Goal: Information Seeking & Learning: Learn about a topic

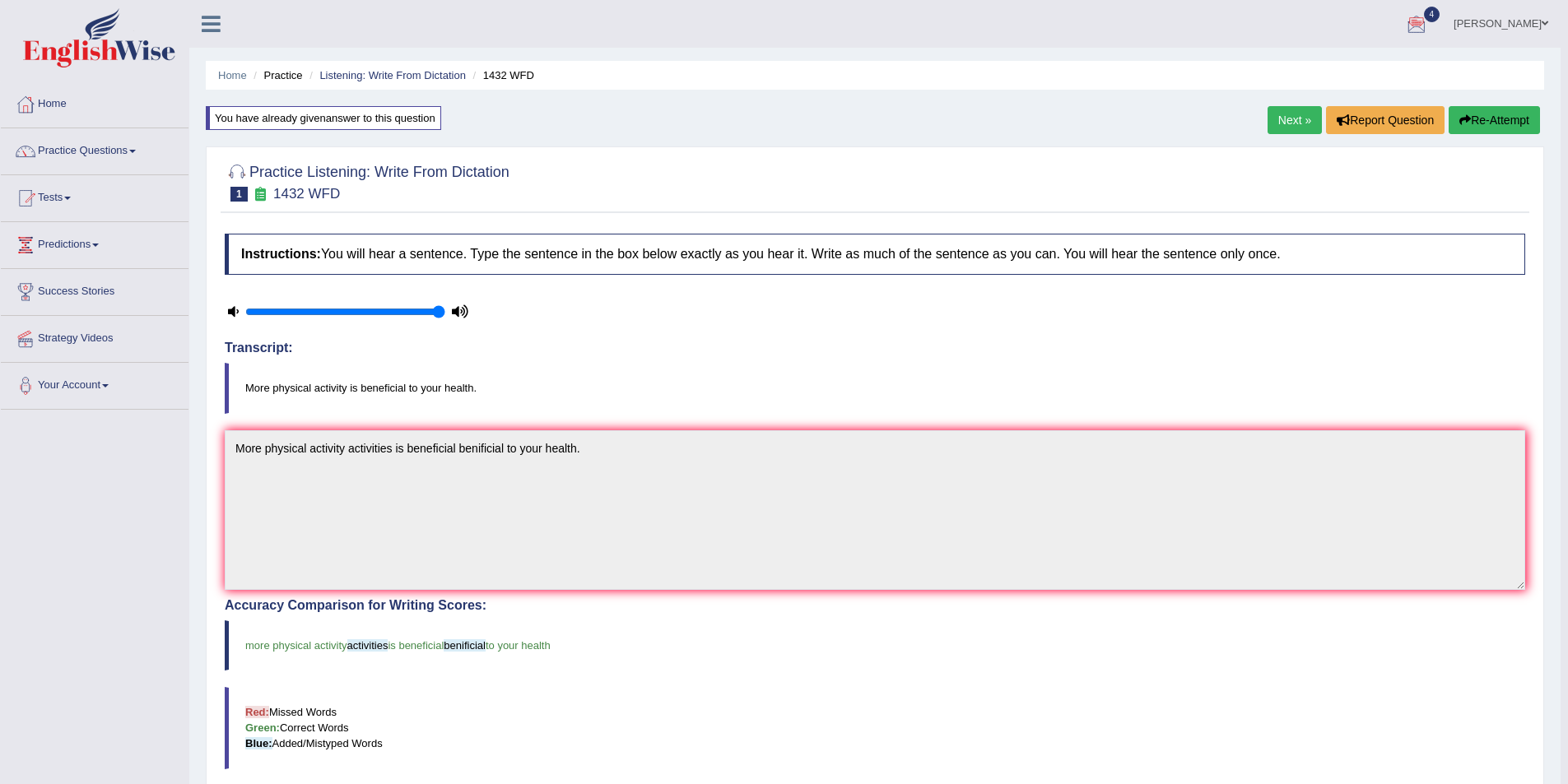
click at [227, 70] on link "Home" at bounding box center [232, 75] width 29 height 12
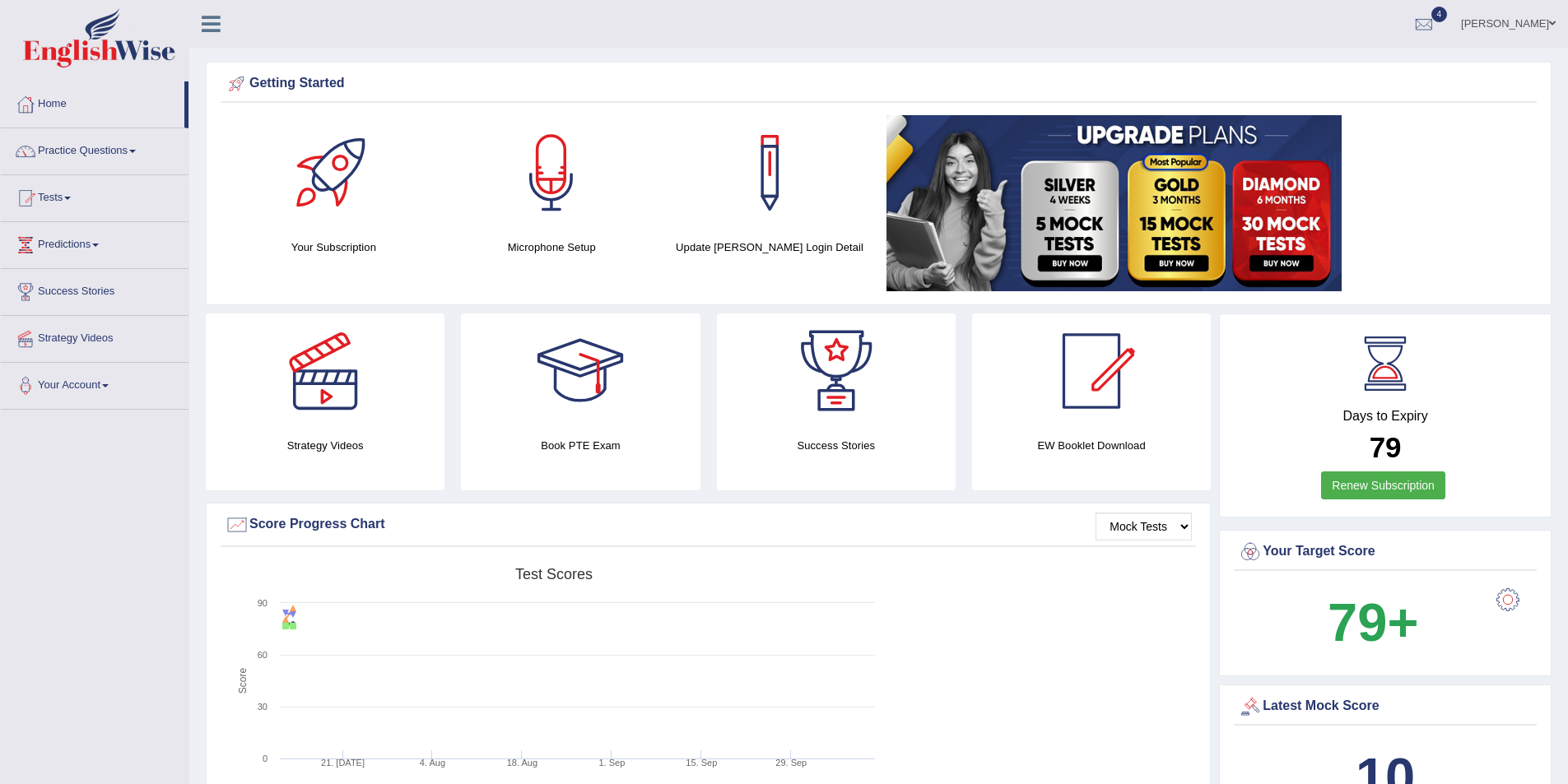
click at [1522, 18] on link "[PERSON_NAME]" at bounding box center [1508, 21] width 119 height 42
click at [1450, 241] on link "Log out" at bounding box center [1477, 230] width 178 height 38
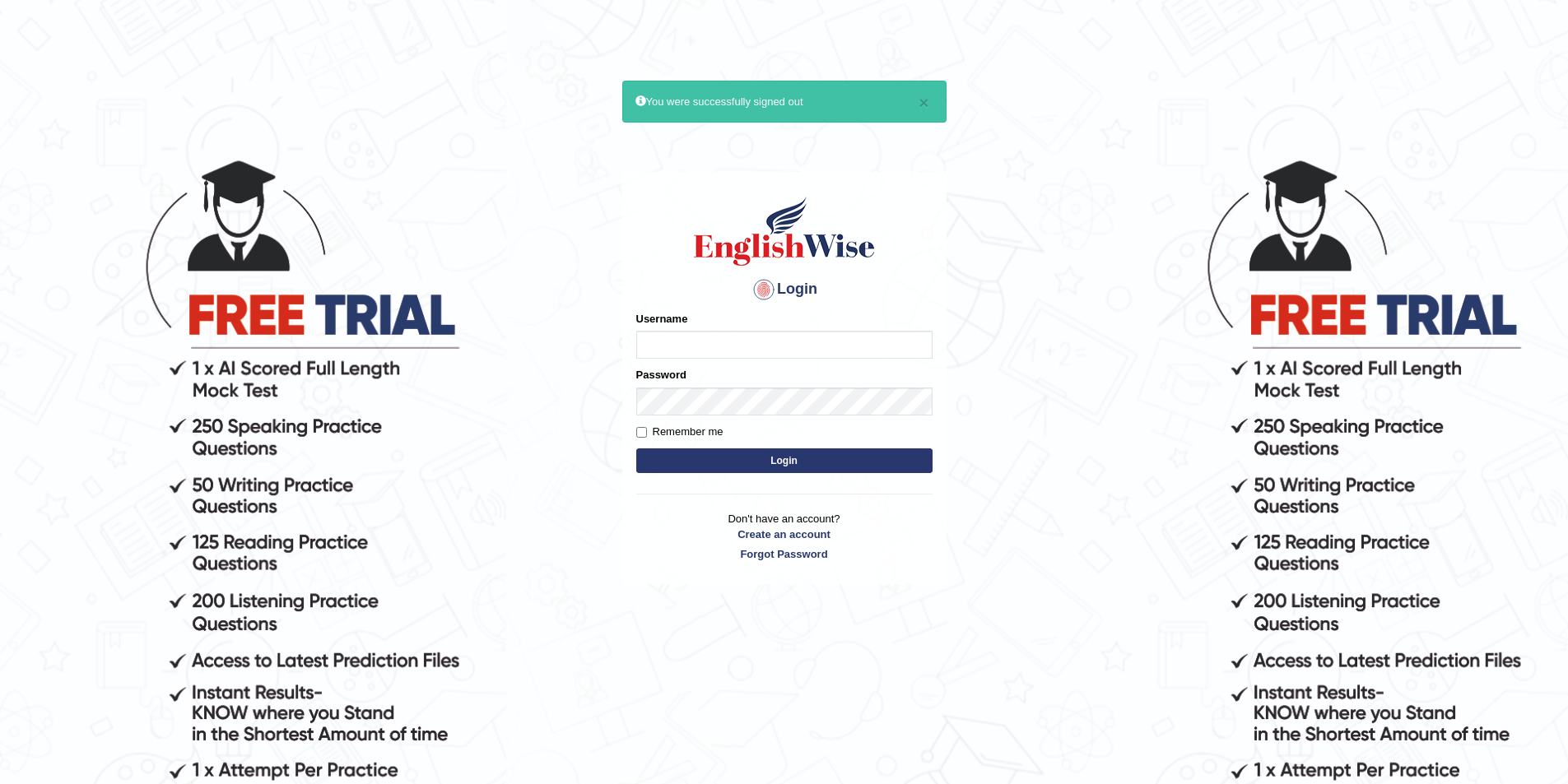
type input "maitree_parramatta"
click at [718, 460] on button "Login" at bounding box center [784, 461] width 296 height 25
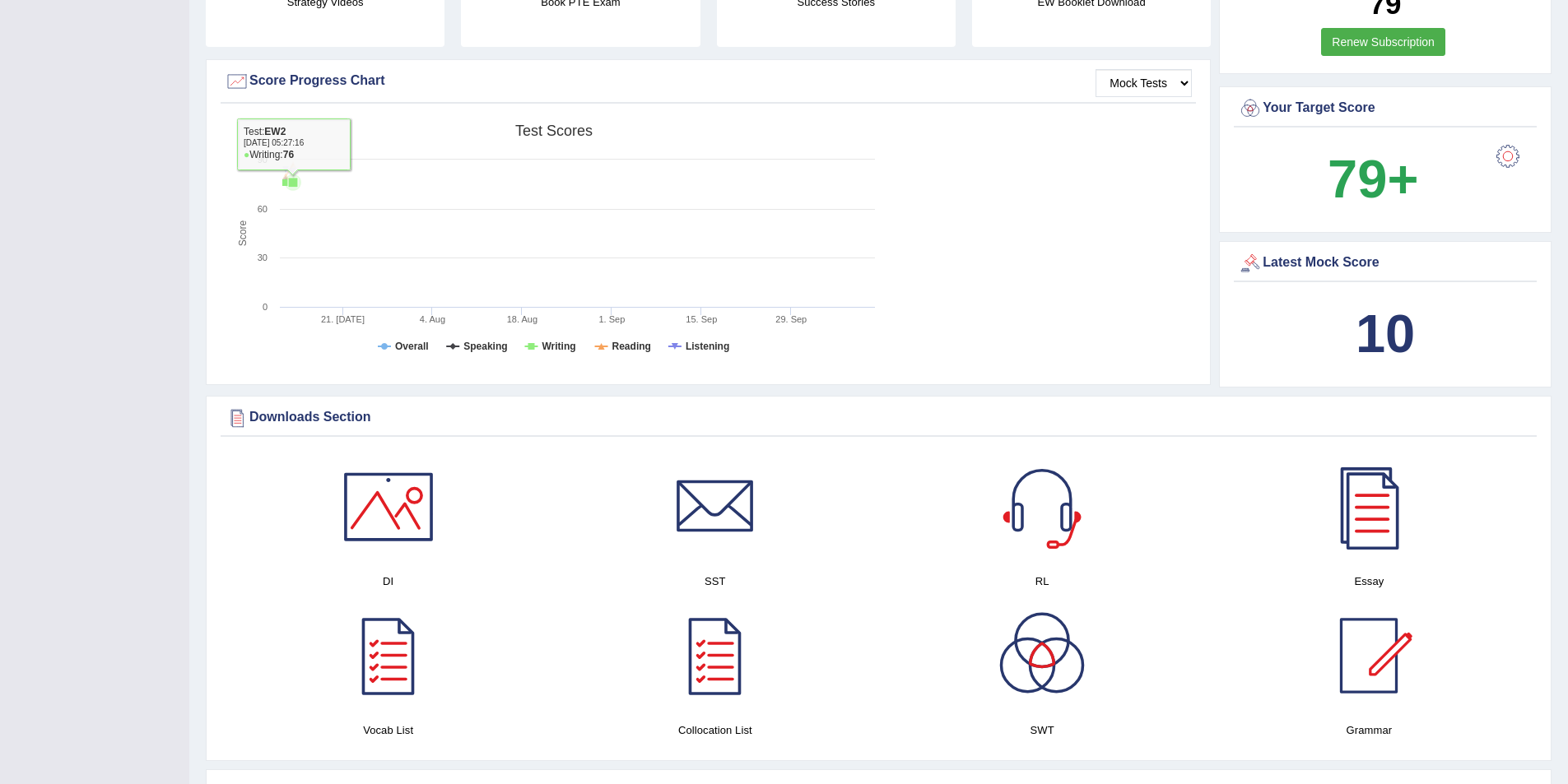
scroll to position [768, 0]
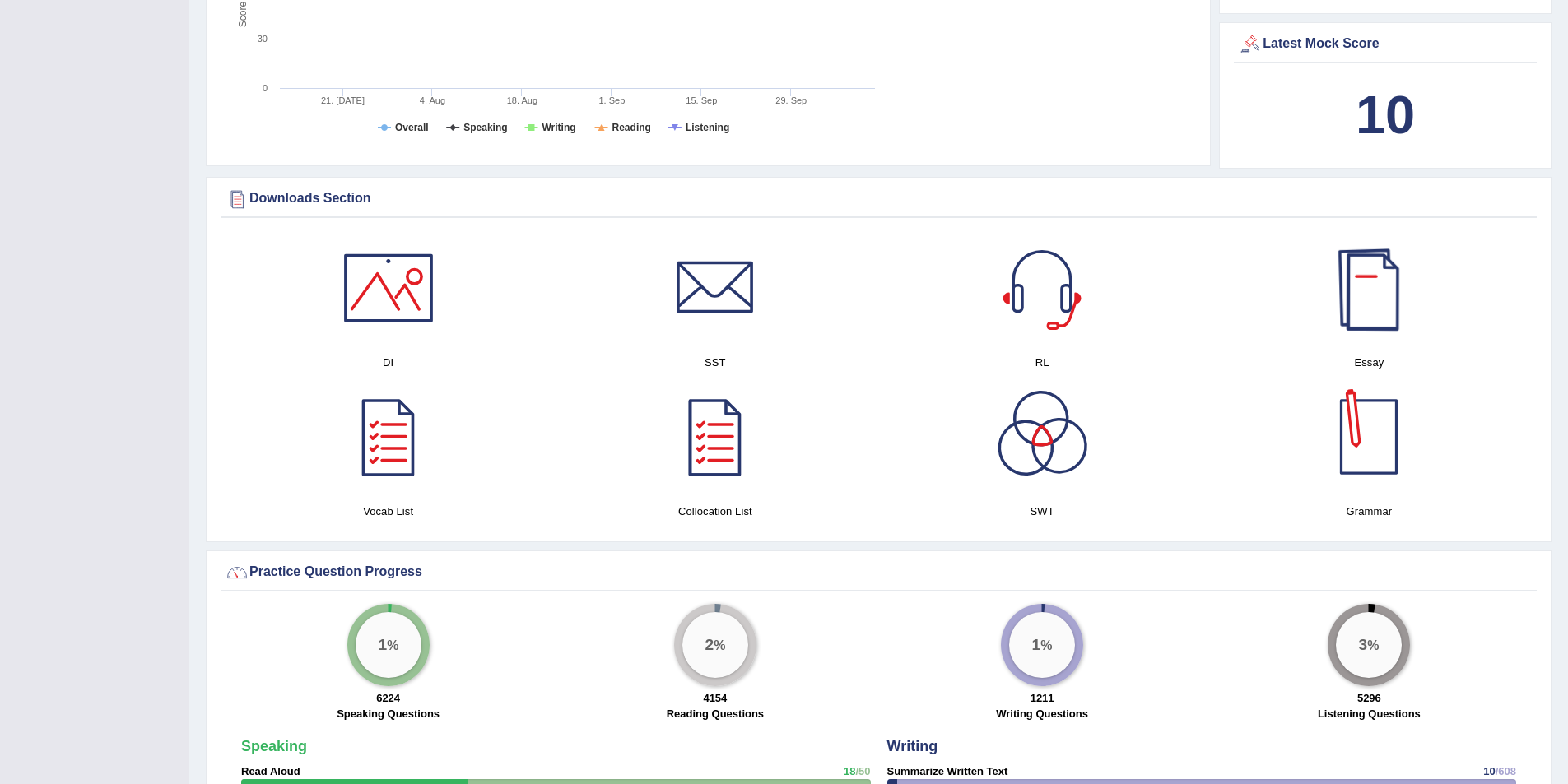
click at [1371, 458] on div at bounding box center [1368, 437] width 115 height 115
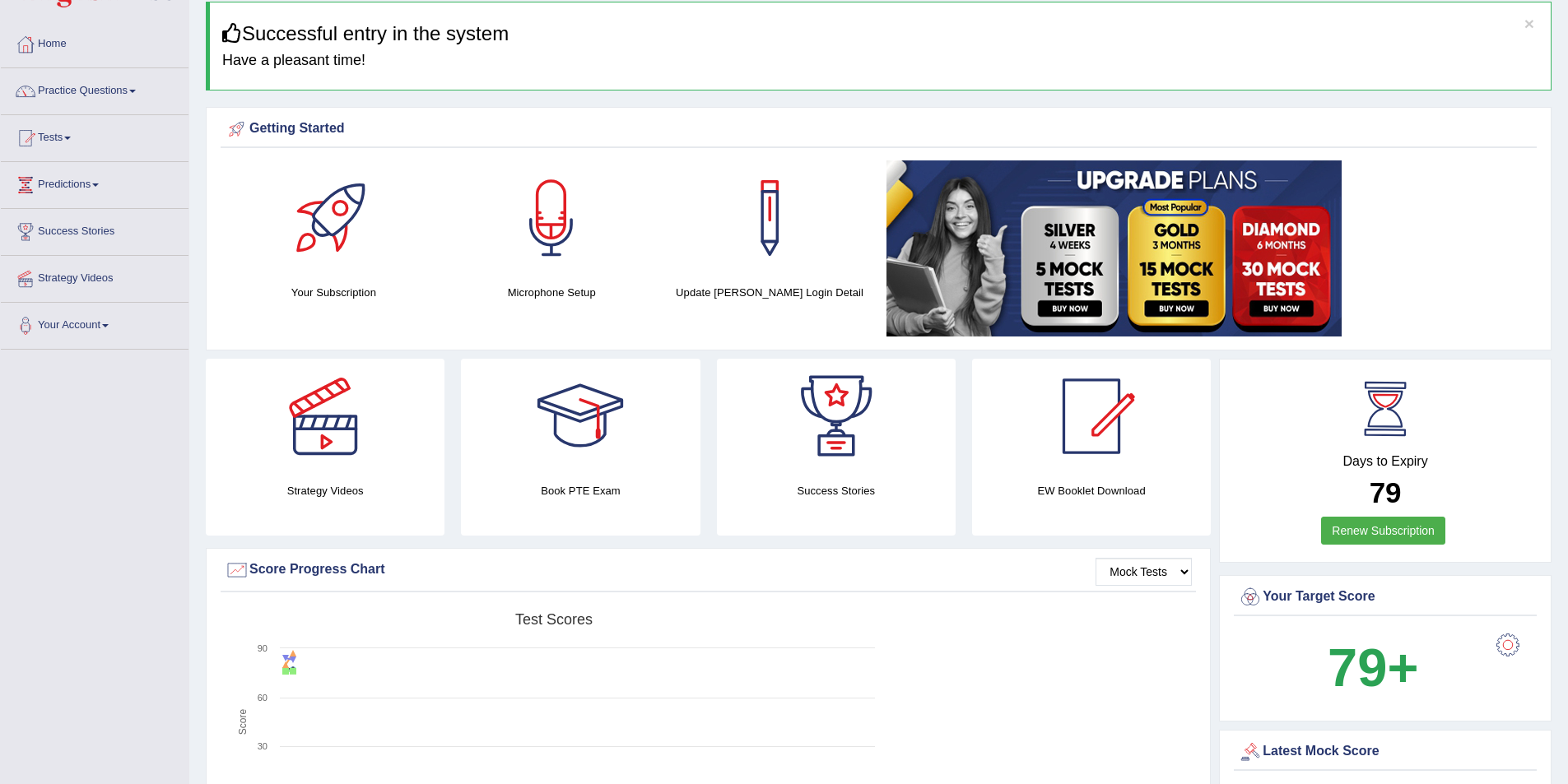
scroll to position [0, 0]
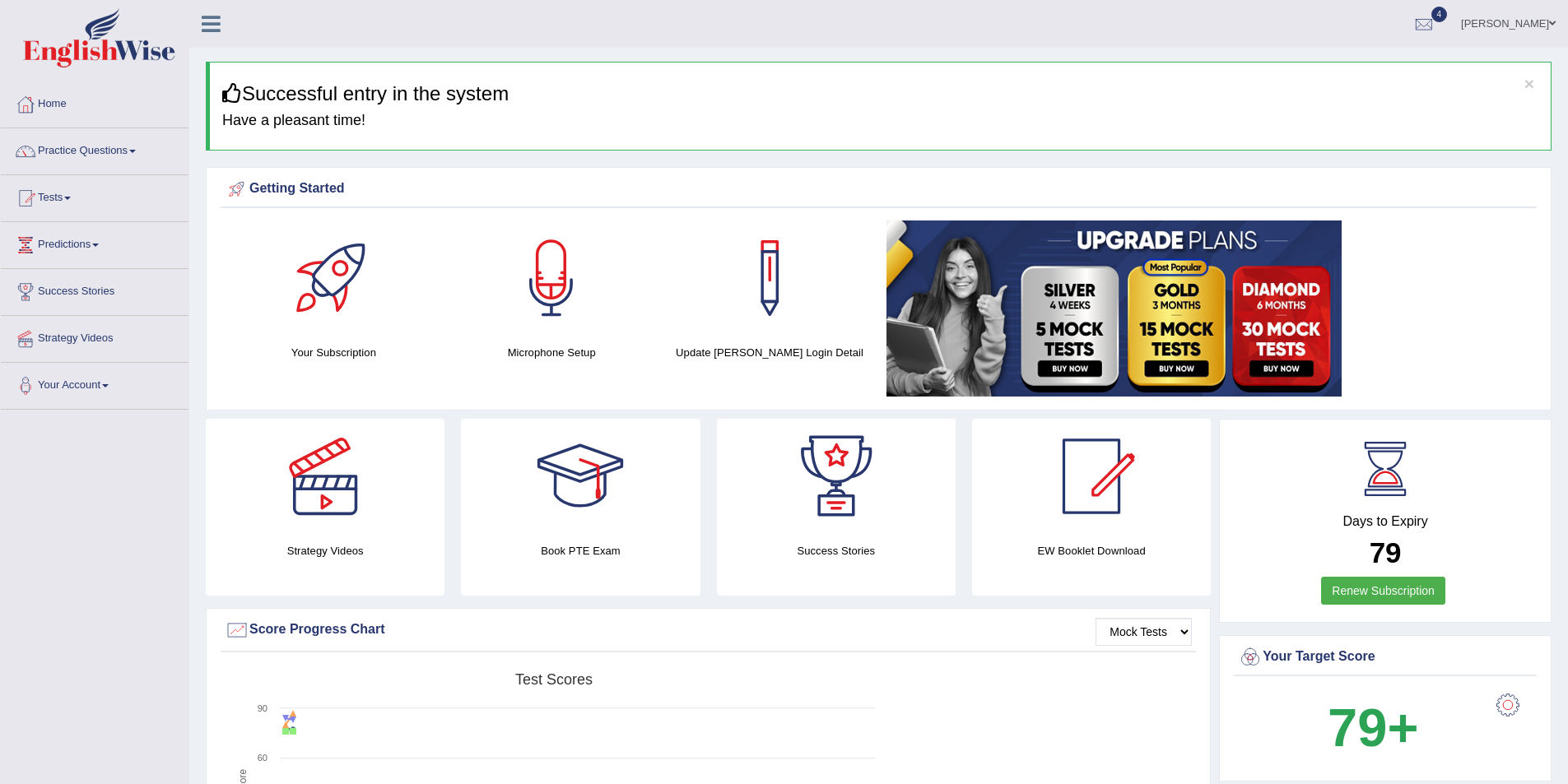
click at [1513, 19] on link "Maitree Dhyani" at bounding box center [1508, 21] width 119 height 42
click at [1445, 230] on link "Log out" at bounding box center [1477, 230] width 178 height 38
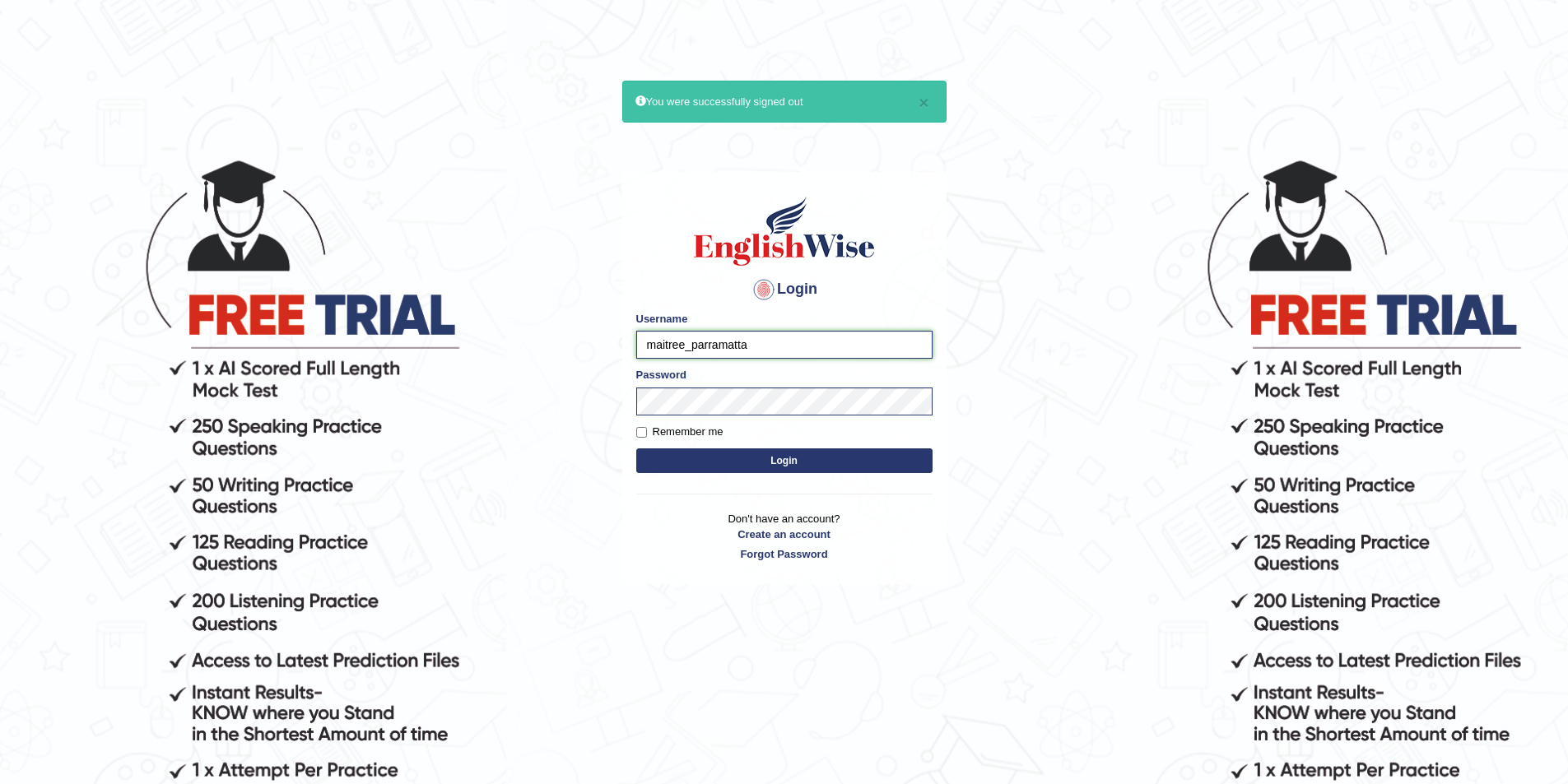
drag, startPoint x: 686, startPoint y: 346, endPoint x: 576, endPoint y: 335, distance: 110.5
click at [576, 335] on body "× You were successfully signed out Login Please fix the following errors: Usern…" at bounding box center [784, 469] width 1568 height 784
type input "natalie_parramatta"
click at [776, 467] on button "Login" at bounding box center [784, 461] width 296 height 25
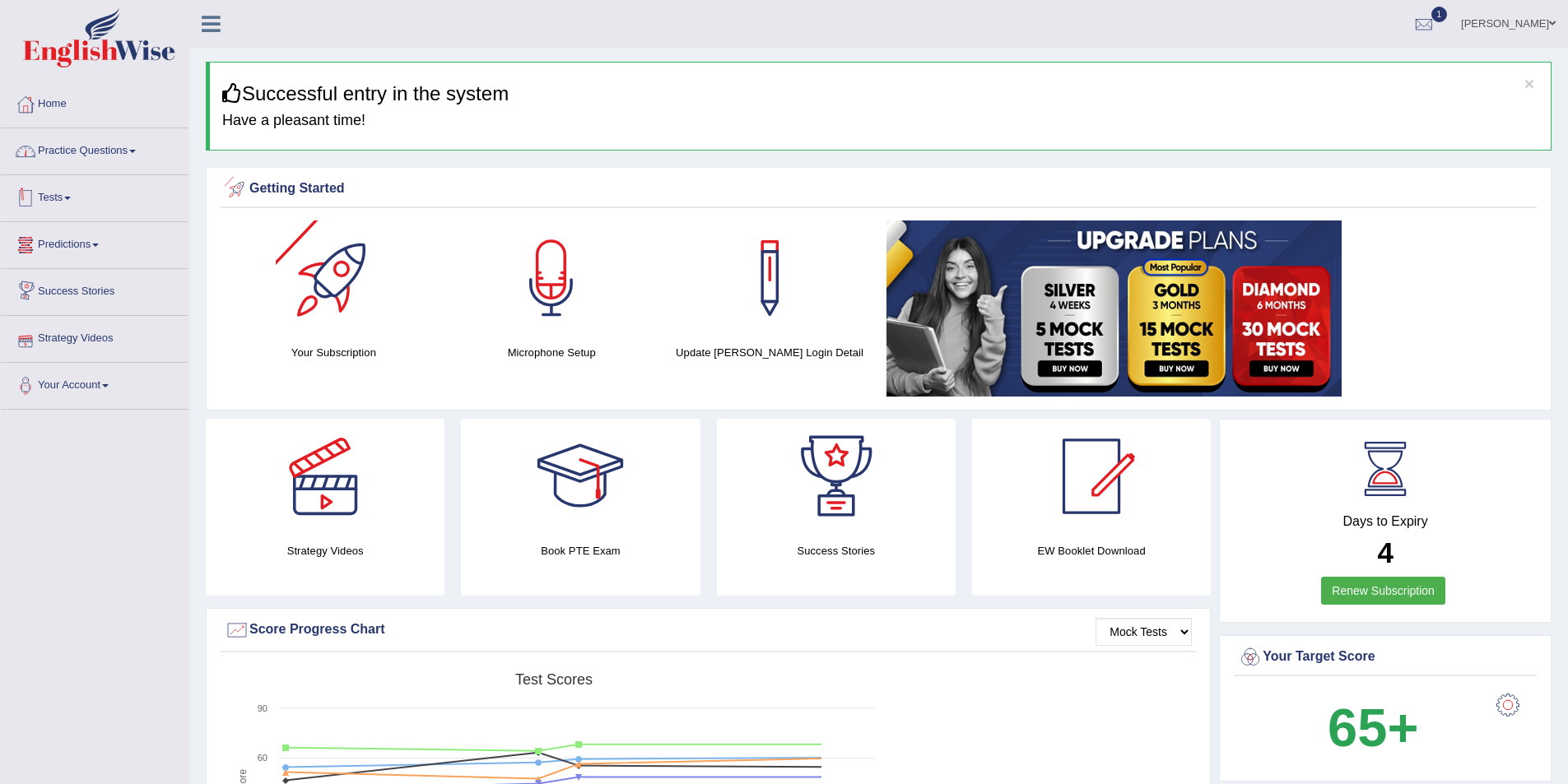
click at [103, 157] on link "Practice Questions" at bounding box center [95, 148] width 187 height 42
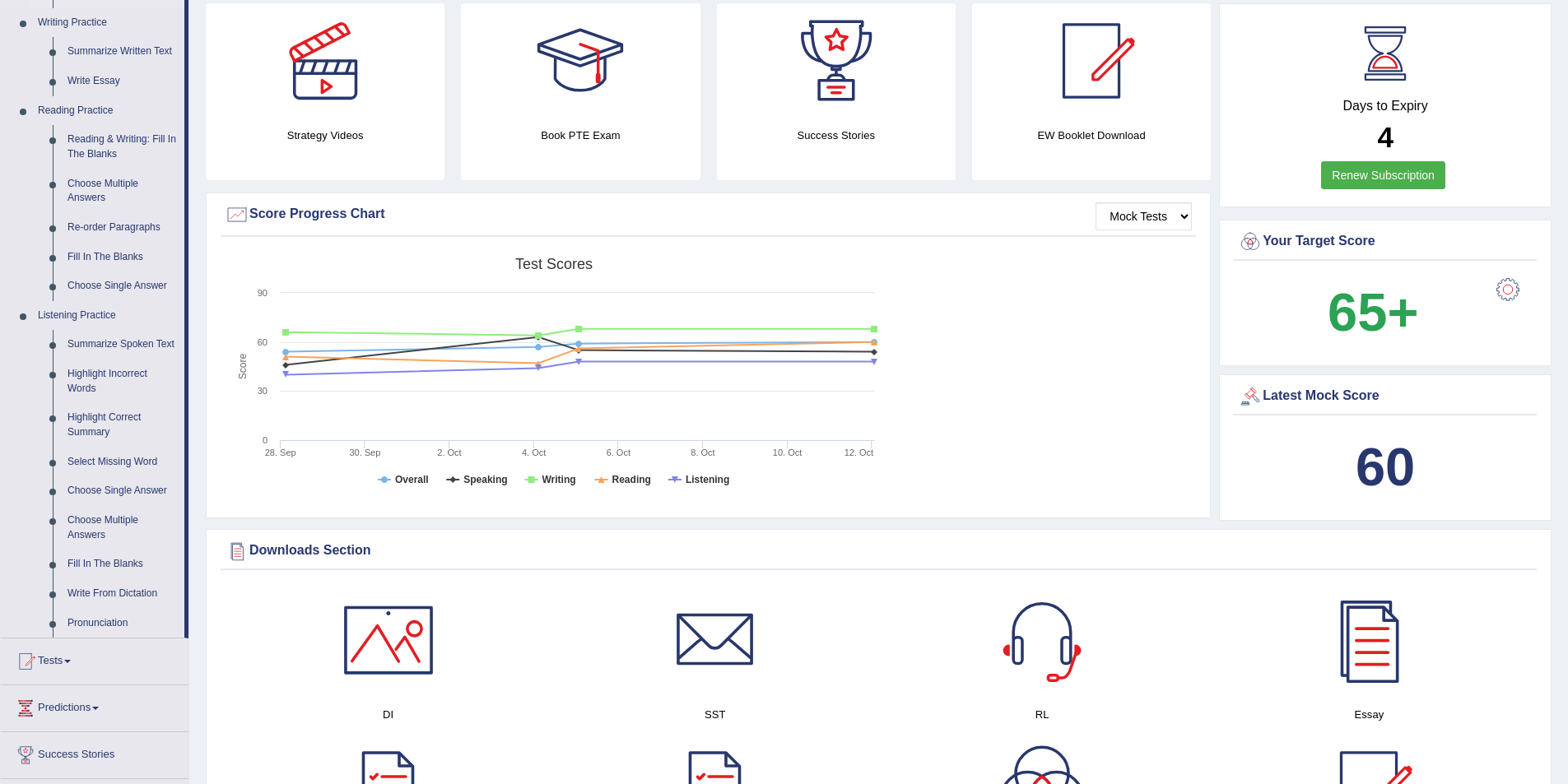
scroll to position [438, 0]
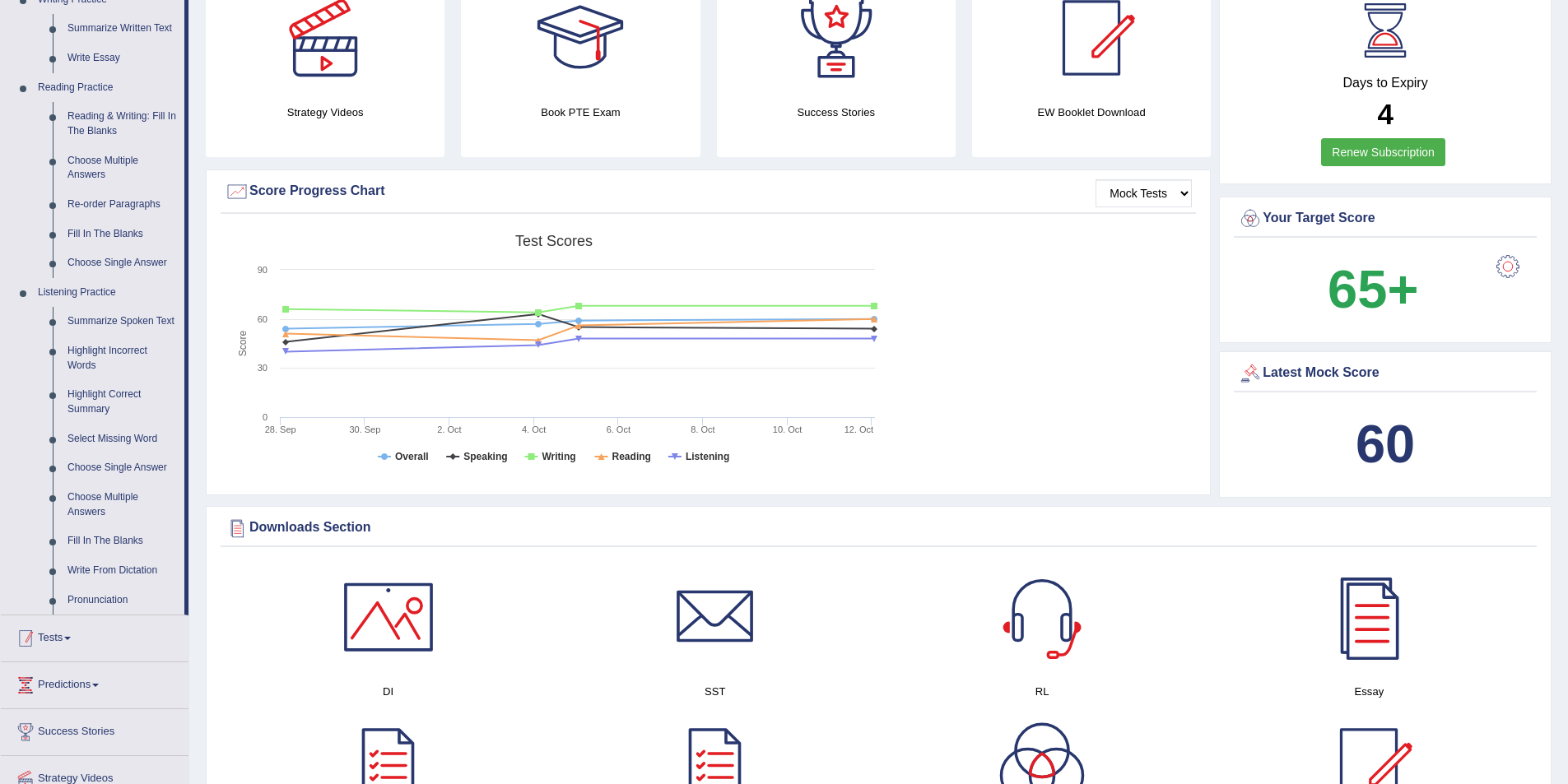
drag, startPoint x: 65, startPoint y: 630, endPoint x: 42, endPoint y: 530, distance: 102.6
click at [65, 629] on link "Tests" at bounding box center [95, 636] width 187 height 42
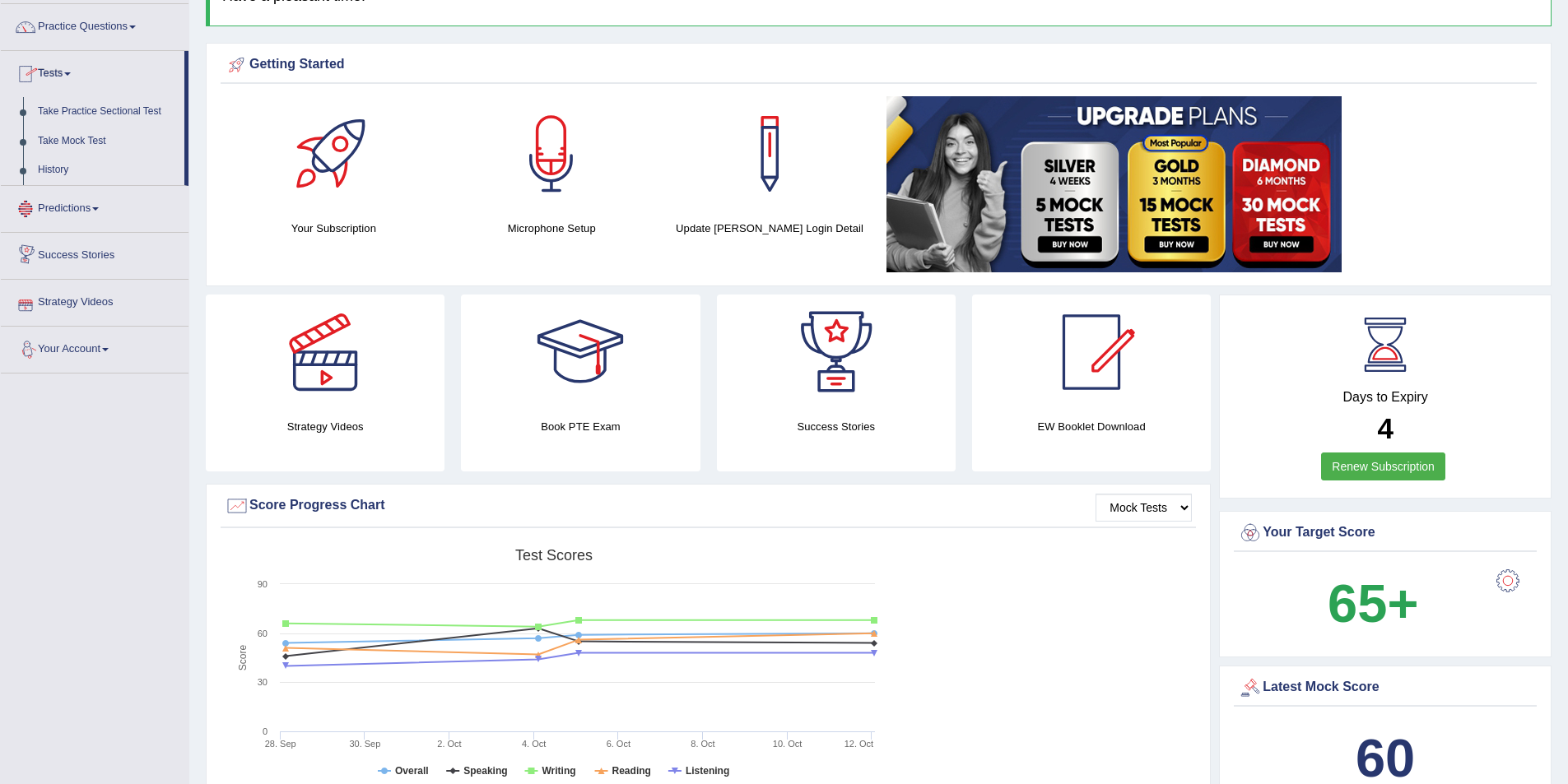
scroll to position [92, 0]
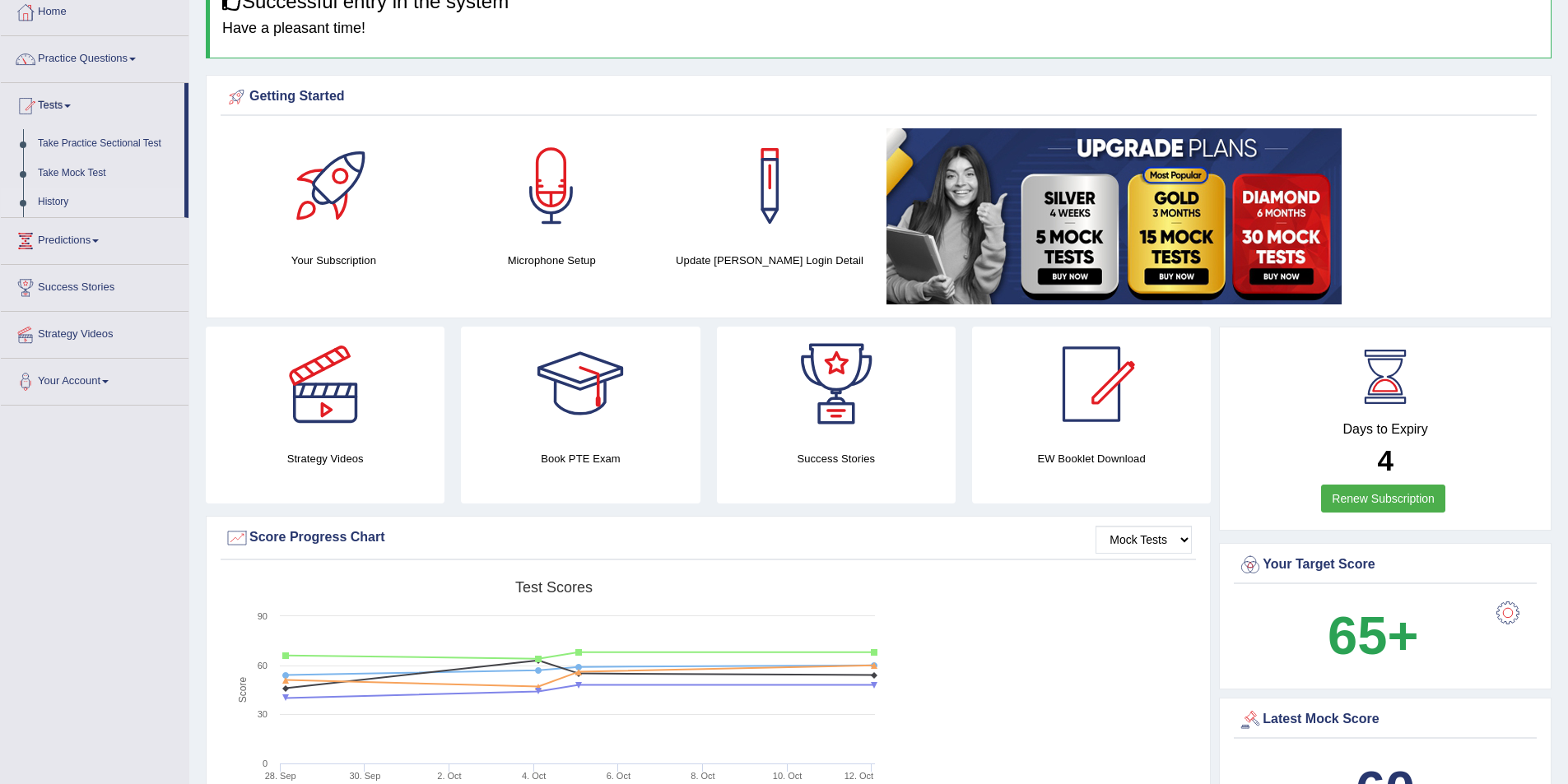
click at [57, 198] on link "History" at bounding box center [107, 202] width 154 height 30
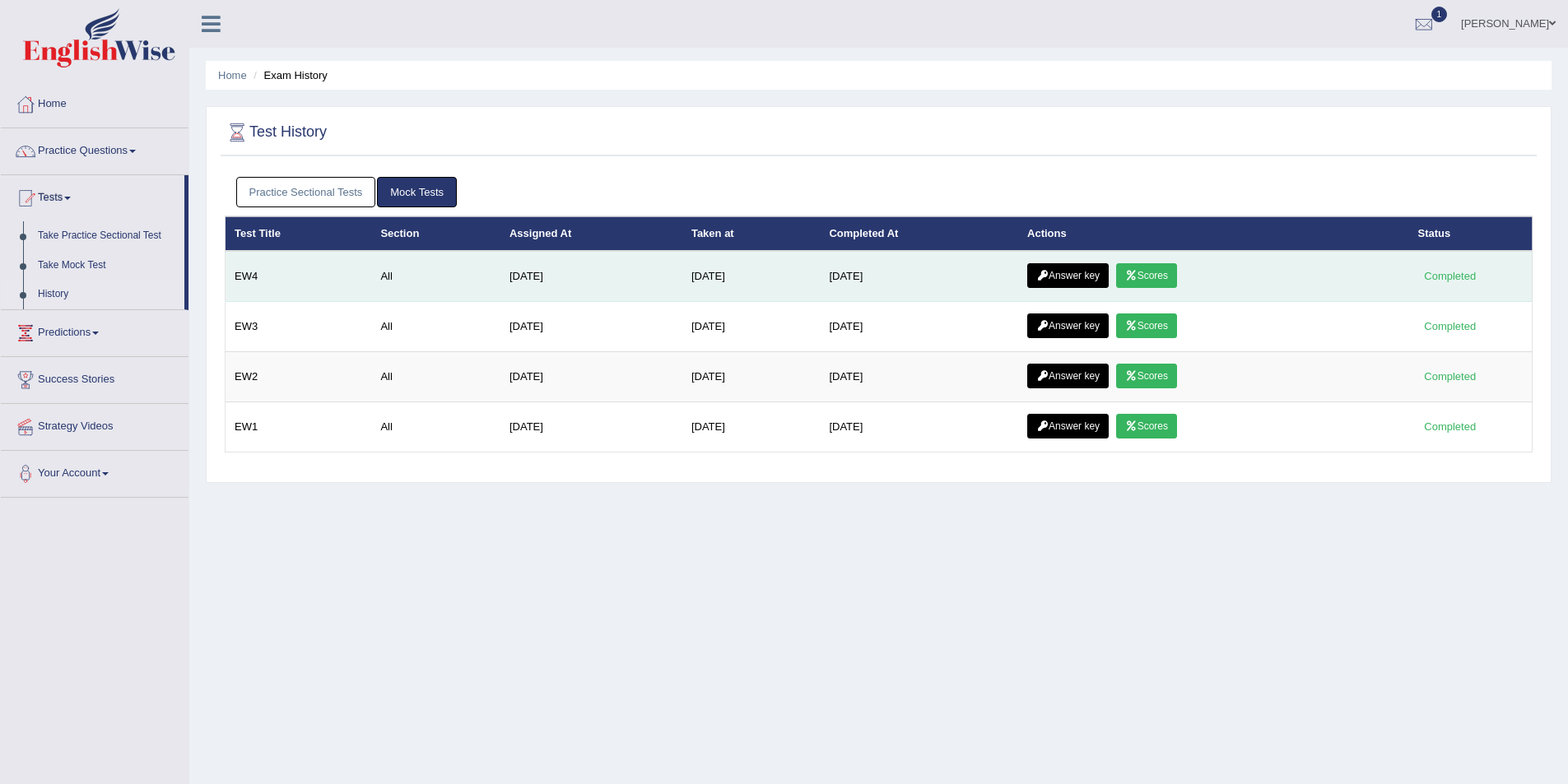
drag, startPoint x: 925, startPoint y: 270, endPoint x: 815, endPoint y: 274, distance: 110.1
click at [807, 275] on tr "EW4 All [DATE] [DATE] [DATE] Answer key Scores Completed" at bounding box center [879, 277] width 1307 height 51
click at [1164, 276] on link "Scores" at bounding box center [1146, 276] width 61 height 25
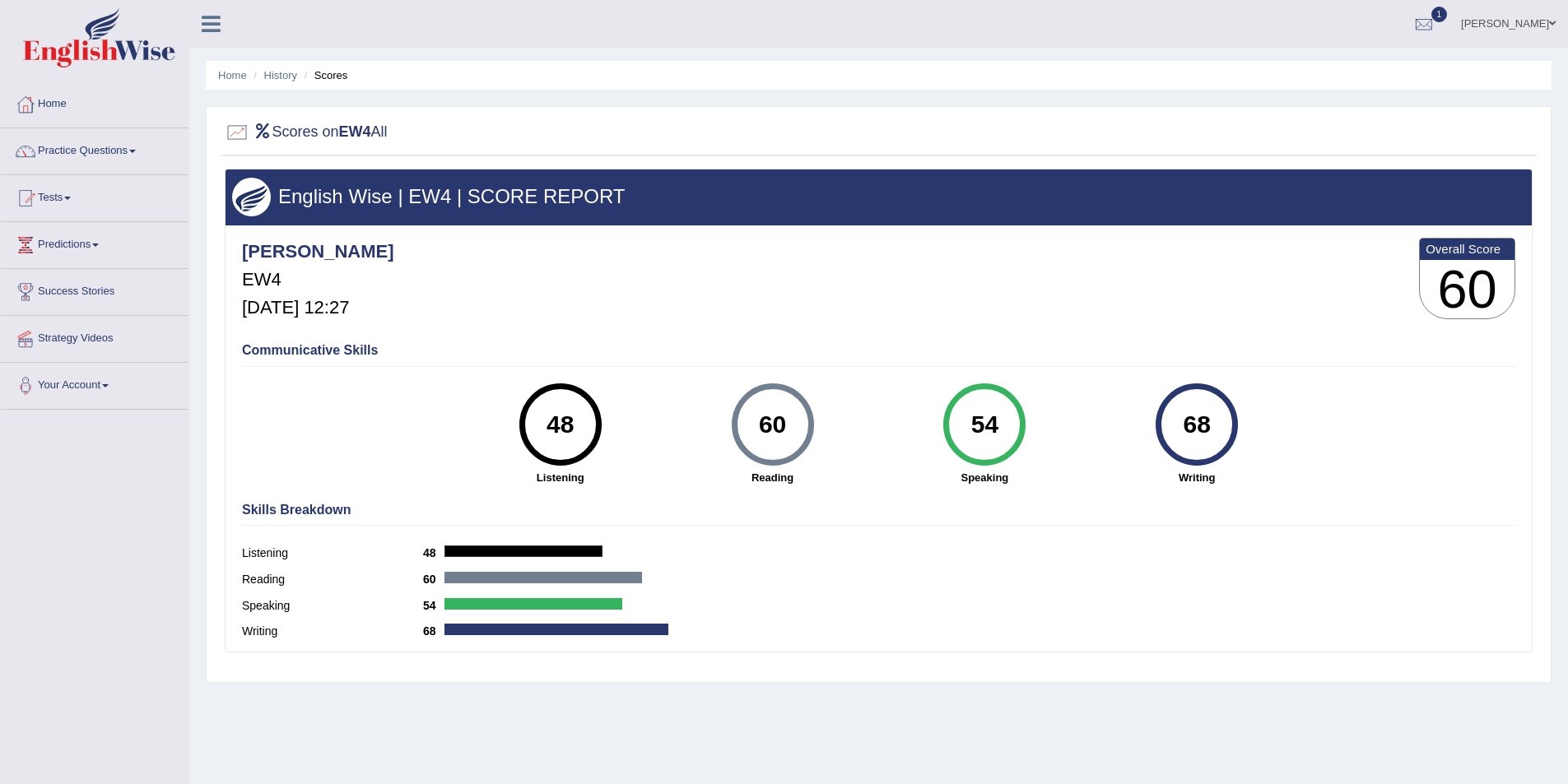
drag, startPoint x: 1001, startPoint y: 424, endPoint x: 949, endPoint y: 423, distance: 52.0
click at [949, 423] on div "54" at bounding box center [984, 424] width 82 height 82
drag, startPoint x: 1224, startPoint y: 427, endPoint x: 1169, endPoint y: 422, distance: 55.2
click at [1169, 422] on div "68" at bounding box center [1197, 424] width 60 height 69
drag, startPoint x: 789, startPoint y: 421, endPoint x: 752, endPoint y: 421, distance: 37.0
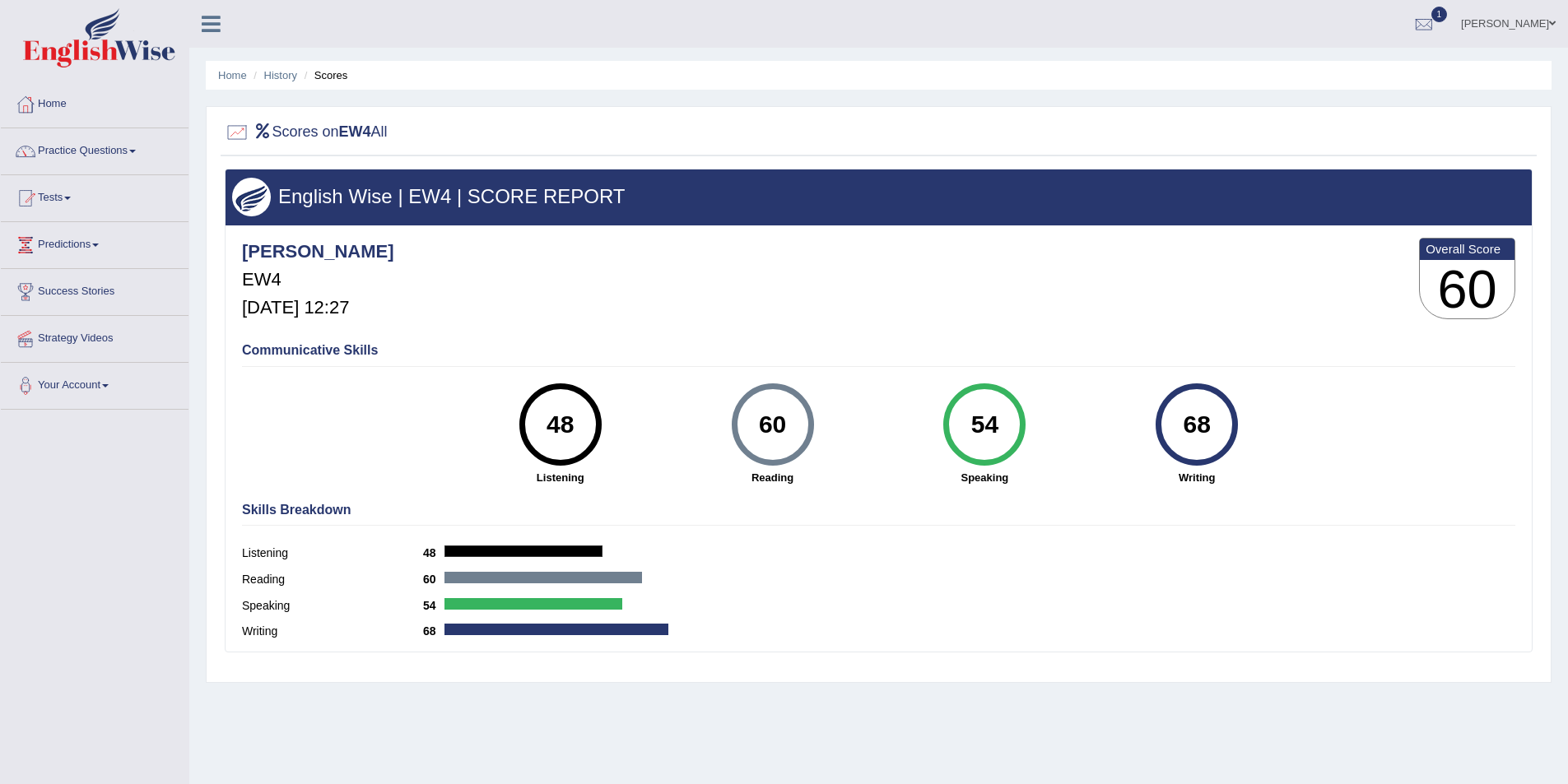
click at [752, 421] on div "60" at bounding box center [773, 424] width 60 height 69
click at [850, 544] on div "Listening 48" at bounding box center [879, 556] width 1273 height 27
click at [978, 427] on div "54" at bounding box center [985, 424] width 60 height 69
drag, startPoint x: 1009, startPoint y: 427, endPoint x: 972, endPoint y: 426, distance: 37.0
click at [972, 426] on div "54" at bounding box center [985, 424] width 60 height 69
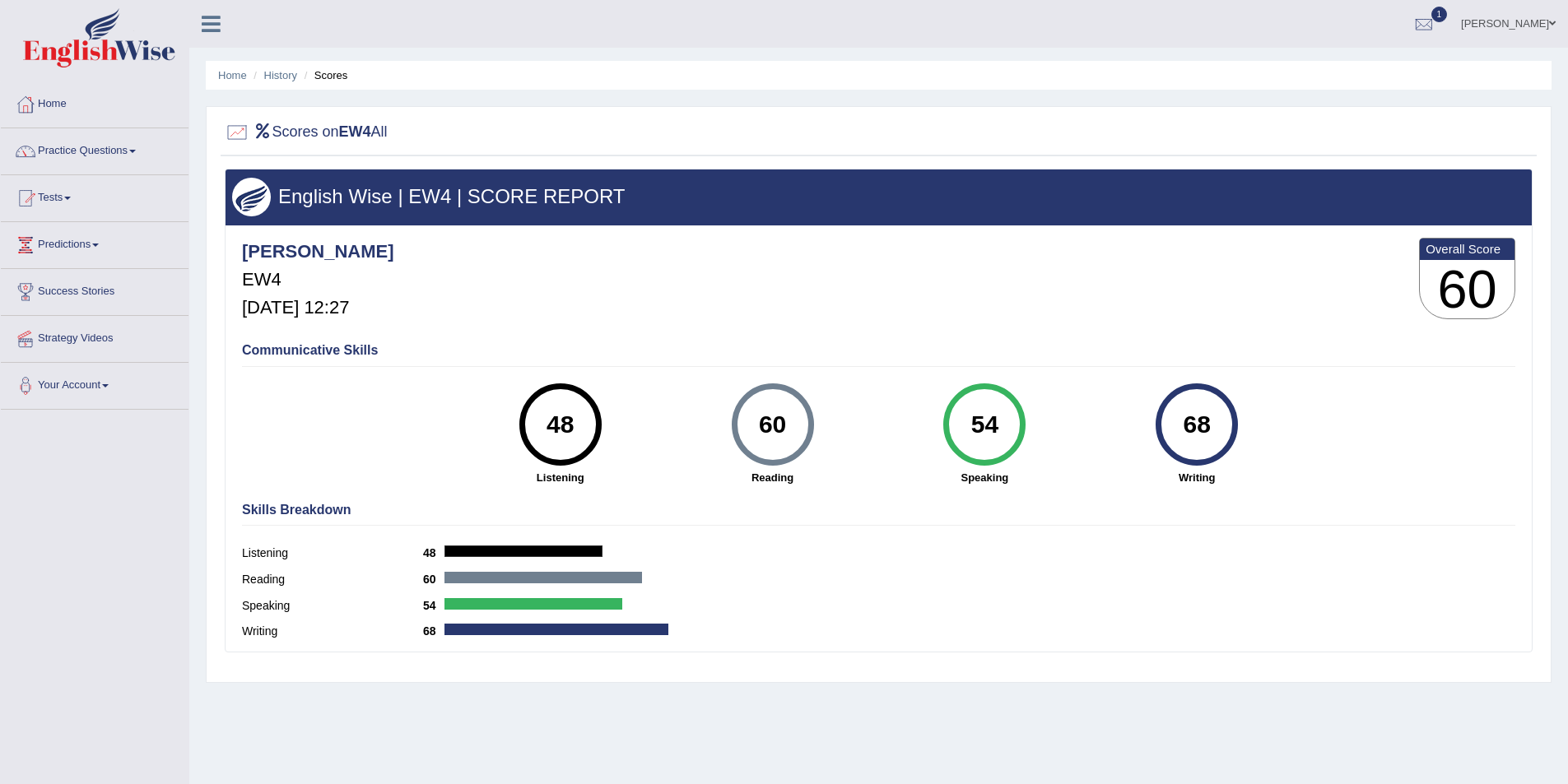
drag, startPoint x: 580, startPoint y: 426, endPoint x: 537, endPoint y: 426, distance: 43.0
click at [537, 426] on div "48" at bounding box center [560, 424] width 60 height 69
click at [293, 76] on link "History" at bounding box center [280, 75] width 33 height 12
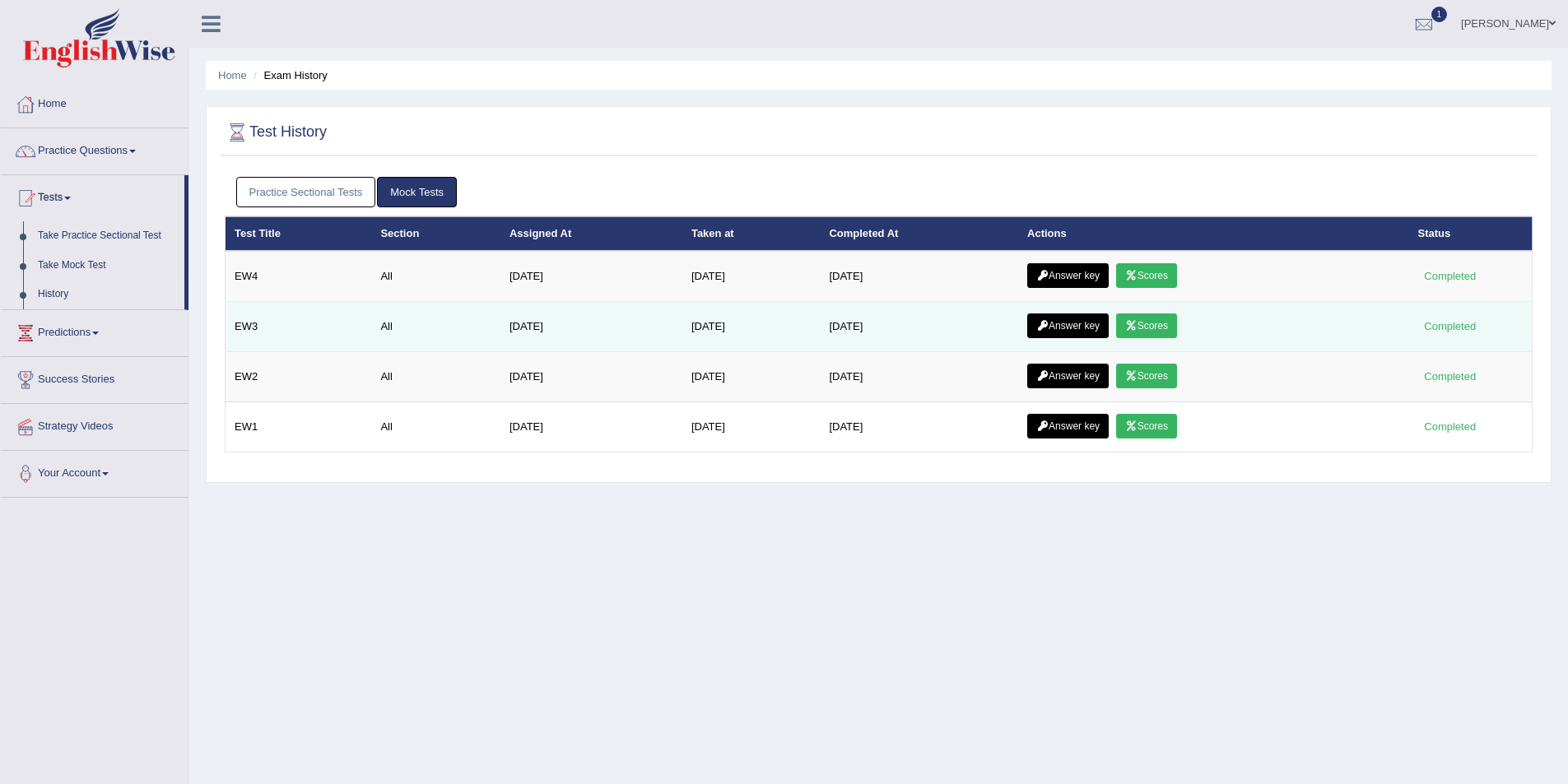
click at [1169, 329] on link "Scores" at bounding box center [1146, 326] width 61 height 25
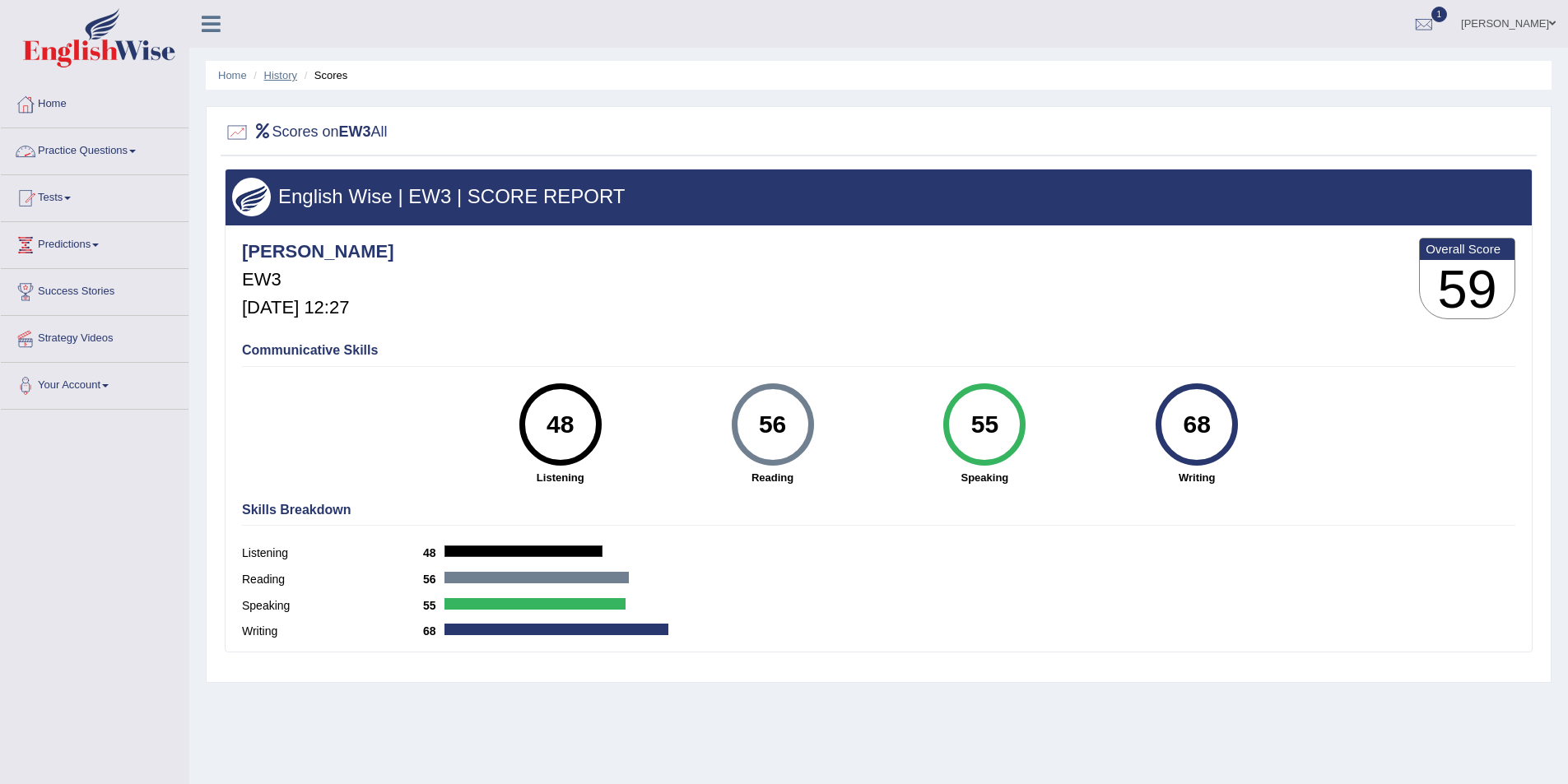
click at [275, 72] on link "History" at bounding box center [280, 75] width 33 height 12
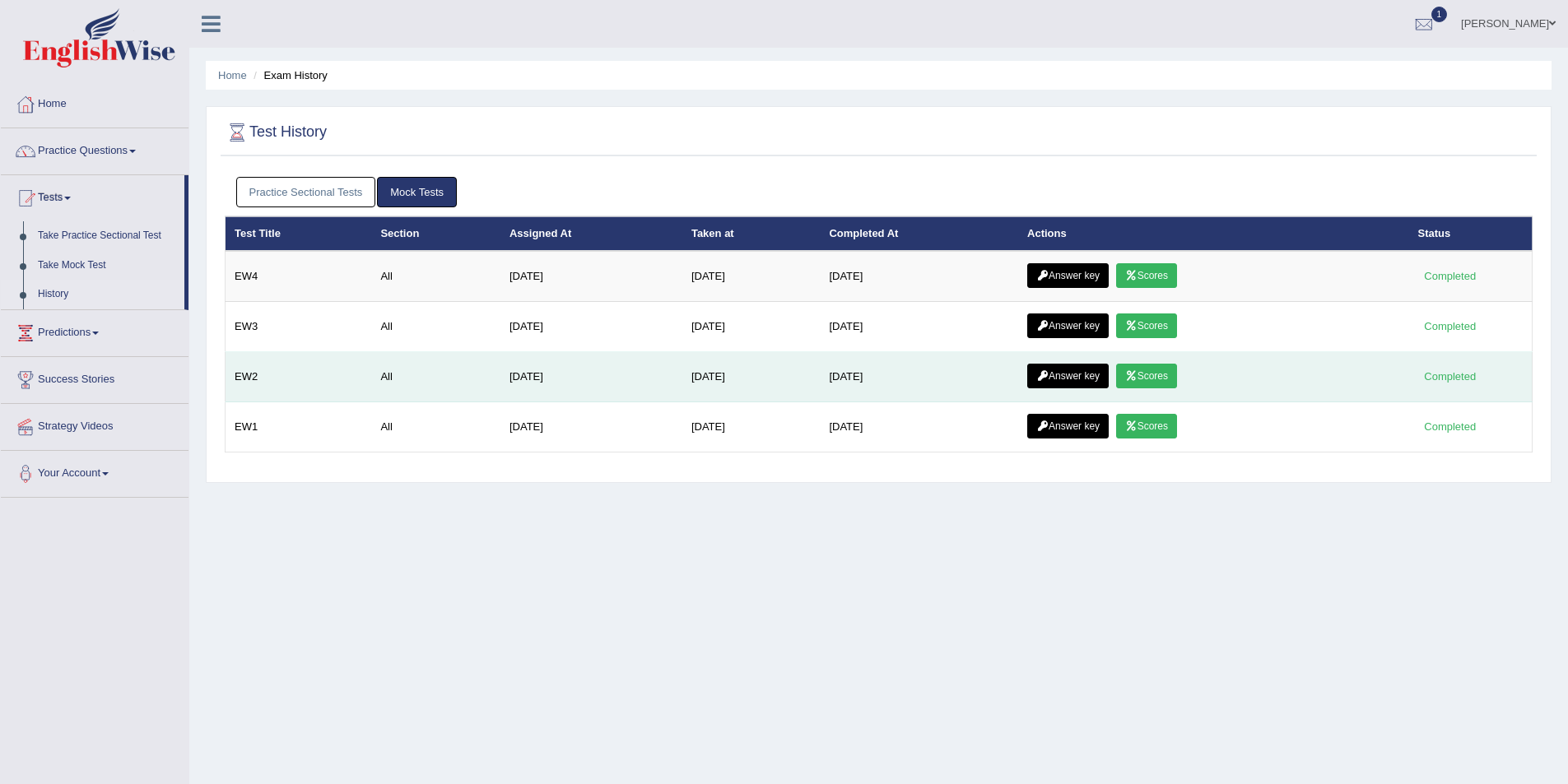
click at [1176, 378] on link "Scores" at bounding box center [1146, 377] width 61 height 25
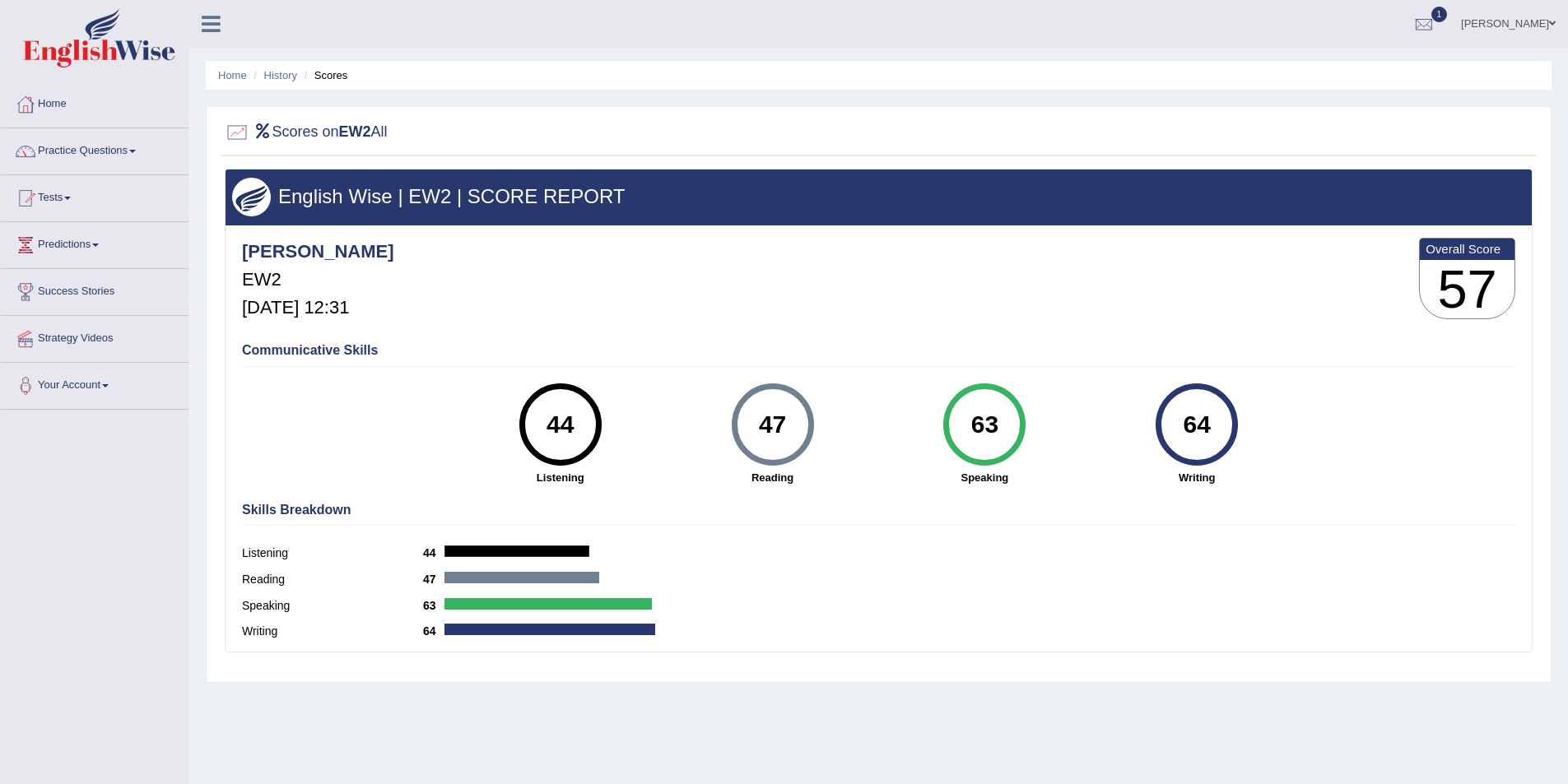
drag, startPoint x: 0, startPoint y: 0, endPoint x: 968, endPoint y: 436, distance: 1061.7
click at [968, 436] on div "63" at bounding box center [985, 424] width 60 height 69
drag, startPoint x: 582, startPoint y: 421, endPoint x: 548, endPoint y: 424, distance: 34.1
click at [548, 424] on div "44" at bounding box center [560, 424] width 60 height 69
click at [285, 76] on link "History" at bounding box center [280, 75] width 33 height 12
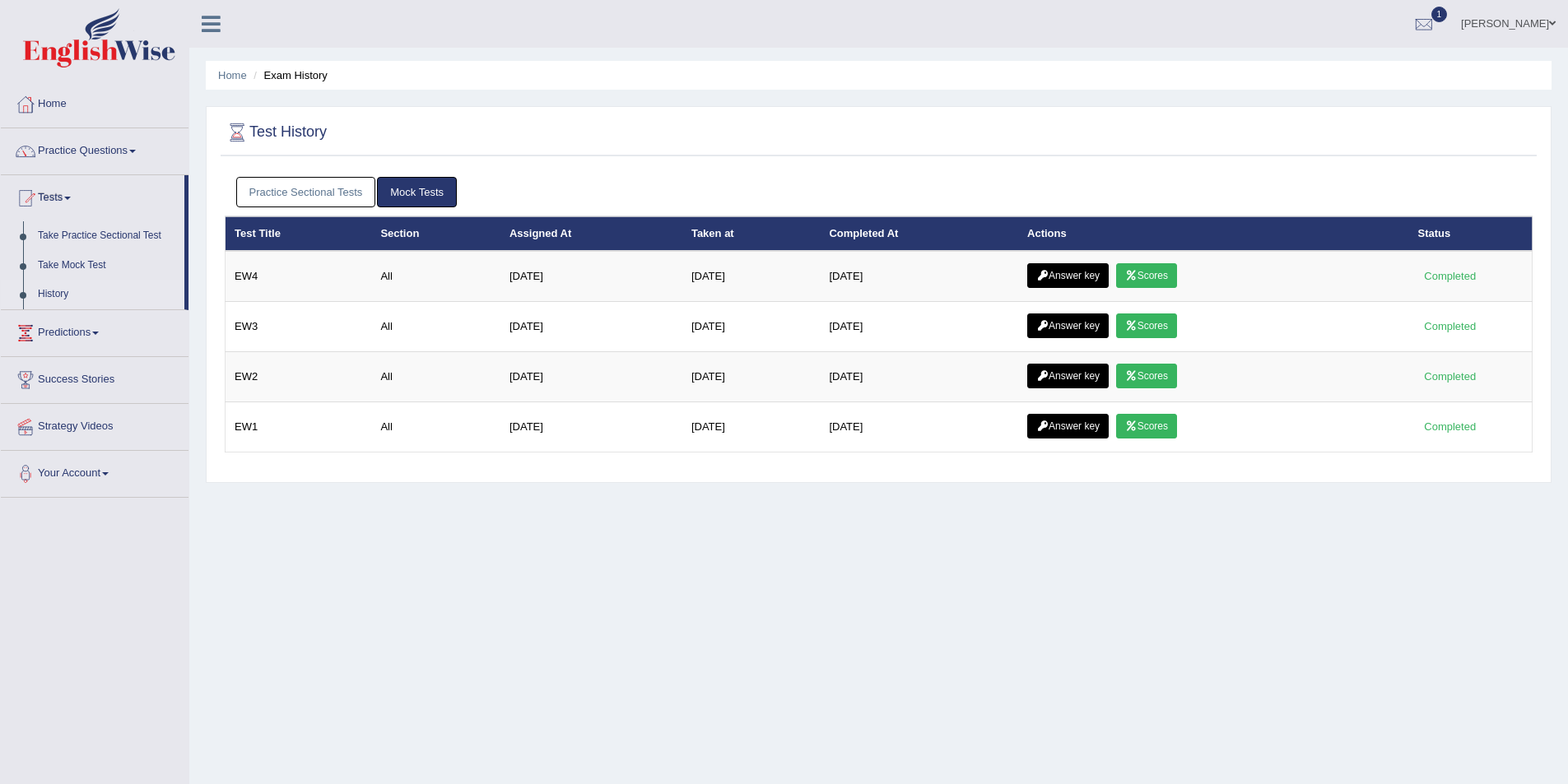
click at [1164, 426] on link "Scores" at bounding box center [1146, 426] width 61 height 25
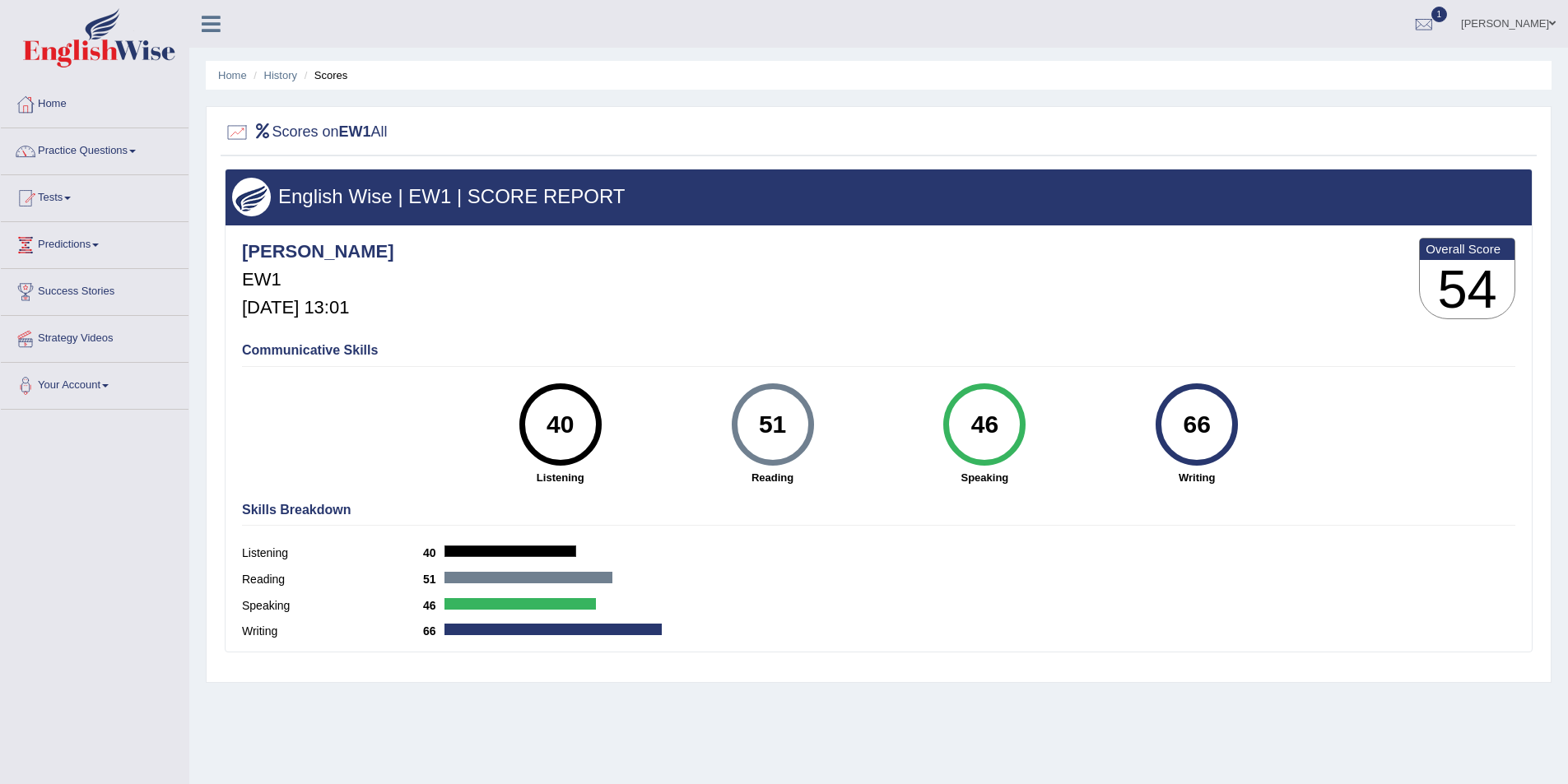
drag, startPoint x: 0, startPoint y: 0, endPoint x: 947, endPoint y: 423, distance: 1037.2
click at [947, 423] on div "46" at bounding box center [984, 424] width 82 height 82
click at [279, 76] on link "History" at bounding box center [280, 75] width 33 height 12
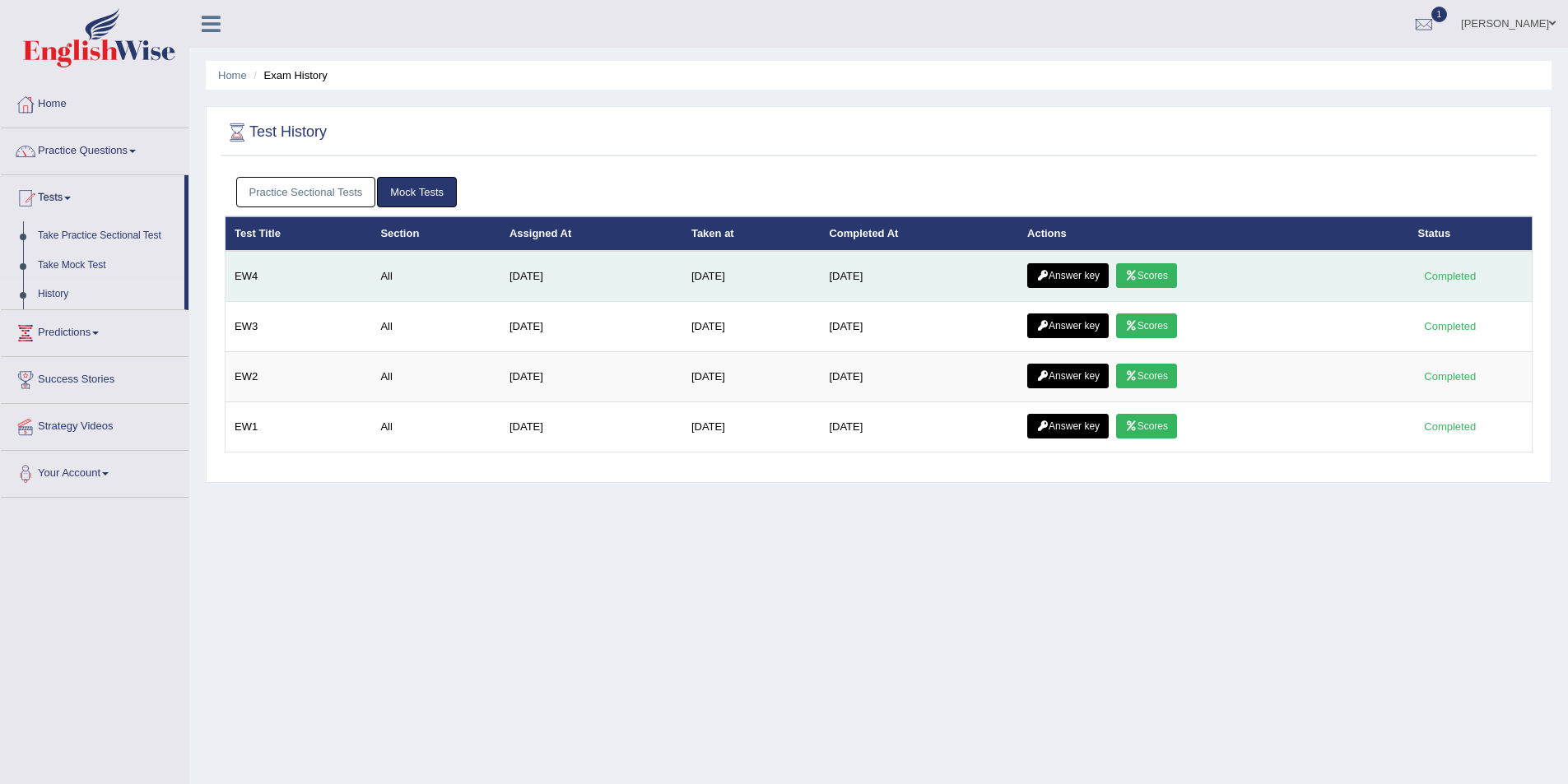
click at [1176, 278] on link "Scores" at bounding box center [1146, 276] width 61 height 25
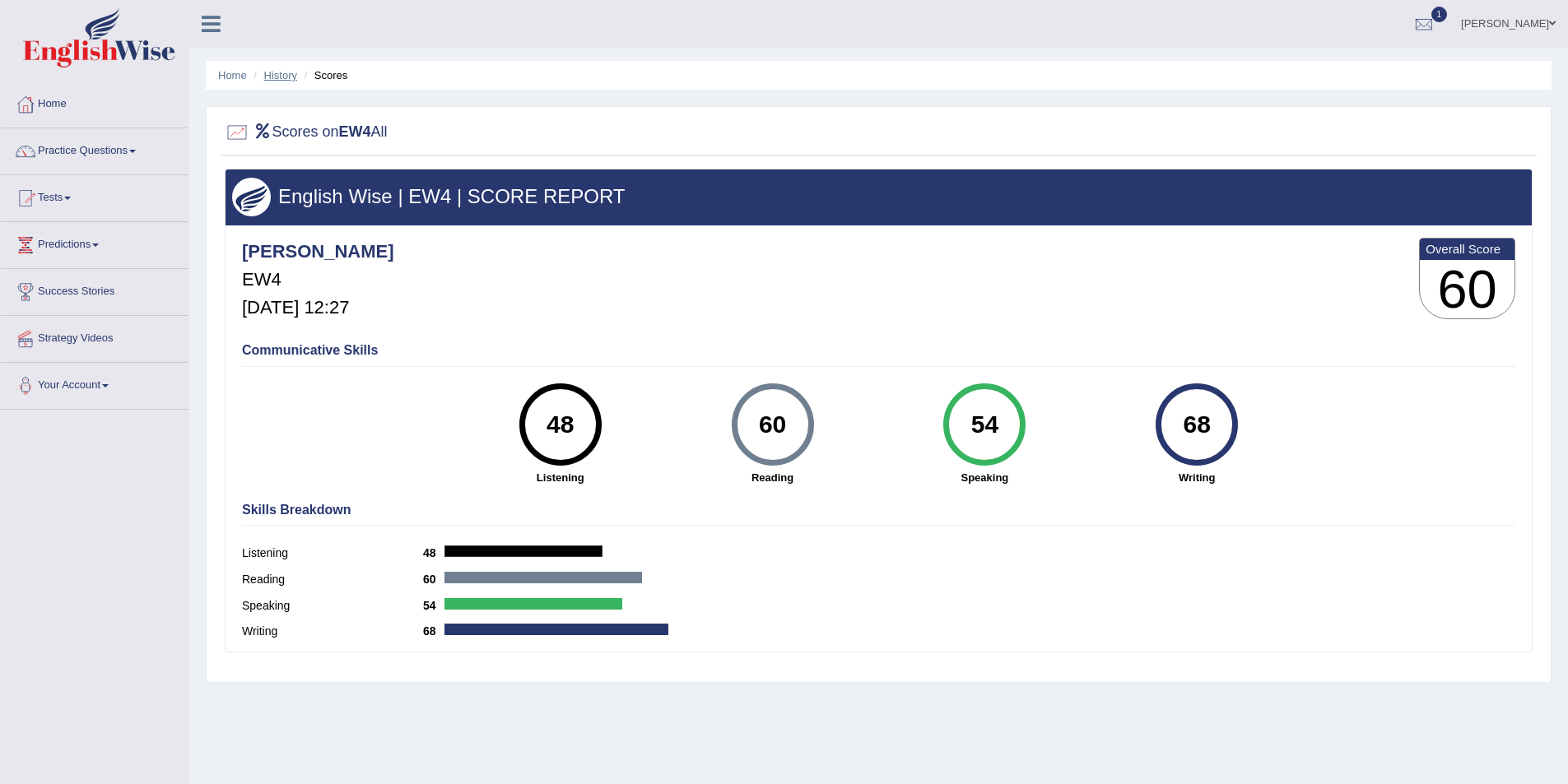
click at [286, 80] on link "History" at bounding box center [280, 75] width 33 height 12
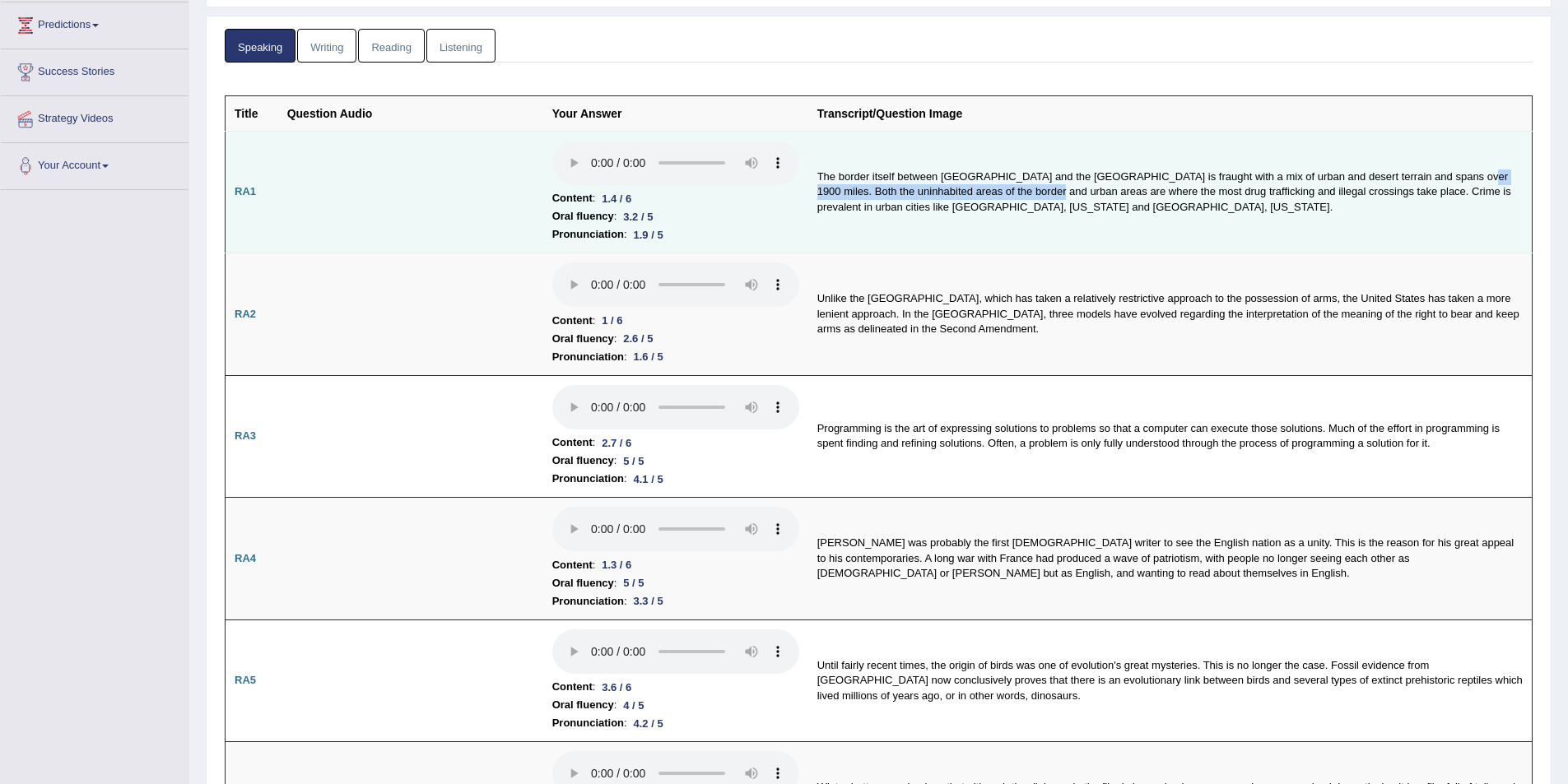
drag, startPoint x: 1442, startPoint y: 172, endPoint x: 1044, endPoint y: 189, distance: 398.4
click at [1044, 189] on td "The border itself between Mexico and the United States is fraught with a mix of…" at bounding box center [1169, 192] width 724 height 123
click at [1212, 224] on td "The border itself between Mexico and the United States is fraught with a mix of…" at bounding box center [1169, 192] width 724 height 123
drag, startPoint x: 627, startPoint y: 214, endPoint x: 668, endPoint y: 216, distance: 41.0
click at [668, 216] on li "Oral fluency : 3.2 / 5" at bounding box center [675, 217] width 247 height 18
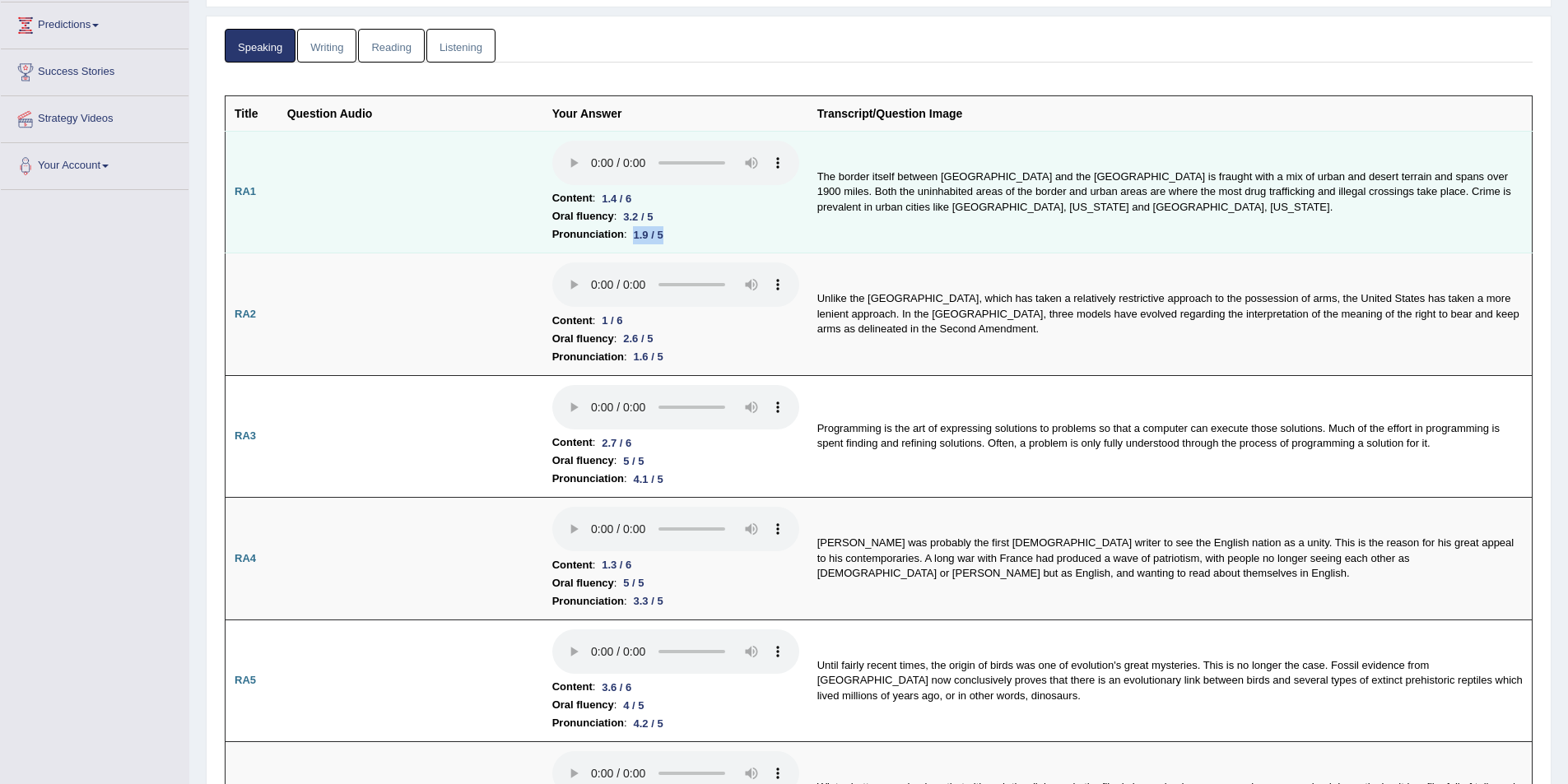
drag, startPoint x: 649, startPoint y: 232, endPoint x: 701, endPoint y: 233, distance: 52.0
click at [701, 233] on li "Pronunciation : 1.9 / 5" at bounding box center [675, 234] width 247 height 18
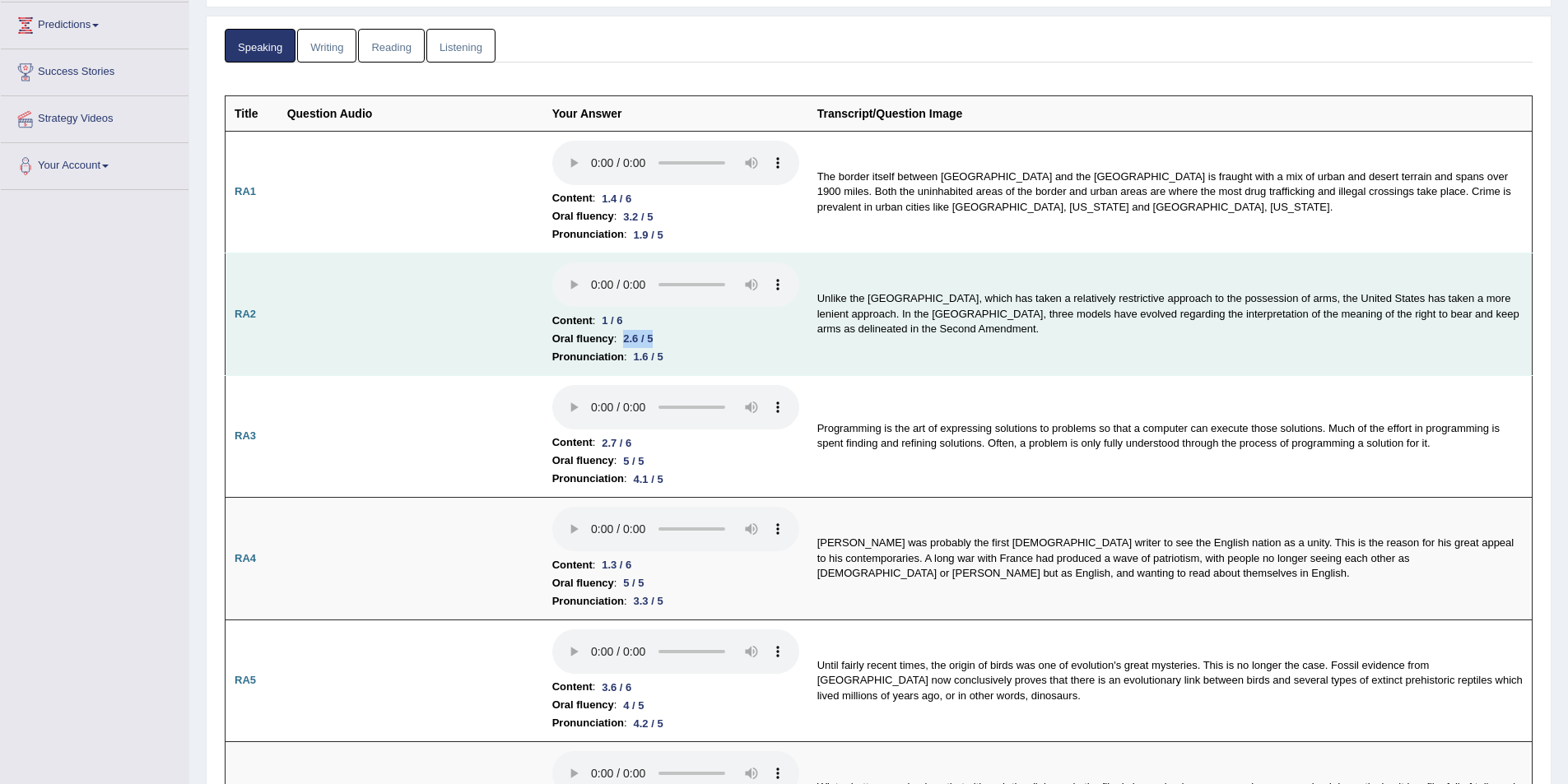
drag, startPoint x: 627, startPoint y: 336, endPoint x: 672, endPoint y: 339, distance: 45.1
click at [673, 339] on li "Oral fluency : 2.6 / 5" at bounding box center [675, 339] width 247 height 18
drag, startPoint x: 636, startPoint y: 353, endPoint x: 683, endPoint y: 355, distance: 47.0
click at [683, 355] on li "Pronunciation : 1.6 / 5" at bounding box center [675, 357] width 247 height 18
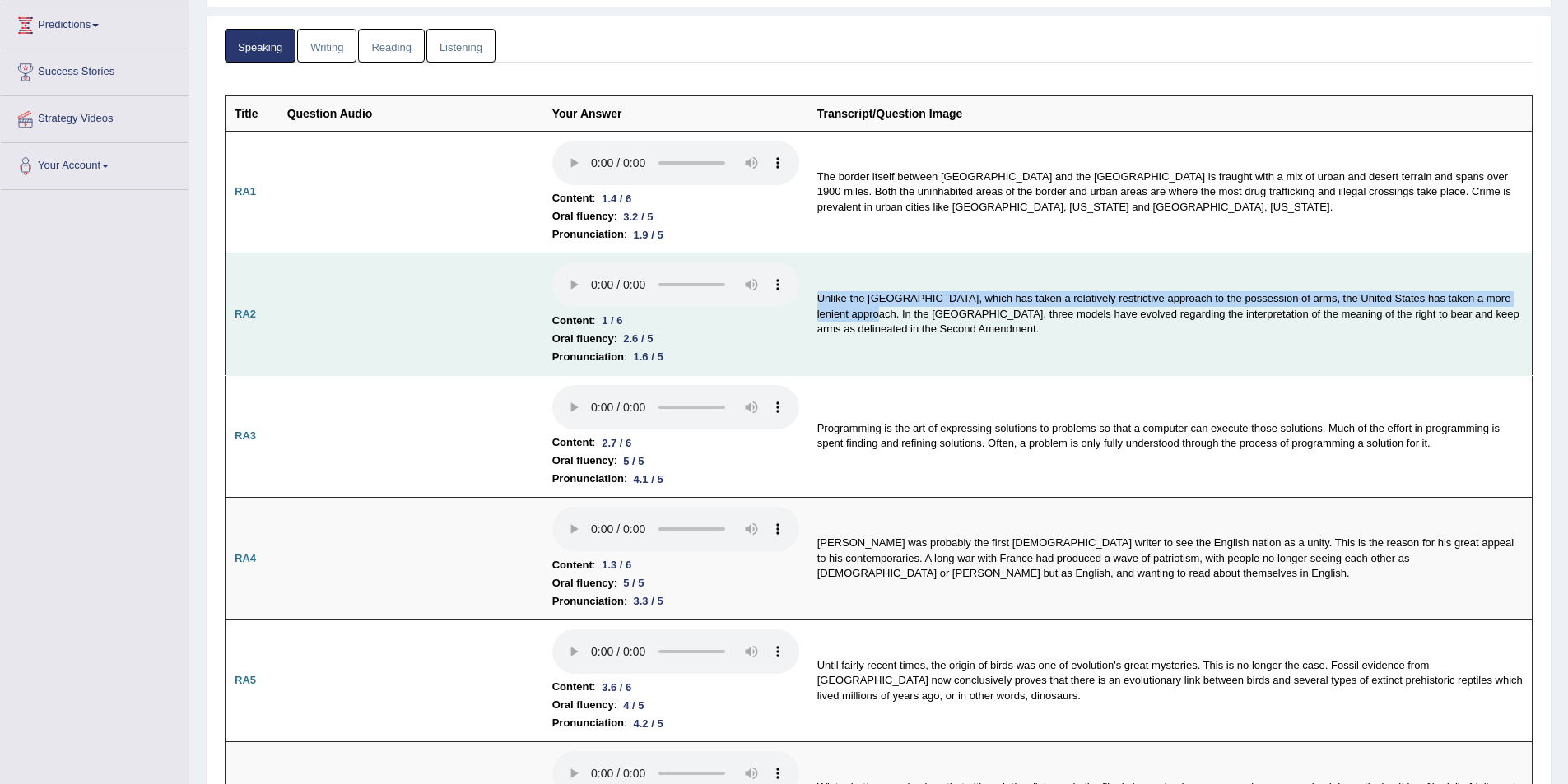
drag, startPoint x: 863, startPoint y: 315, endPoint x: 817, endPoint y: 291, distance: 51.9
click at [817, 291] on td "Unlike the United Kingdom, which has taken a relatively restrictive approach to…" at bounding box center [1169, 315] width 724 height 123
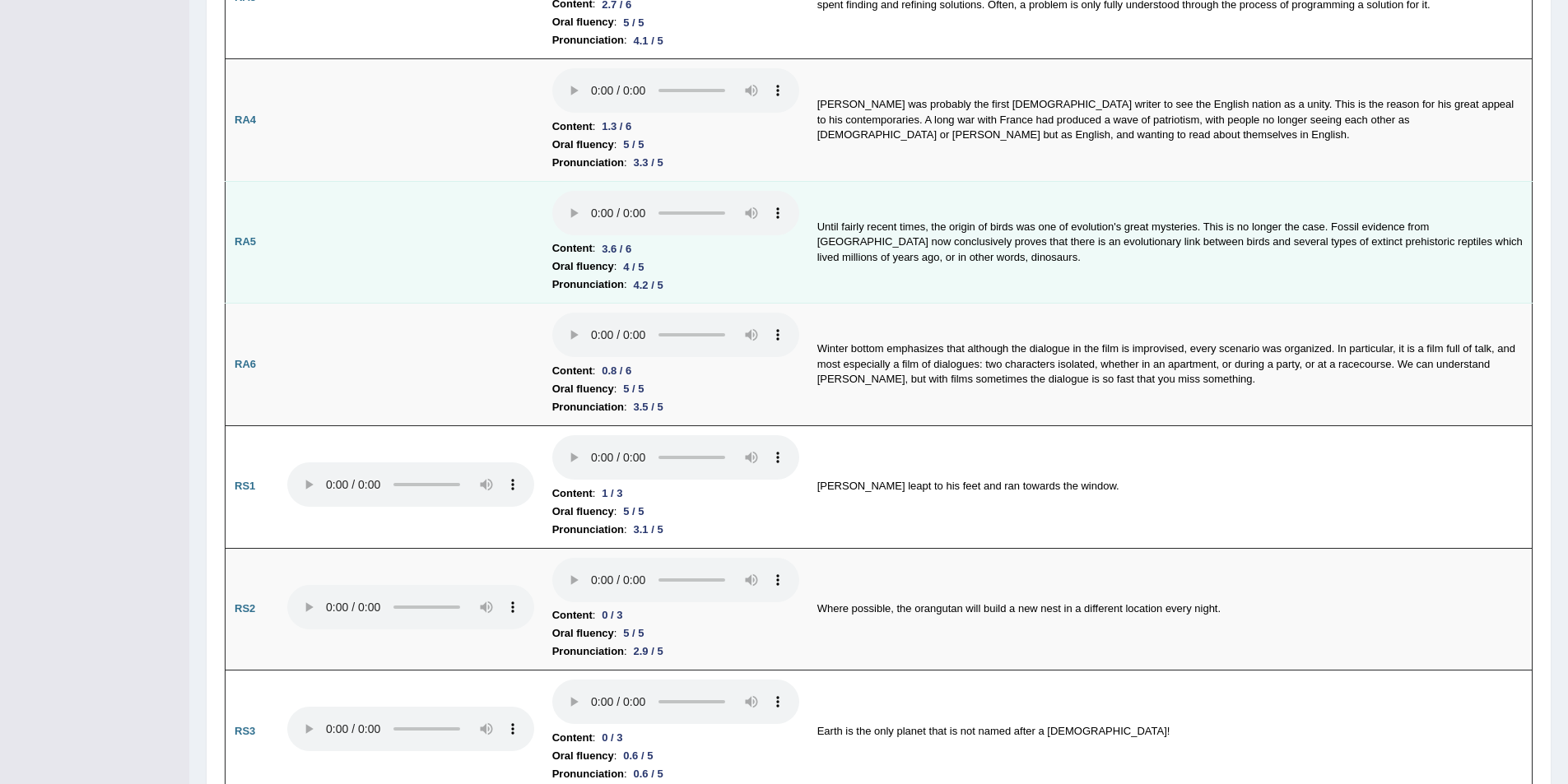
scroll to position [549, 0]
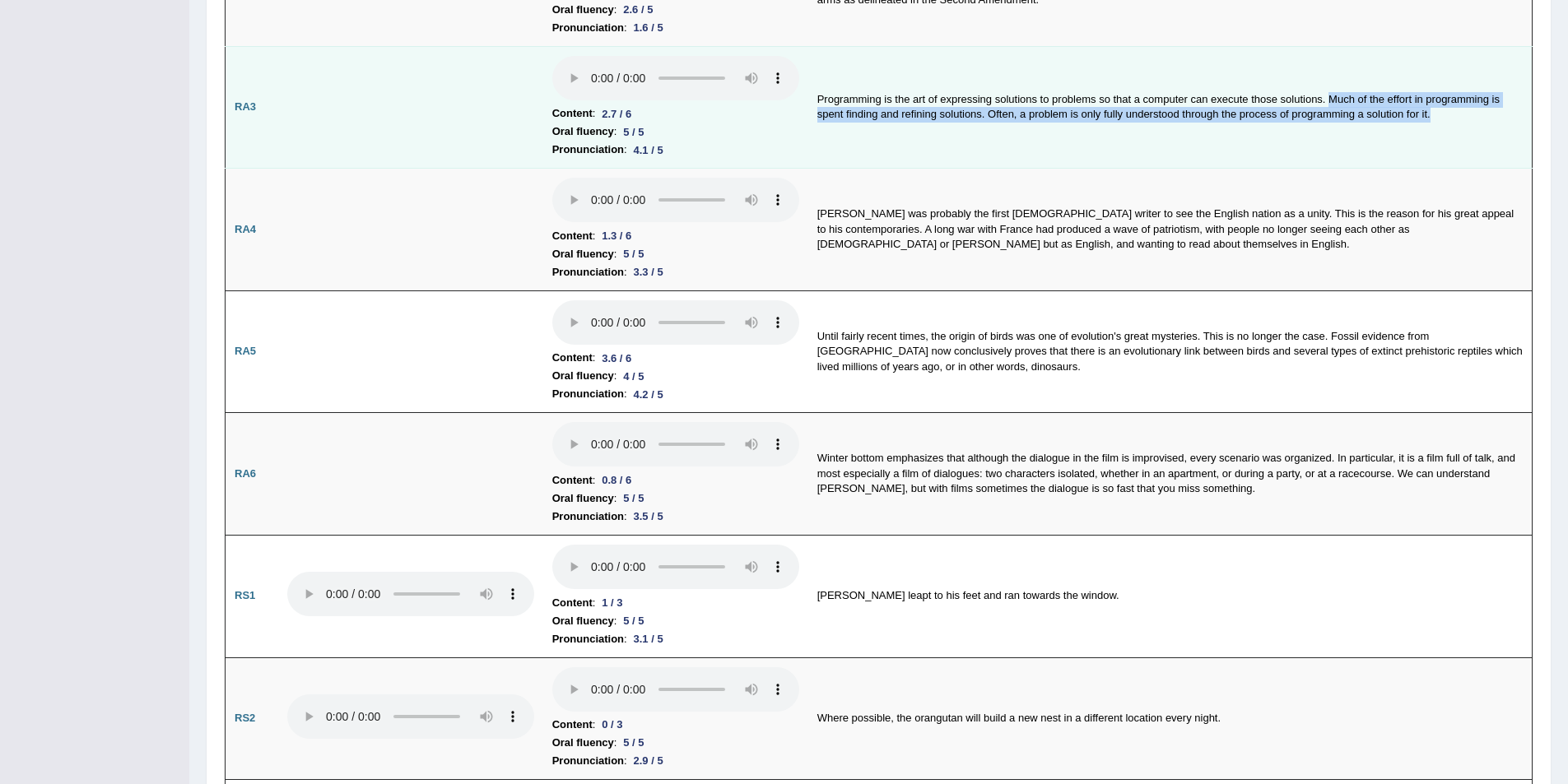
drag, startPoint x: 1330, startPoint y: 96, endPoint x: 1457, endPoint y: 126, distance: 130.5
click at [1457, 126] on td "Programming is the art of expressing solutions to problems so that a computer c…" at bounding box center [1169, 107] width 724 height 123
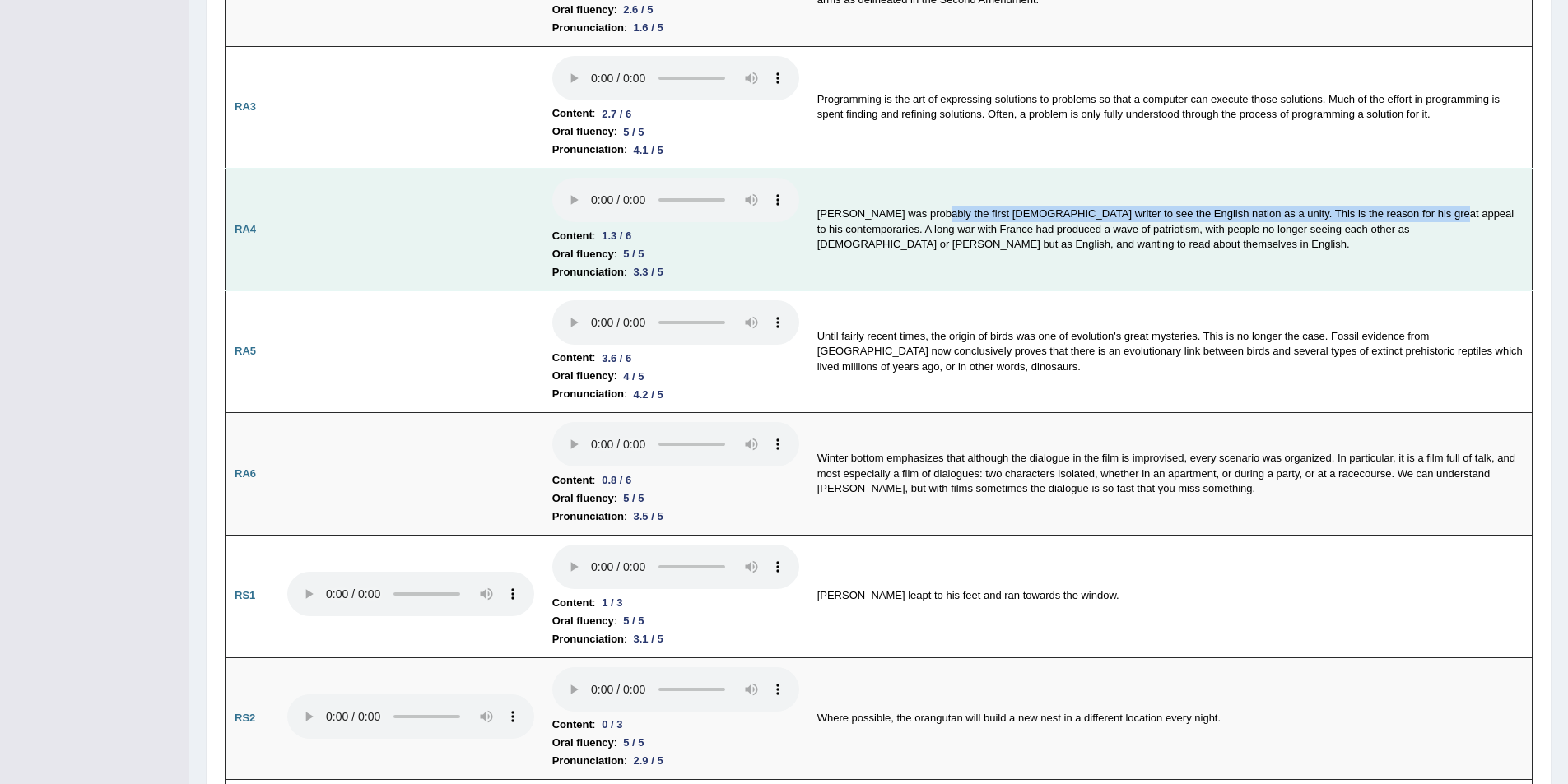
drag, startPoint x: 1412, startPoint y: 213, endPoint x: 929, endPoint y: 211, distance: 483.0
click at [929, 211] on td "Chaucer was probably the first English writer to see the English nation as a un…" at bounding box center [1169, 230] width 724 height 123
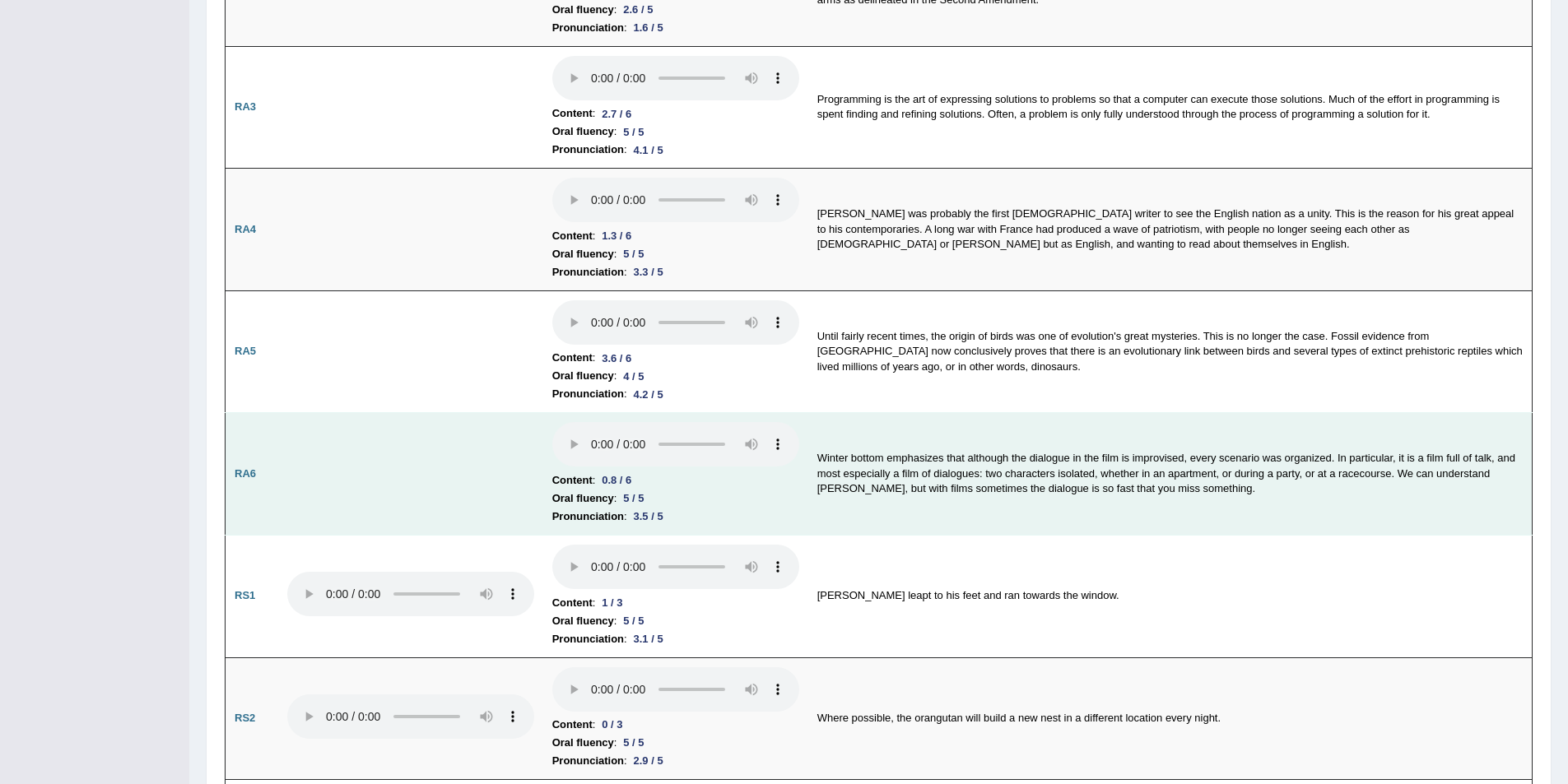
click at [1165, 460] on td "Winter bottom emphasizes that although the dialogue in the film is improvised, …" at bounding box center [1169, 474] width 724 height 123
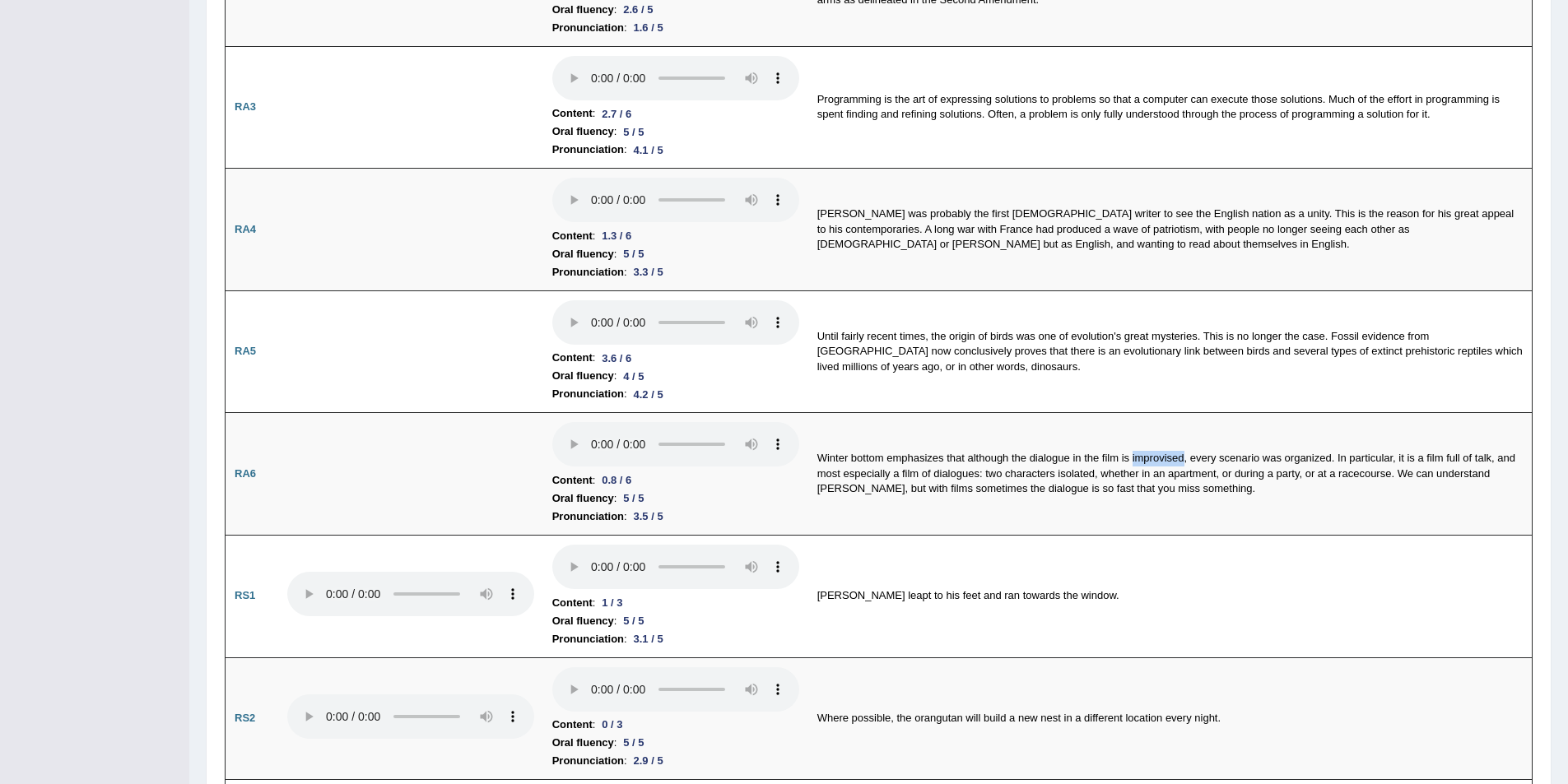
scroll to position [0, 0]
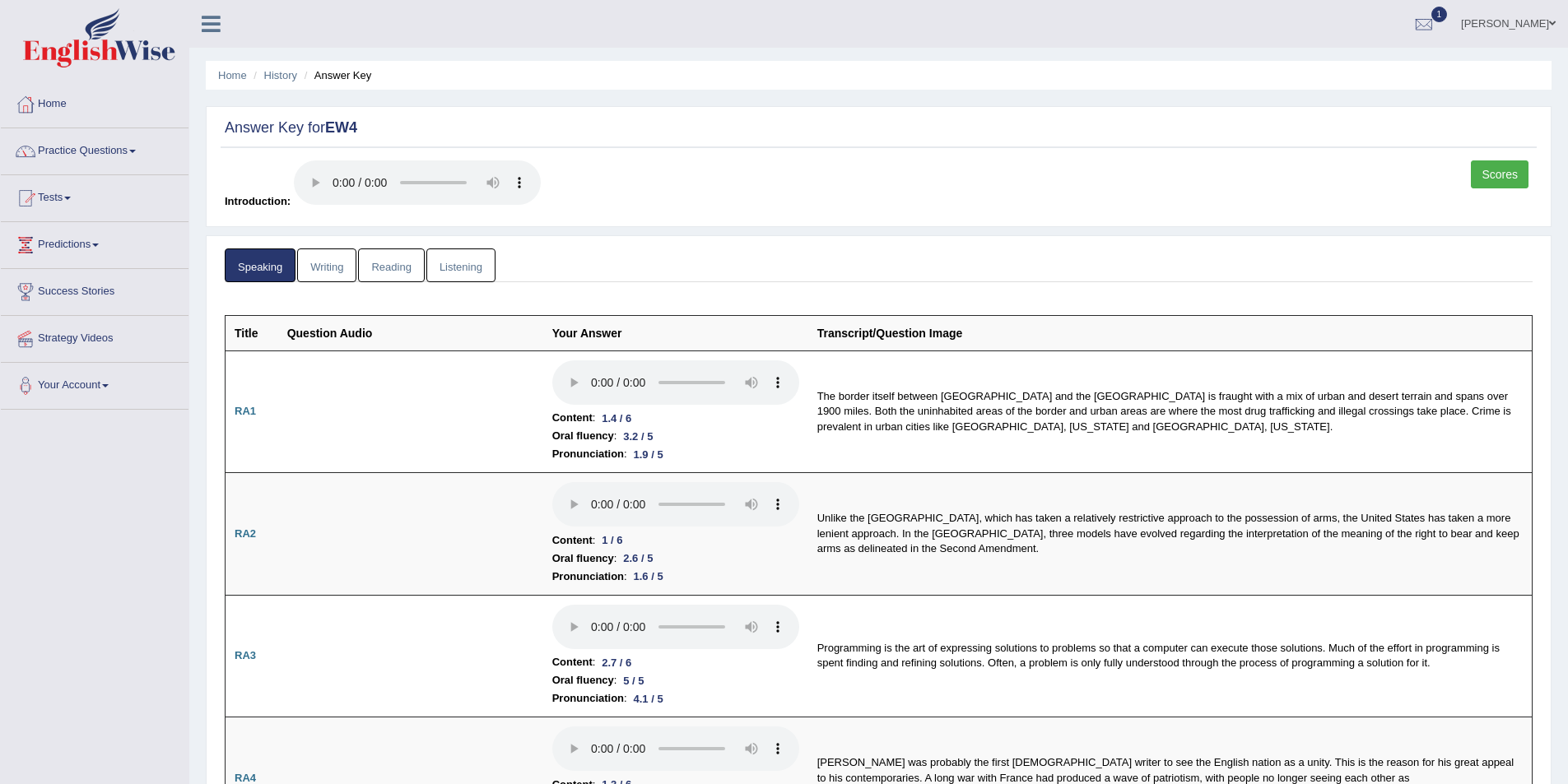
click at [123, 161] on link "Practice Questions" at bounding box center [95, 148] width 187 height 42
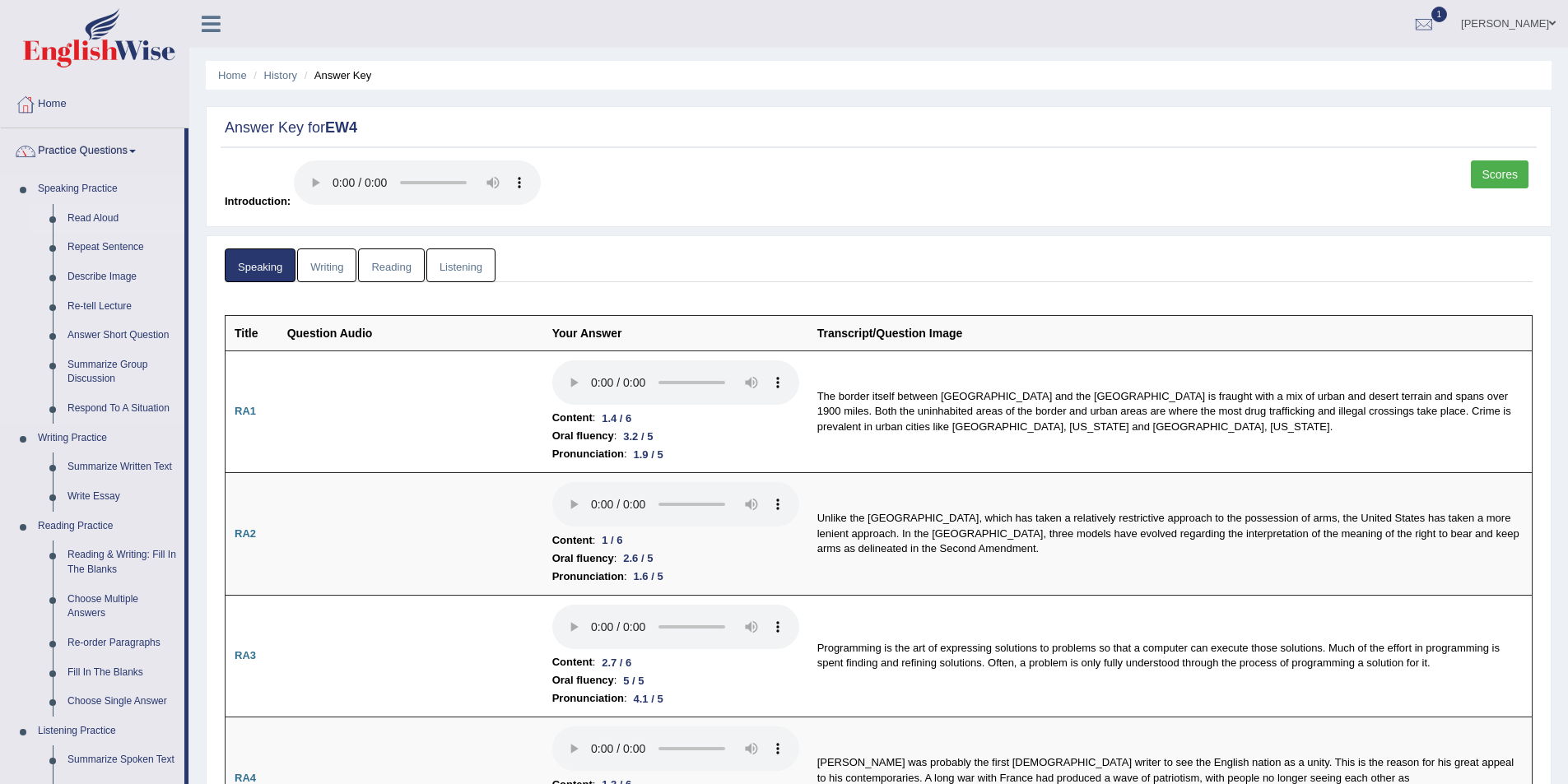
click at [118, 217] on link "Read Aloud" at bounding box center [122, 219] width 125 height 30
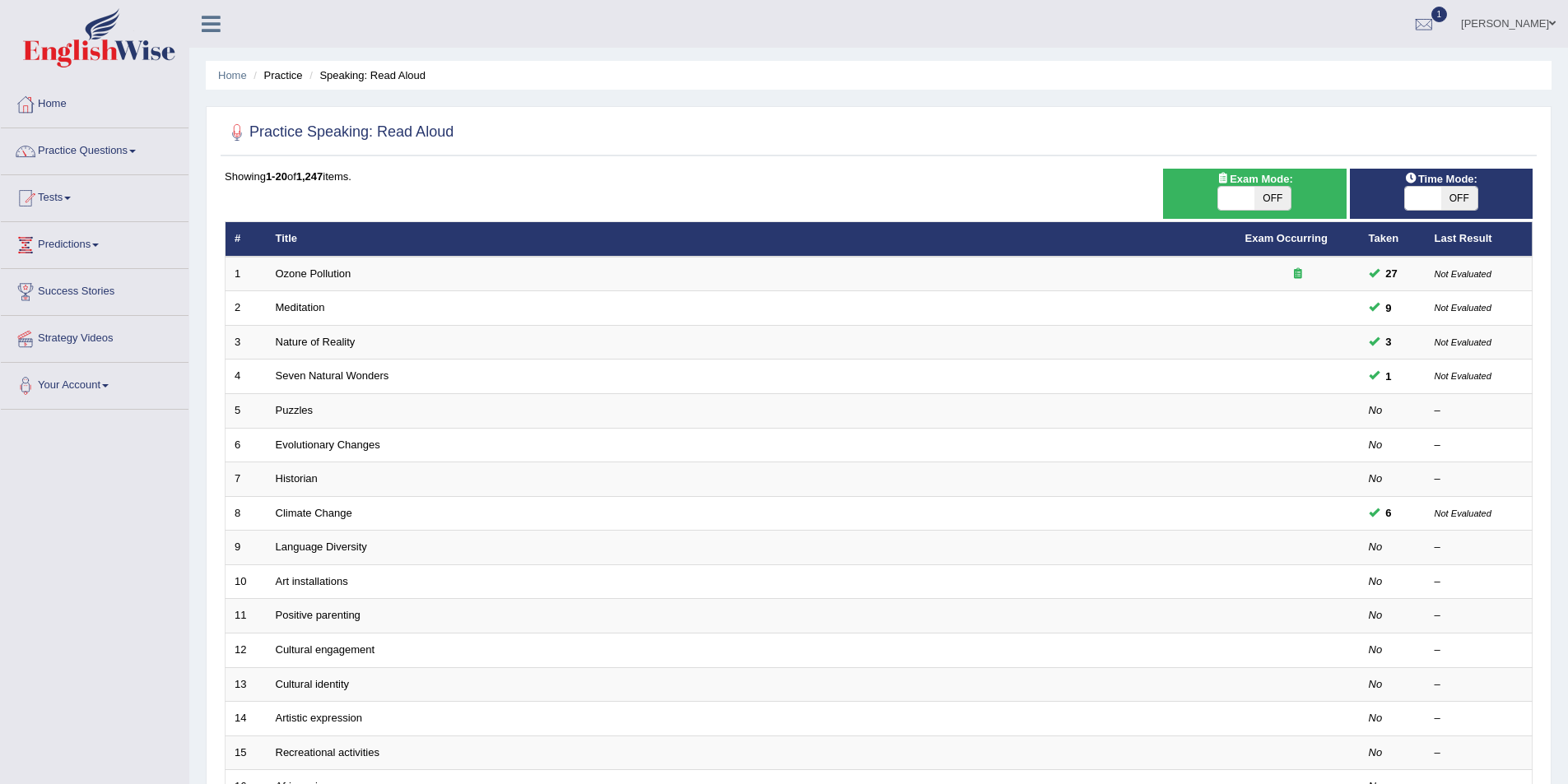
click at [1458, 205] on span "OFF" at bounding box center [1458, 198] width 36 height 23
checkbox input "true"
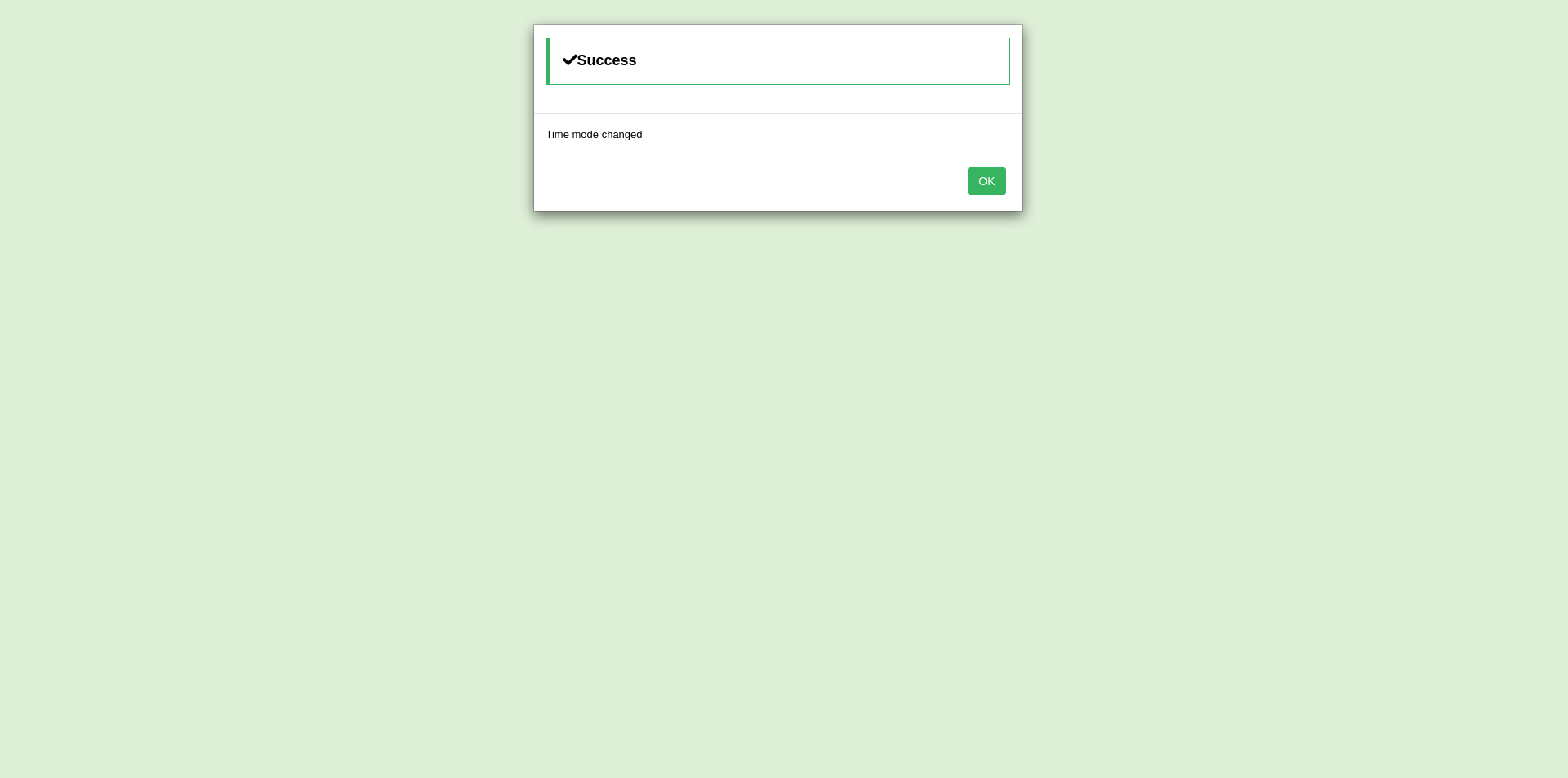
click at [994, 183] on button "OK" at bounding box center [986, 182] width 38 height 28
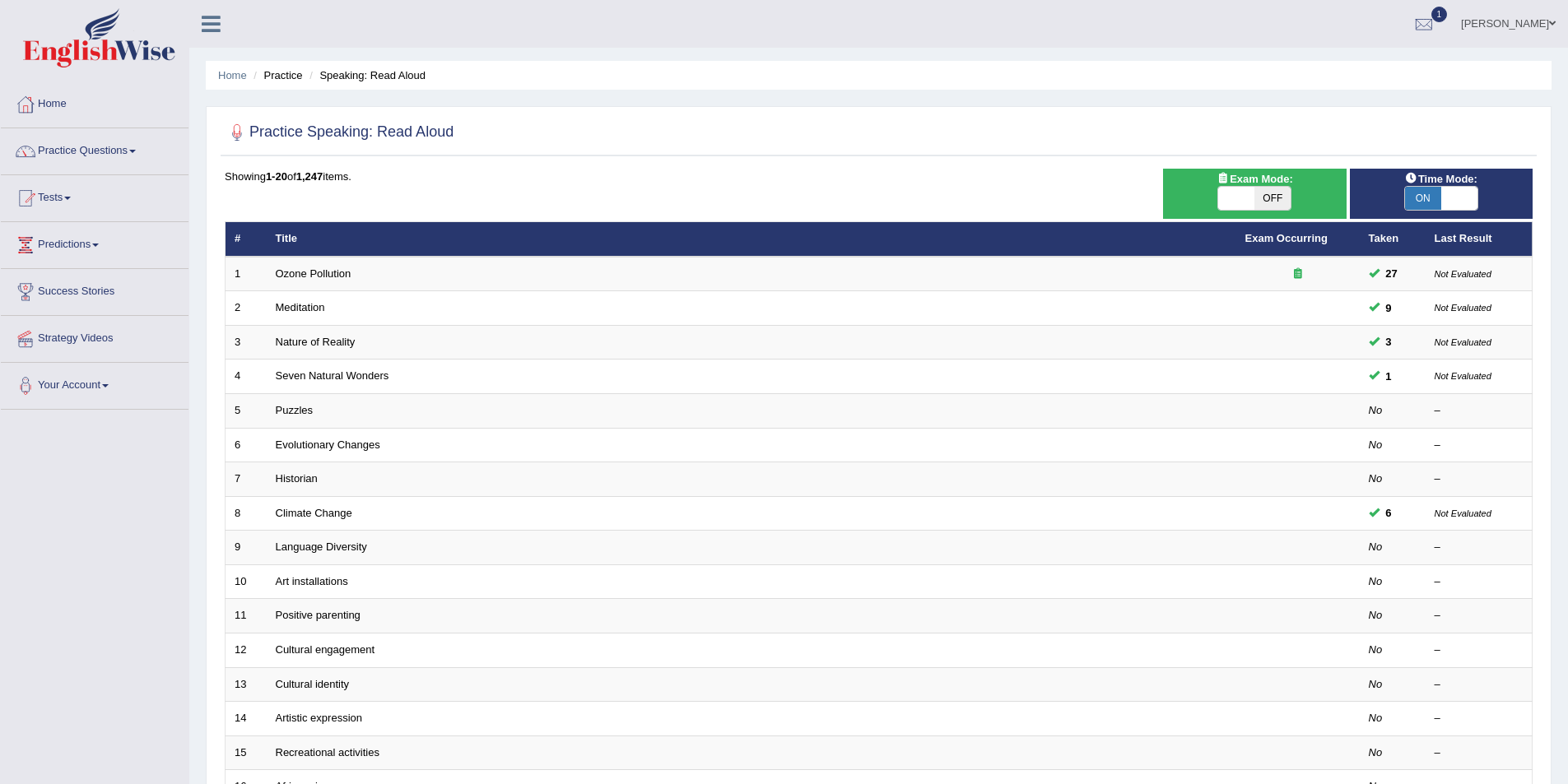
click at [1283, 193] on span "OFF" at bounding box center [1272, 198] width 36 height 23
checkbox input "true"
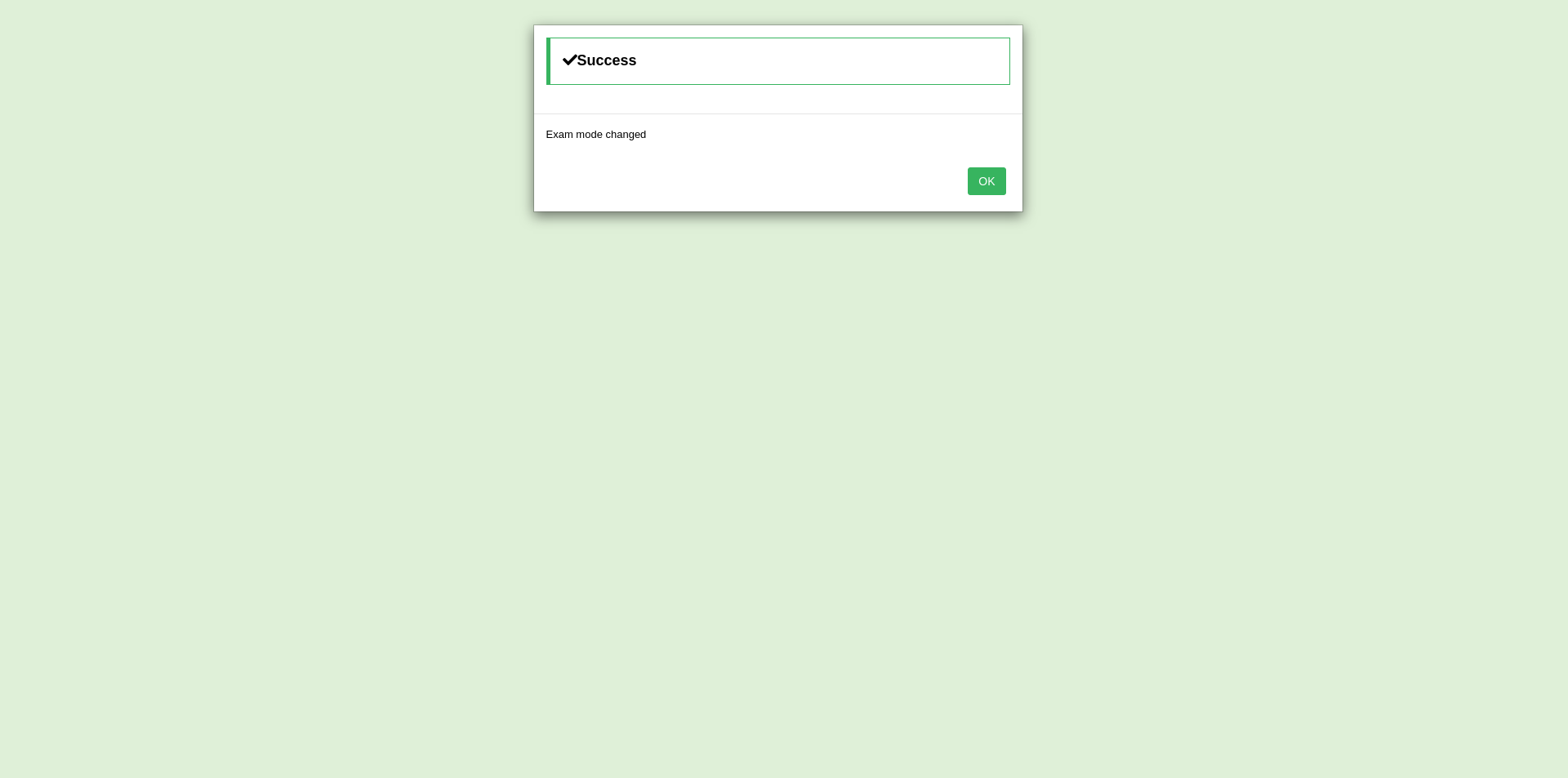
click at [982, 183] on button "OK" at bounding box center [986, 182] width 38 height 28
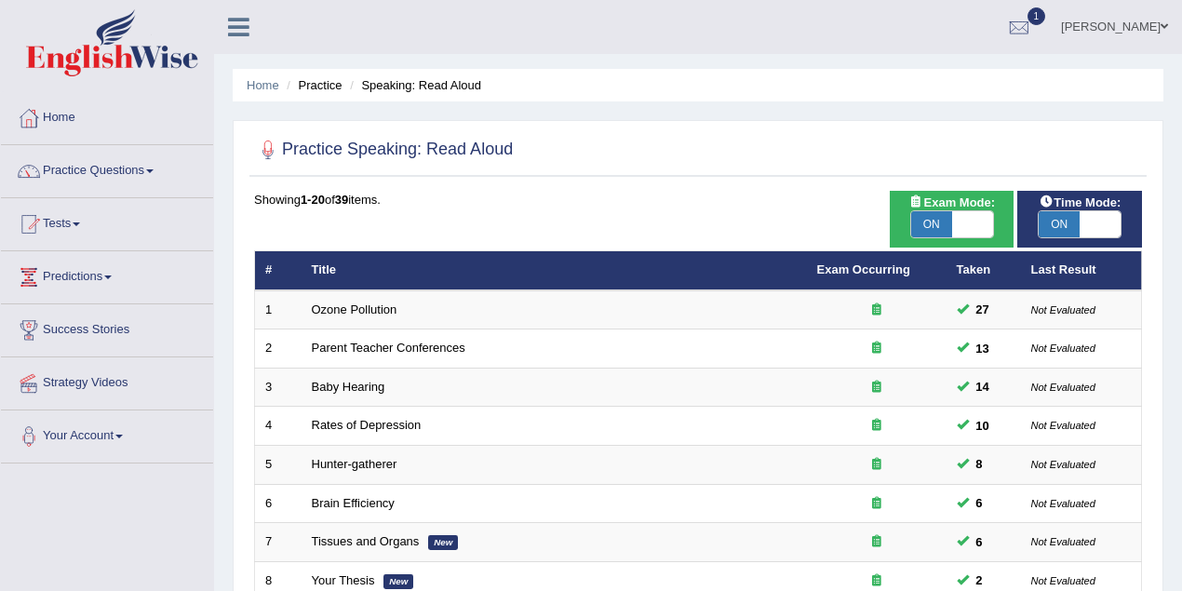
drag, startPoint x: 0, startPoint y: 0, endPoint x: 525, endPoint y: 197, distance: 561.0
click at [527, 197] on div "Showing 1-20 of 39 items." at bounding box center [698, 200] width 888 height 18
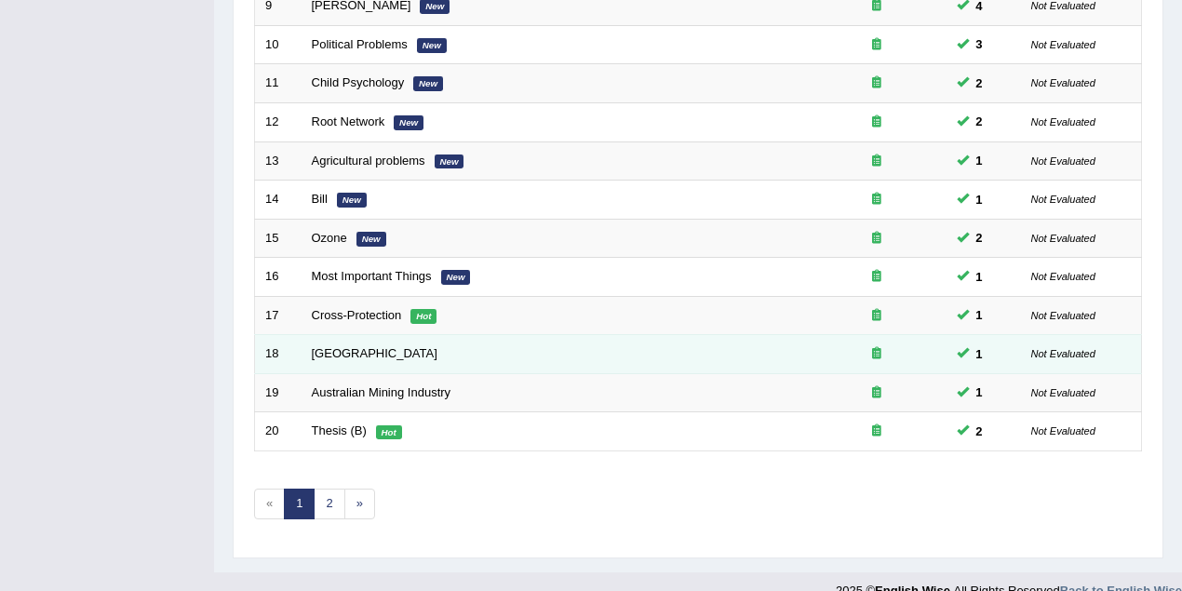
scroll to position [632, 0]
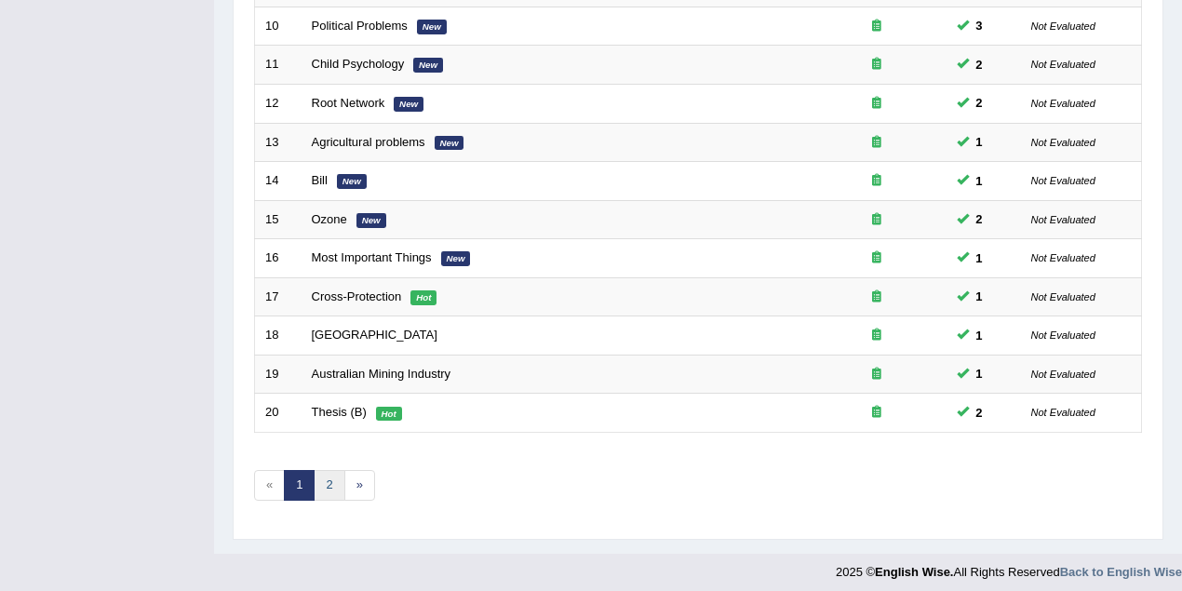
drag, startPoint x: 333, startPoint y: 475, endPoint x: 346, endPoint y: 454, distance: 24.3
click at [333, 474] on link "2" at bounding box center [329, 485] width 31 height 31
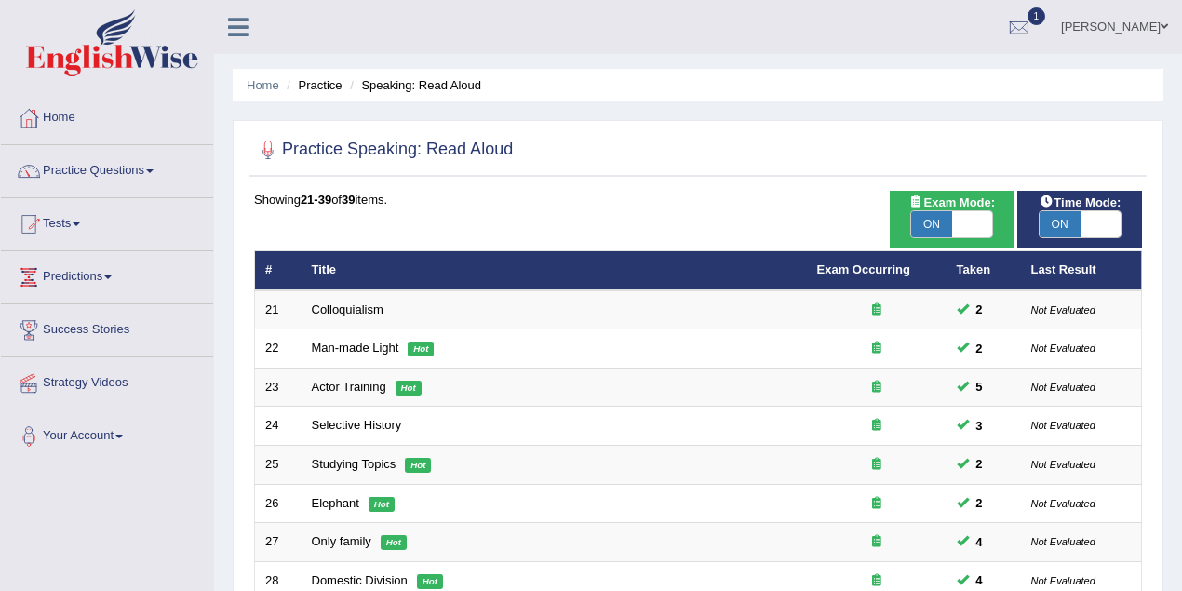
click at [925, 222] on span "ON" at bounding box center [932, 224] width 41 height 26
checkbox input "false"
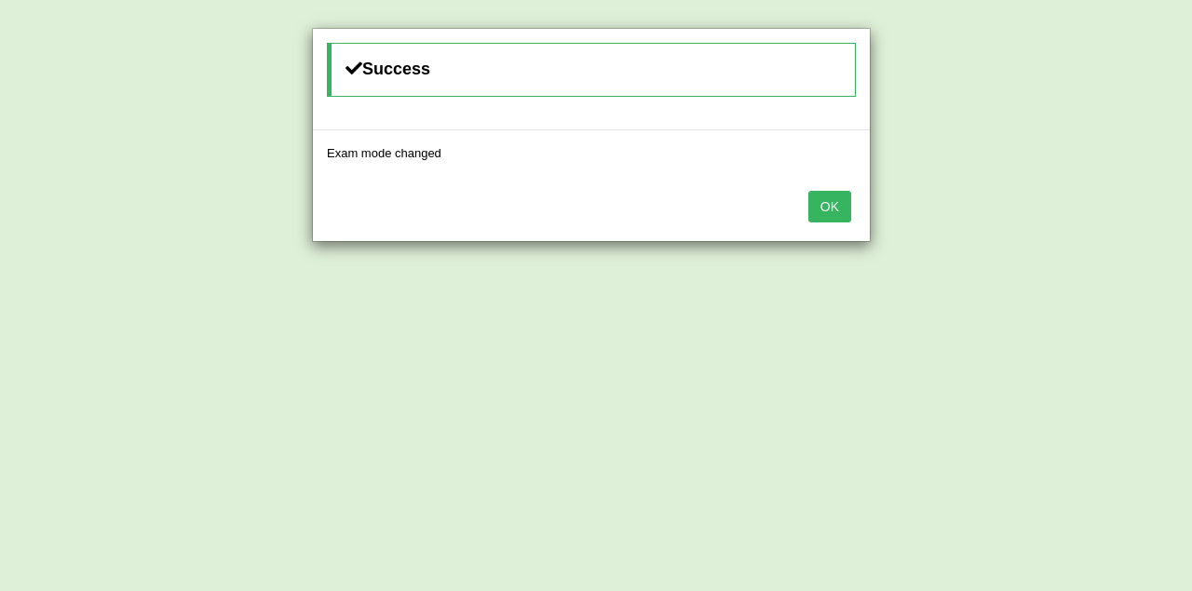
click at [839, 207] on button "OK" at bounding box center [829, 207] width 43 height 32
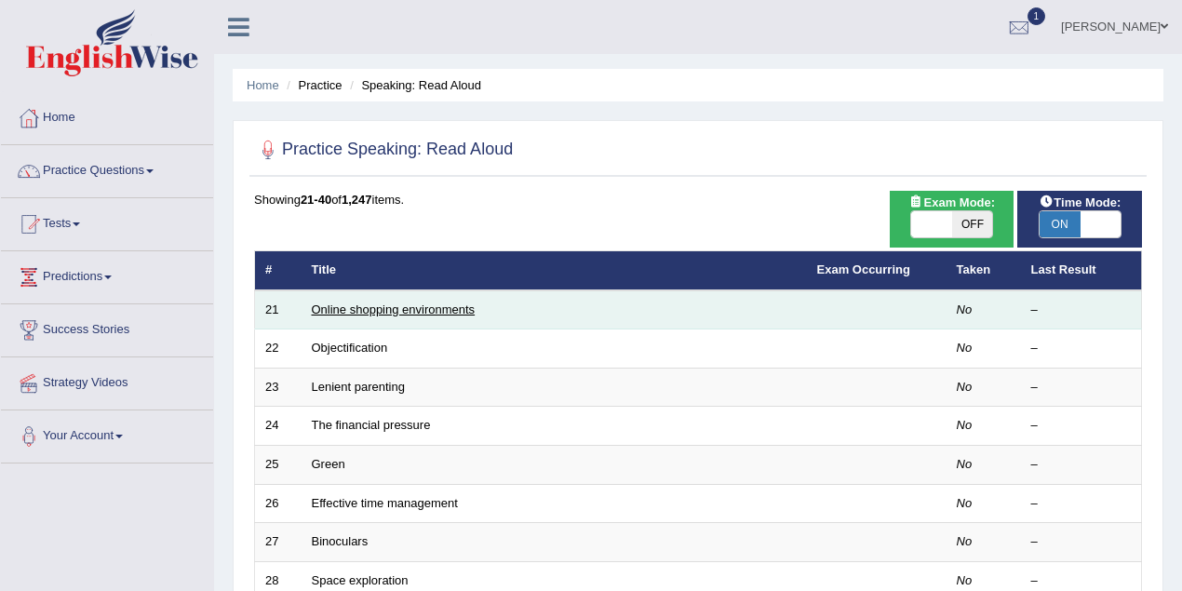
click at [377, 304] on link "Online shopping environments" at bounding box center [394, 310] width 164 height 14
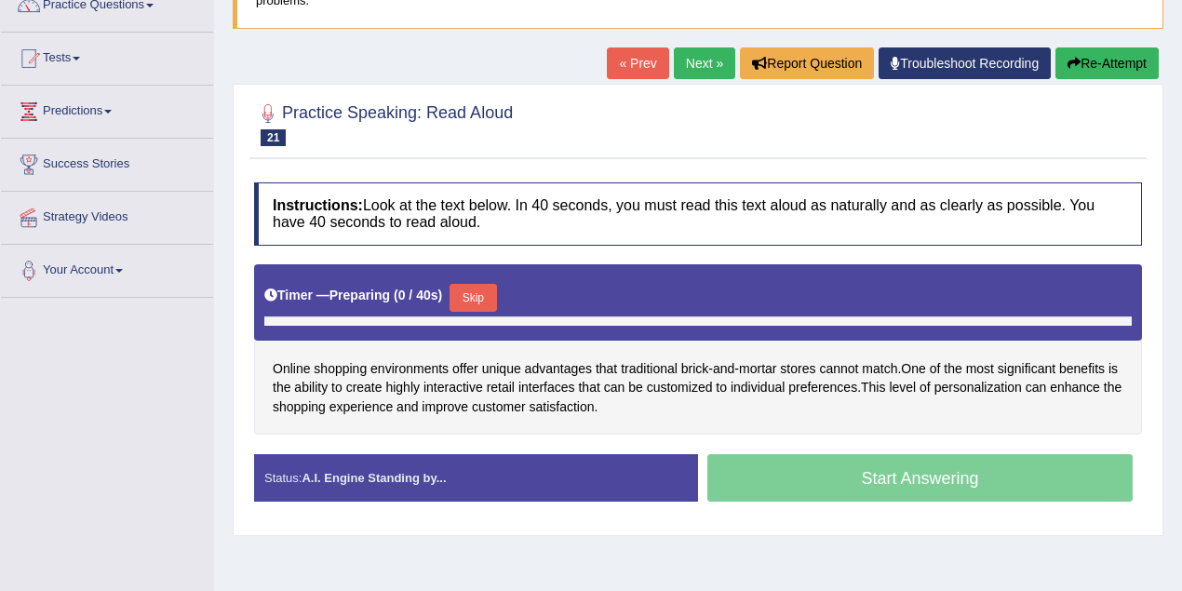
scroll to position [166, 0]
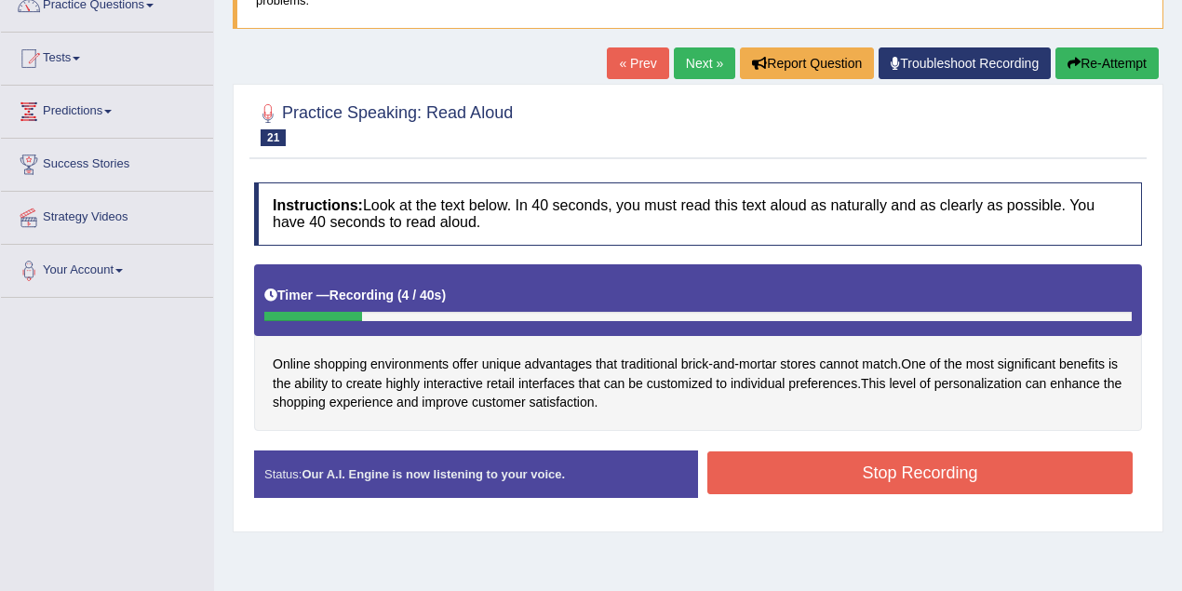
click at [829, 458] on button "Stop Recording" at bounding box center [921, 473] width 426 height 43
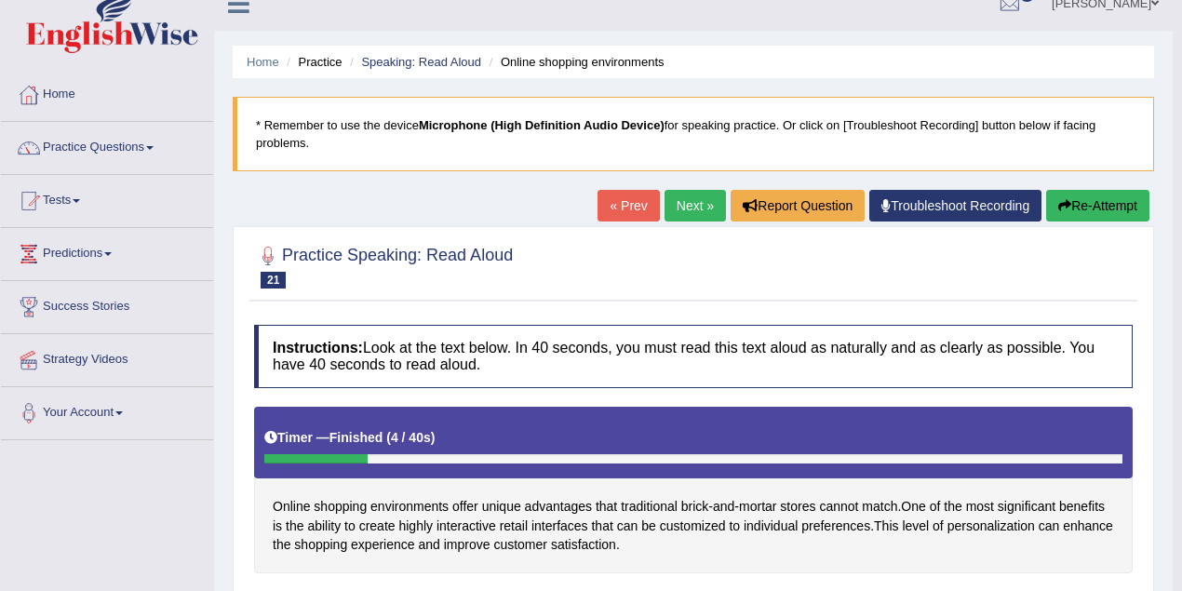
scroll to position [0, 0]
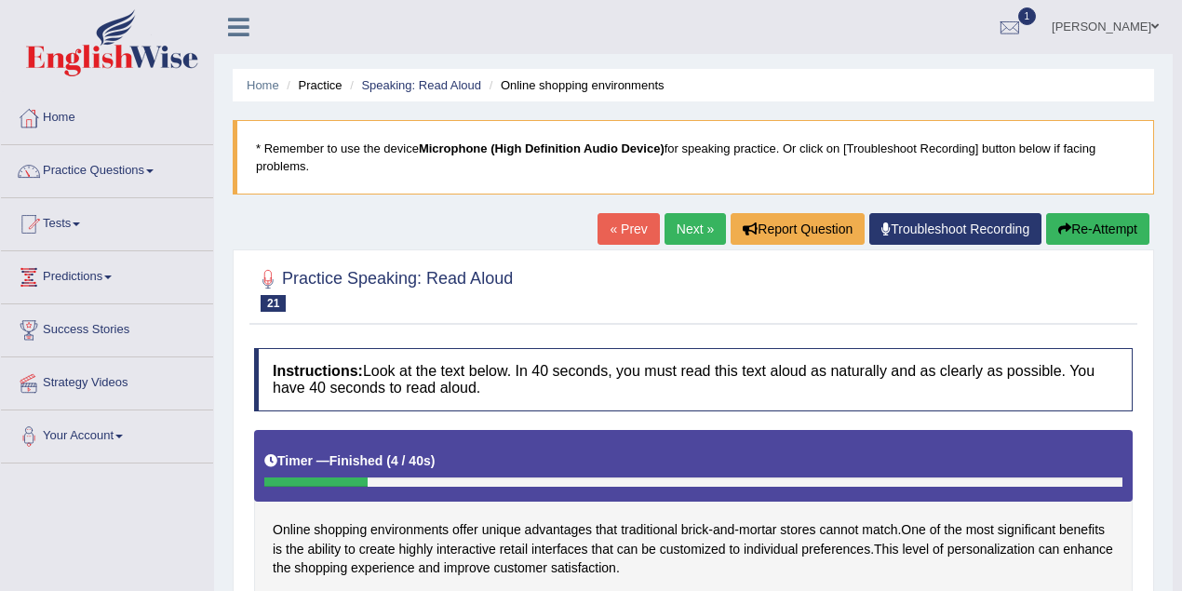
click at [685, 229] on link "Next »" at bounding box center [695, 229] width 61 height 32
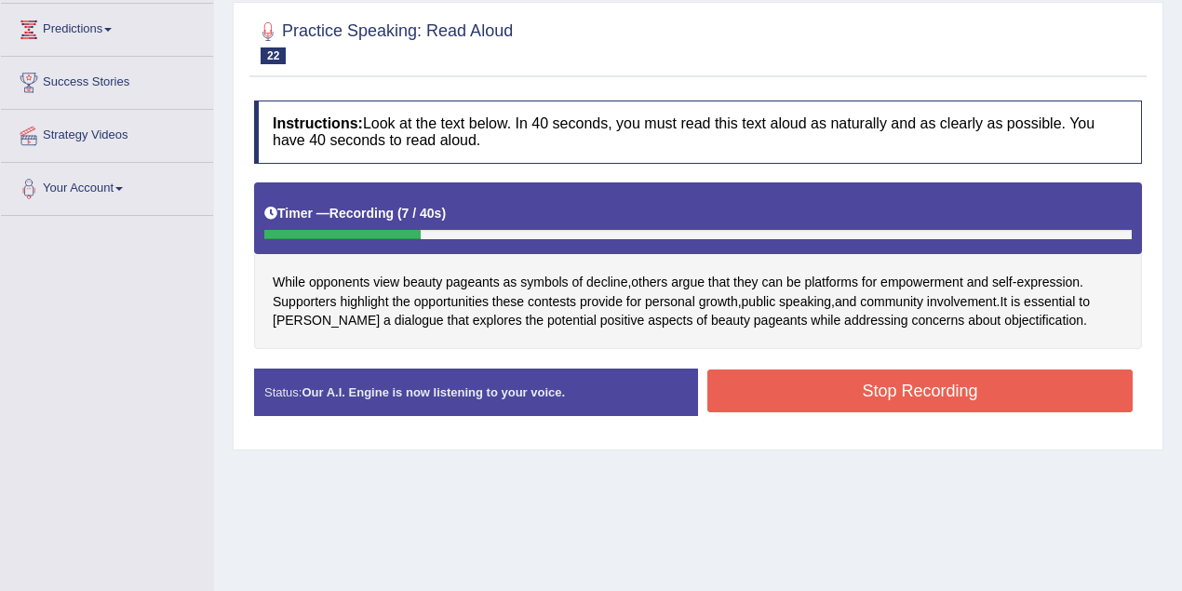
click at [922, 387] on button "Stop Recording" at bounding box center [921, 391] width 426 height 43
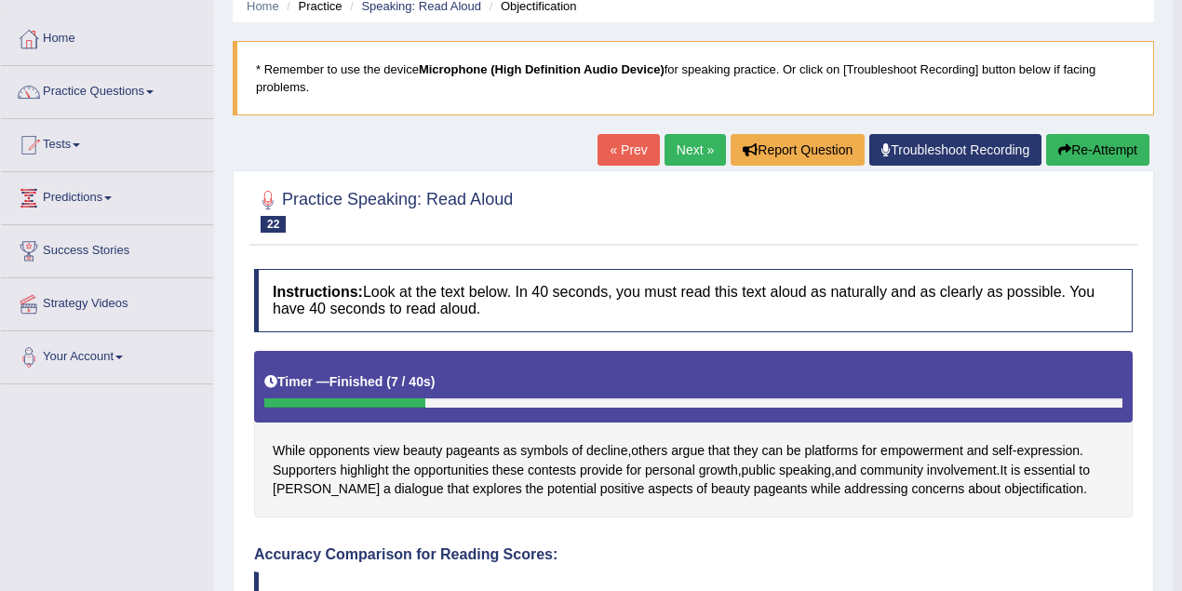
scroll to position [2, 0]
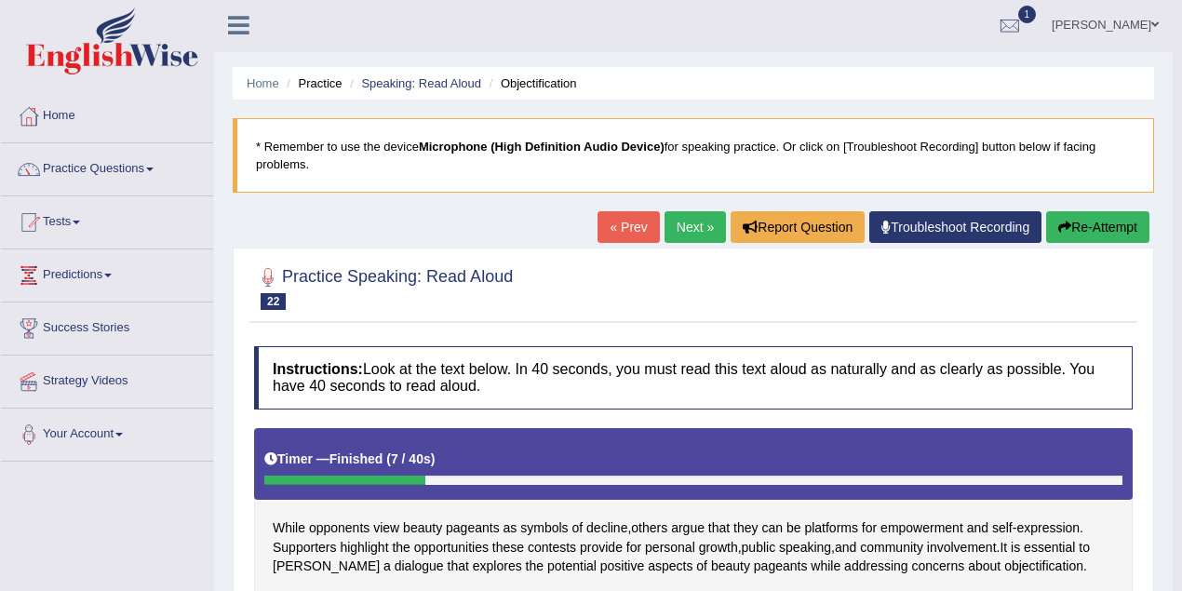
click at [702, 226] on link "Next »" at bounding box center [695, 227] width 61 height 32
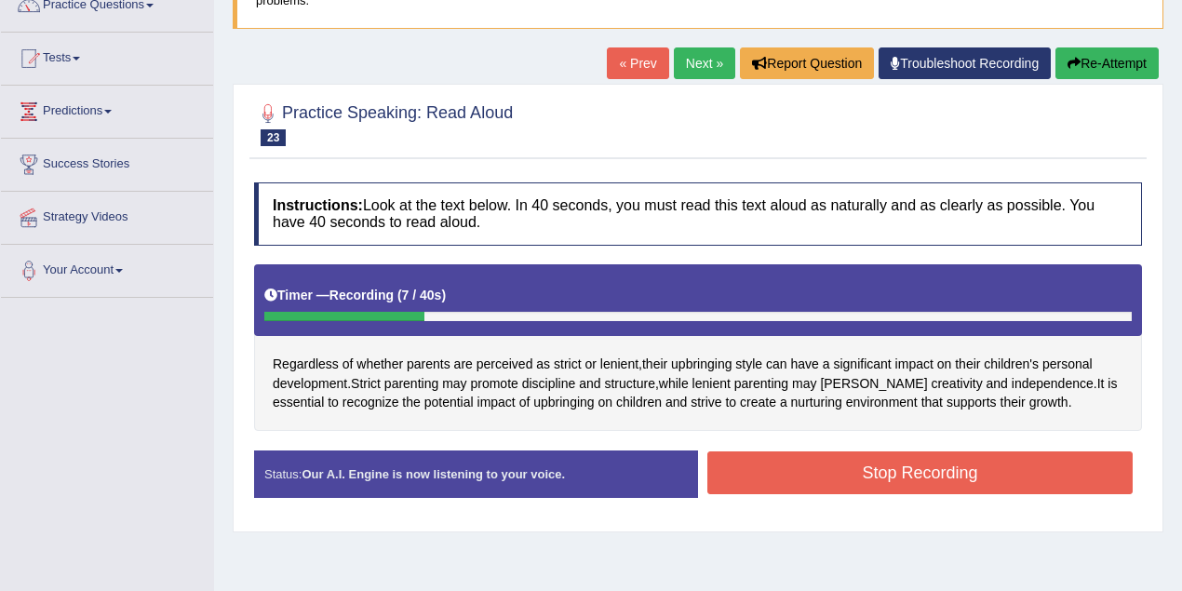
click at [911, 461] on button "Stop Recording" at bounding box center [921, 473] width 426 height 43
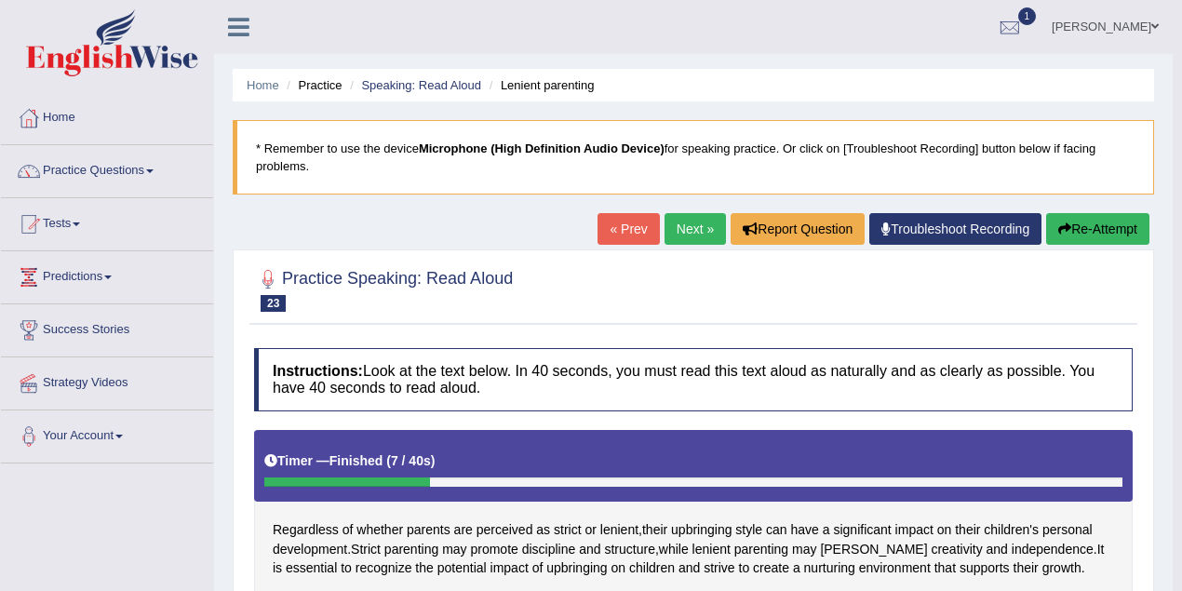
click at [1104, 226] on button "Re-Attempt" at bounding box center [1098, 229] width 103 height 32
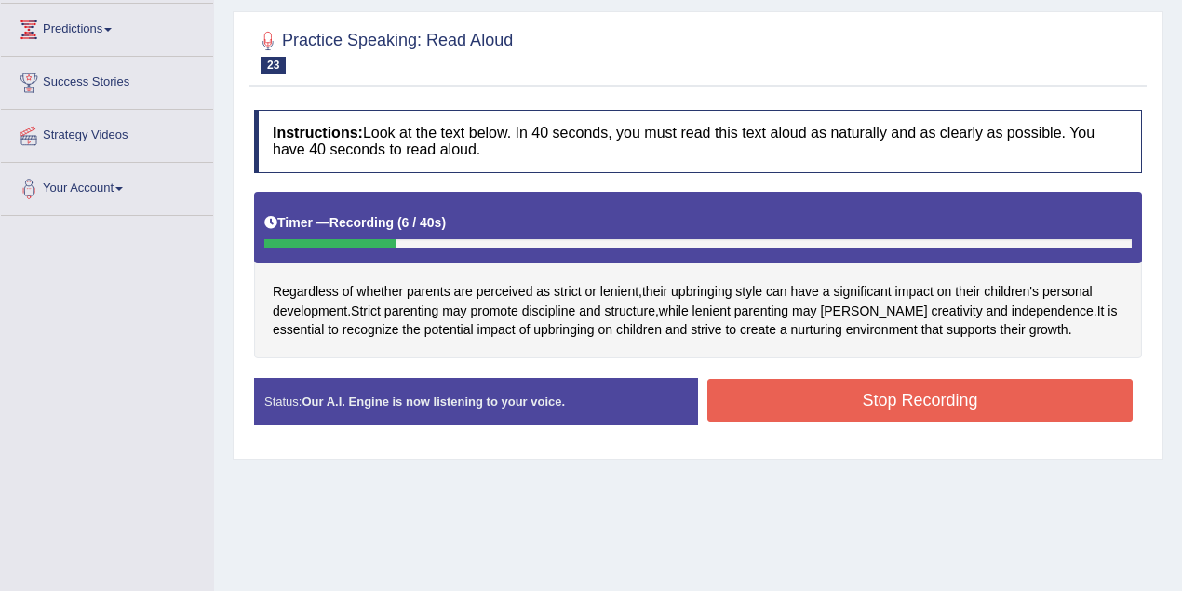
click at [824, 389] on button "Stop Recording" at bounding box center [921, 400] width 426 height 43
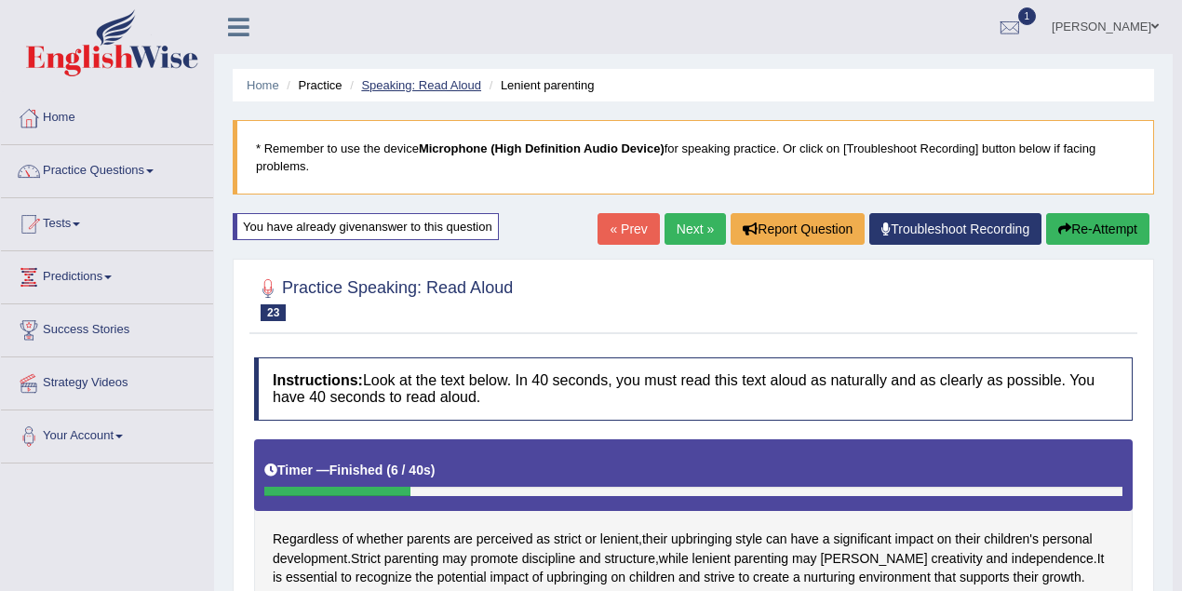
click at [447, 84] on link "Speaking: Read Aloud" at bounding box center [421, 85] width 120 height 14
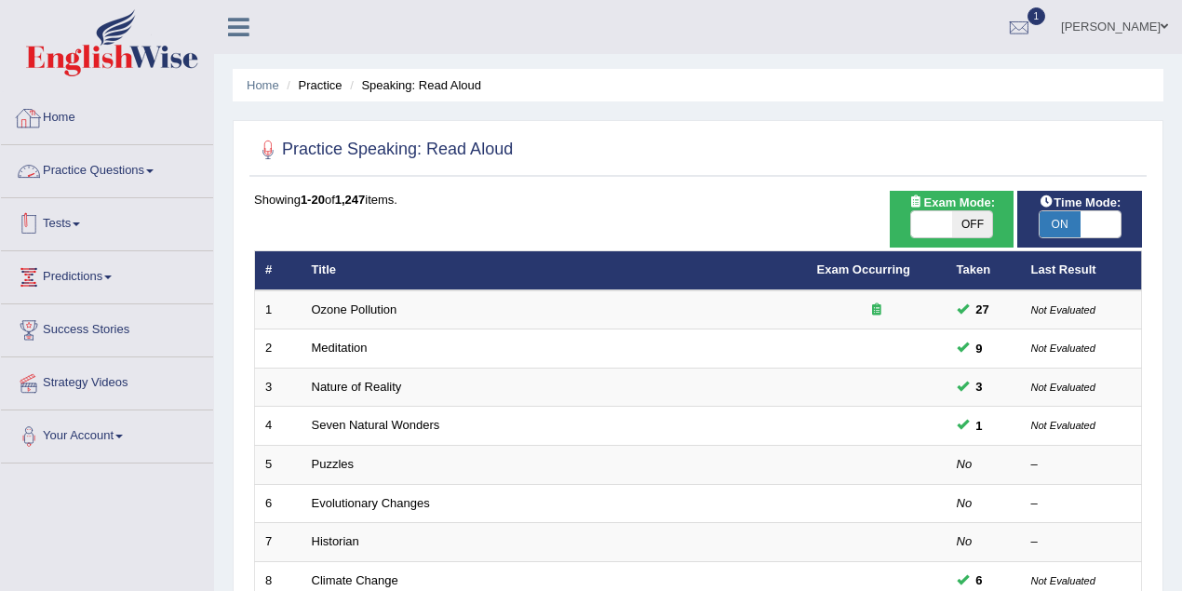
click at [107, 212] on link "Tests" at bounding box center [107, 221] width 212 height 47
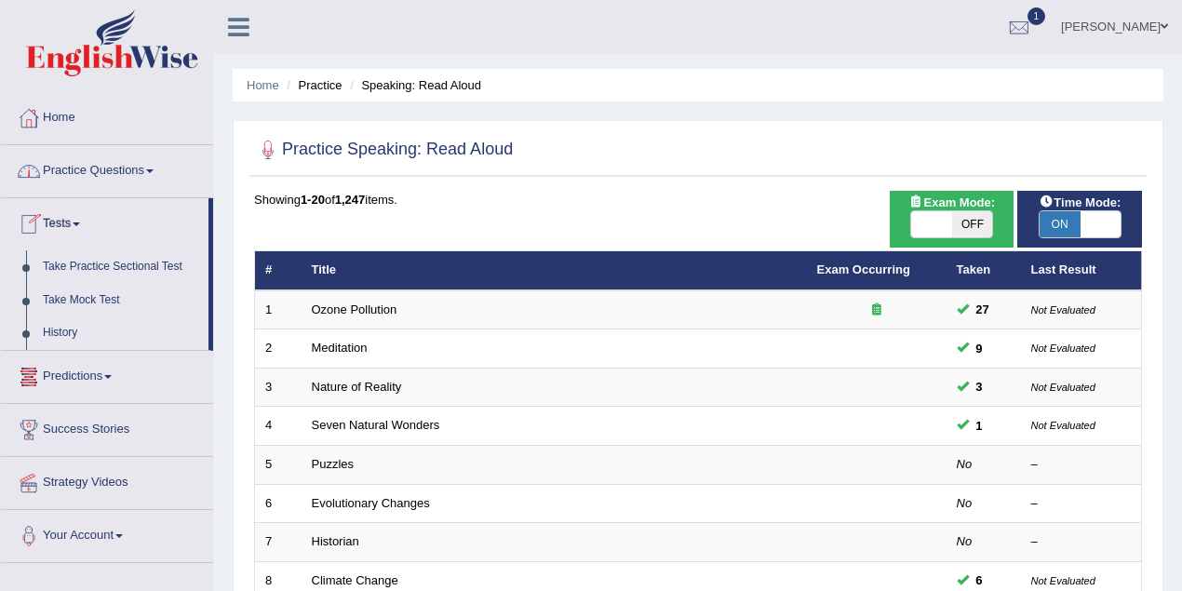
click at [69, 339] on link "History" at bounding box center [121, 334] width 174 height 34
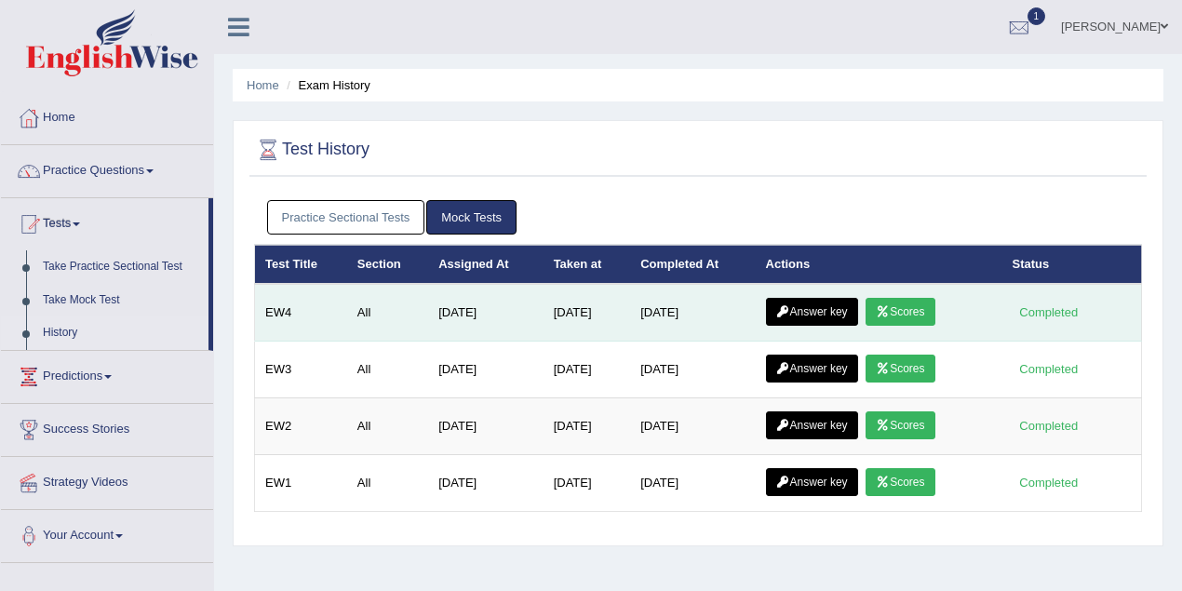
click at [843, 307] on link "Answer key" at bounding box center [812, 312] width 92 height 28
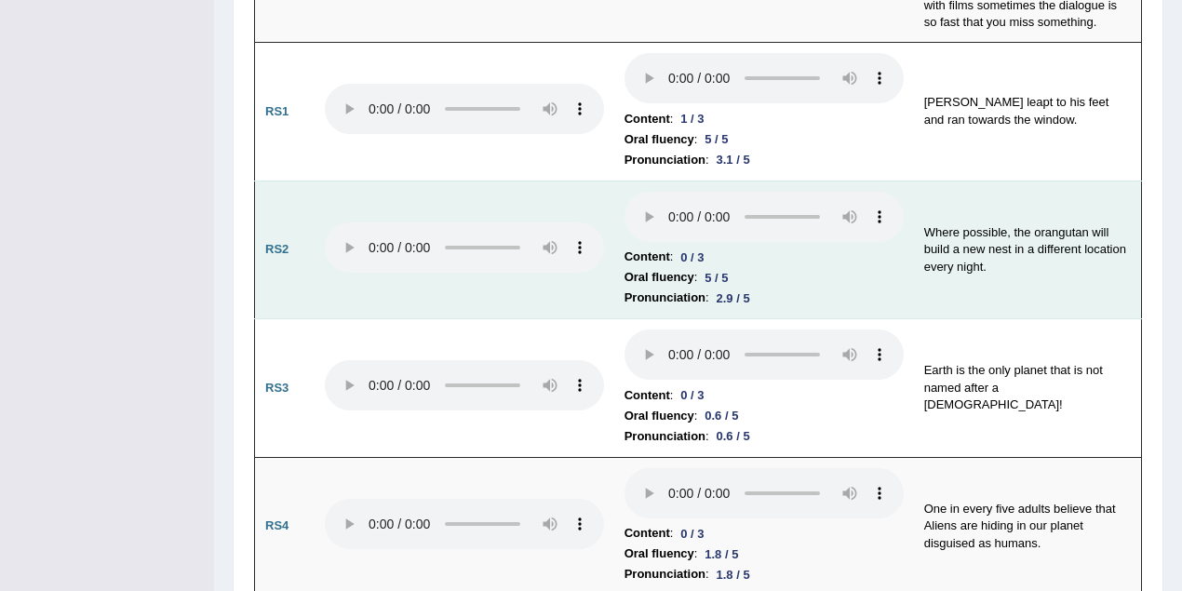
scroll to position [1607, 0]
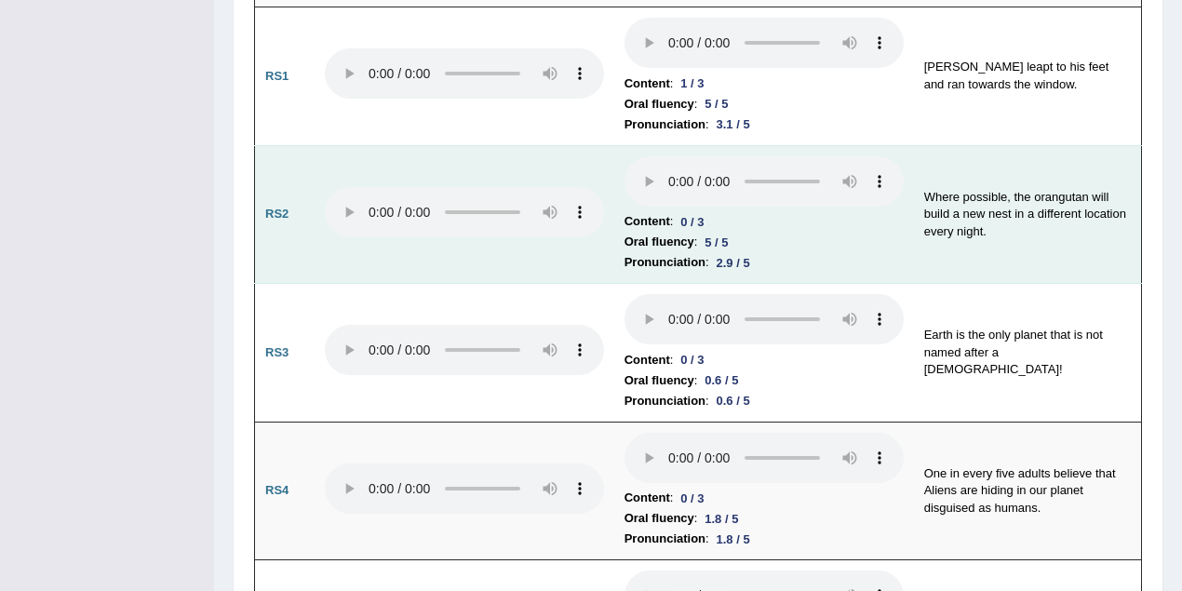
drag, startPoint x: 718, startPoint y: 130, endPoint x: 677, endPoint y: 130, distance: 41.0
click at [677, 252] on li "Pronunciation : 2.9 / 5" at bounding box center [764, 262] width 279 height 20
drag, startPoint x: 715, startPoint y: 86, endPoint x: 668, endPoint y: 87, distance: 47.5
click at [668, 211] on li "Content : 0 / 3" at bounding box center [764, 221] width 279 height 20
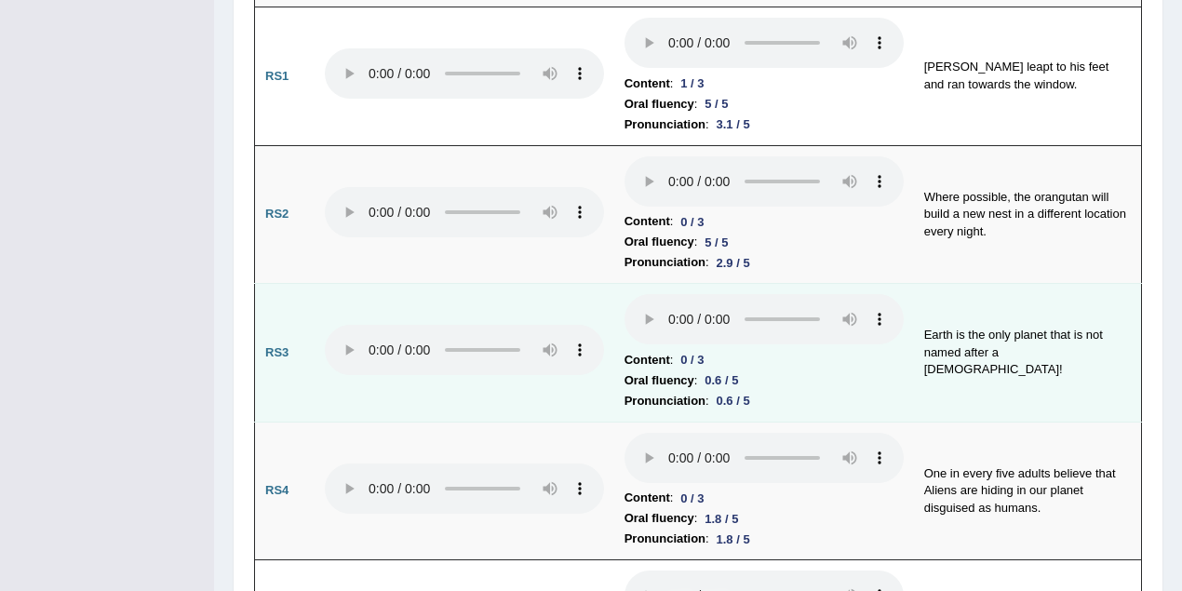
drag, startPoint x: 717, startPoint y: 220, endPoint x: 644, endPoint y: 222, distance: 72.6
click at [644, 284] on td "Content : 0 / 3 Oral fluency : 0.6 / 5 Pronunciation : 0.6 / 5" at bounding box center [765, 353] width 300 height 139
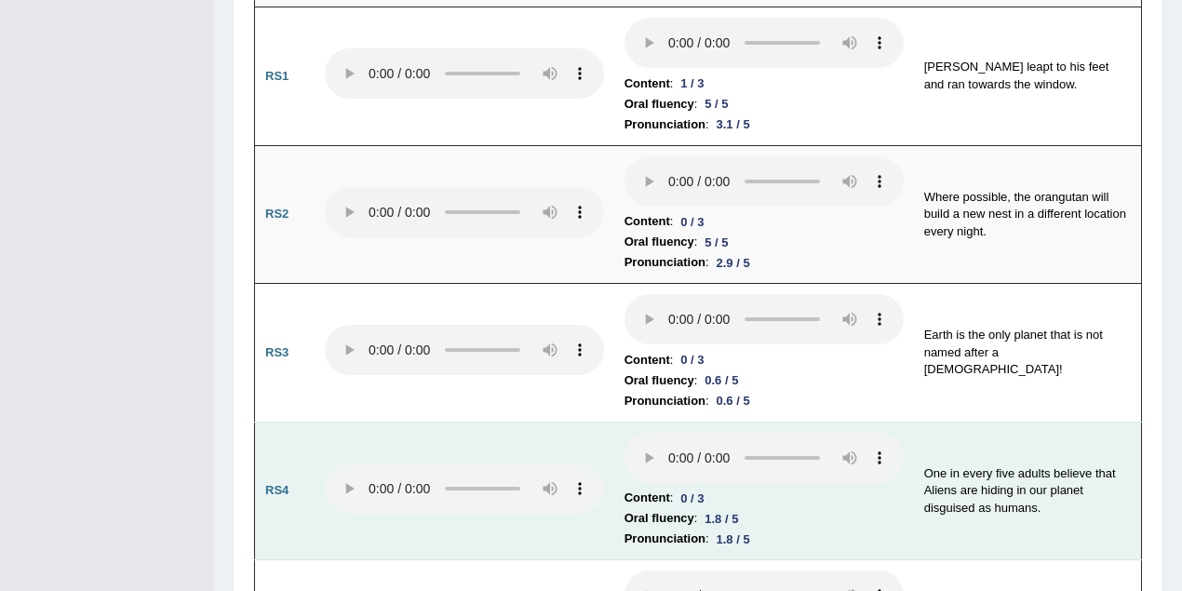
drag, startPoint x: 722, startPoint y: 358, endPoint x: 652, endPoint y: 358, distance: 69.8
click at [652, 422] on td "Content : 0 / 3 Oral fluency : 1.8 / 5 Pronunciation : 1.8 / 5" at bounding box center [765, 491] width 300 height 139
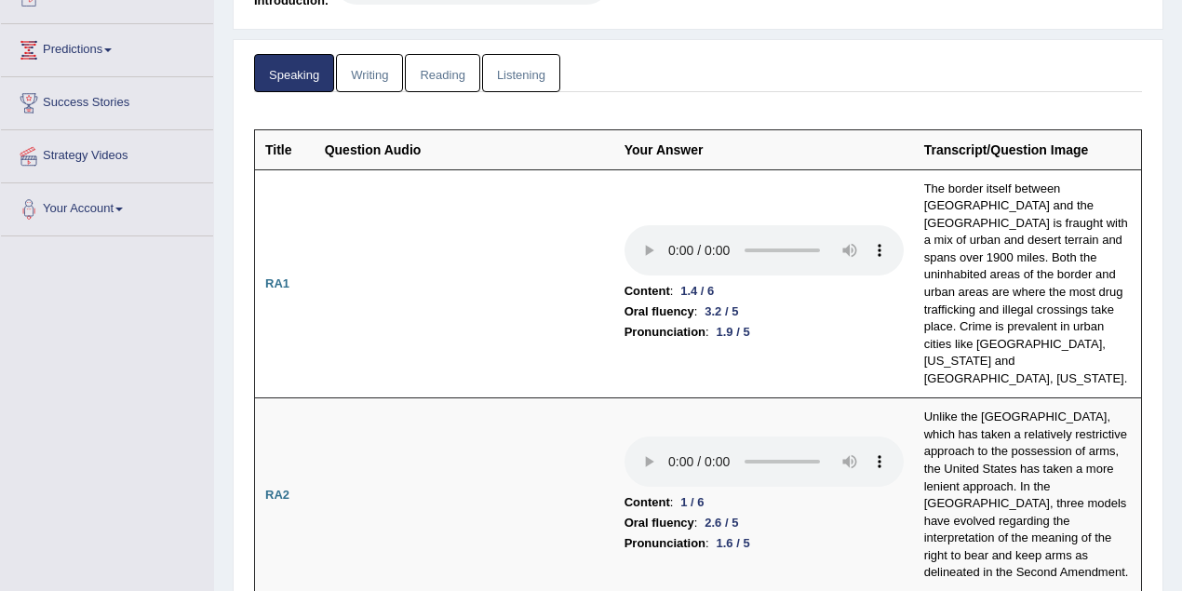
scroll to position [0, 0]
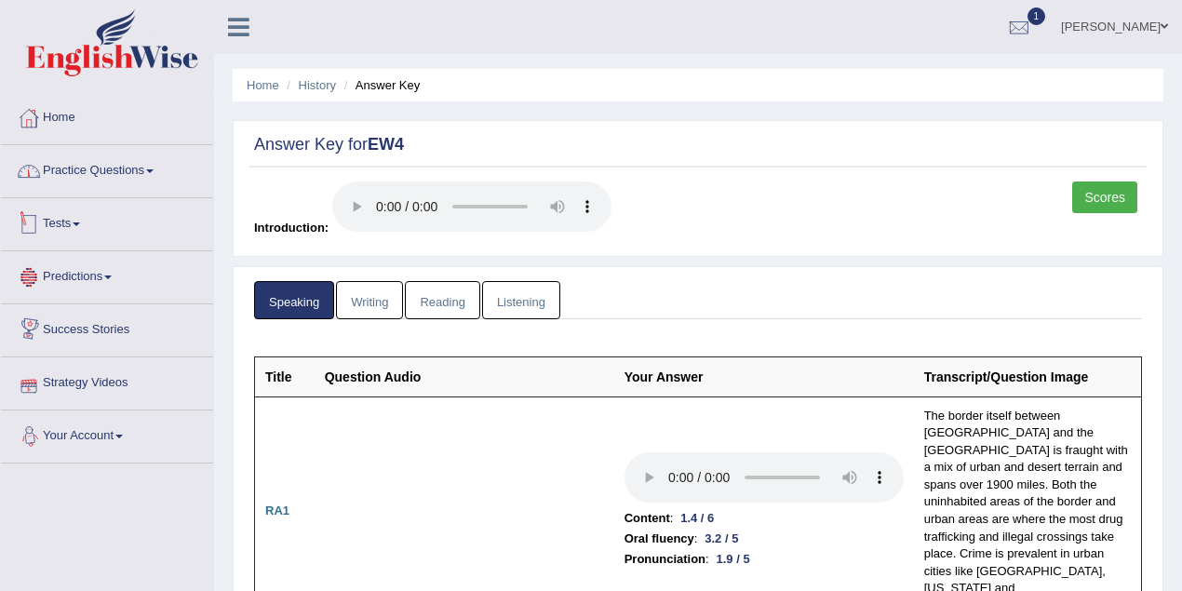
click at [163, 158] on link "Practice Questions" at bounding box center [107, 168] width 212 height 47
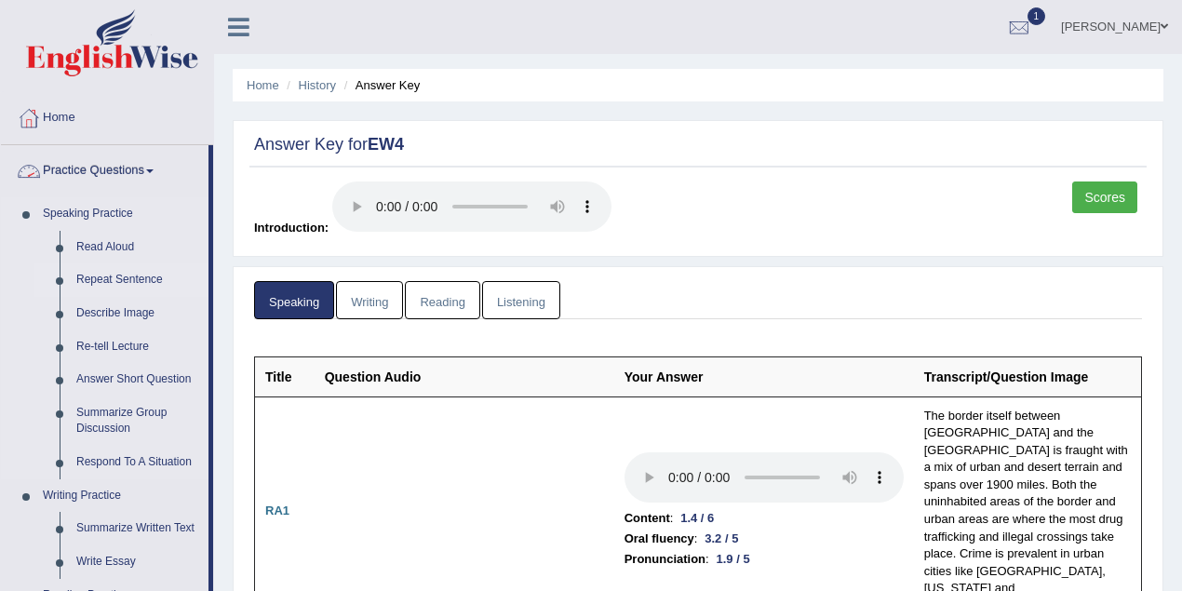
click at [119, 274] on link "Repeat Sentence" at bounding box center [138, 280] width 141 height 34
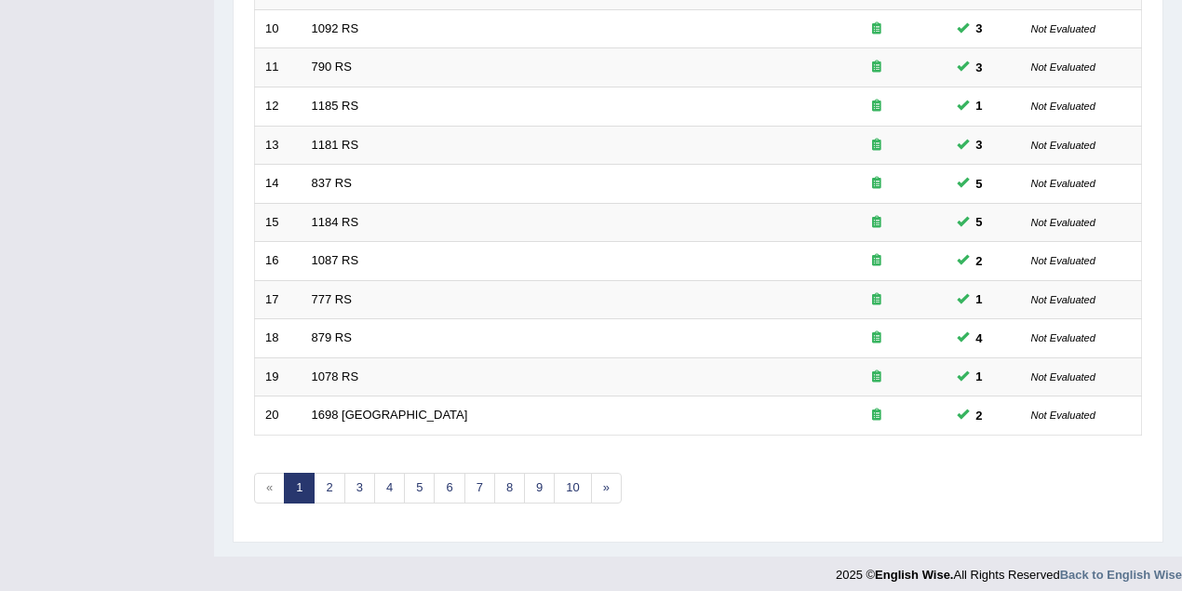
scroll to position [632, 0]
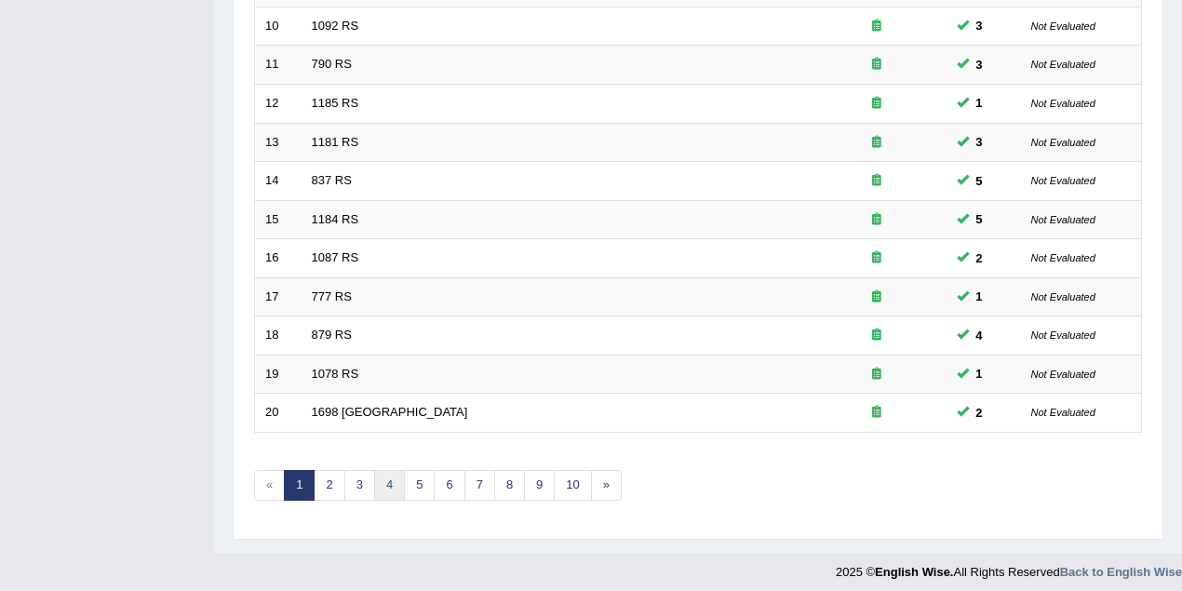
click at [388, 479] on link "4" at bounding box center [389, 485] width 31 height 31
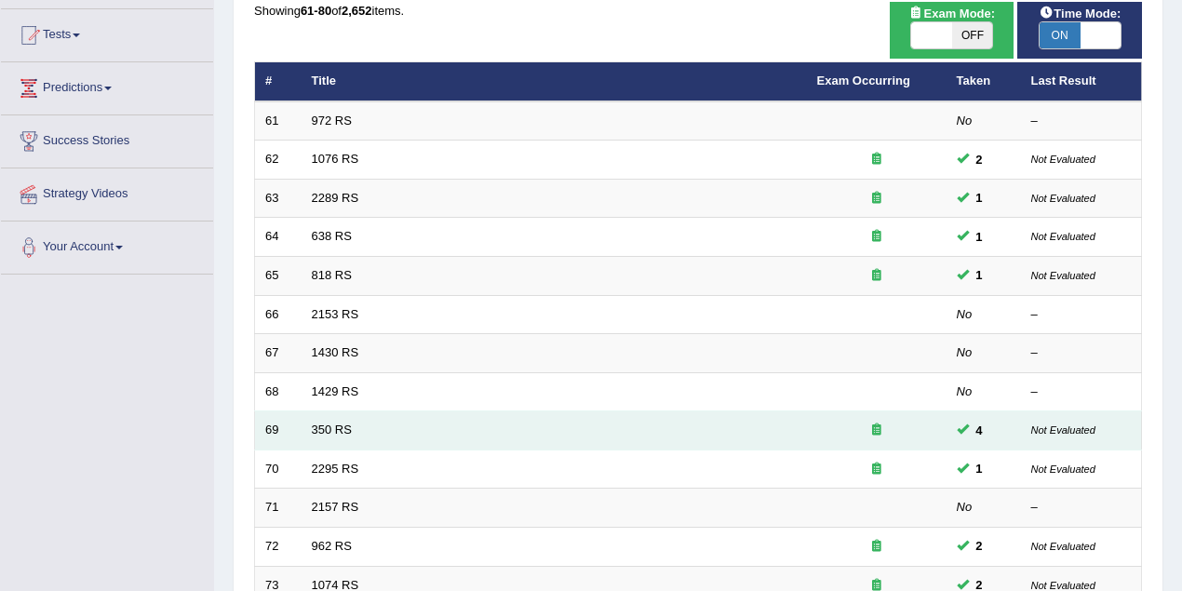
scroll to position [248, 0]
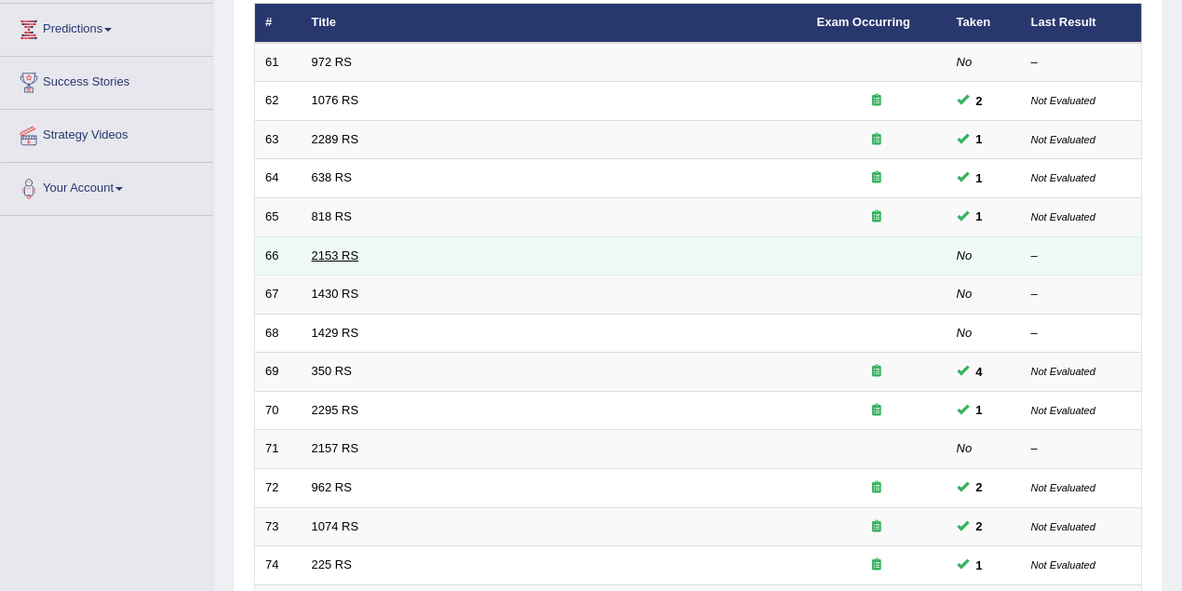
click at [343, 257] on link "2153 RS" at bounding box center [335, 256] width 47 height 14
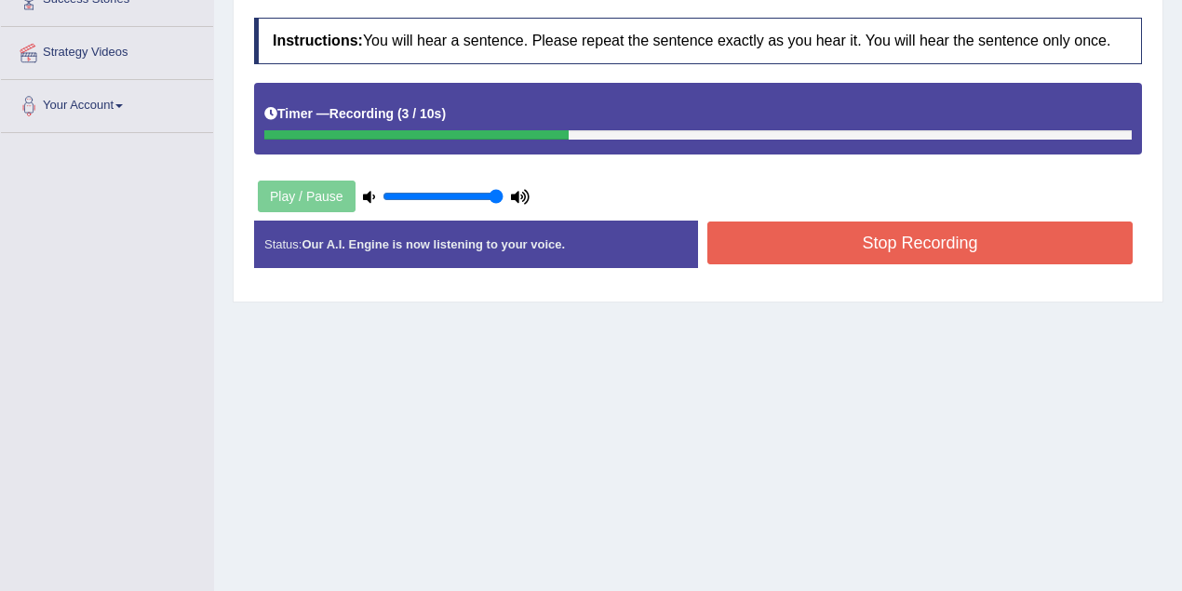
click at [816, 239] on button "Stop Recording" at bounding box center [921, 243] width 426 height 43
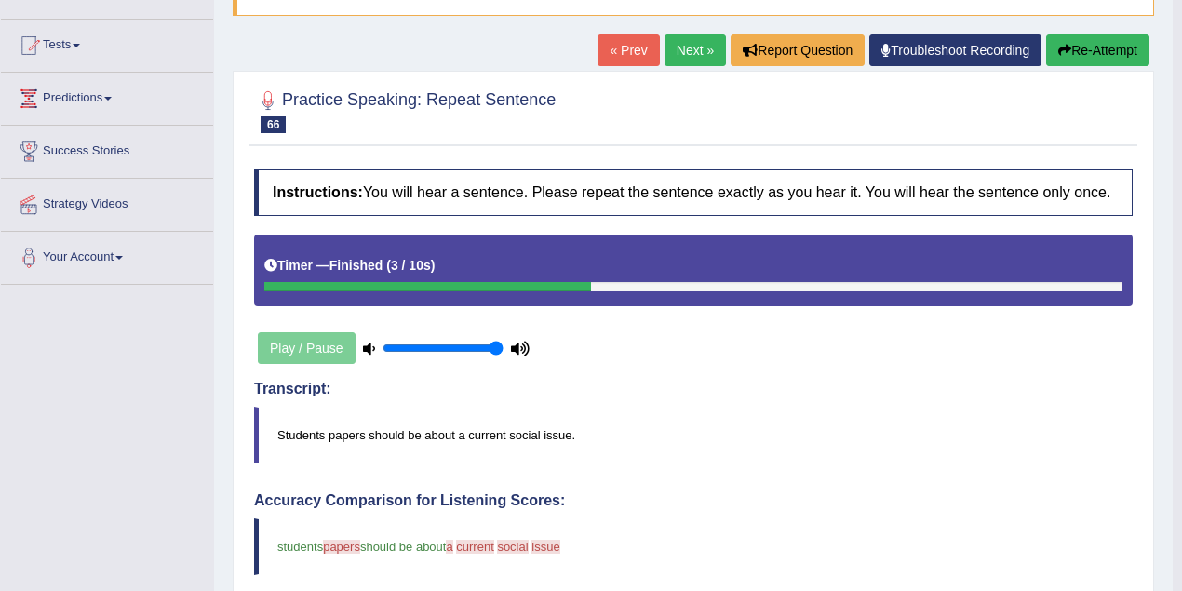
scroll to position [82, 0]
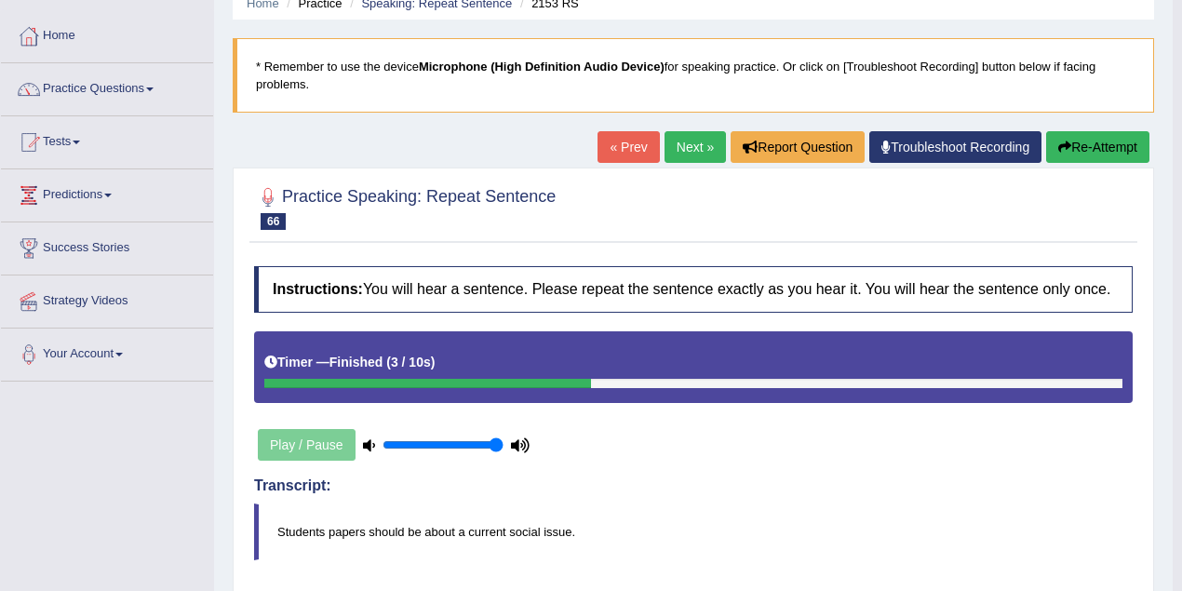
click at [1143, 138] on button "Re-Attempt" at bounding box center [1098, 147] width 103 height 32
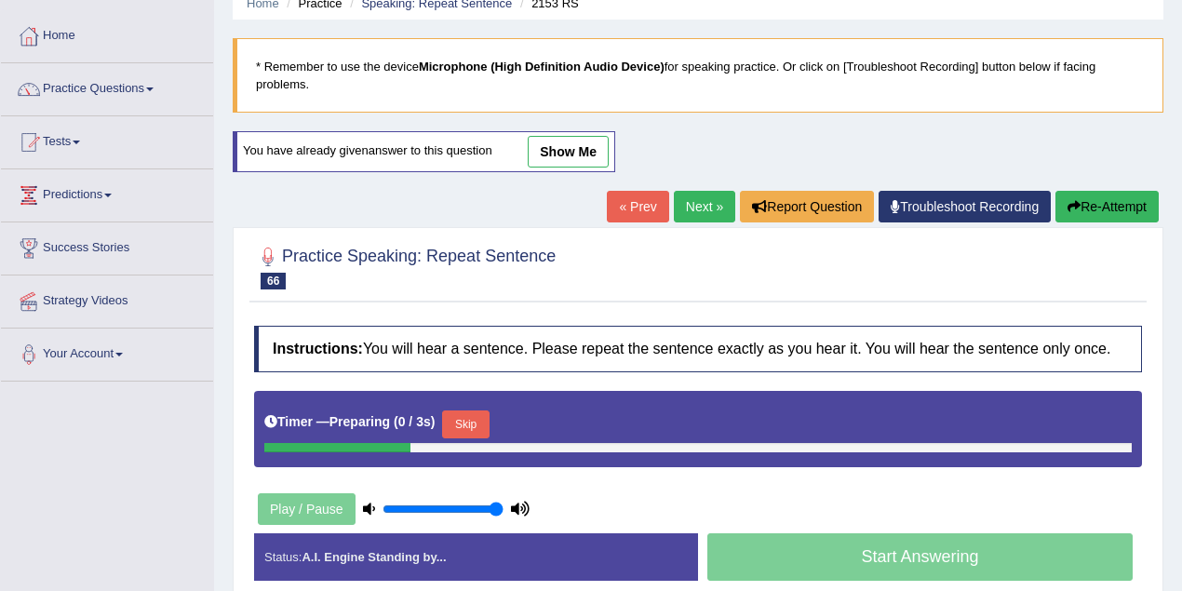
click at [483, 413] on button "Skip" at bounding box center [465, 425] width 47 height 28
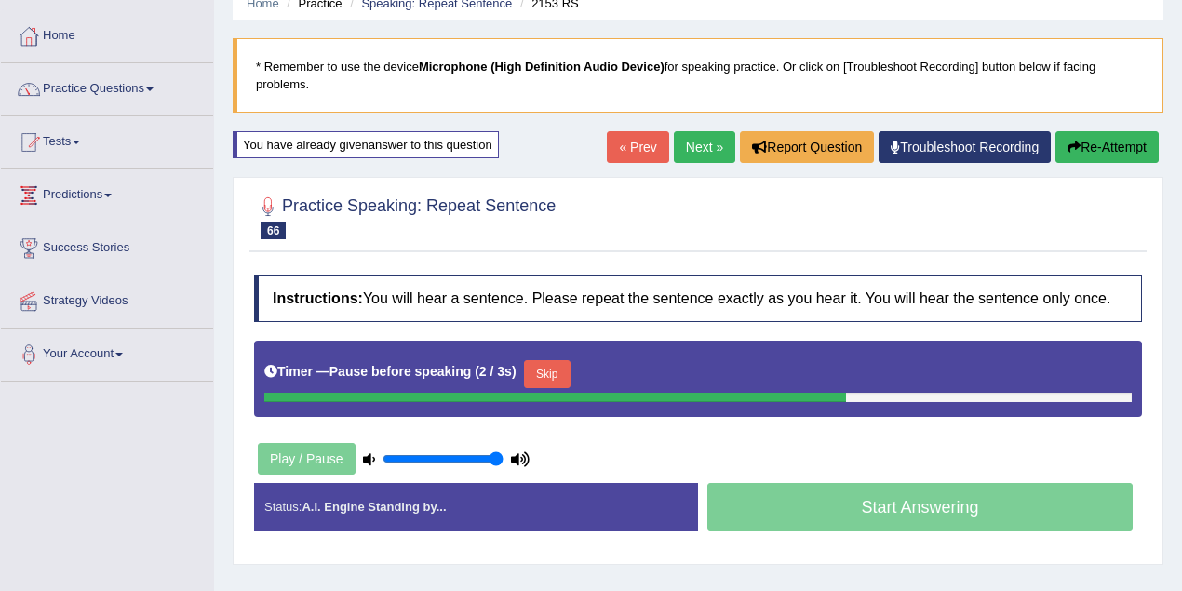
click at [553, 363] on button "Skip" at bounding box center [547, 374] width 47 height 28
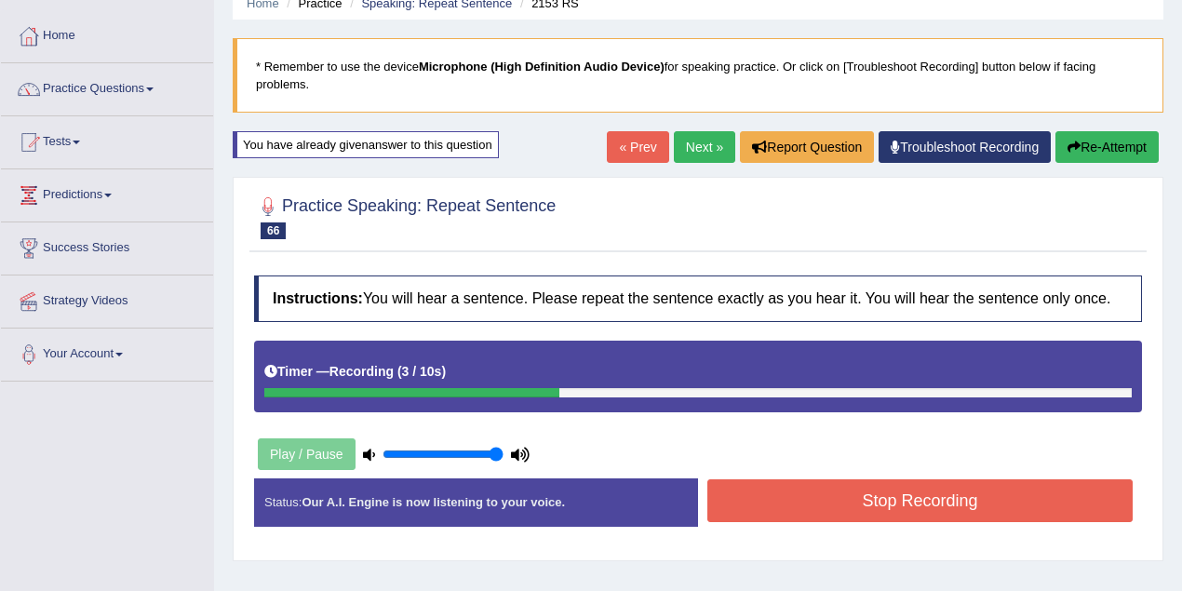
click at [935, 500] on button "Stop Recording" at bounding box center [921, 501] width 426 height 43
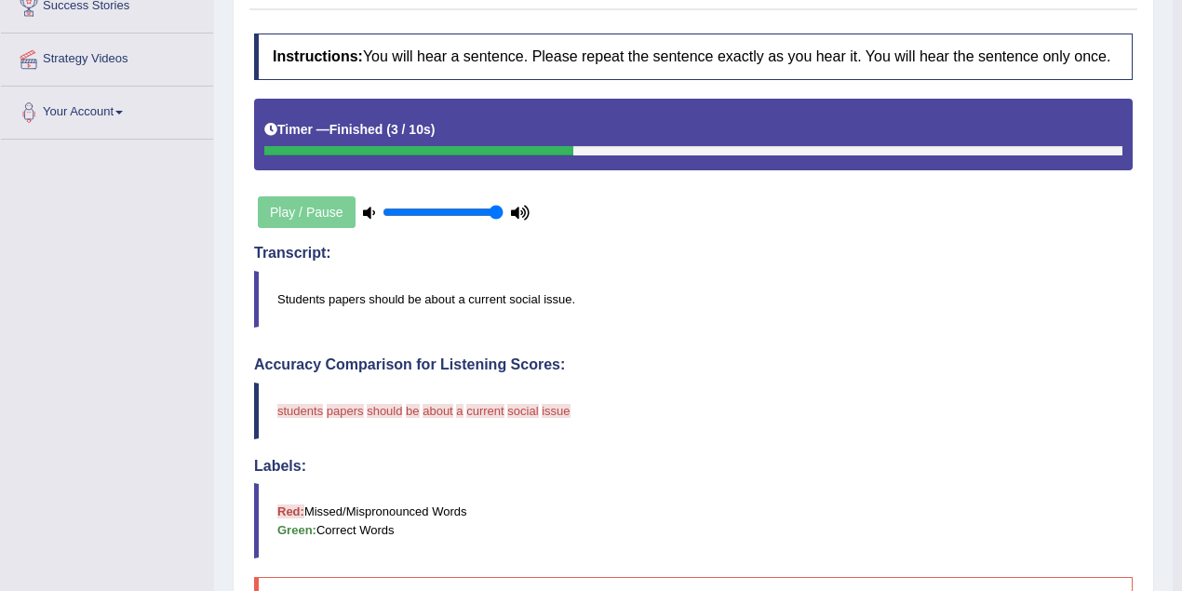
scroll to position [82, 0]
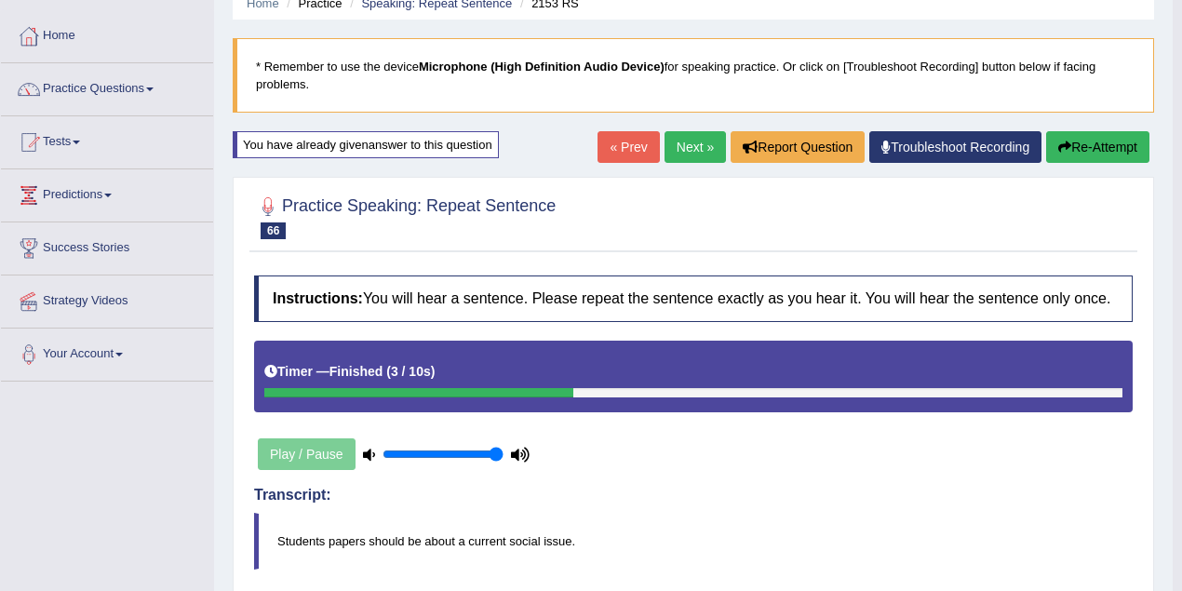
click at [1124, 155] on button "Re-Attempt" at bounding box center [1098, 147] width 103 height 32
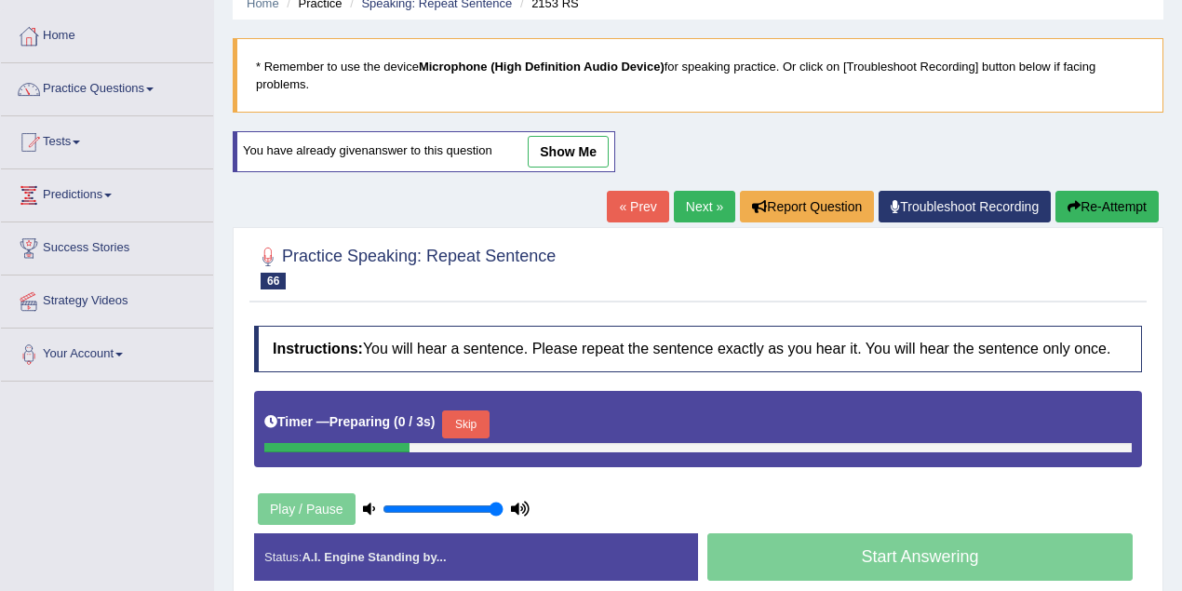
click at [498, 421] on div "Timer — Preparing ( 0 / 3s ) Skip" at bounding box center [698, 424] width 868 height 37
click at [466, 416] on button "Skip" at bounding box center [465, 425] width 47 height 28
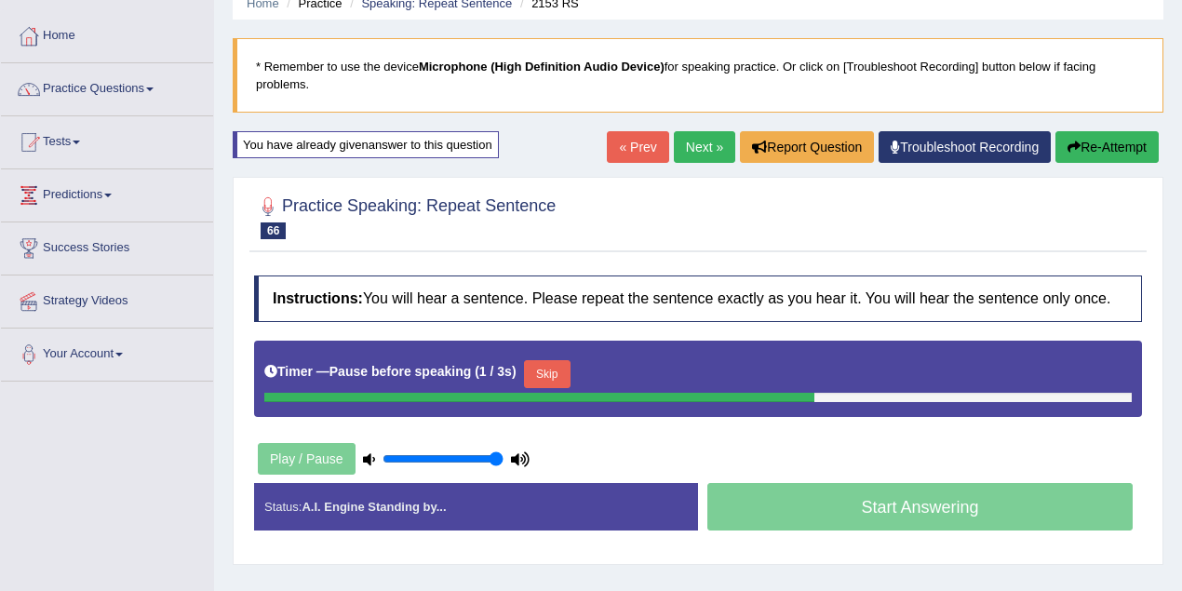
click at [557, 369] on button "Skip" at bounding box center [547, 374] width 47 height 28
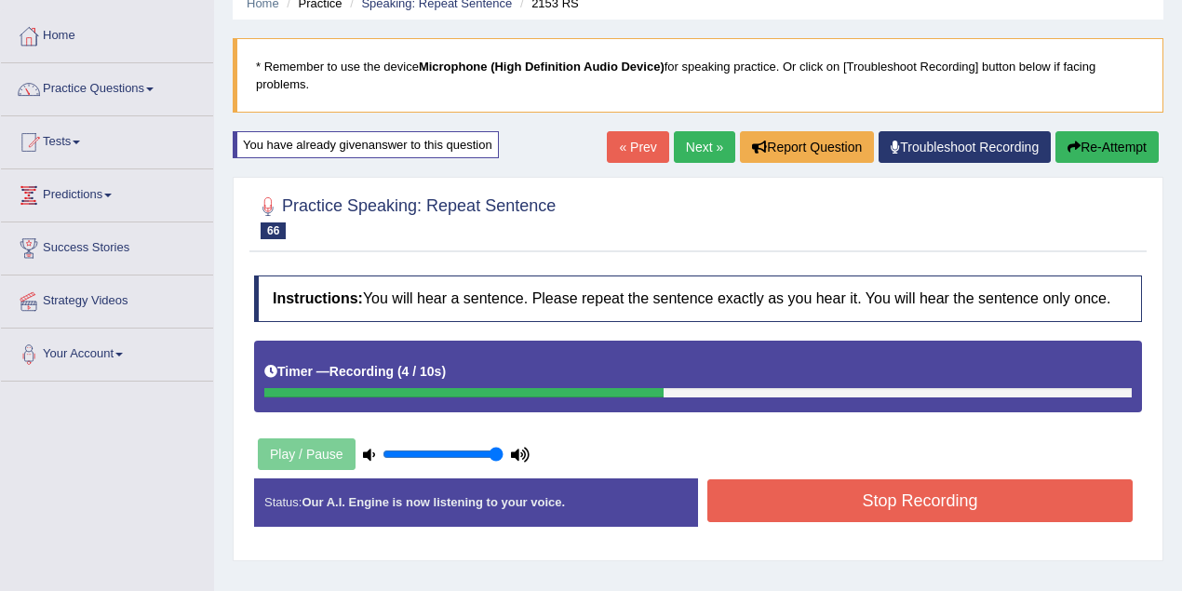
click at [831, 511] on button "Stop Recording" at bounding box center [921, 501] width 426 height 43
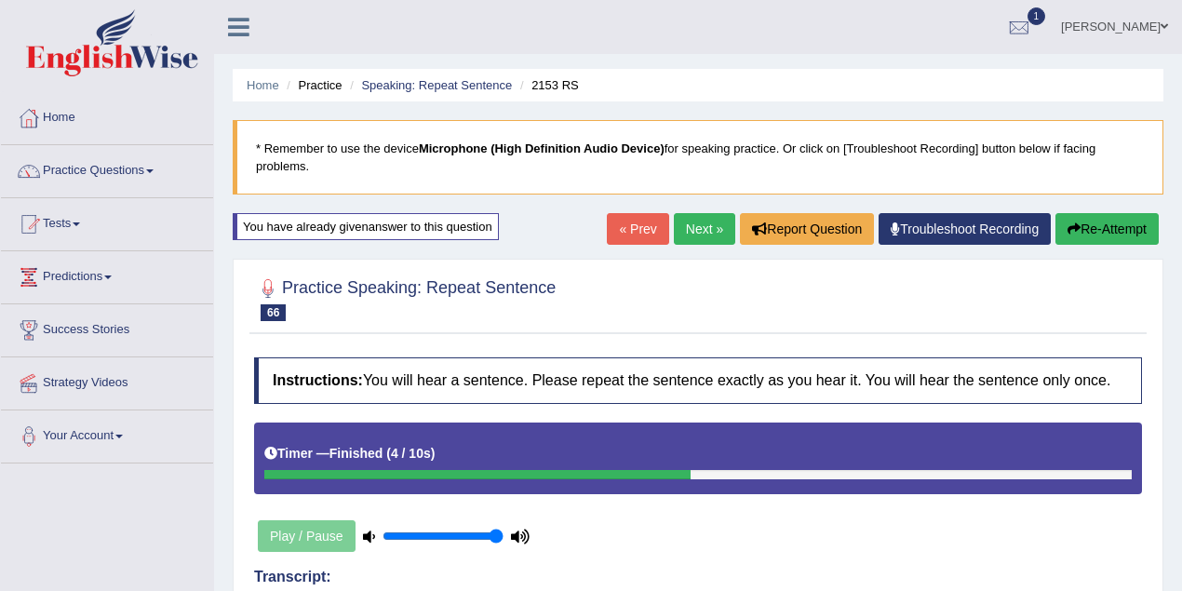
click at [704, 235] on link "Next »" at bounding box center [704, 229] width 61 height 32
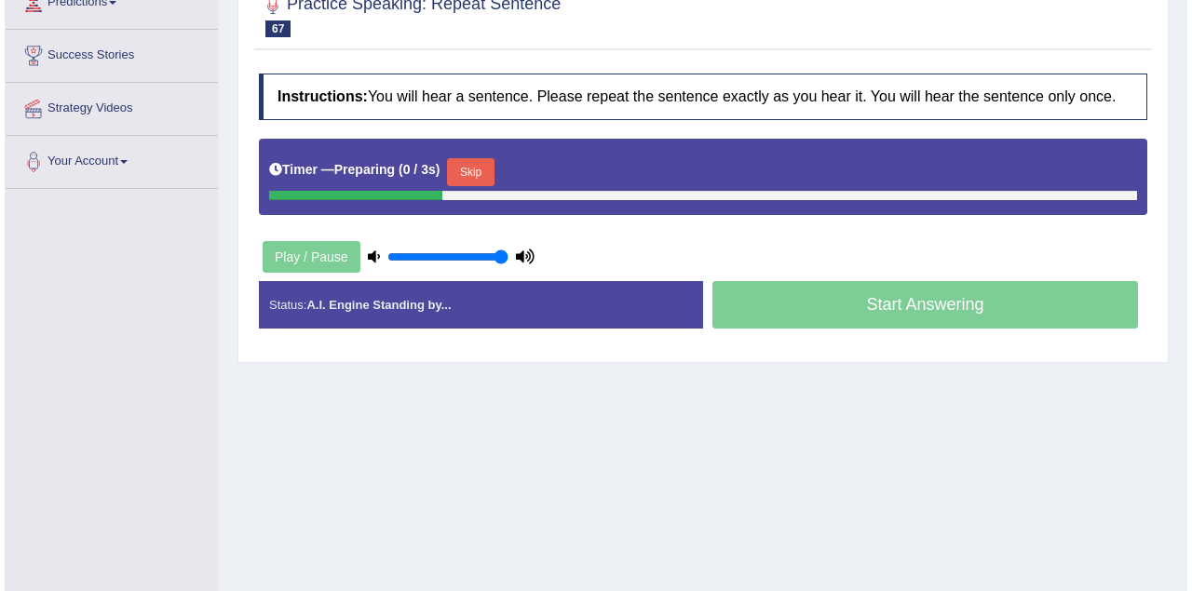
scroll to position [248, 0]
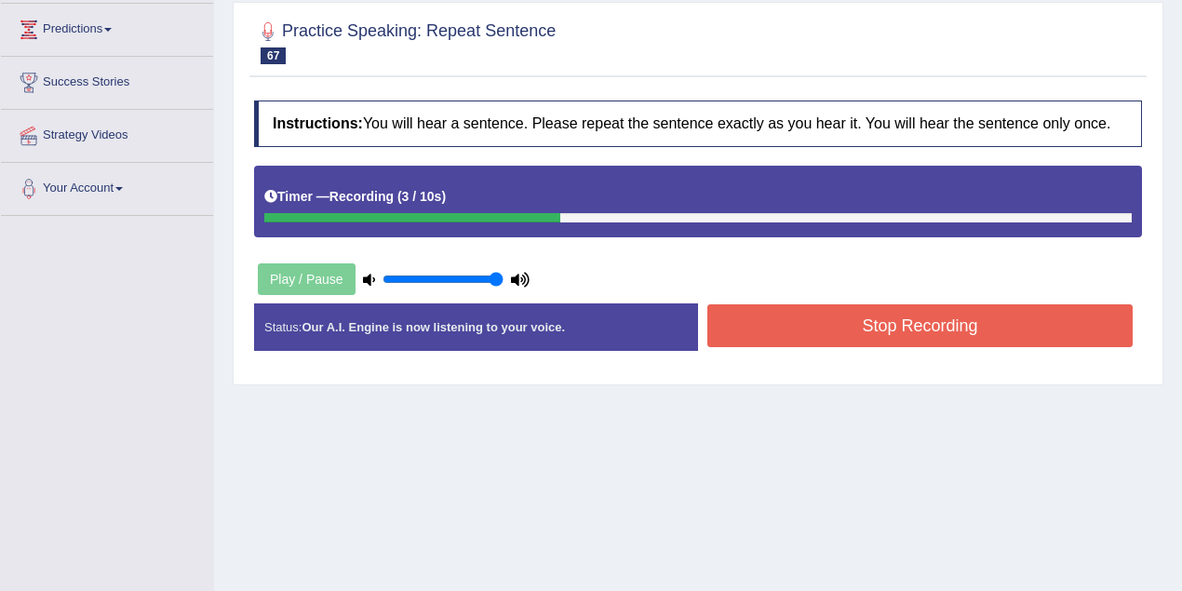
click at [793, 315] on button "Stop Recording" at bounding box center [921, 325] width 426 height 43
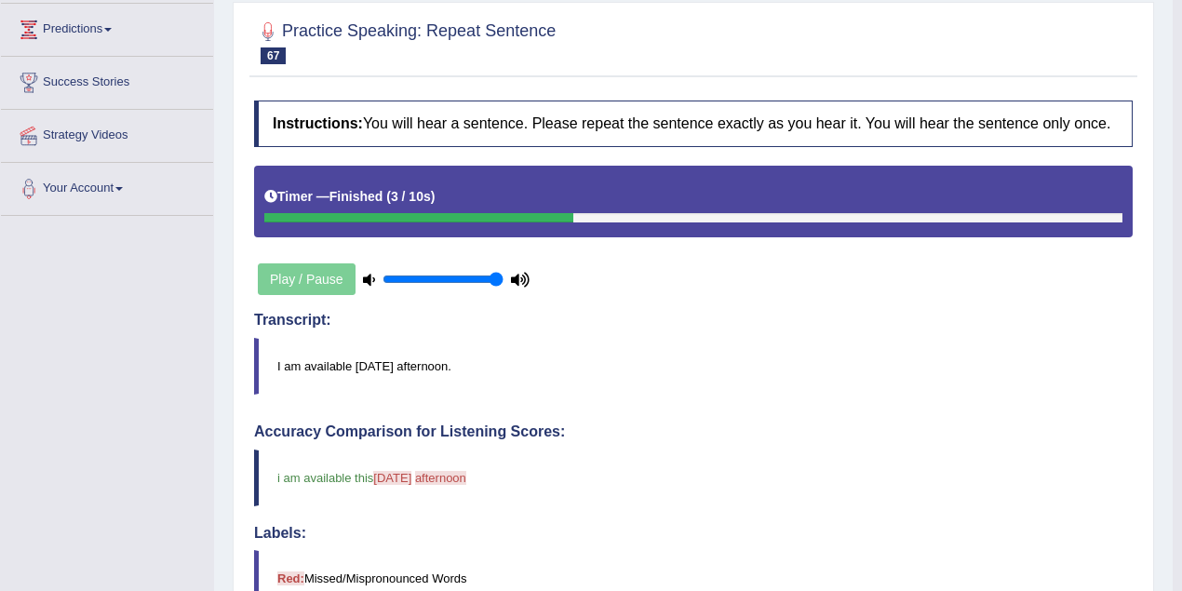
scroll to position [0, 0]
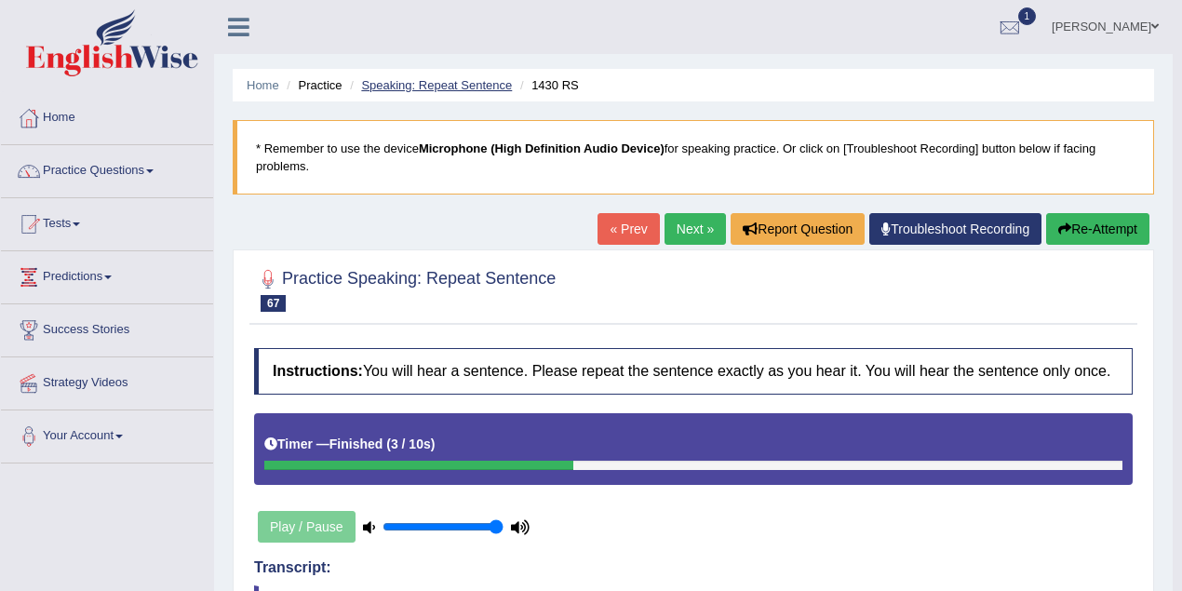
click at [458, 87] on link "Speaking: Repeat Sentence" at bounding box center [436, 85] width 151 height 14
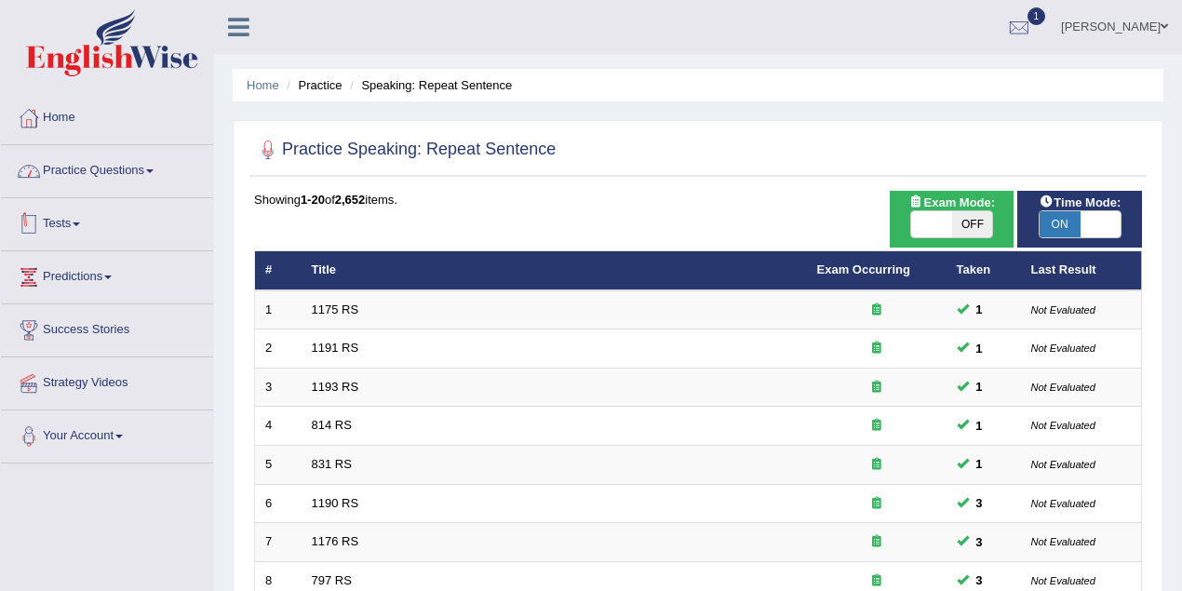
click at [117, 169] on link "Practice Questions" at bounding box center [107, 168] width 212 height 47
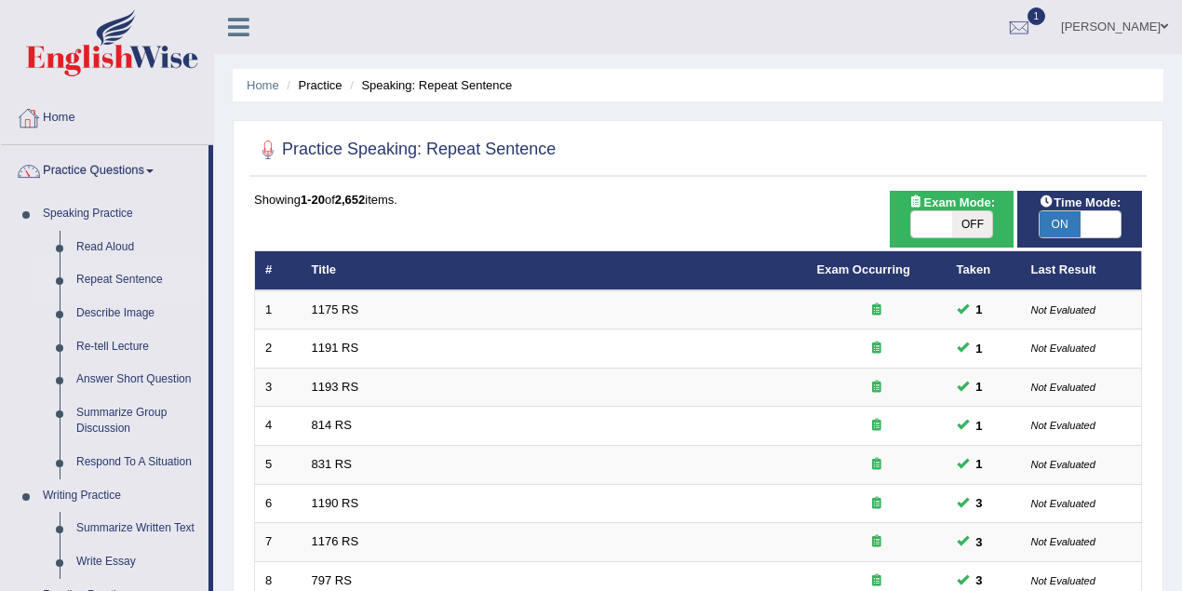
click at [130, 171] on link "Practice Questions" at bounding box center [105, 168] width 208 height 47
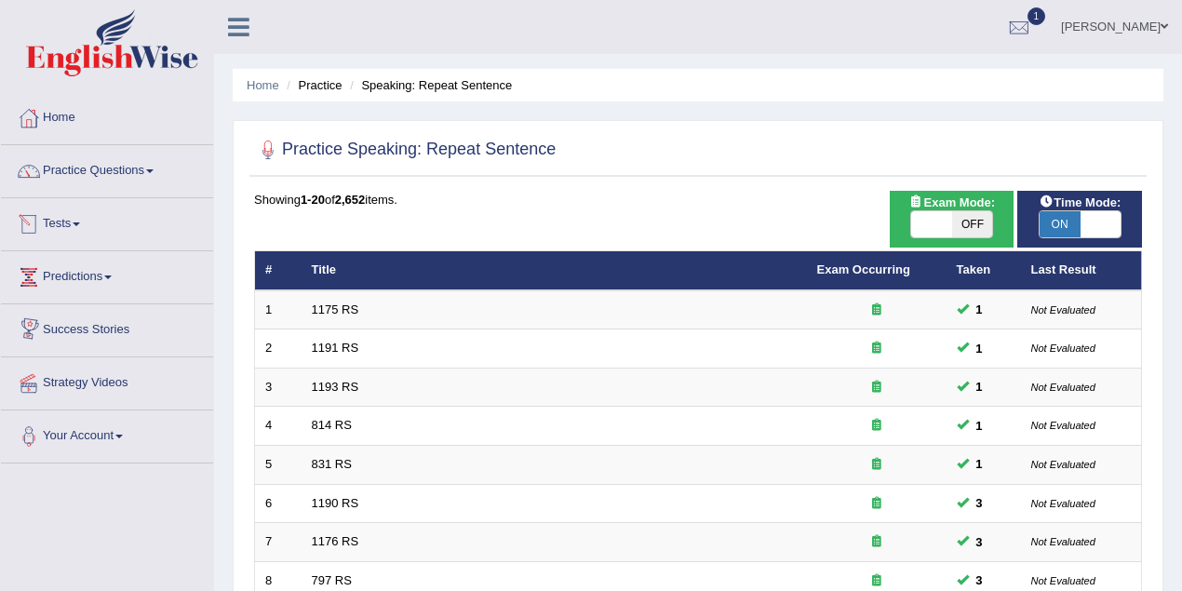
click at [81, 227] on link "Tests" at bounding box center [107, 221] width 212 height 47
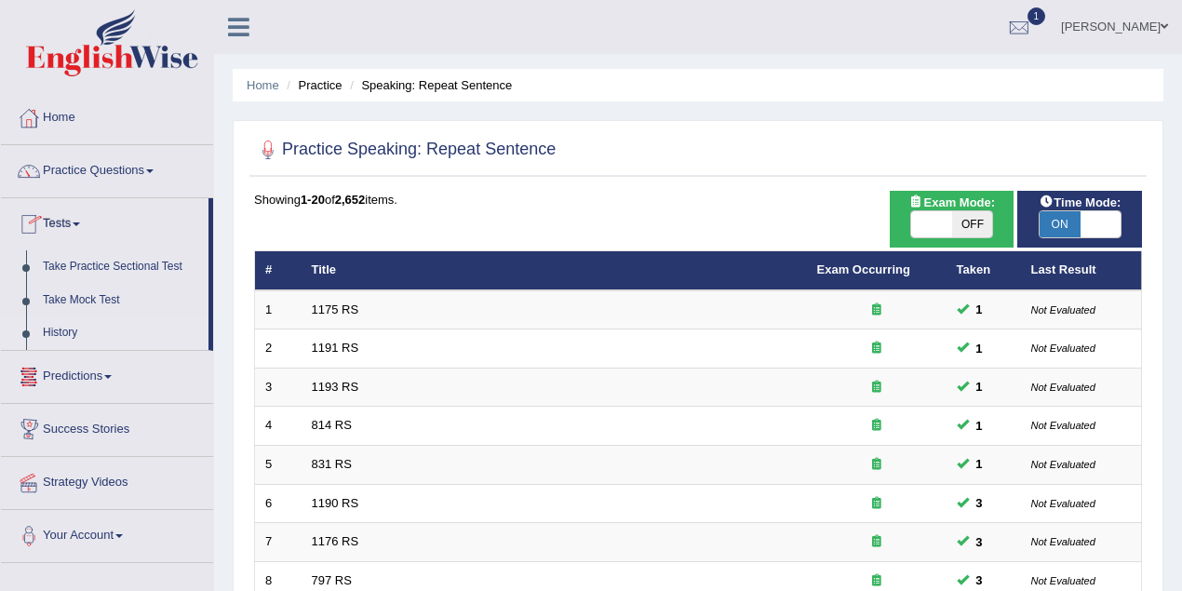
click at [74, 336] on link "History" at bounding box center [121, 334] width 174 height 34
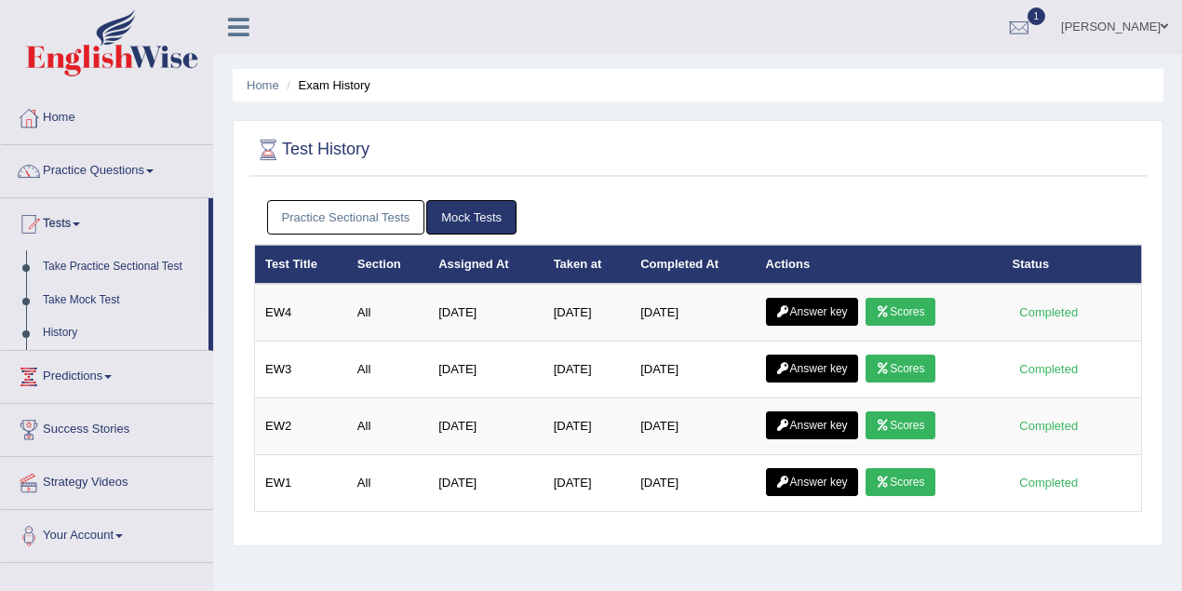
click at [832, 317] on link "Answer key" at bounding box center [812, 312] width 92 height 28
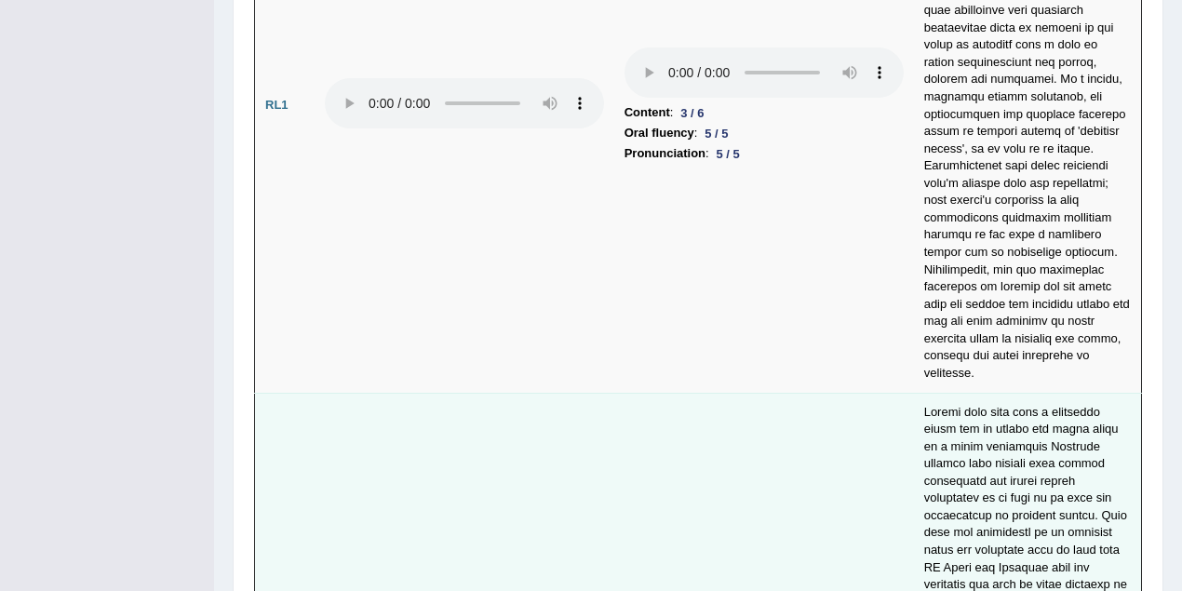
scroll to position [4337, 0]
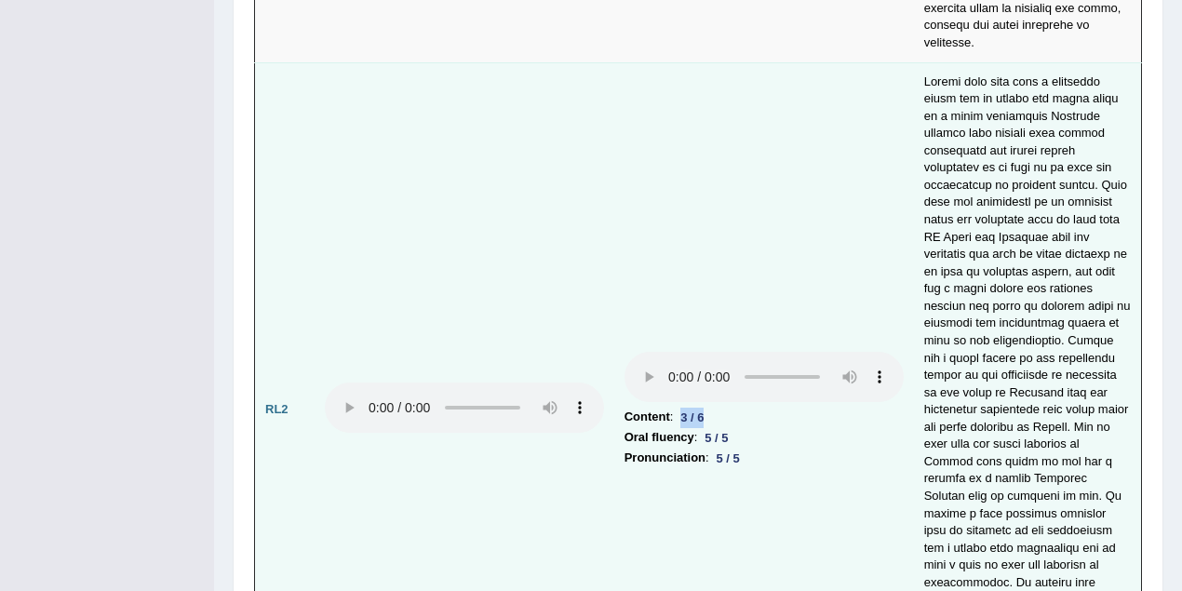
drag, startPoint x: 682, startPoint y: 218, endPoint x: 720, endPoint y: 218, distance: 38.2
click at [720, 407] on li "Content : 3 / 6" at bounding box center [764, 417] width 279 height 20
click at [695, 408] on div "3 / 6" at bounding box center [692, 418] width 38 height 20
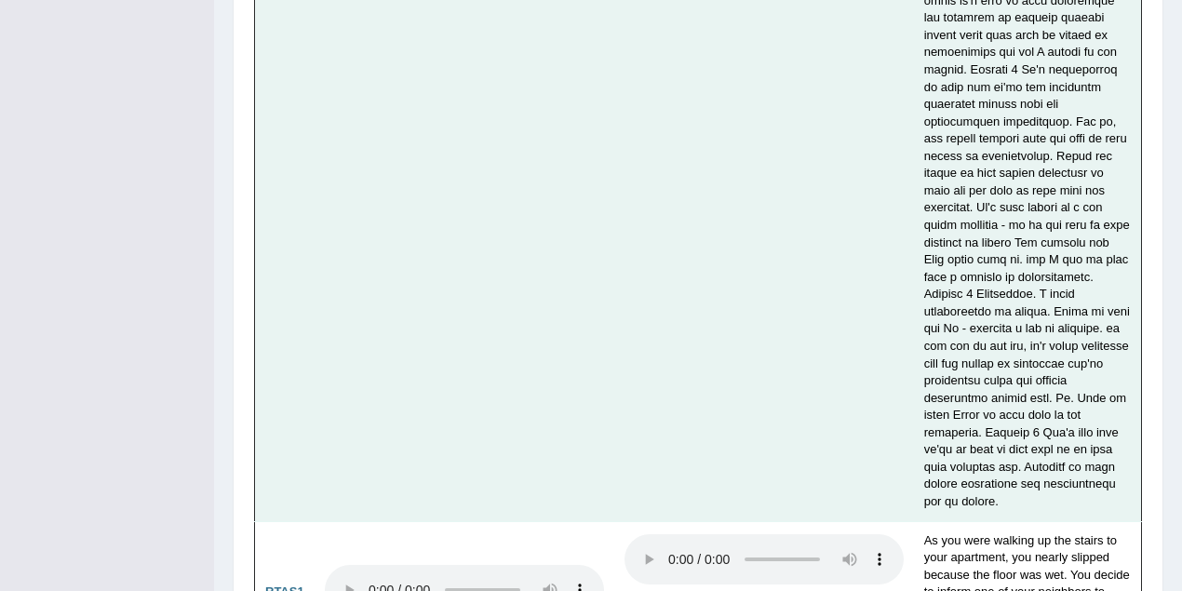
scroll to position [7400, 0]
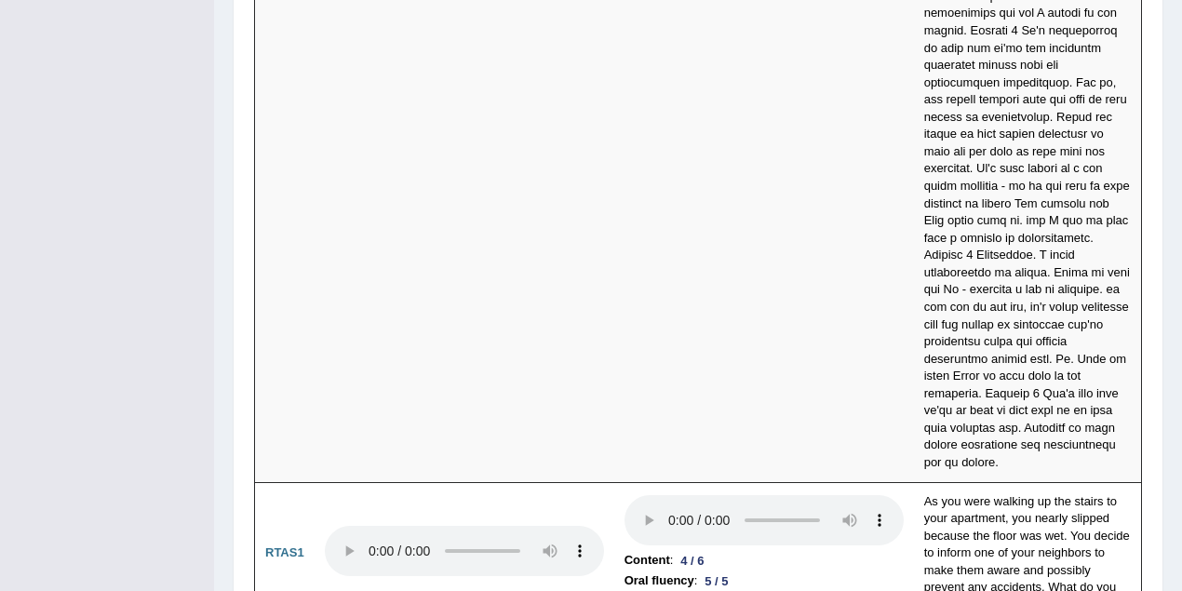
drag, startPoint x: 680, startPoint y: 470, endPoint x: 730, endPoint y: 473, distance: 50.4
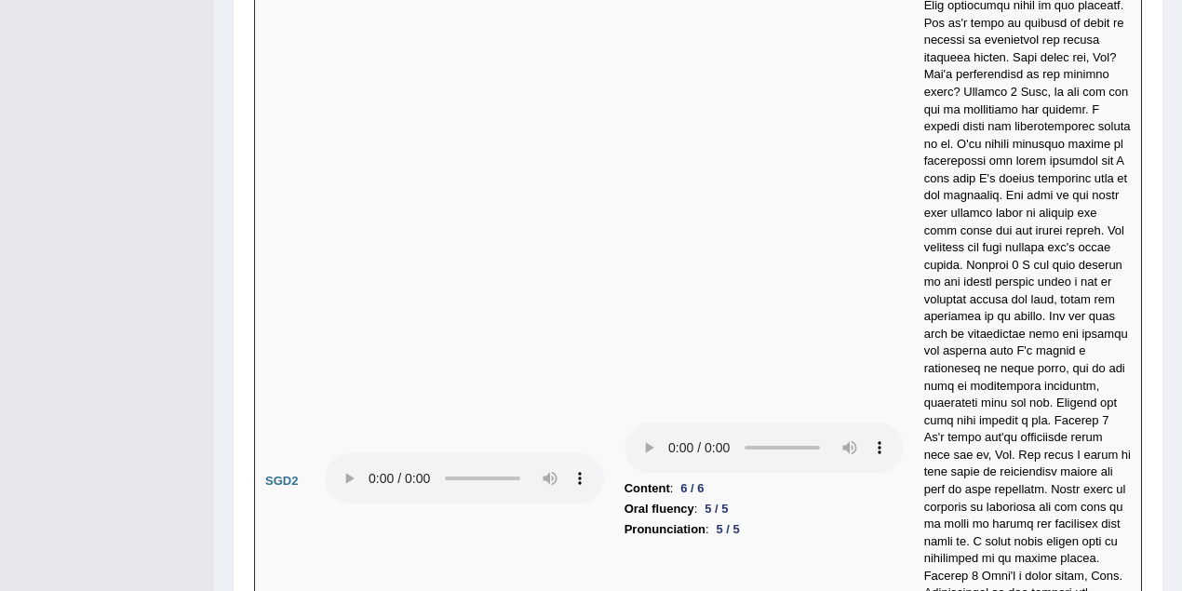
scroll to position [7435, 0]
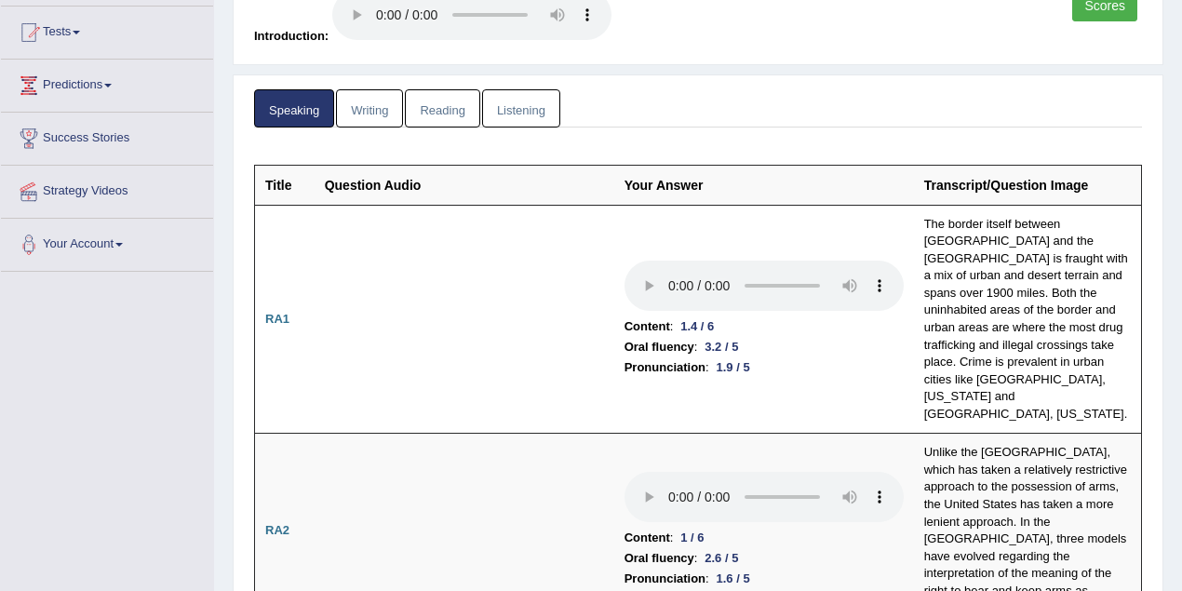
scroll to position [0, 0]
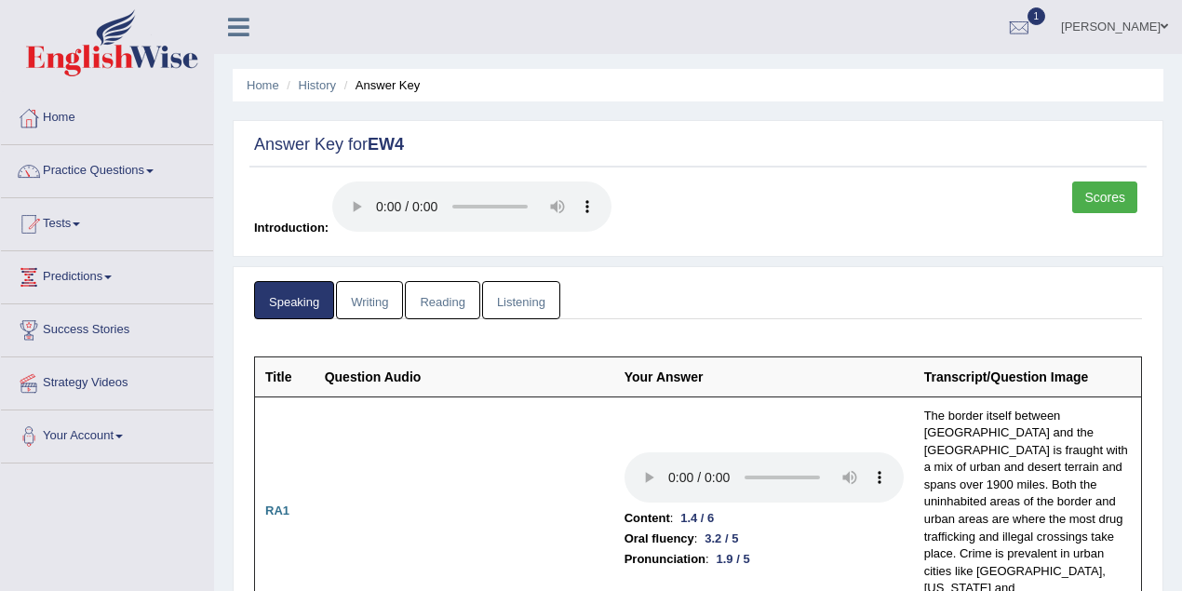
click at [376, 306] on link "Writing" at bounding box center [369, 300] width 67 height 38
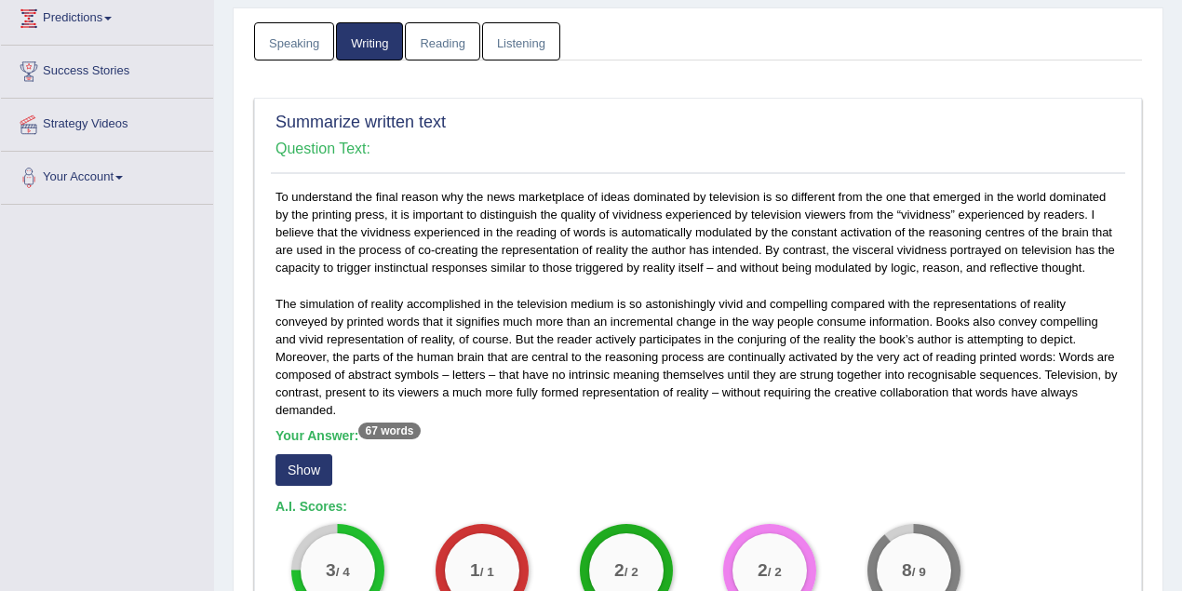
scroll to position [331, 0]
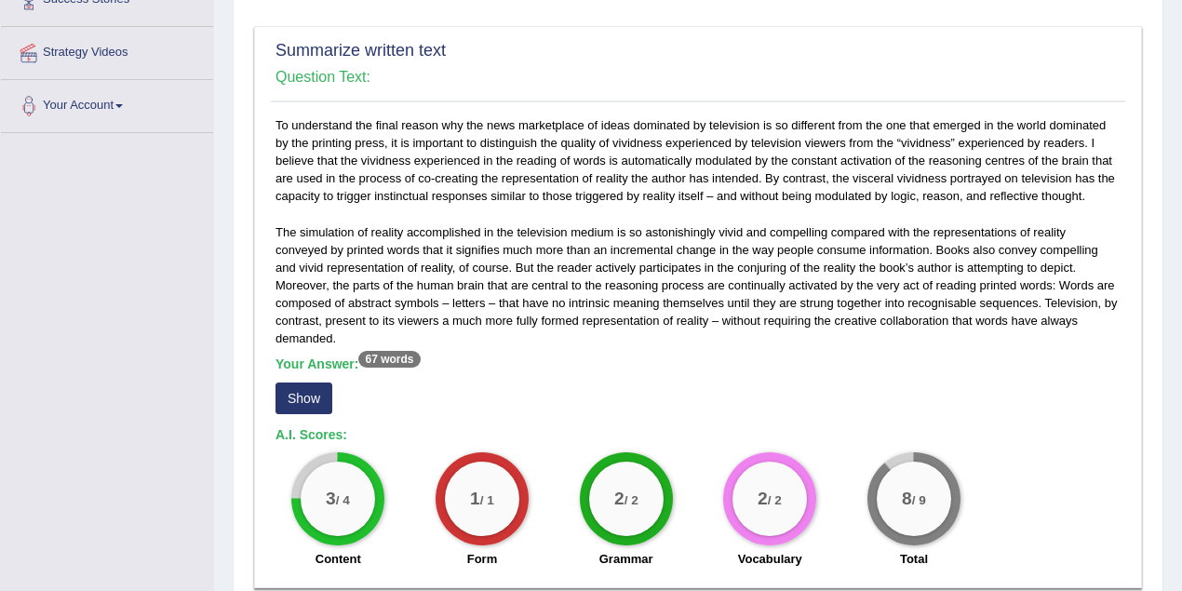
click at [326, 383] on button "Show" at bounding box center [304, 399] width 57 height 32
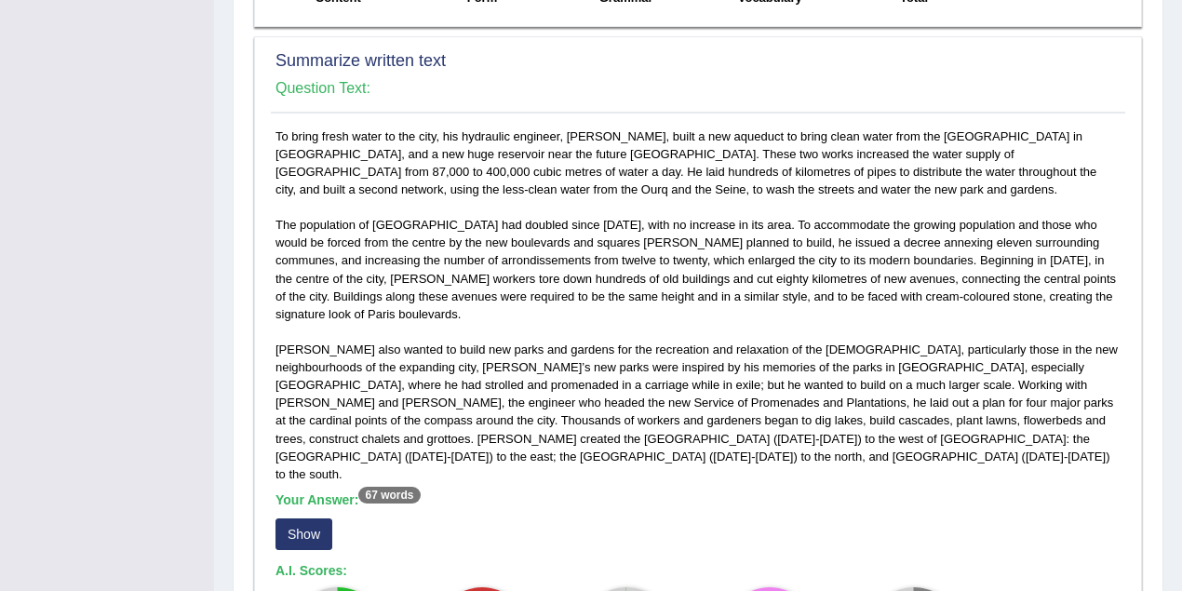
scroll to position [993, 0]
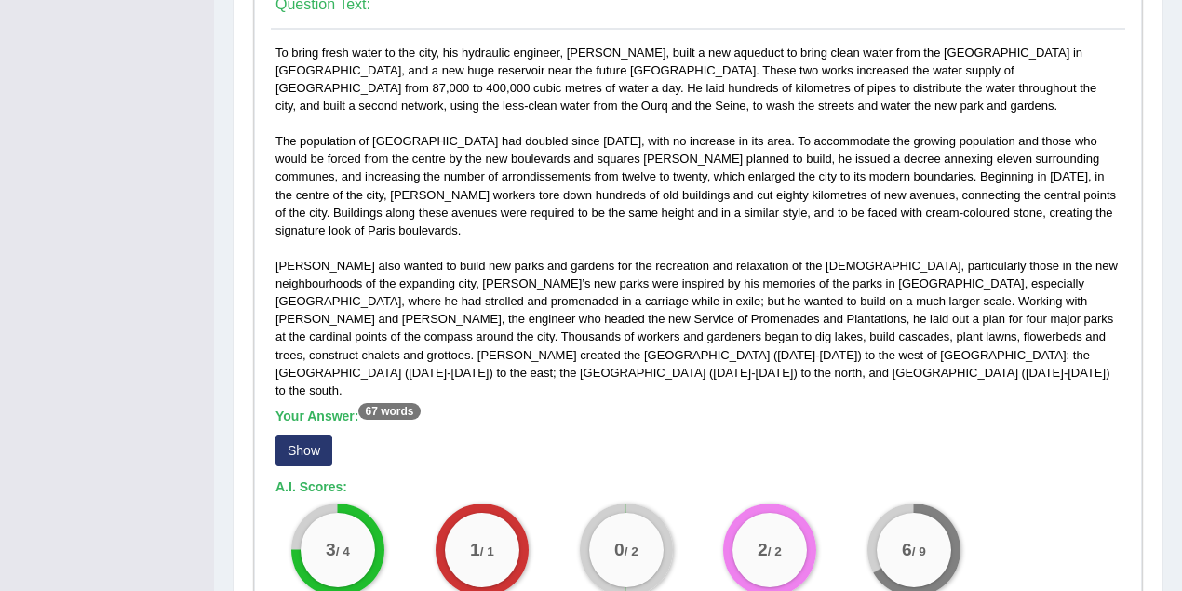
click at [320, 435] on button "Show" at bounding box center [304, 451] width 57 height 32
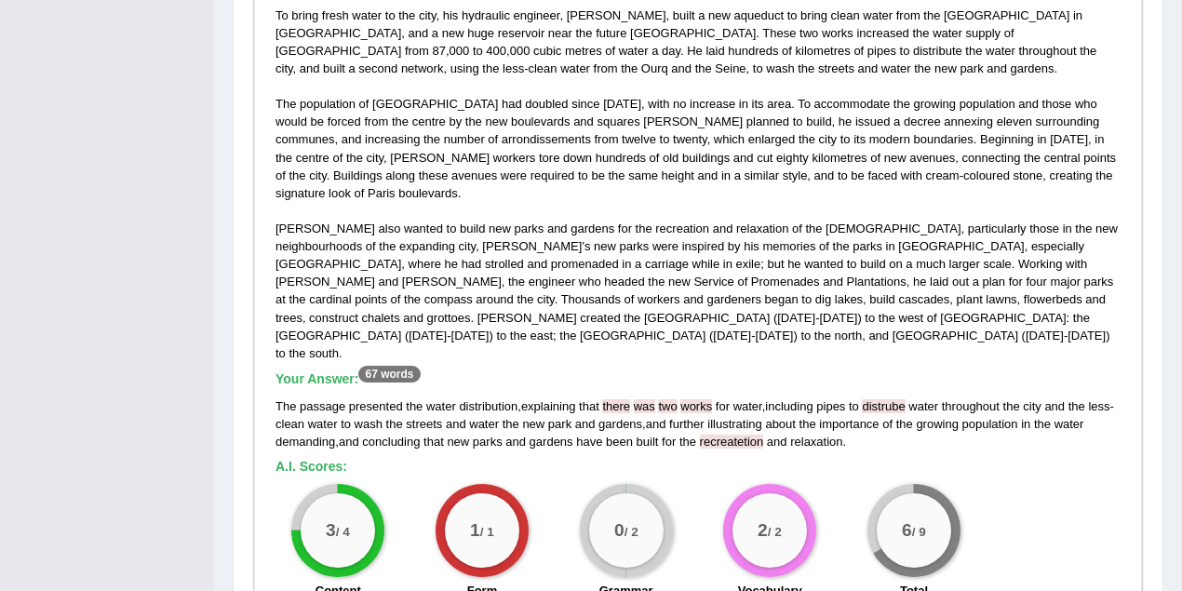
scroll to position [1158, 0]
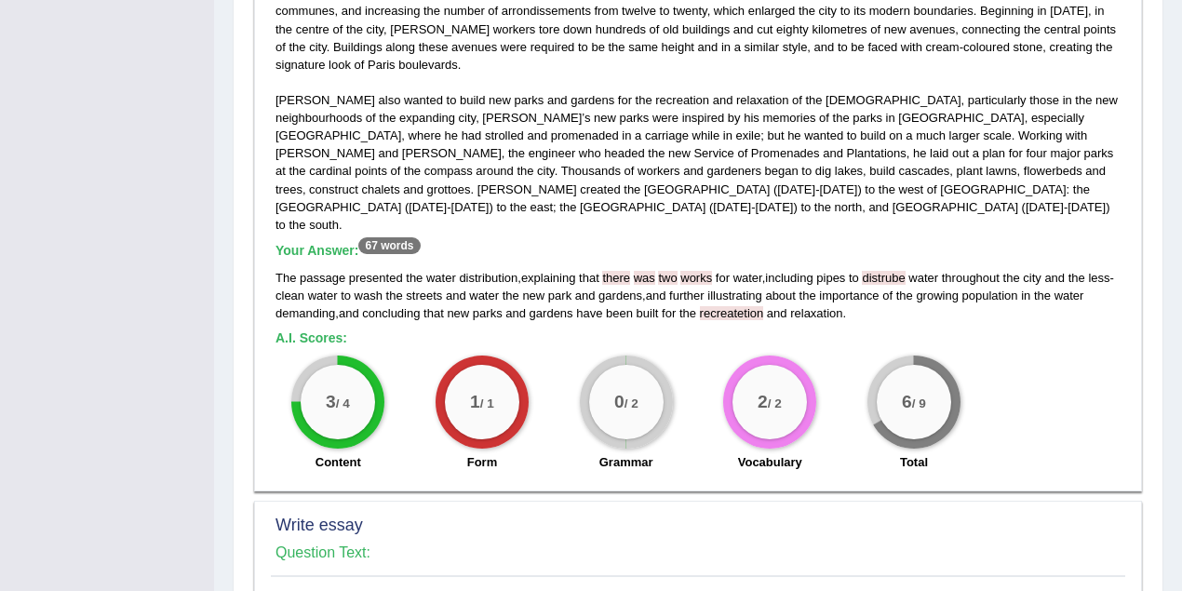
drag, startPoint x: 638, startPoint y: 367, endPoint x: 605, endPoint y: 364, distance: 32.7
click at [605, 365] on div "0 / 2" at bounding box center [626, 402] width 74 height 74
click at [752, 306] on span "recreatetion" at bounding box center [732, 313] width 64 height 14
click at [697, 271] on span "works" at bounding box center [697, 278] width 32 height 14
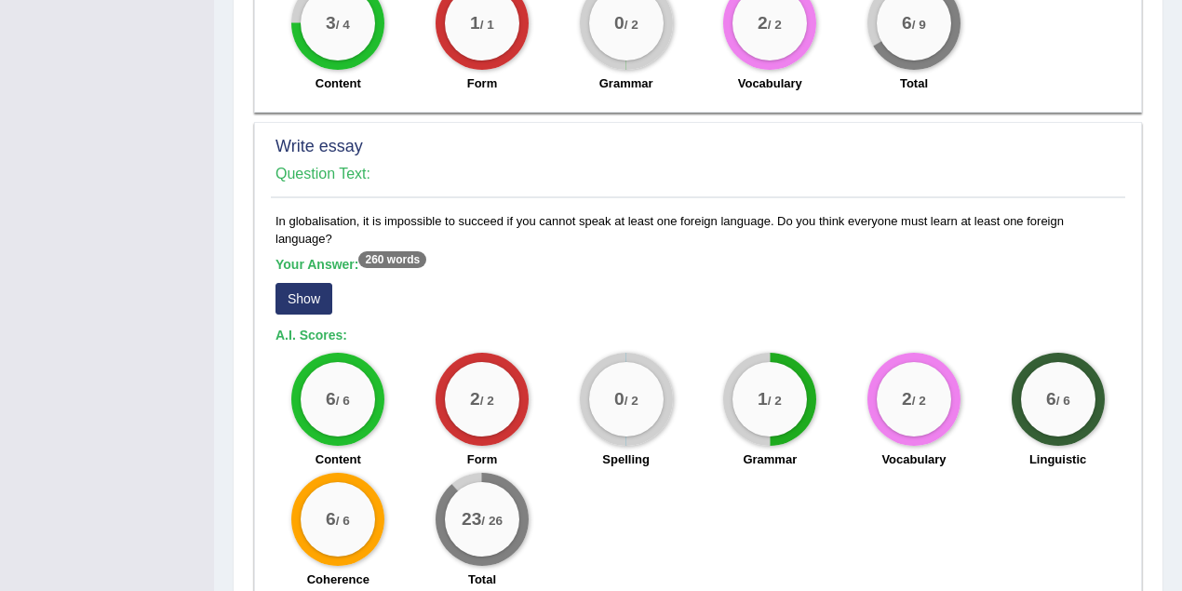
scroll to position [1601, 0]
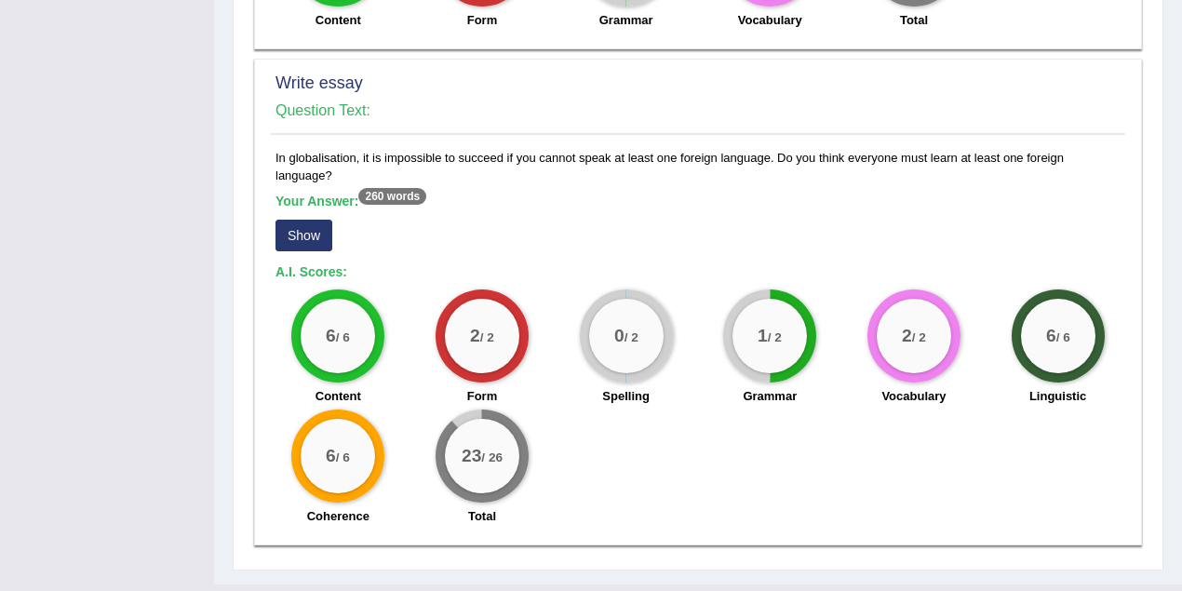
click at [310, 220] on button "Show" at bounding box center [304, 236] width 57 height 32
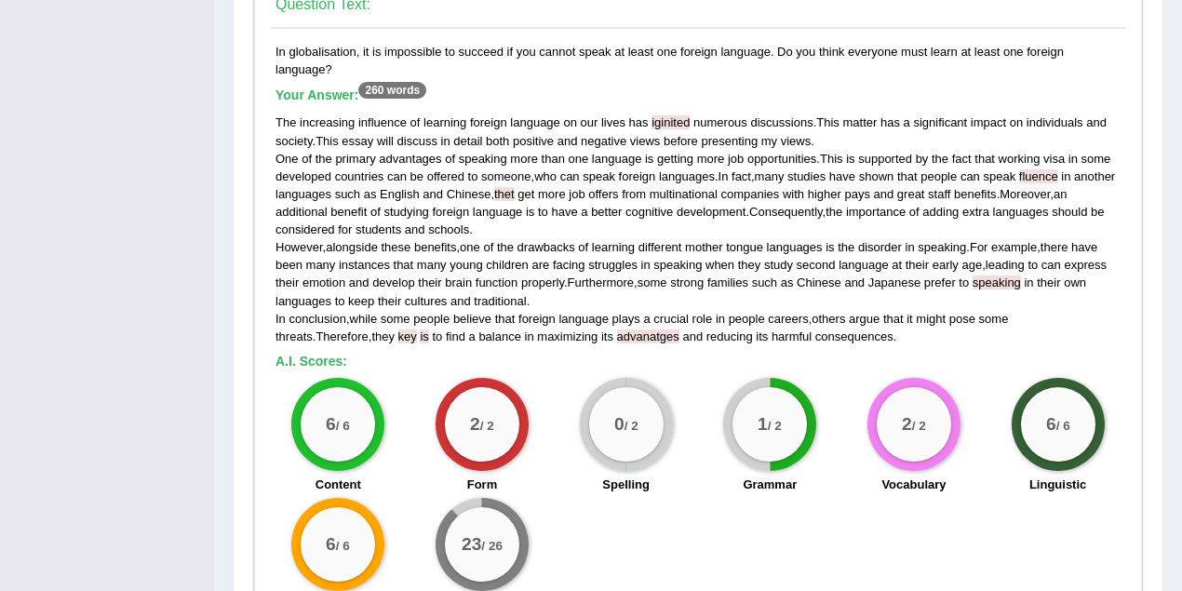
scroll to position [1796, 0]
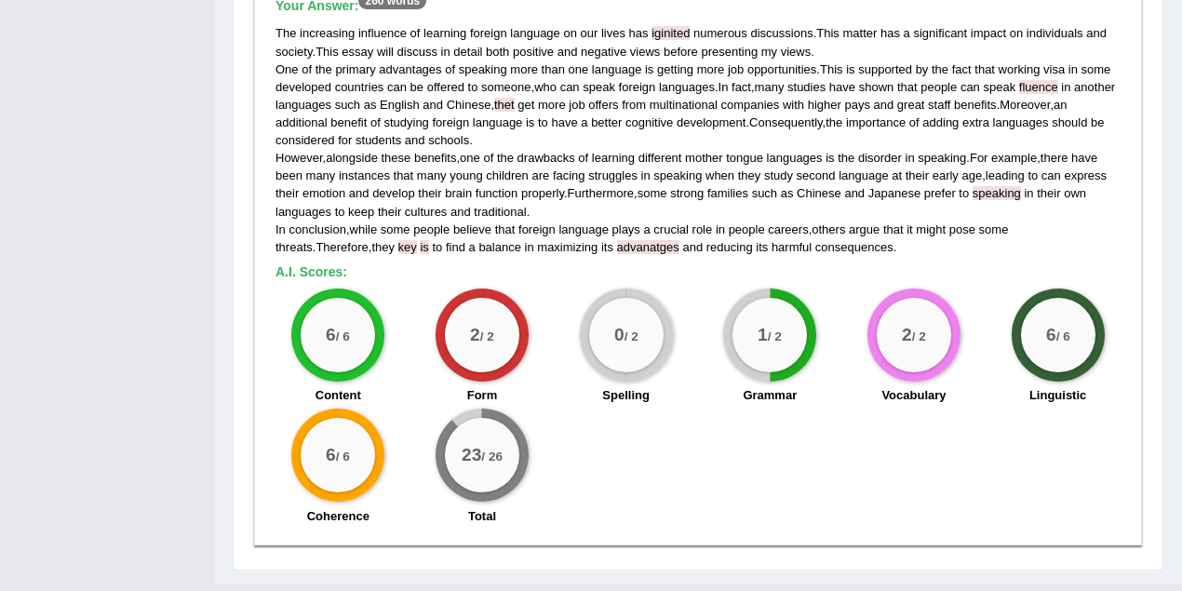
drag, startPoint x: 222, startPoint y: 589, endPoint x: 201, endPoint y: 613, distance: 31.0
click at [472, 585] on div at bounding box center [591, 598] width 1182 height 27
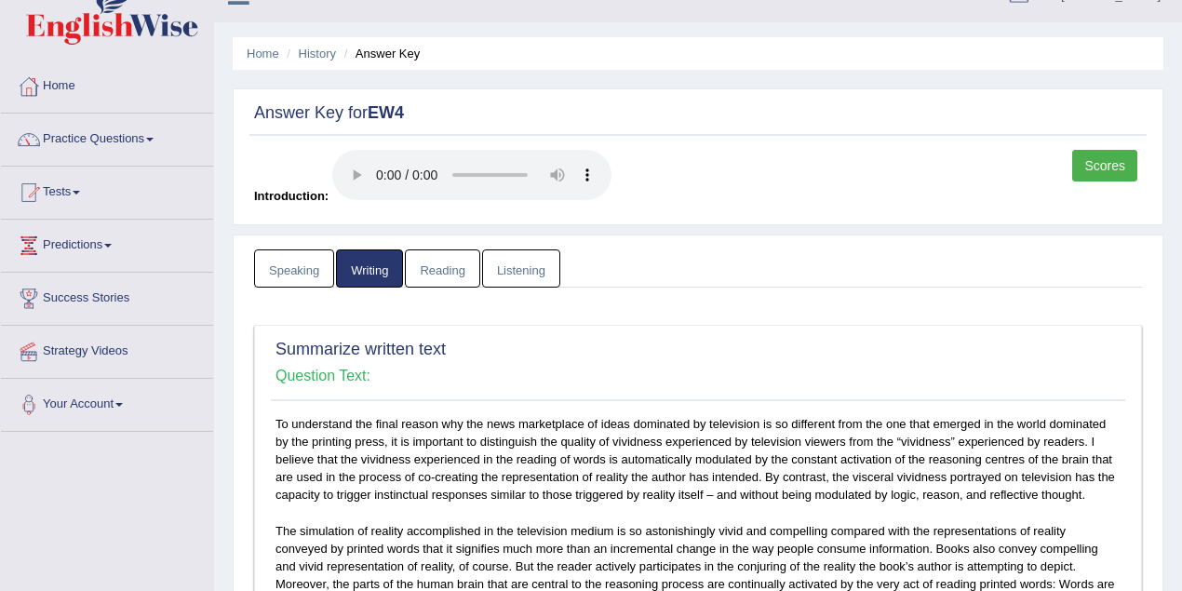
scroll to position [0, 0]
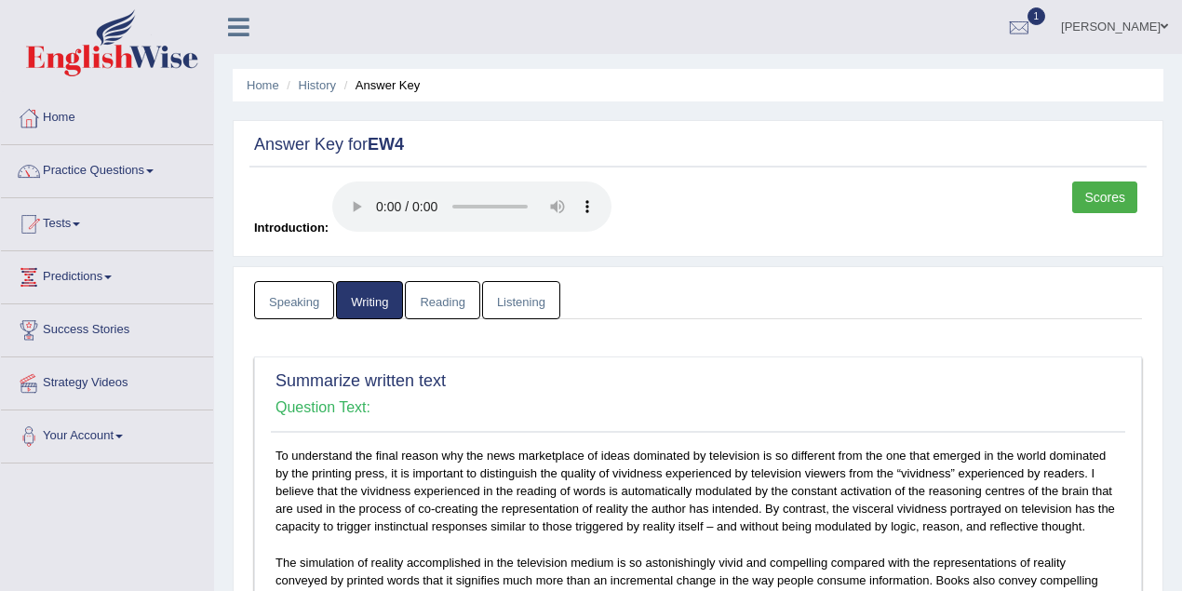
click at [439, 303] on link "Reading" at bounding box center [442, 300] width 74 height 38
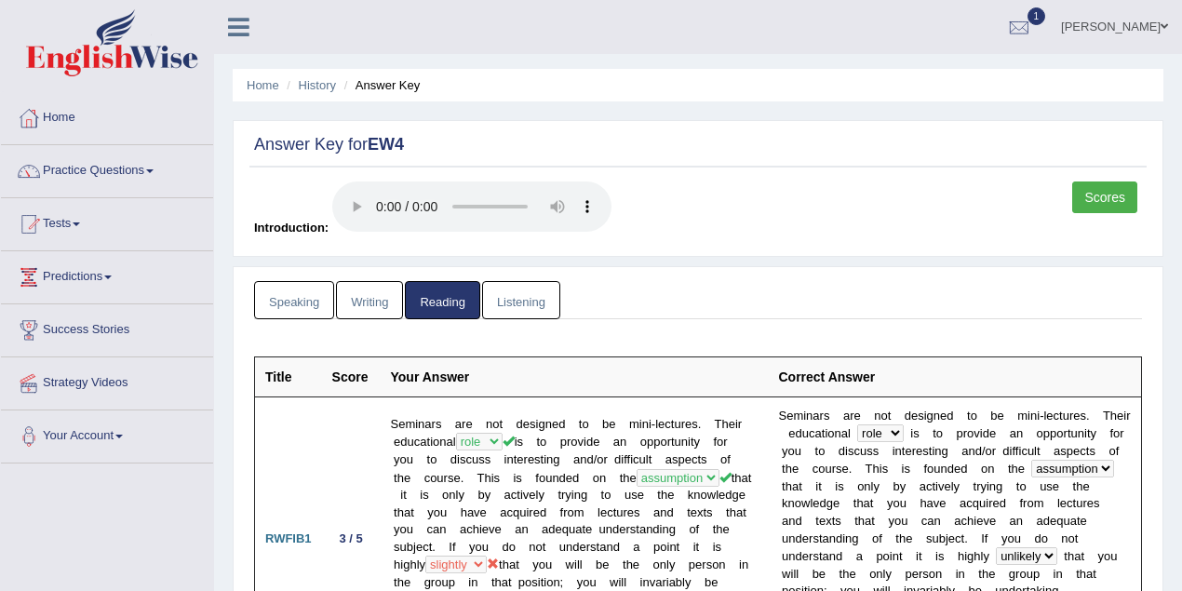
click at [533, 303] on link "Listening" at bounding box center [521, 300] width 78 height 38
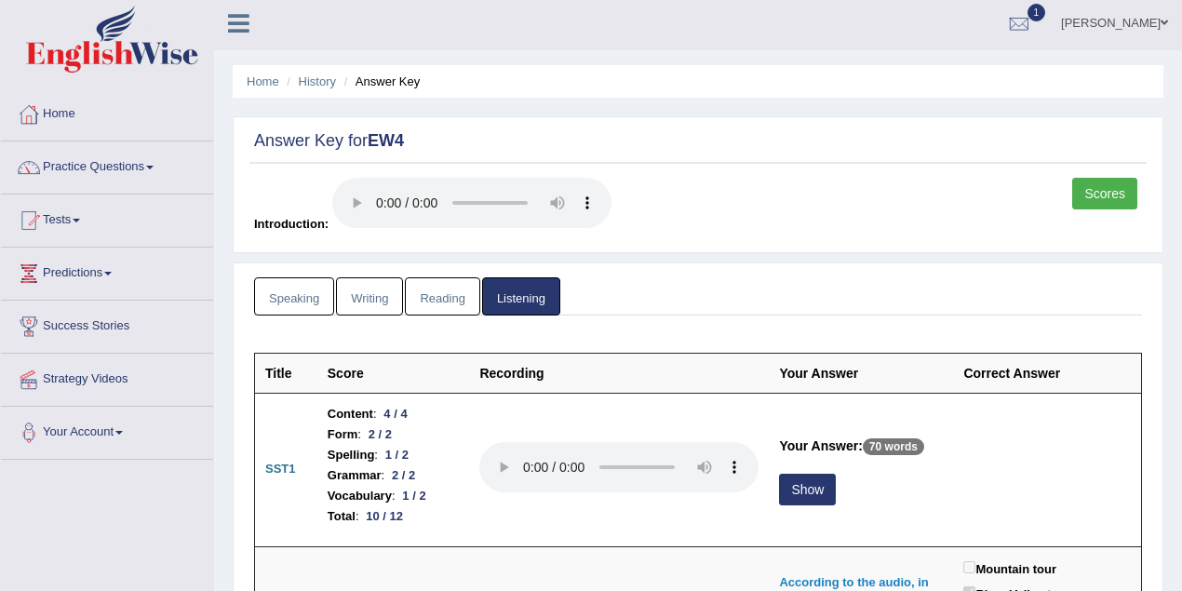
scroll to position [166, 0]
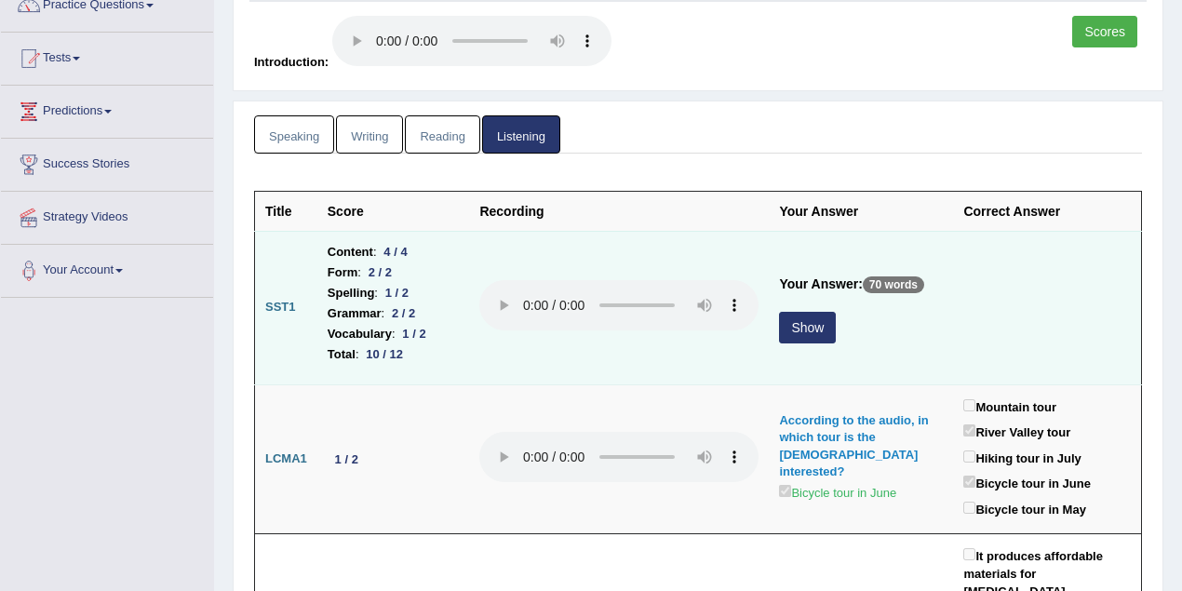
click at [817, 320] on button "Show" at bounding box center [807, 328] width 57 height 32
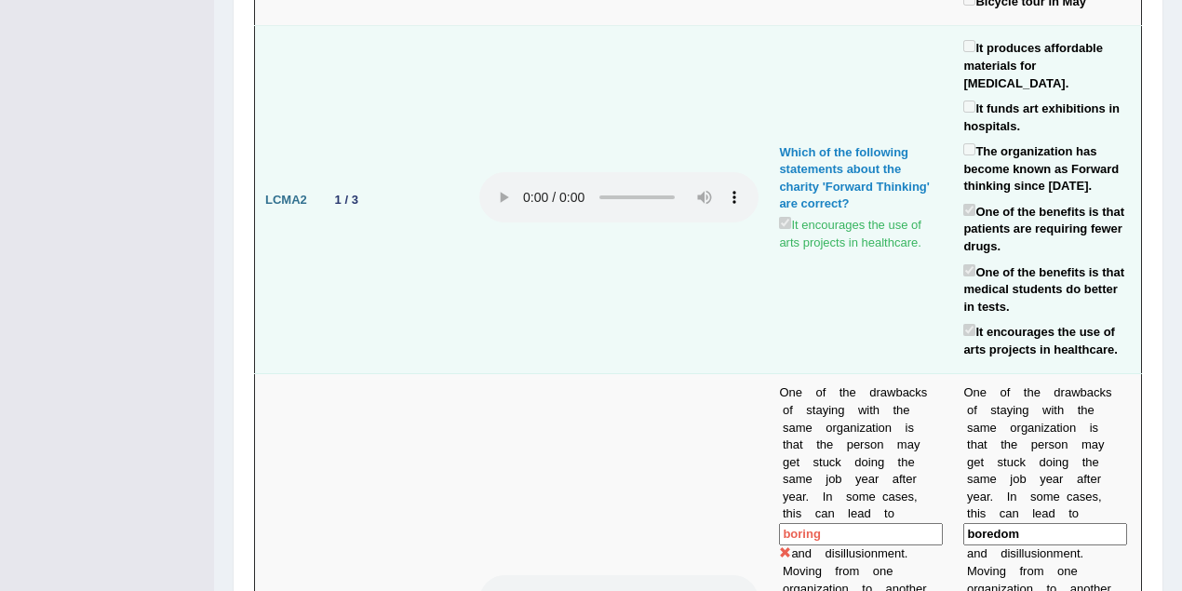
scroll to position [1324, 0]
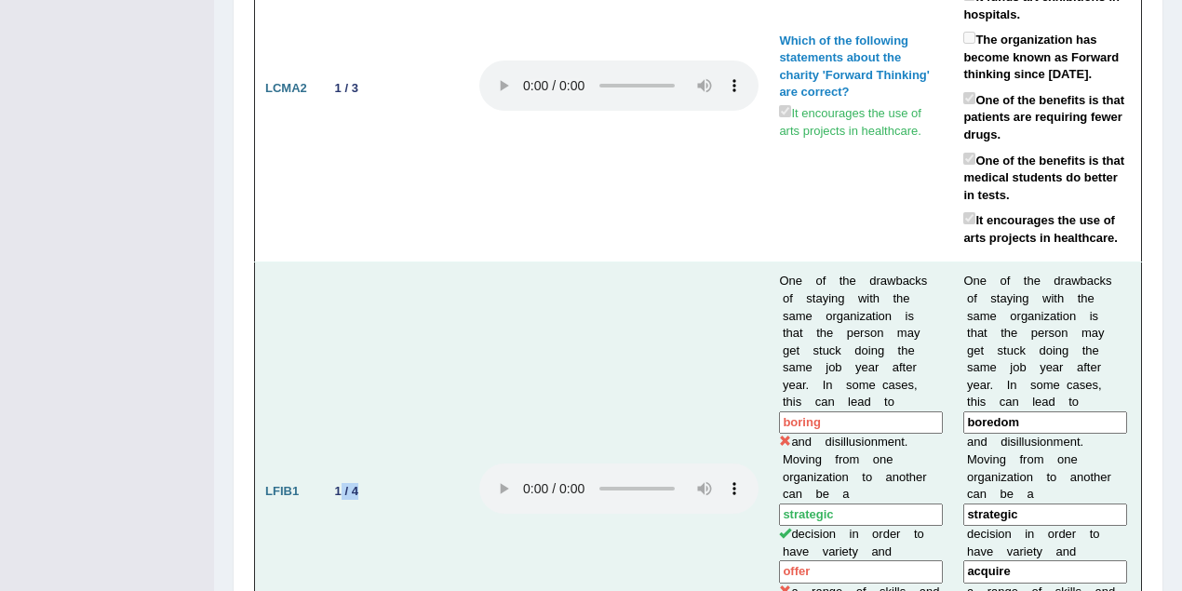
drag, startPoint x: 337, startPoint y: 277, endPoint x: 358, endPoint y: 276, distance: 20.6
click at [358, 481] on div "1 / 4" at bounding box center [347, 491] width 38 height 20
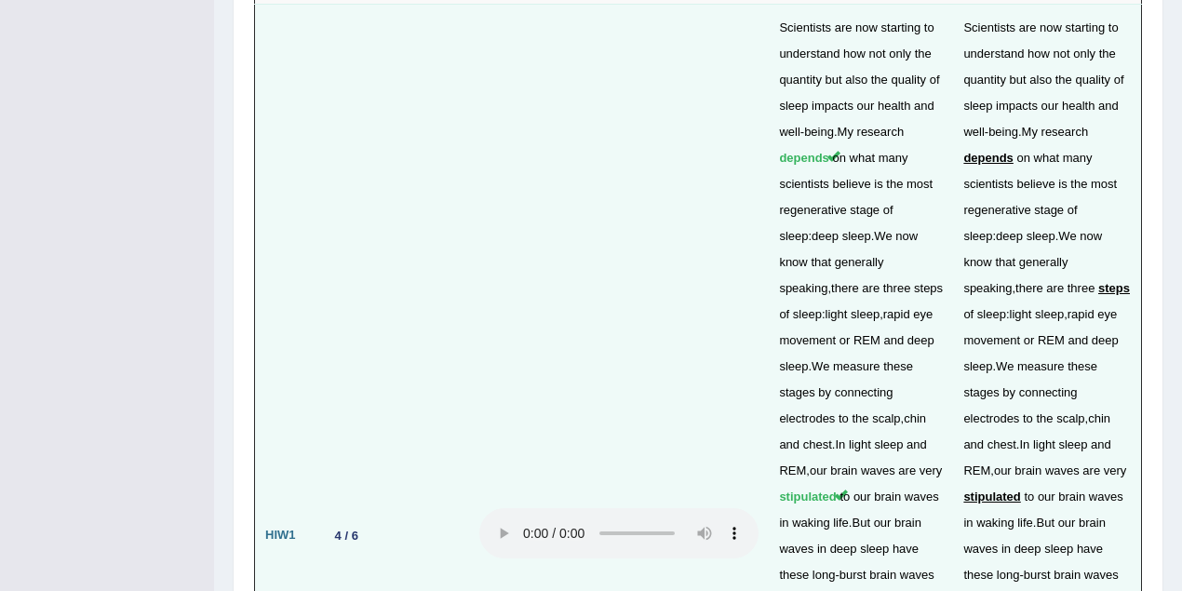
scroll to position [5214, 0]
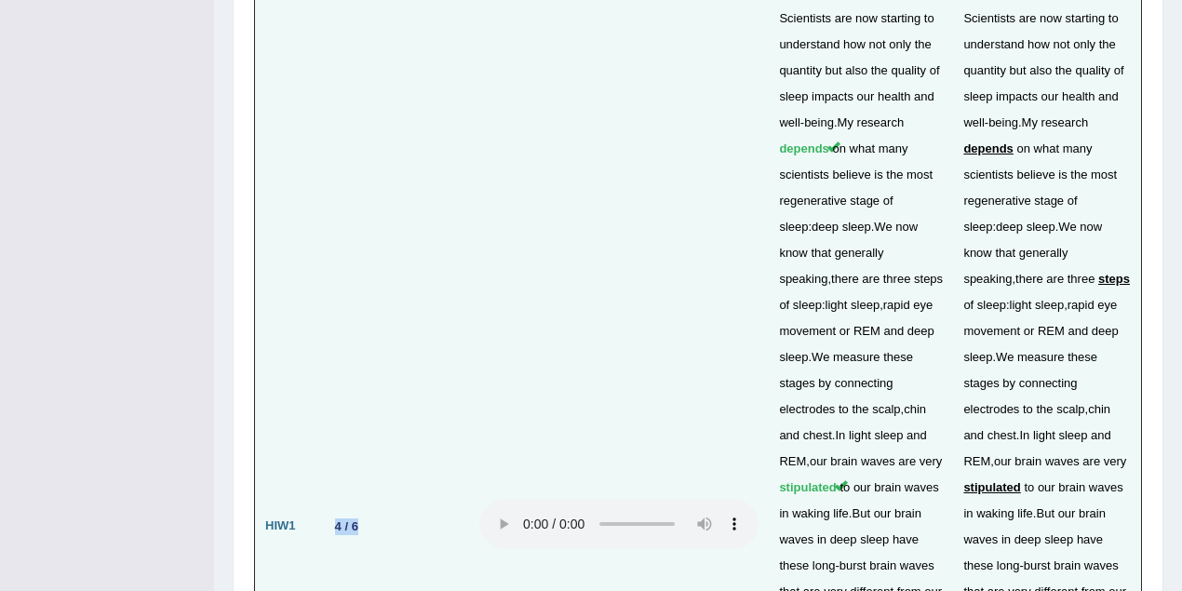
drag, startPoint x: 334, startPoint y: 199, endPoint x: 376, endPoint y: 199, distance: 41.9
click at [376, 199] on td "4 / 6" at bounding box center [393, 526] width 153 height 1064
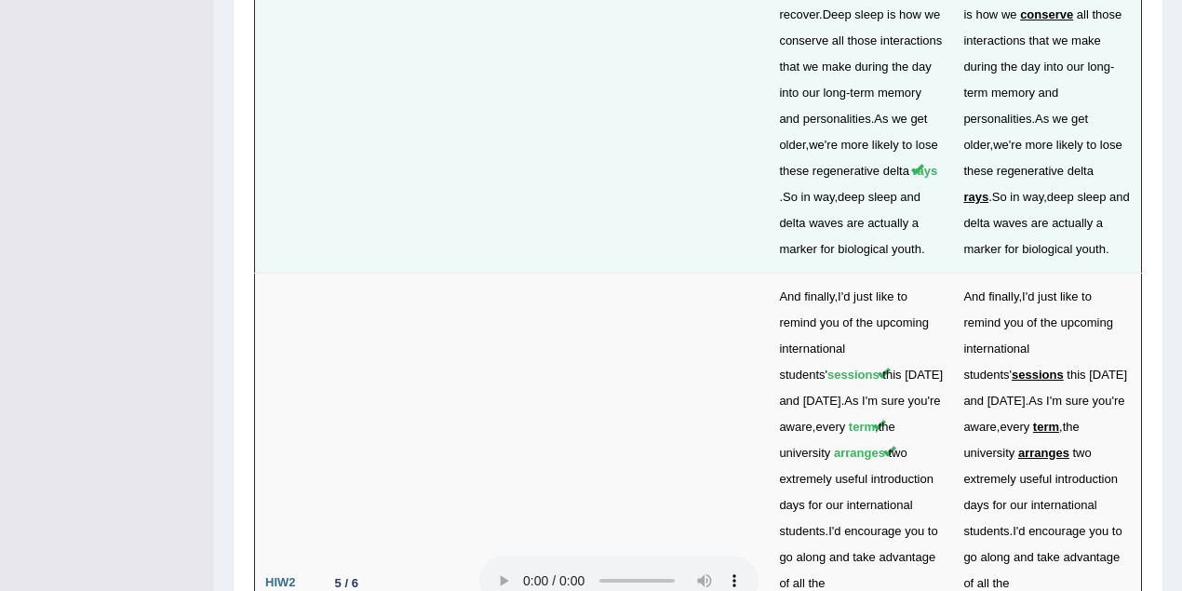
scroll to position [6041, 0]
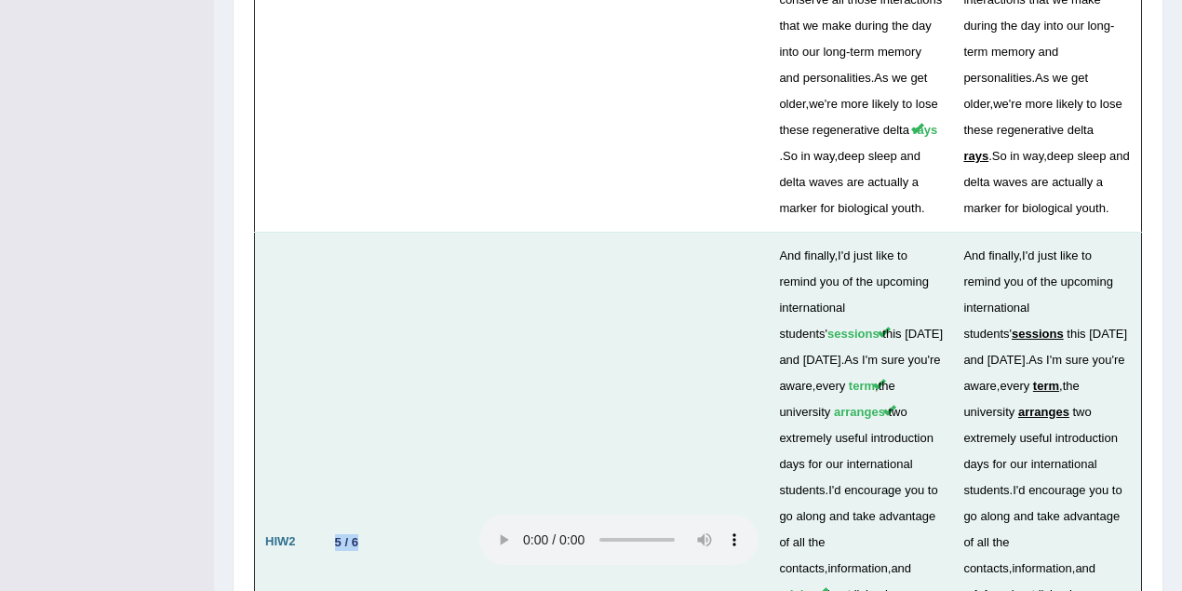
drag, startPoint x: 326, startPoint y: 172, endPoint x: 363, endPoint y: 181, distance: 38.2
click at [369, 232] on td "5 / 6" at bounding box center [393, 542] width 153 height 621
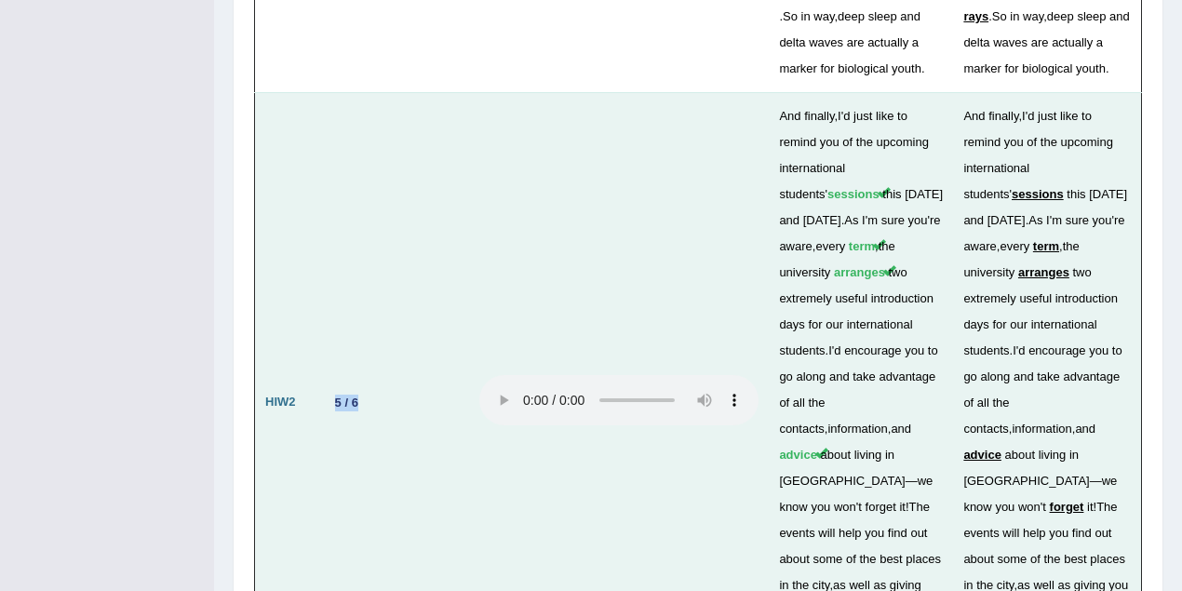
scroll to position [6246, 0]
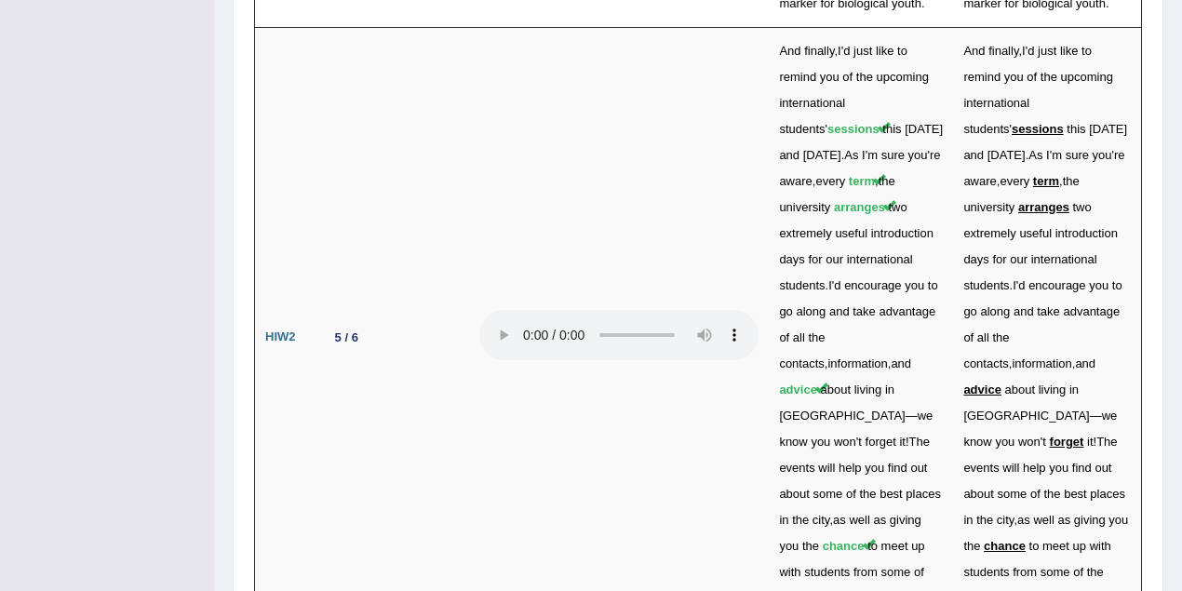
drag, startPoint x: 374, startPoint y: 287, endPoint x: 324, endPoint y: 290, distance: 50.4
drag, startPoint x: 378, startPoint y: 376, endPoint x: 322, endPoint y: 371, distance: 56.1
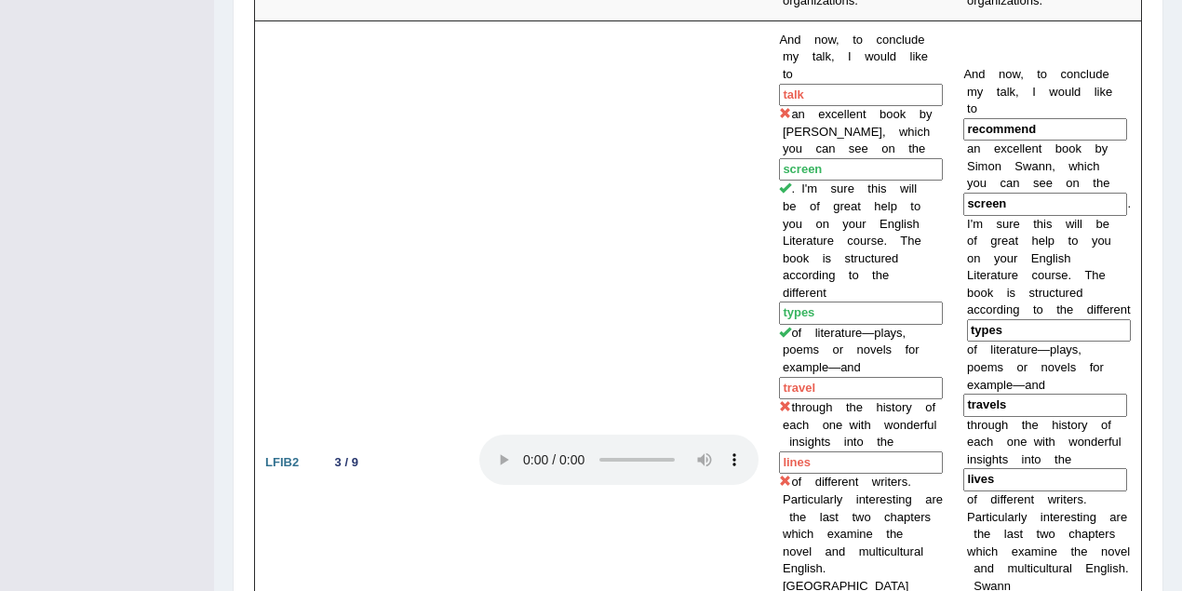
scroll to position [0, 0]
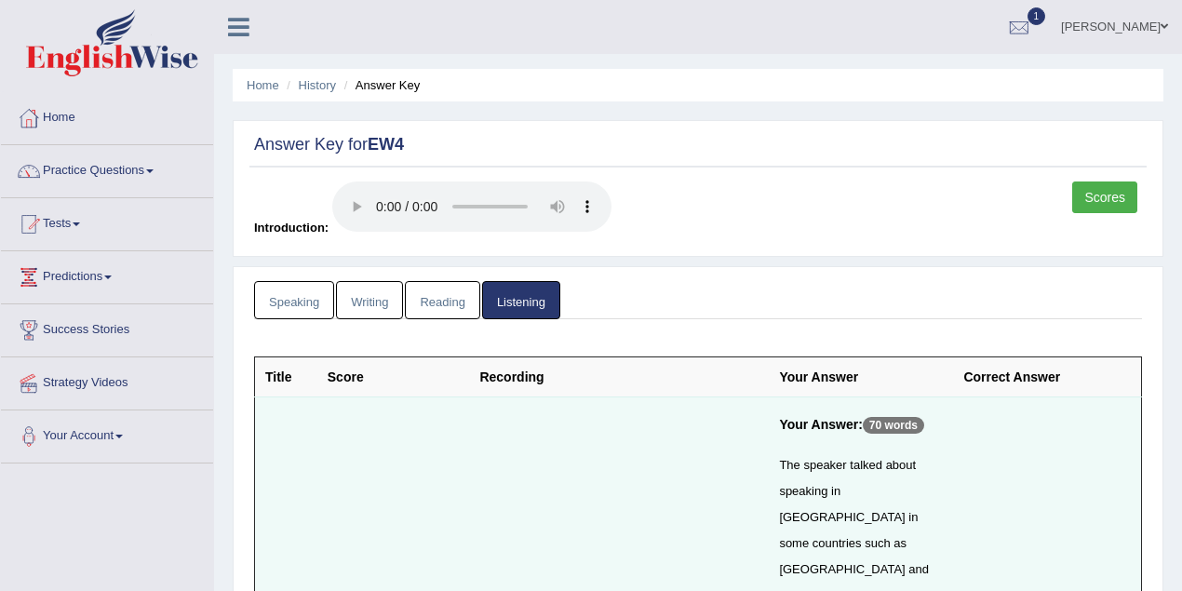
click at [1086, 21] on link "Natalie Nguyen" at bounding box center [1114, 24] width 135 height 48
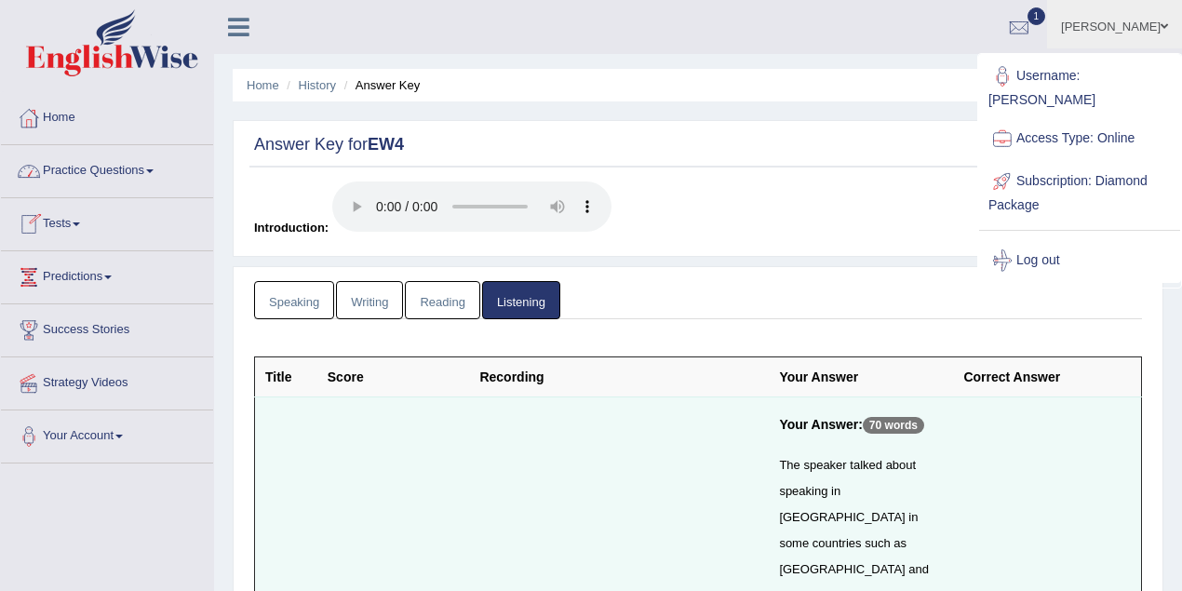
click at [102, 162] on link "Practice Questions" at bounding box center [107, 168] width 212 height 47
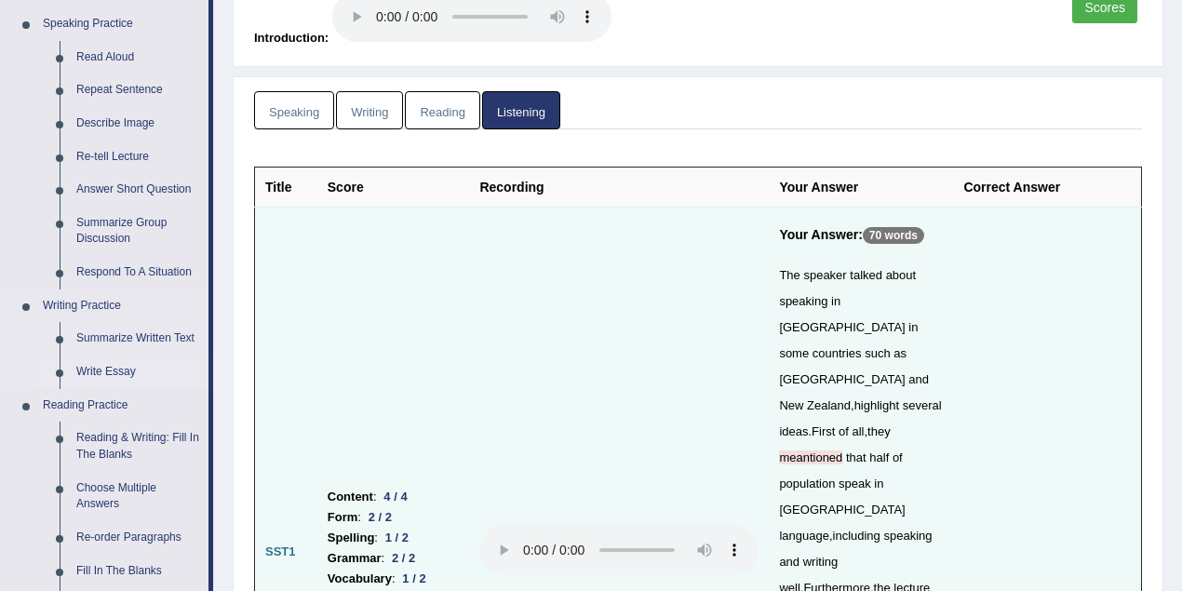
scroll to position [248, 0]
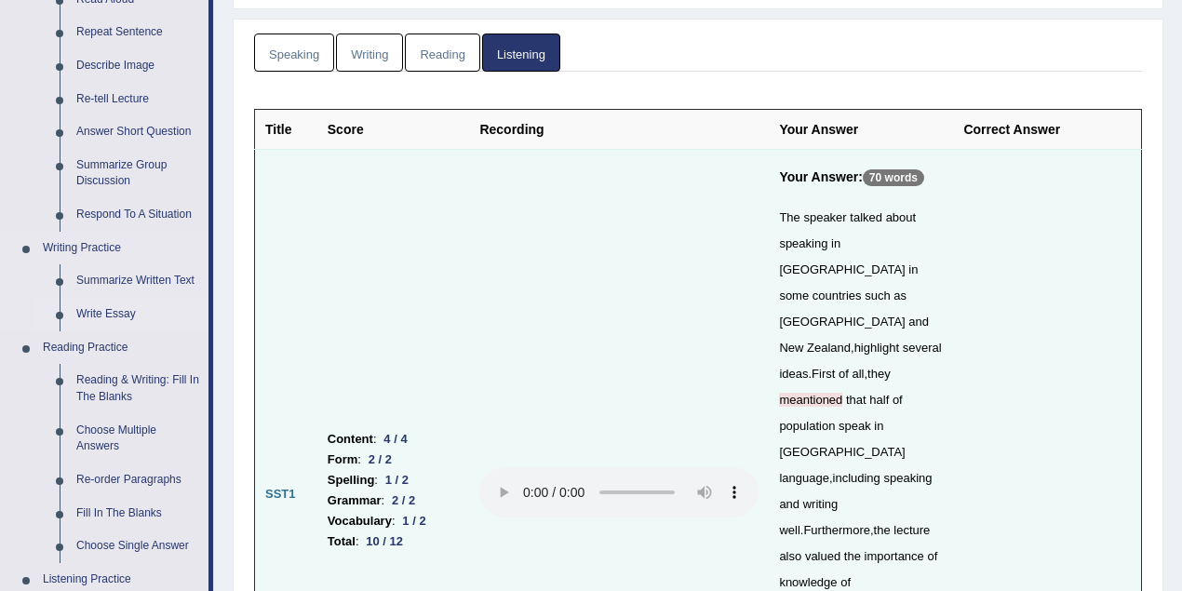
click at [123, 318] on link "Write Essay" at bounding box center [138, 315] width 141 height 34
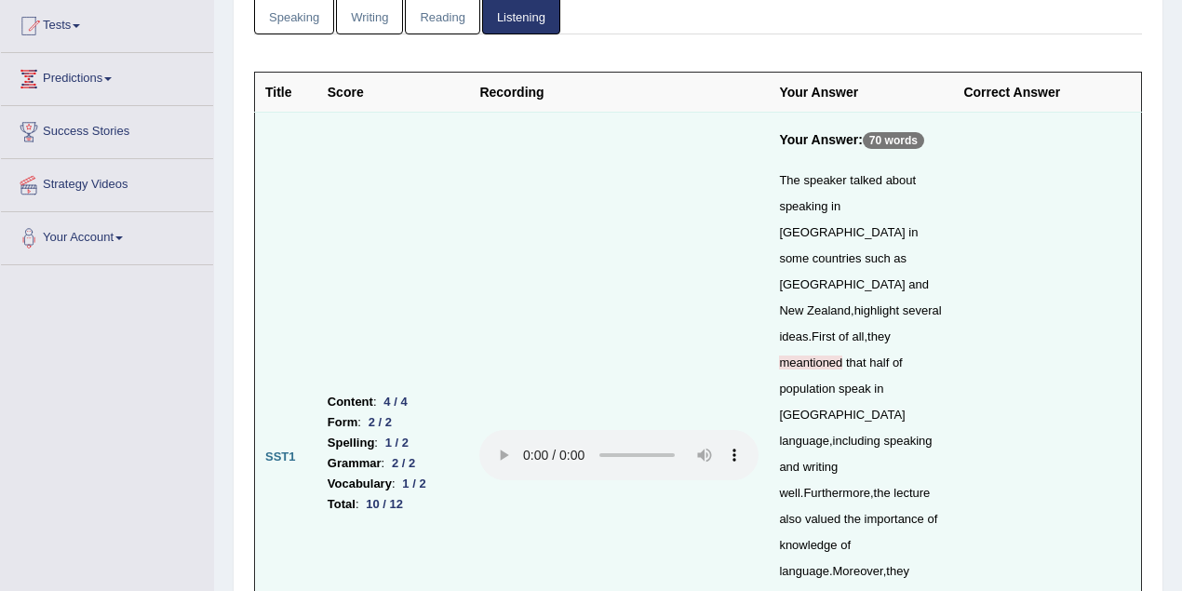
scroll to position [371, 0]
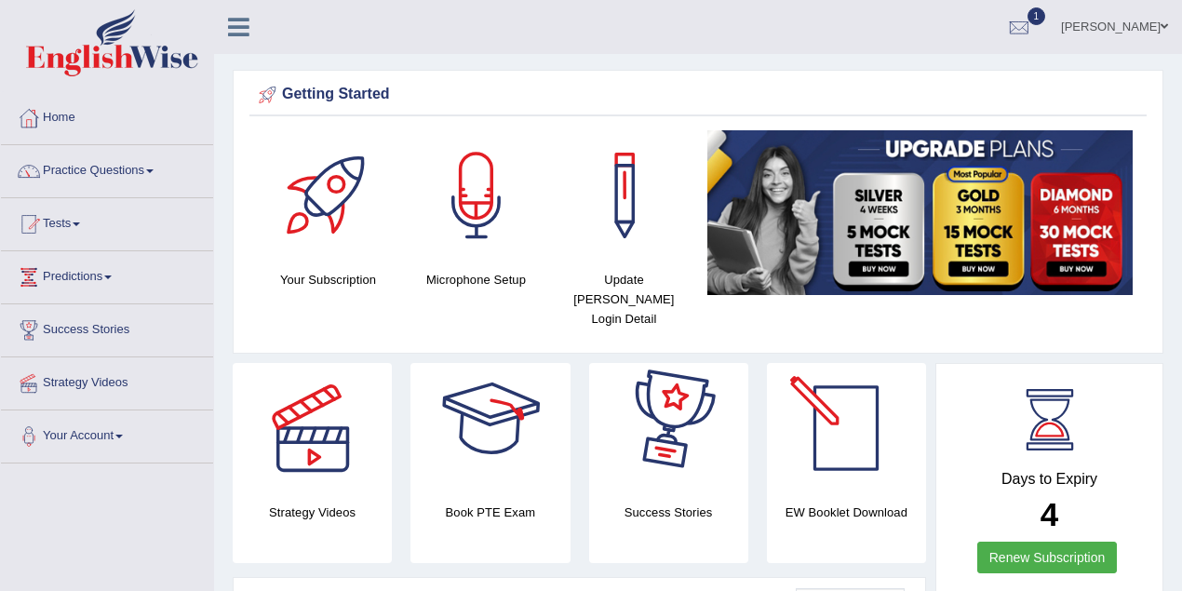
click at [1161, 35] on link "[PERSON_NAME]" at bounding box center [1114, 24] width 135 height 48
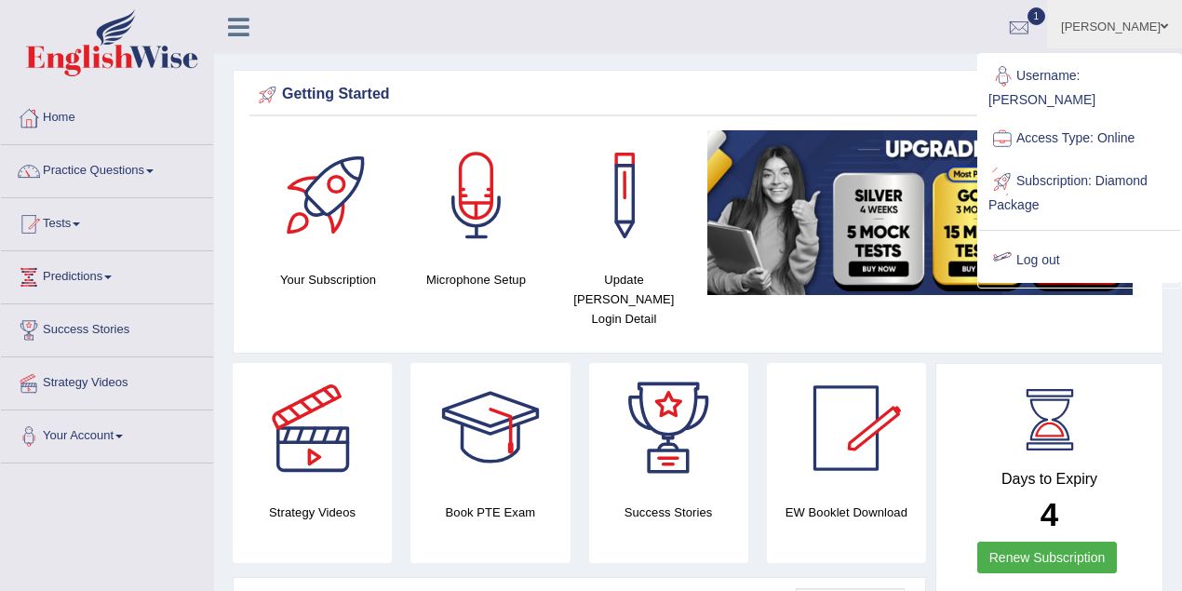
click at [1045, 261] on link "Log out" at bounding box center [1079, 260] width 201 height 43
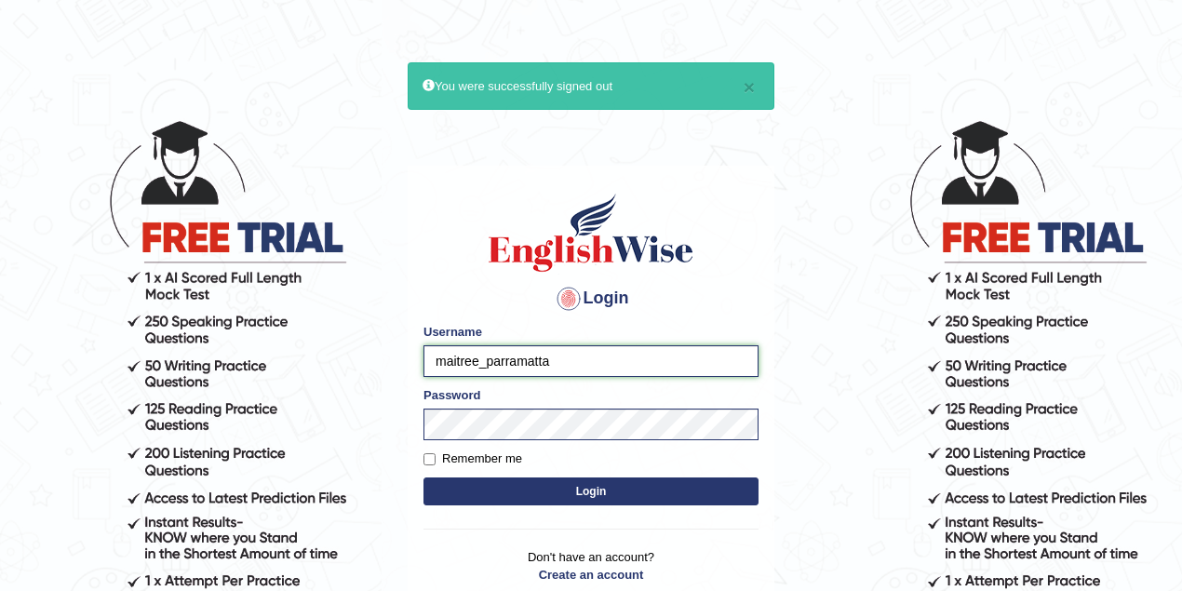
drag, startPoint x: 479, startPoint y: 359, endPoint x: 334, endPoint y: 357, distance: 144.3
click at [334, 357] on body "× You were successfully signed out Login Please fix the following errors: Usern…" at bounding box center [591, 355] width 1182 height 591
type input "saurgurung_parramatta"
click at [572, 493] on button "Login" at bounding box center [591, 492] width 335 height 28
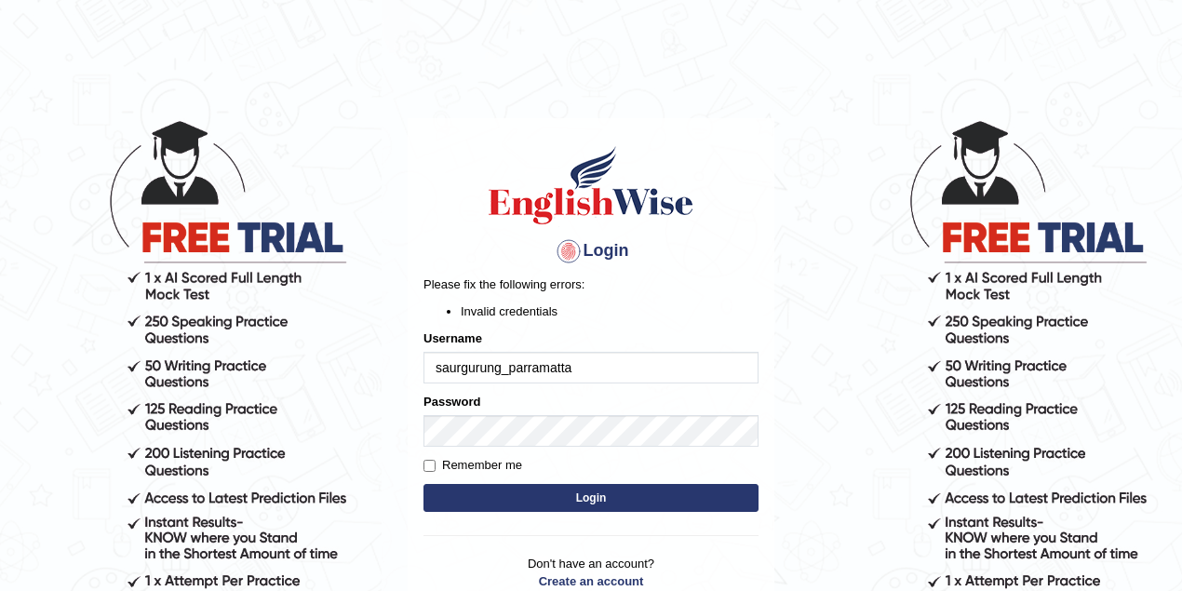
click at [458, 368] on input "saurgurung_parramatta" at bounding box center [591, 368] width 335 height 32
type input "sarugurung_parramatta"
click at [583, 497] on button "Login" at bounding box center [591, 498] width 335 height 28
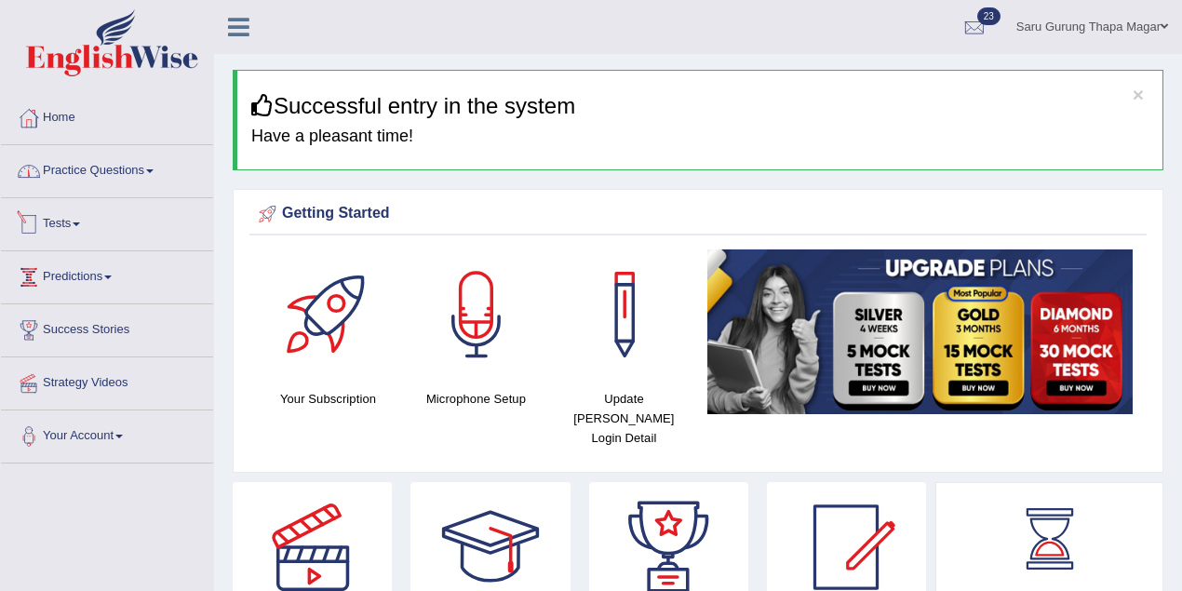
click at [115, 175] on link "Practice Questions" at bounding box center [107, 168] width 212 height 47
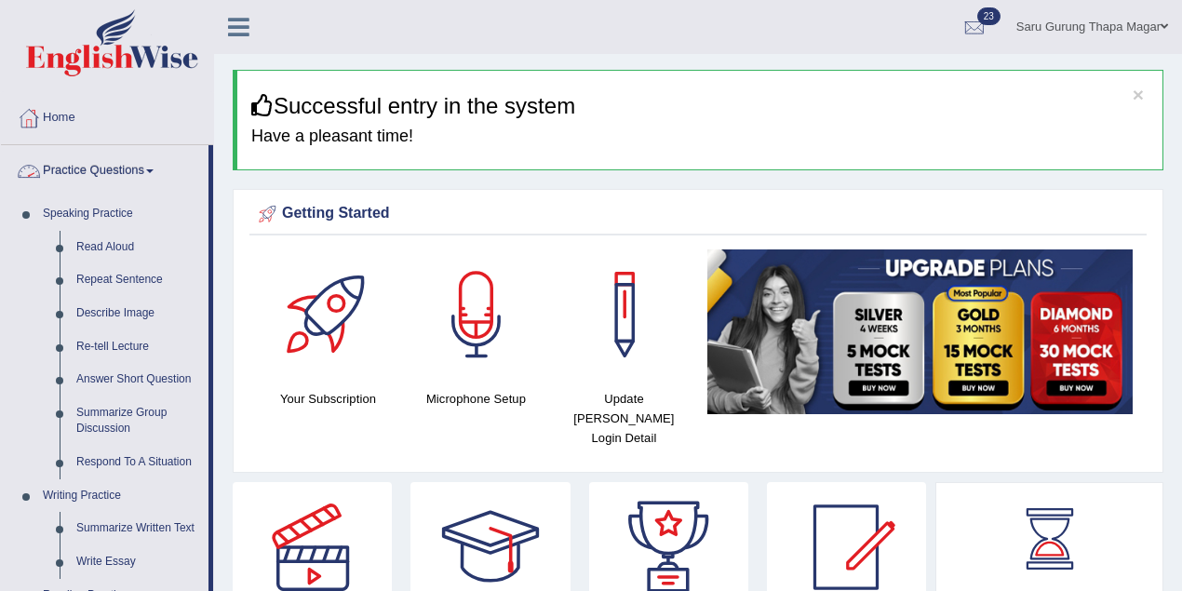
click at [120, 164] on link "Practice Questions" at bounding box center [105, 168] width 208 height 47
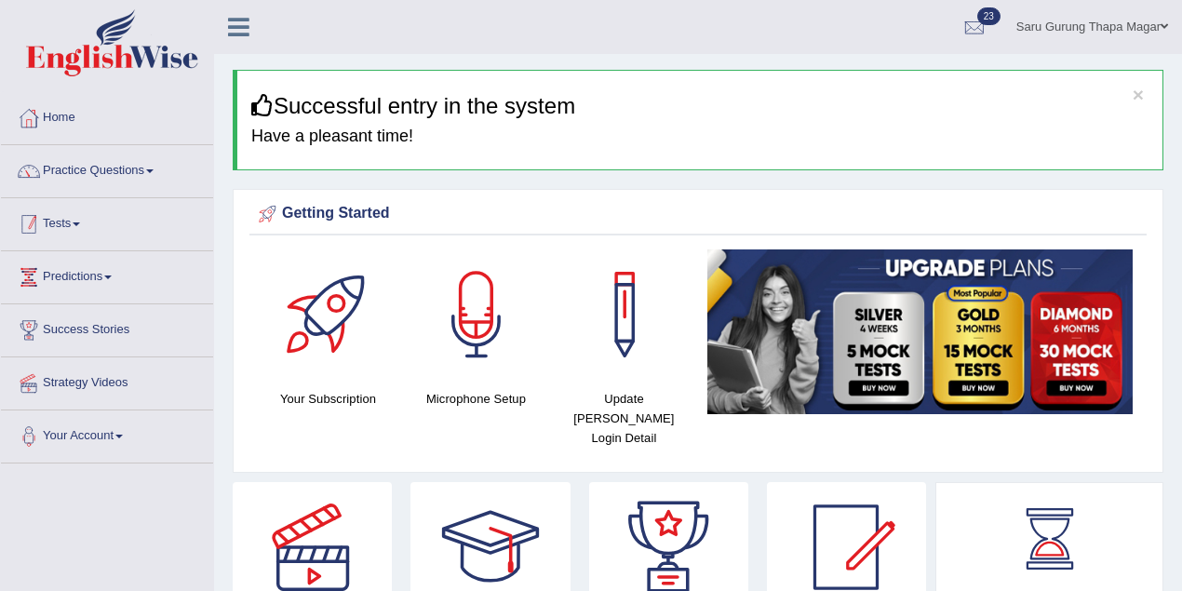
click at [80, 223] on span at bounding box center [76, 225] width 7 height 4
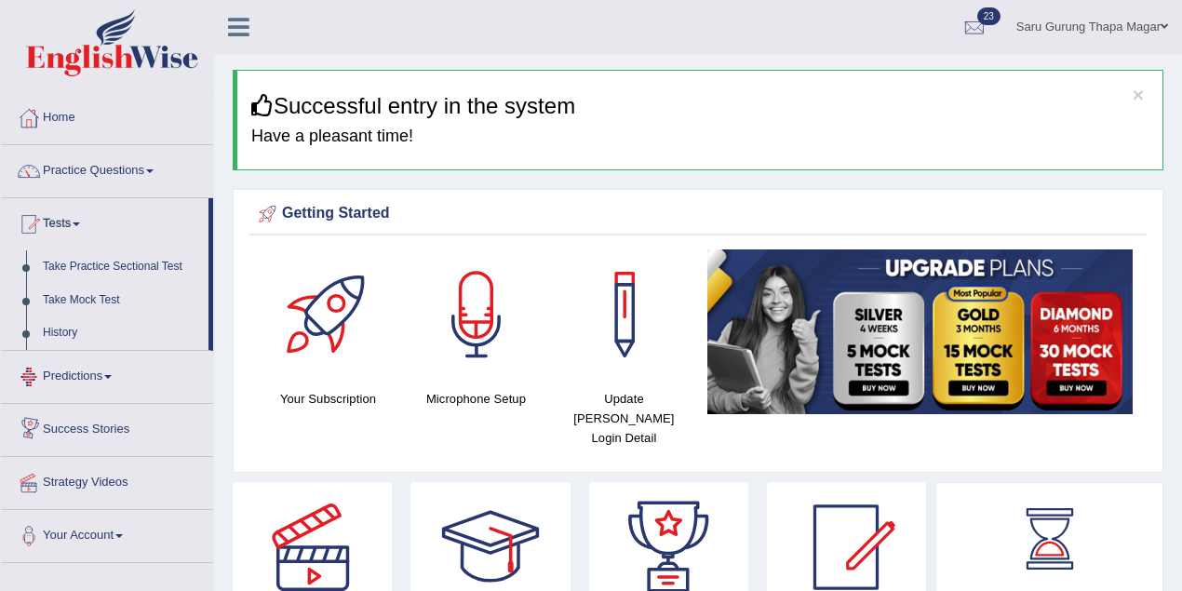
click at [77, 223] on link "Tests" at bounding box center [105, 221] width 208 height 47
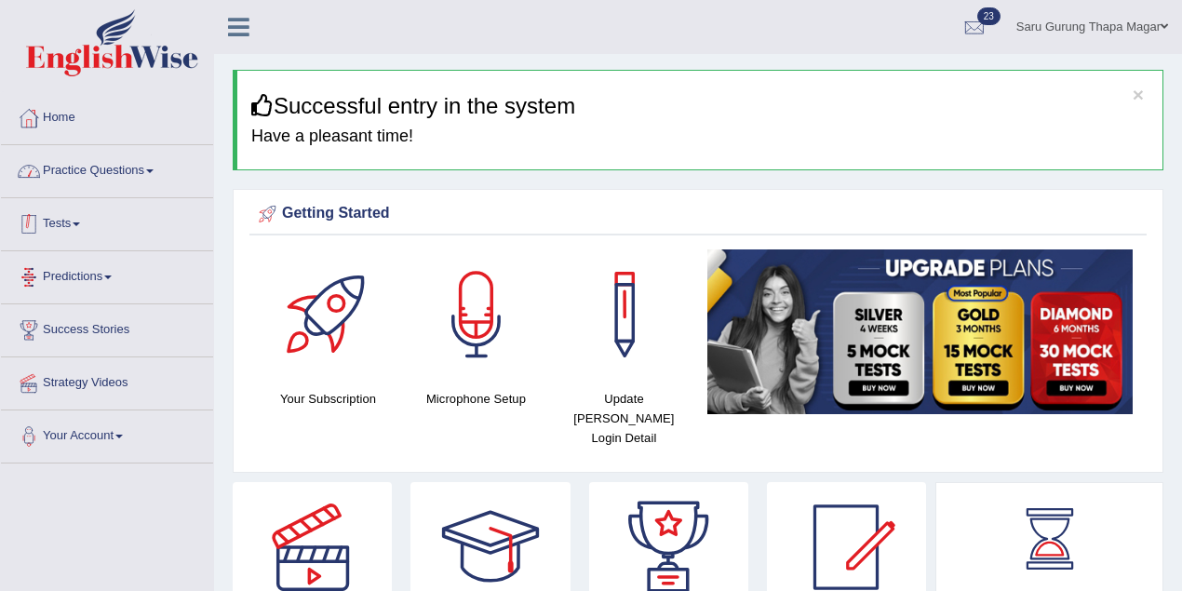
click at [94, 223] on link "Tests" at bounding box center [107, 221] width 212 height 47
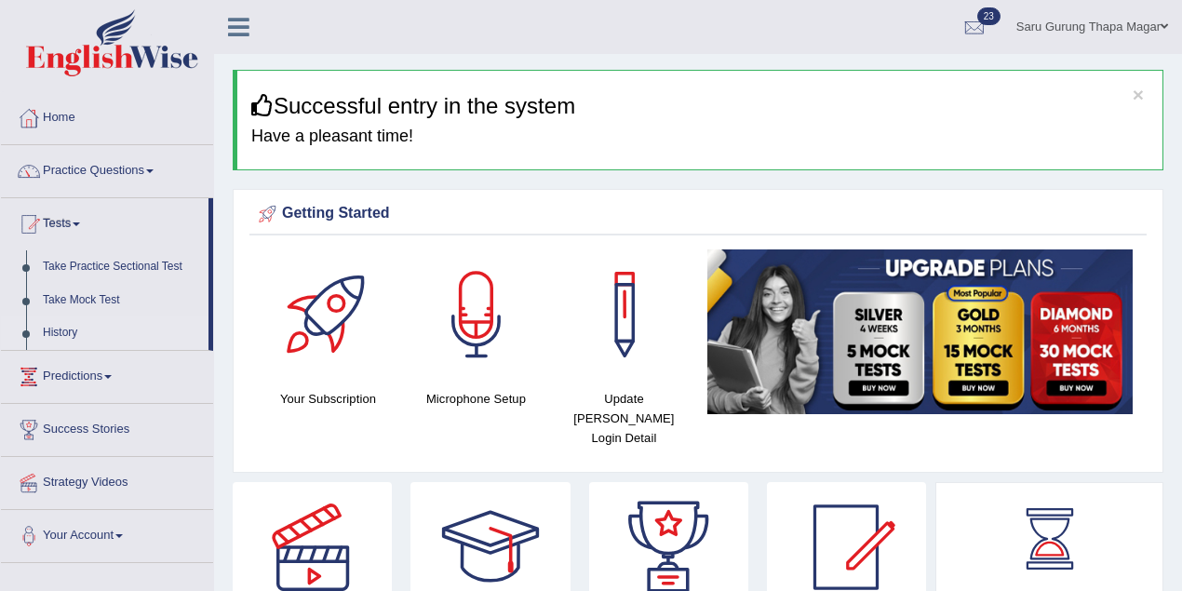
click at [69, 331] on link "History" at bounding box center [121, 334] width 174 height 34
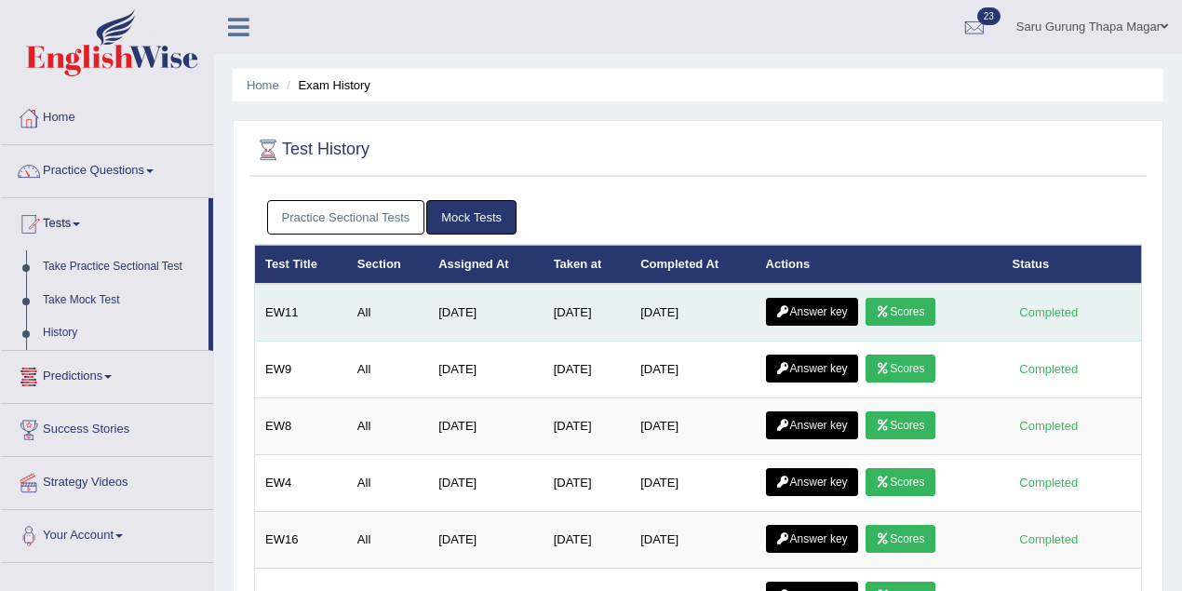
click at [644, 320] on td "[DATE]" at bounding box center [692, 313] width 125 height 58
click at [916, 304] on link "Scores" at bounding box center [900, 312] width 69 height 28
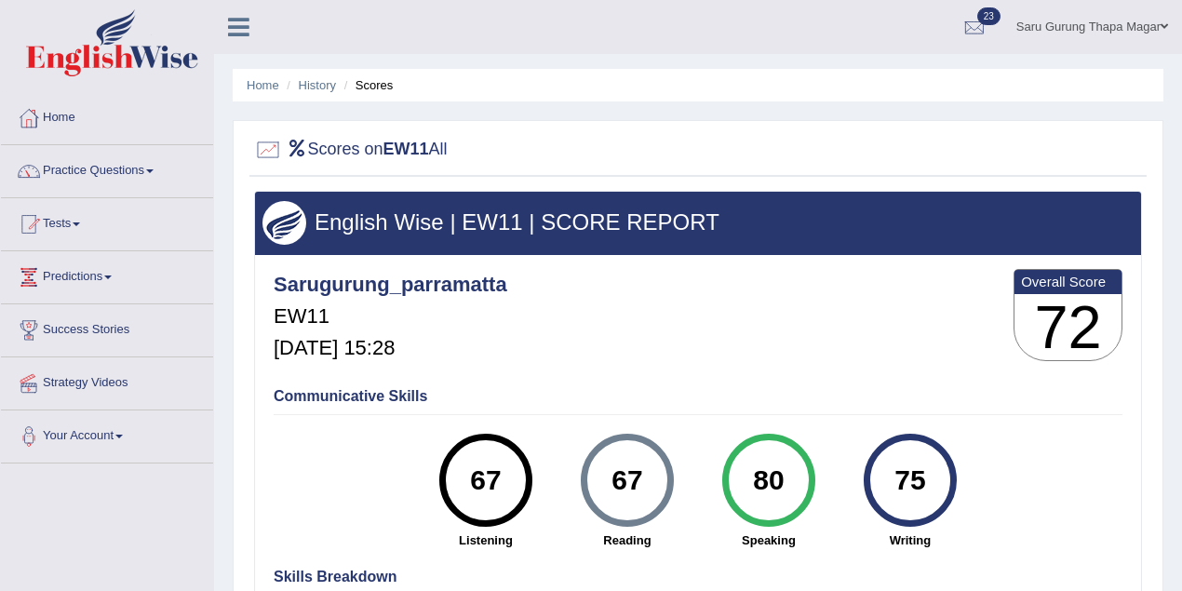
drag, startPoint x: 946, startPoint y: 476, endPoint x: 879, endPoint y: 480, distance: 67.2
click at [879, 480] on div "75" at bounding box center [910, 480] width 93 height 93
click at [324, 84] on link "History" at bounding box center [317, 85] width 37 height 14
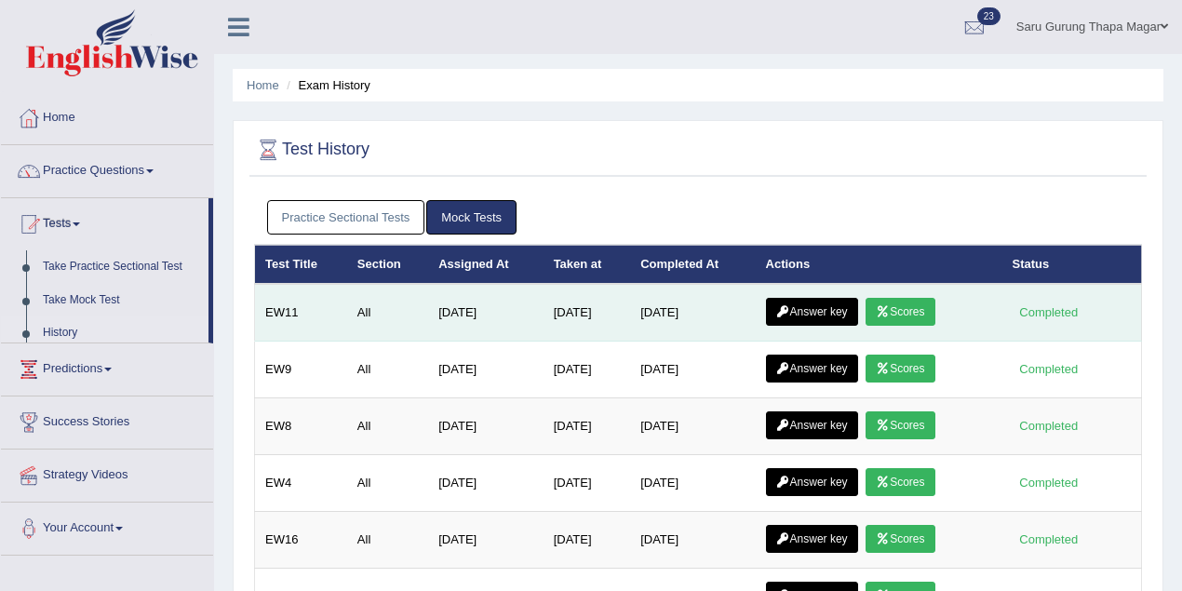
click at [828, 316] on link "Answer key" at bounding box center [812, 312] width 92 height 28
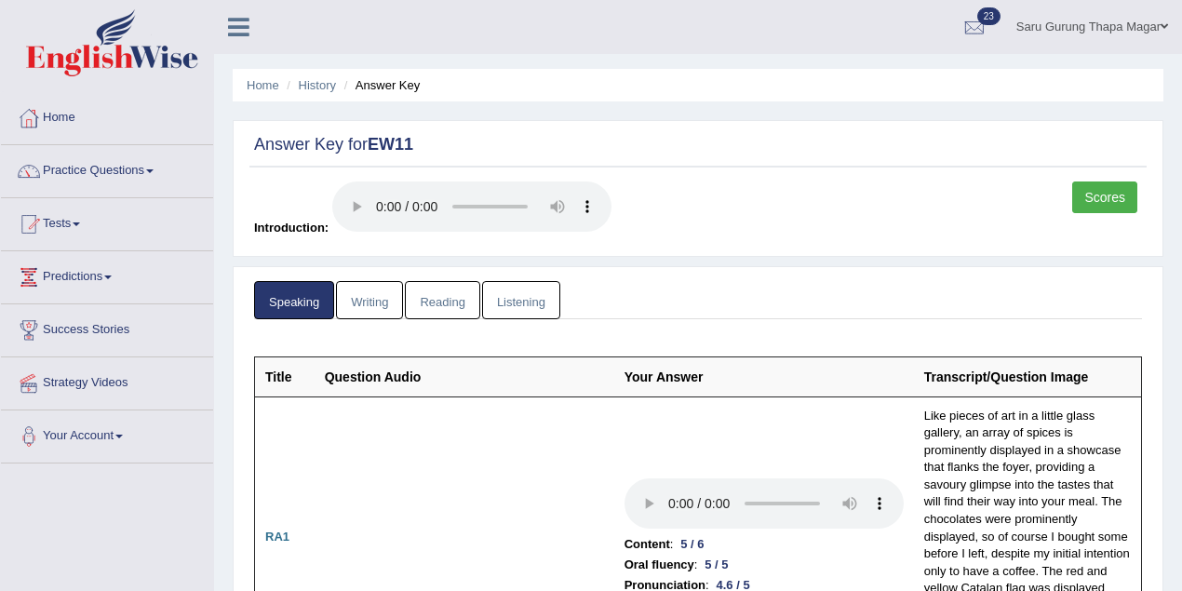
click at [380, 303] on link "Writing" at bounding box center [369, 300] width 67 height 38
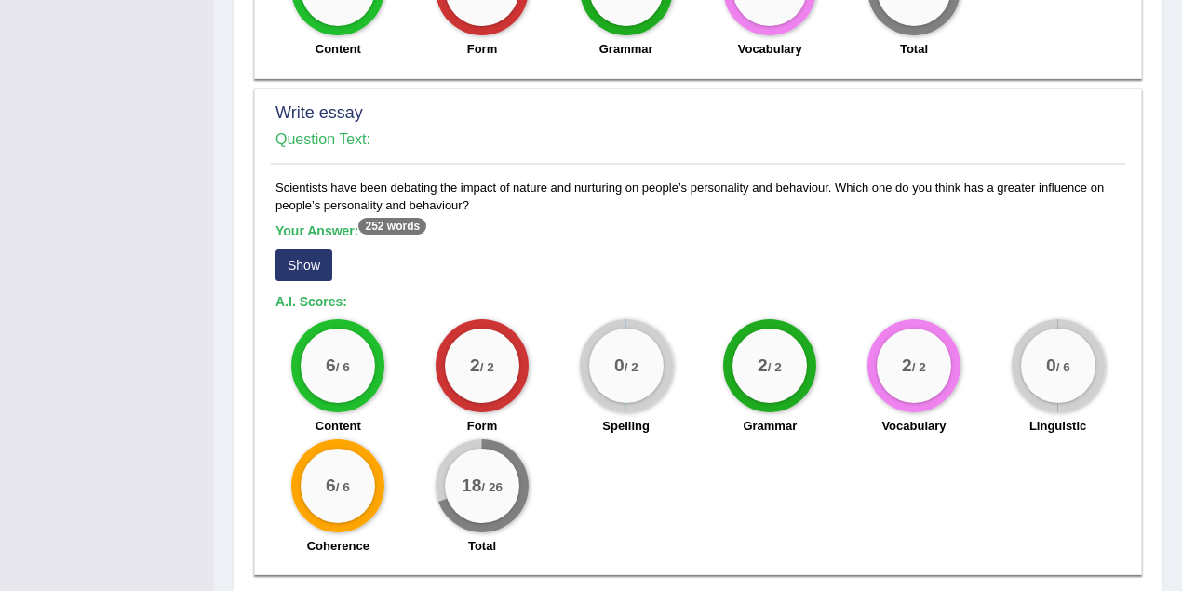
scroll to position [1333, 0]
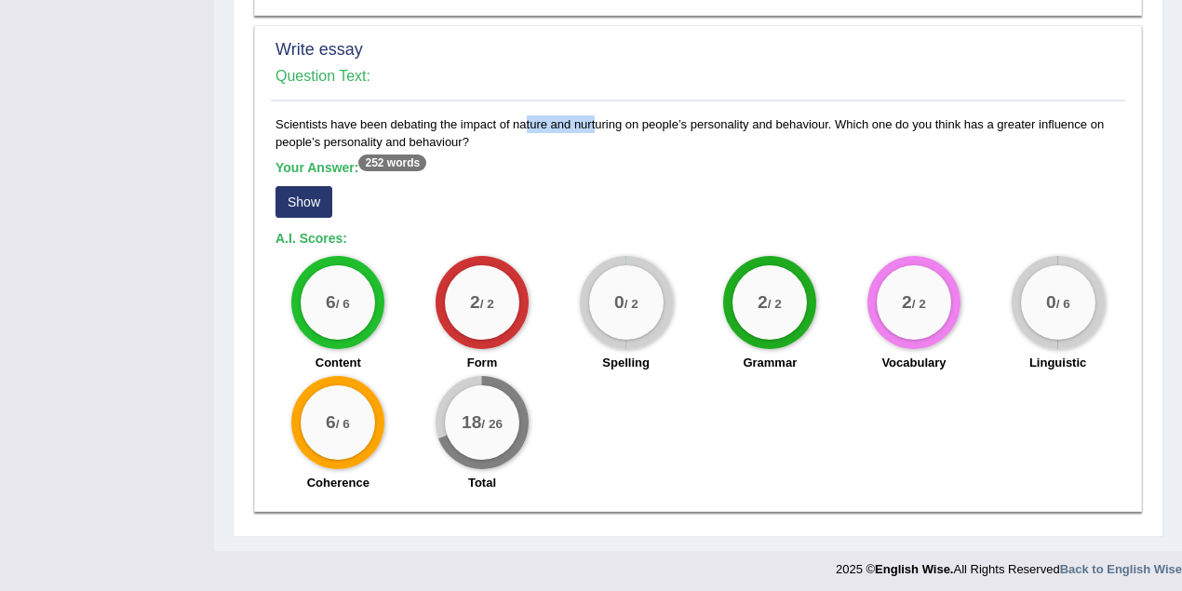
drag, startPoint x: 491, startPoint y: 121, endPoint x: 545, endPoint y: 113, distance: 54.6
click at [545, 115] on div "Scientists have been debating the impact of nature and nurturing on people’s pe…" at bounding box center [698, 308] width 855 height 386
drag, startPoint x: 561, startPoint y: 113, endPoint x: 628, endPoint y: 115, distance: 67.1
click at [628, 115] on div "Scientists have been debating the impact of nature and nurturing on people’s pe…" at bounding box center [698, 308] width 855 height 386
drag, startPoint x: 710, startPoint y: 115, endPoint x: 825, endPoint y: 118, distance: 114.6
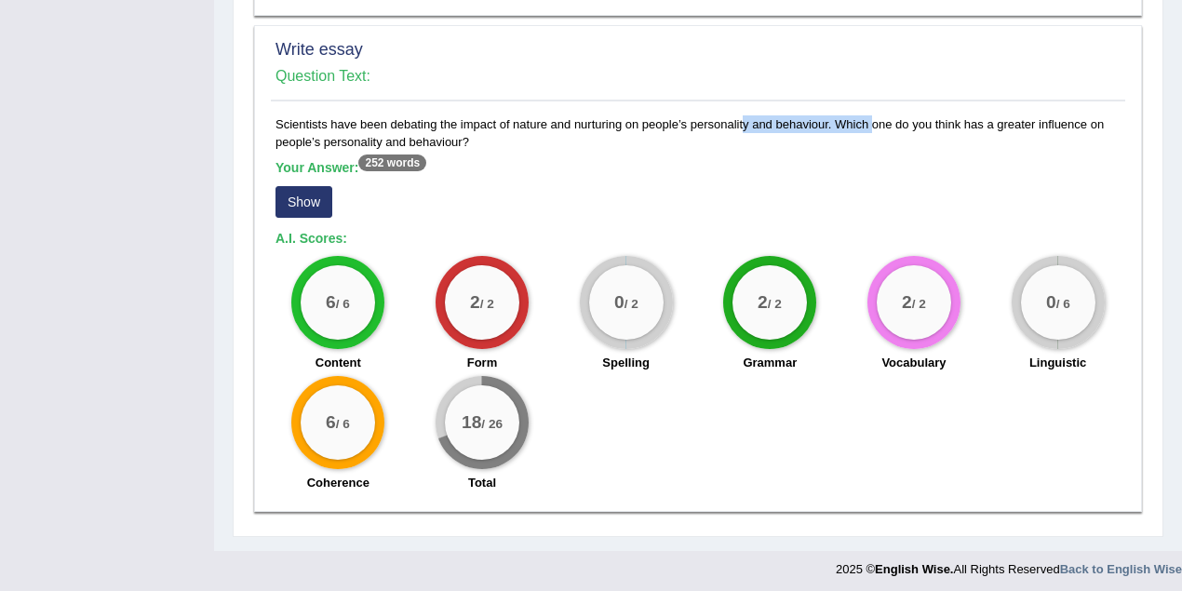
click at [825, 118] on div "Scientists have been debating the impact of nature and nurturing on people’s pe…" at bounding box center [698, 308] width 855 height 386
click at [322, 197] on button "Show" at bounding box center [304, 202] width 57 height 32
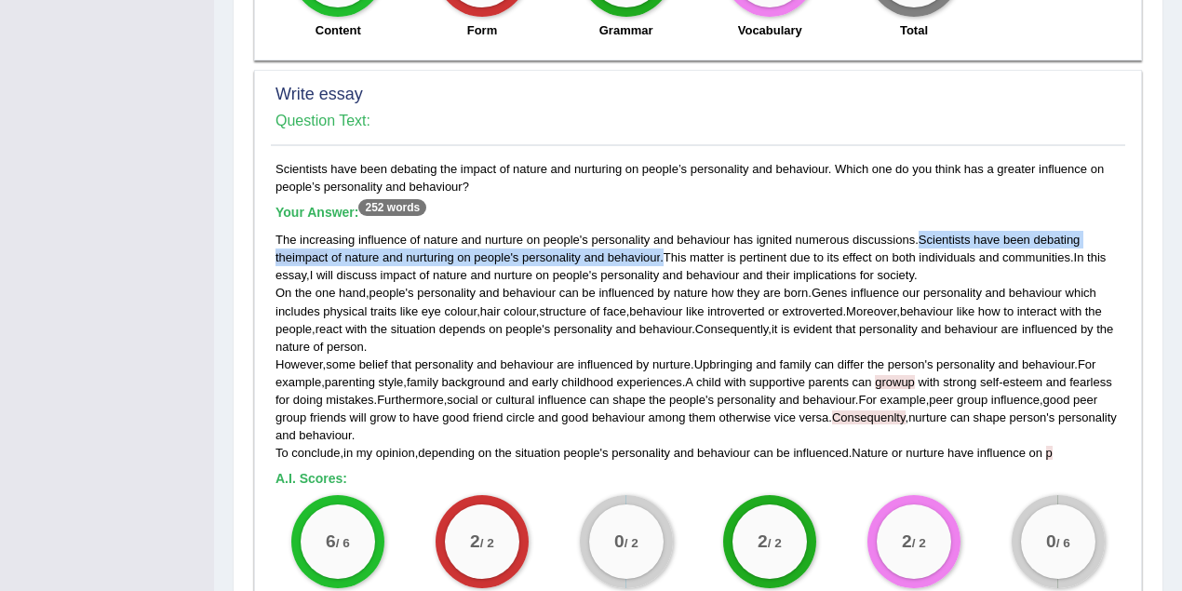
drag, startPoint x: 924, startPoint y: 234, endPoint x: 663, endPoint y: 254, distance: 261.5
click at [663, 254] on div "The increasing influence of nature and nurture on people ' s personality and be…" at bounding box center [698, 346] width 845 height 231
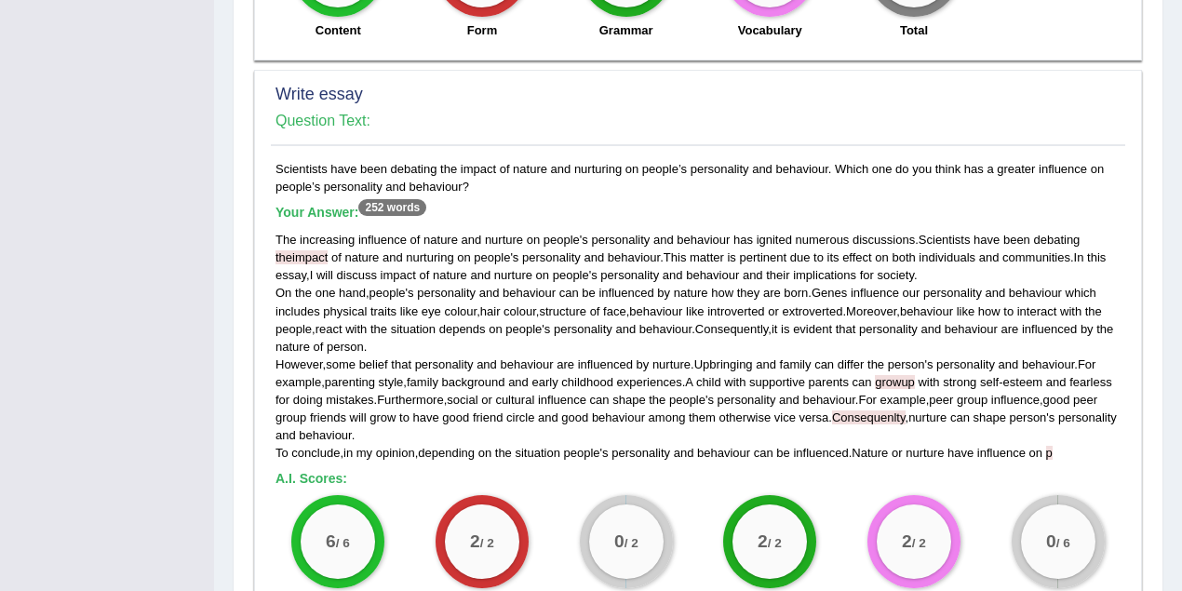
click at [678, 298] on div "The increasing influence of nature and nurture on people ' s personality and be…" at bounding box center [698, 346] width 845 height 231
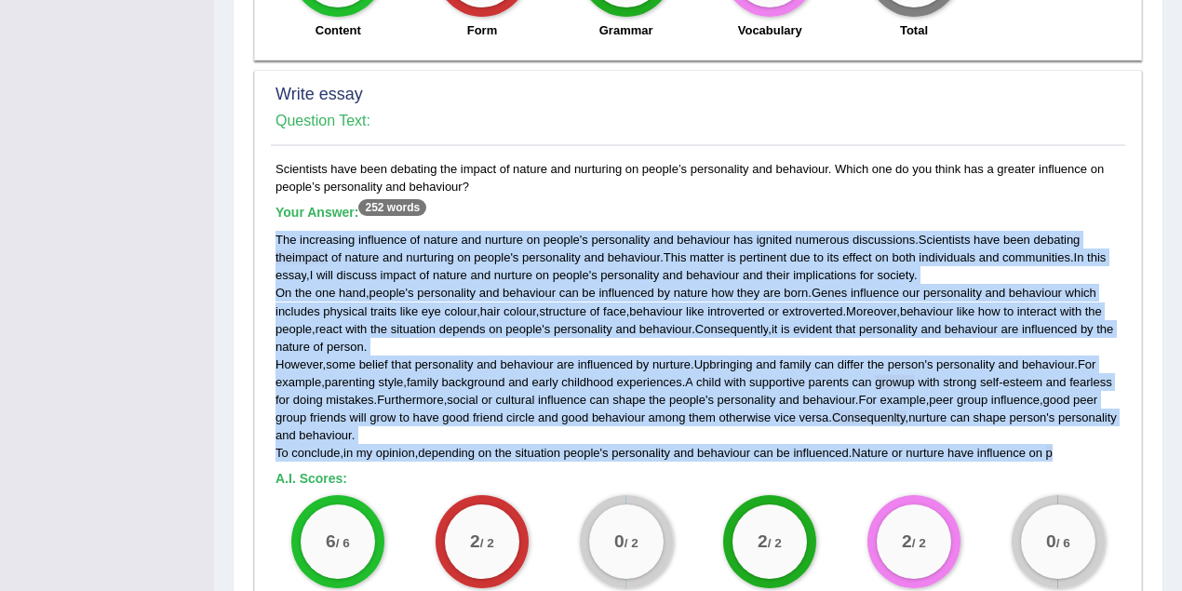
drag, startPoint x: 273, startPoint y: 231, endPoint x: 1074, endPoint y: 453, distance: 830.8
click at [1074, 453] on div "Scientists have been debating the impact of nature and nurturing on people’s pe…" at bounding box center [698, 450] width 855 height 581
copy div "The increasing influence of nature and nurture on people ' s personality and be…"
drag, startPoint x: 272, startPoint y: 157, endPoint x: 489, endPoint y: 179, distance: 218.0
click at [489, 179] on div "Scientists have been debating the impact of nature and nurturing on people’s pe…" at bounding box center [698, 450] width 855 height 581
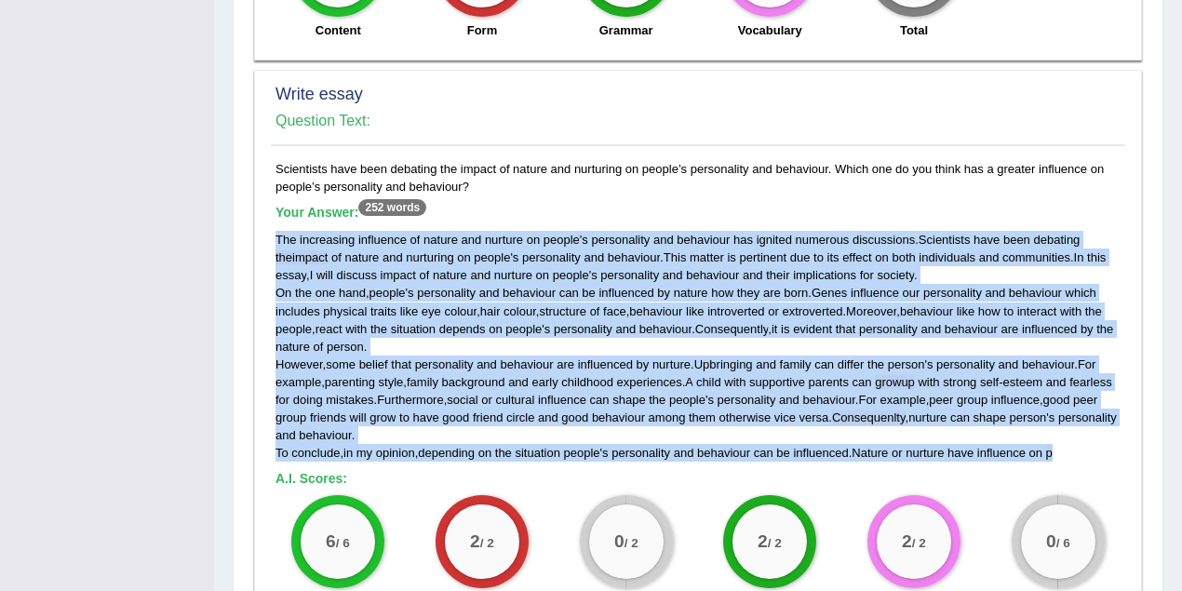
copy div "Scientists have been debating the impact of nature and nurturing on people’s pe…"
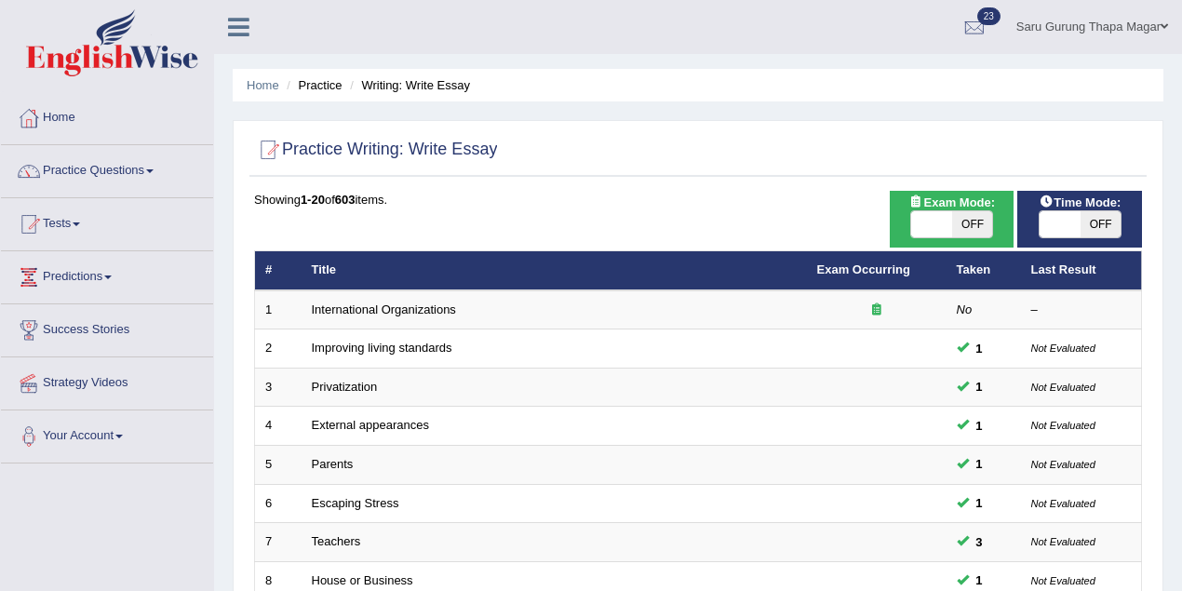
click at [972, 218] on span "OFF" at bounding box center [972, 224] width 41 height 26
checkbox input "true"
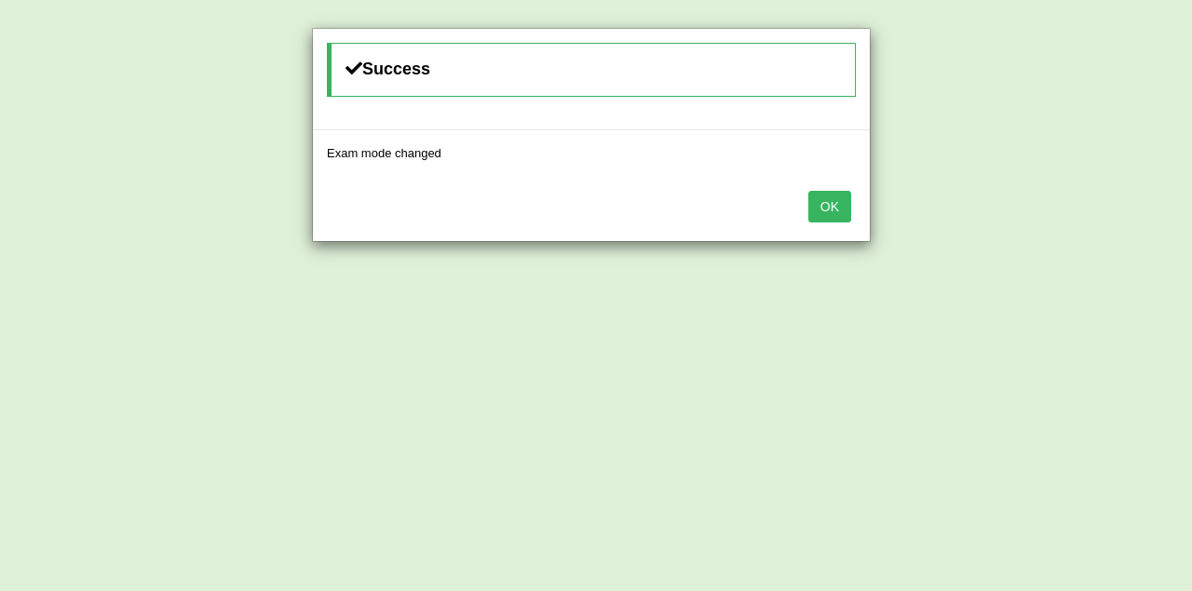
click at [849, 207] on button "OK" at bounding box center [829, 207] width 43 height 32
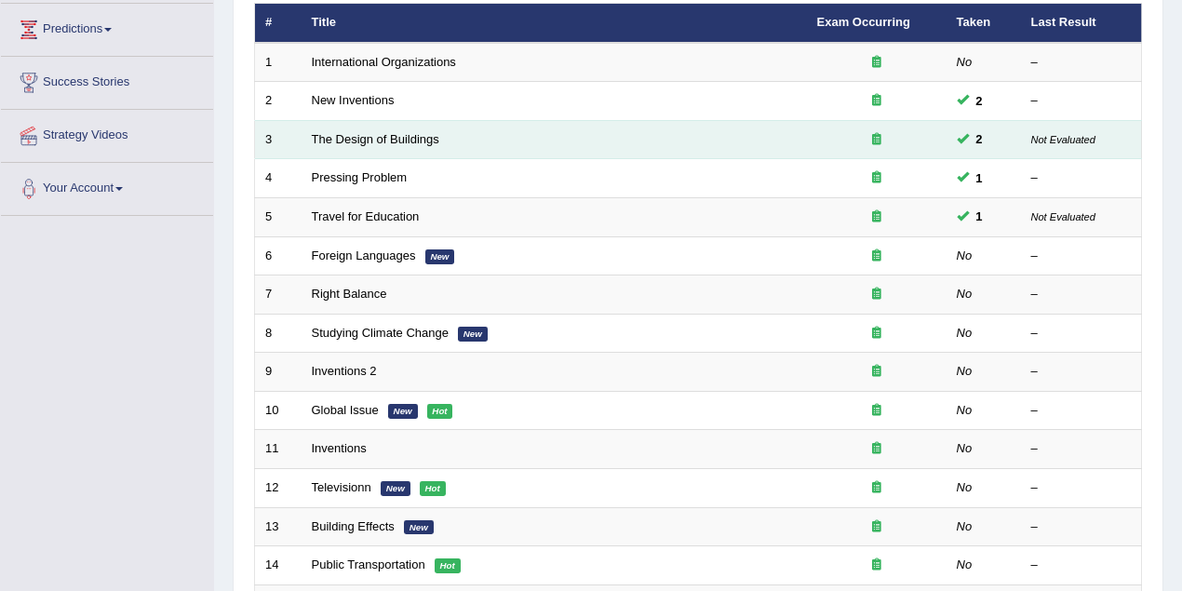
click at [417, 145] on td "The Design of Buildings" at bounding box center [555, 139] width 506 height 39
click at [413, 139] on link "The Design of Buildings" at bounding box center [376, 139] width 128 height 14
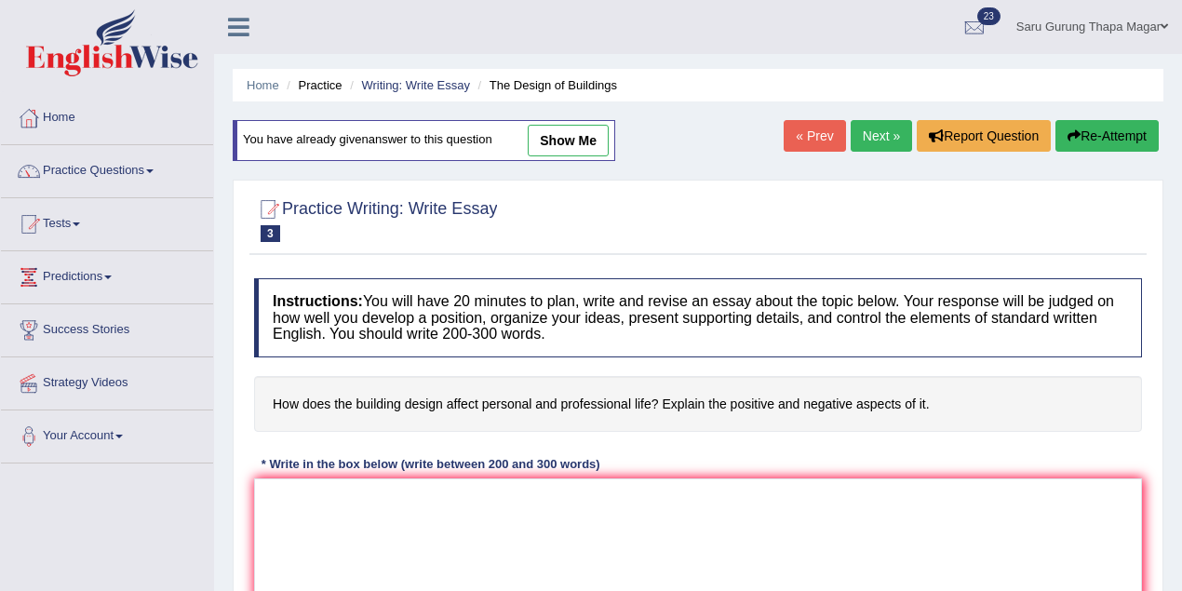
scroll to position [82, 0]
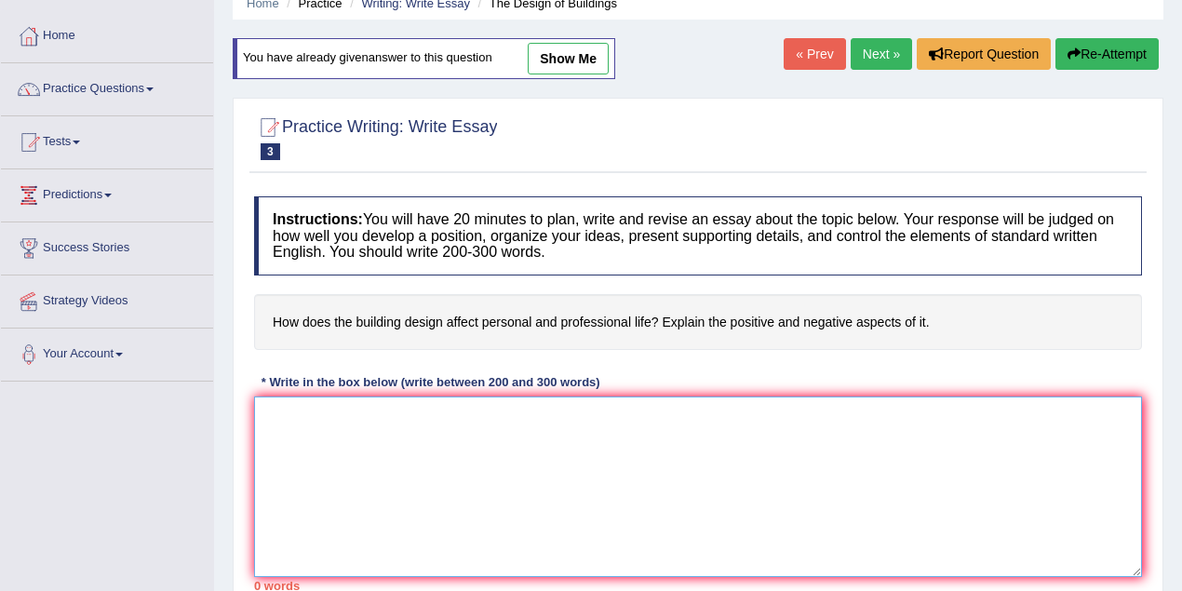
click at [309, 429] on textarea at bounding box center [698, 487] width 888 height 181
click at [290, 413] on textarea "Nowdays, it an be observed that" at bounding box center [698, 487] width 888 height 181
click at [478, 423] on textarea "Nowadays, it an be observed that" at bounding box center [698, 487] width 888 height 181
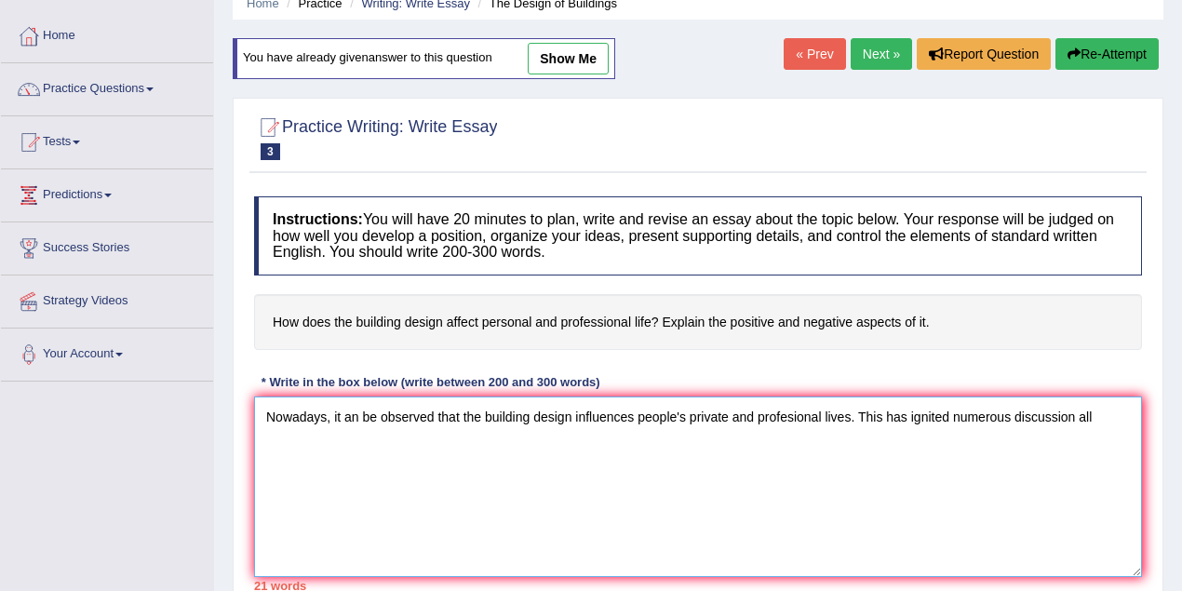
drag, startPoint x: 851, startPoint y: 421, endPoint x: 257, endPoint y: 408, distance: 594.2
click at [257, 408] on textarea "Nowadays, it an be observed that the building design influences people's privat…" at bounding box center [698, 487] width 888 height 181
type textarea "Nowadays, it an be observed that the building design influences people's privat…"
click at [610, 142] on div at bounding box center [698, 137] width 888 height 57
click at [436, 6] on link "Writing: Write Essay" at bounding box center [415, 3] width 109 height 14
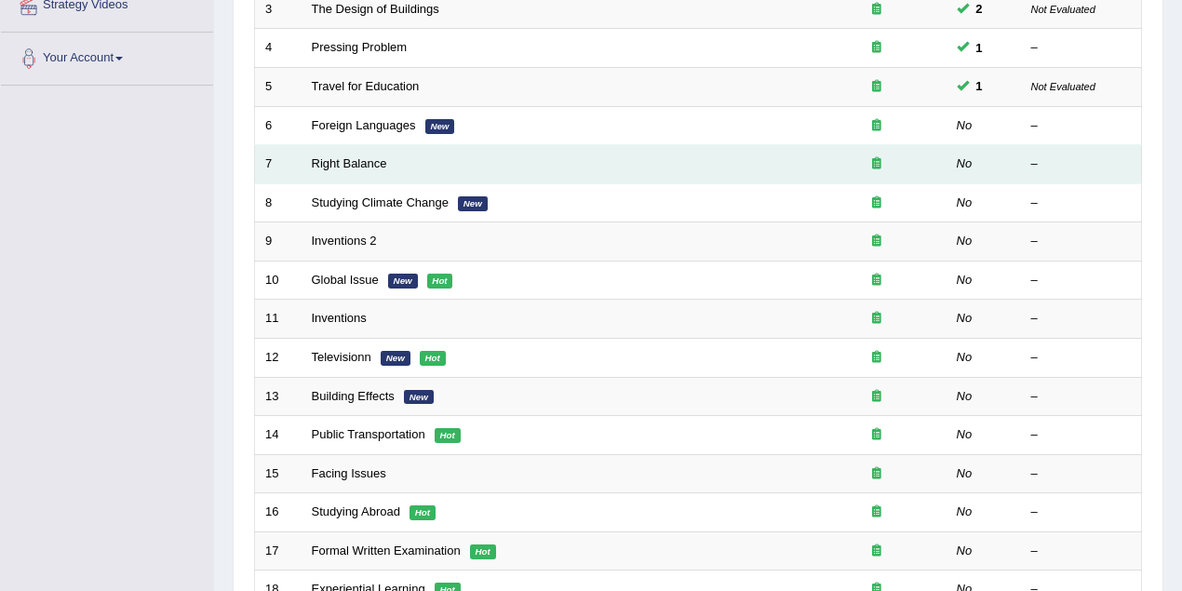
scroll to position [413, 0]
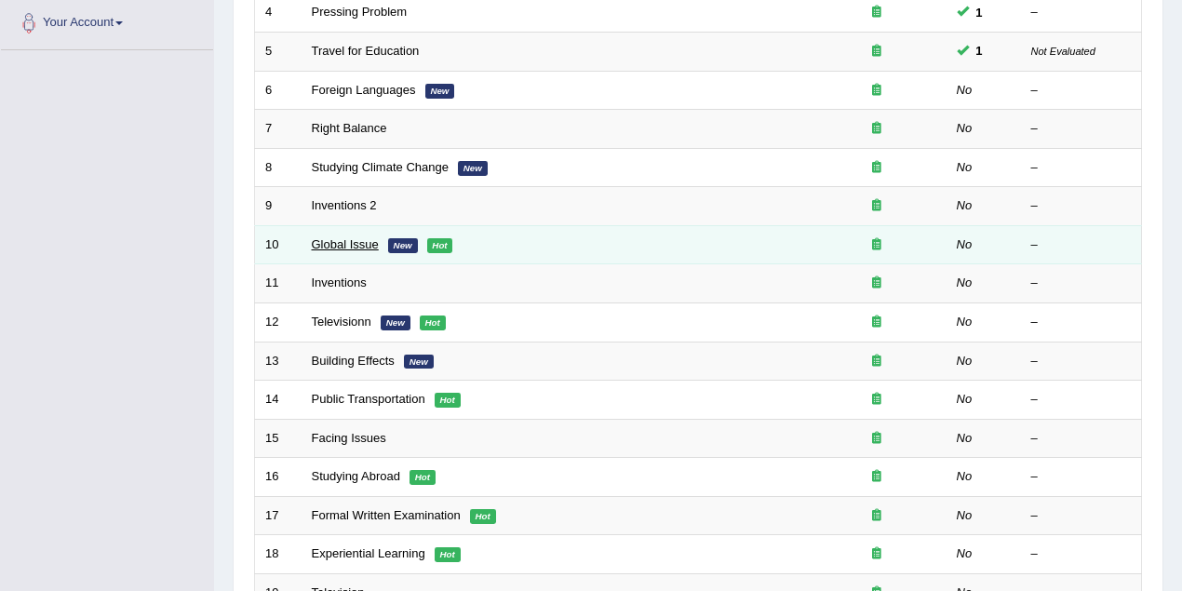
click at [362, 241] on link "Global Issue" at bounding box center [345, 244] width 67 height 14
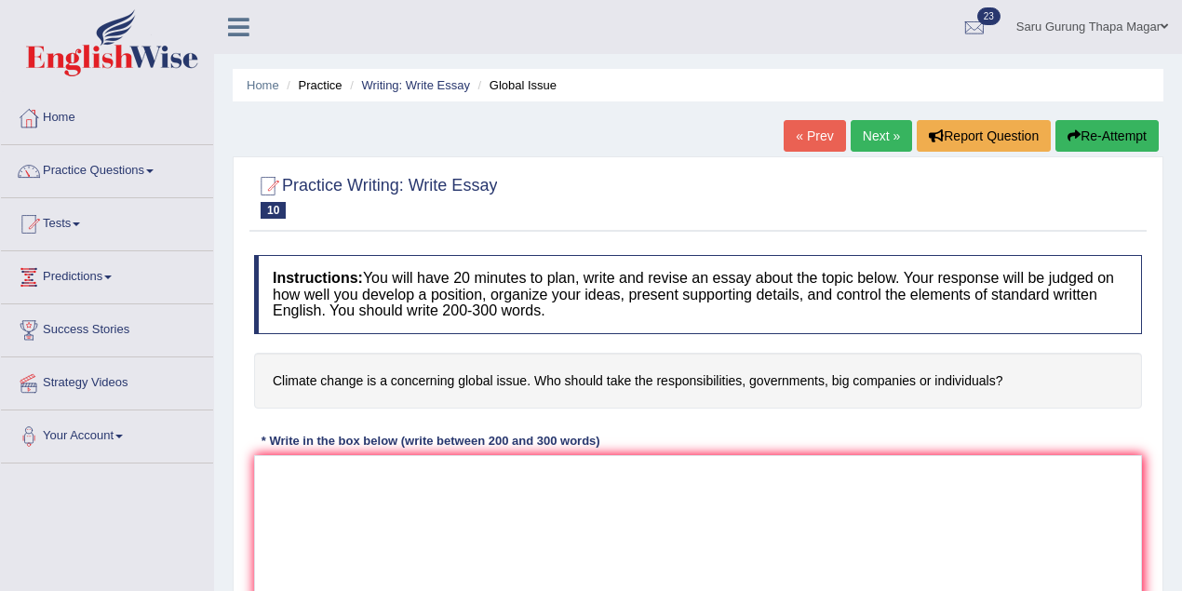
click at [420, 76] on li "Writing: Write Essay" at bounding box center [407, 85] width 125 height 18
click at [425, 79] on link "Writing: Write Essay" at bounding box center [415, 85] width 109 height 14
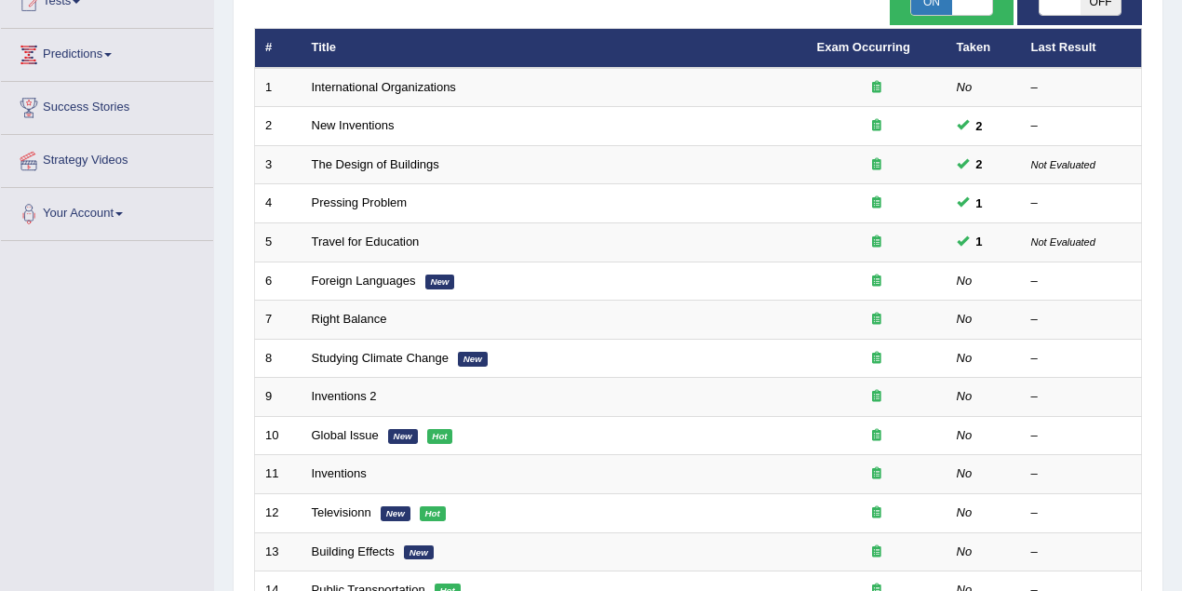
scroll to position [147, 0]
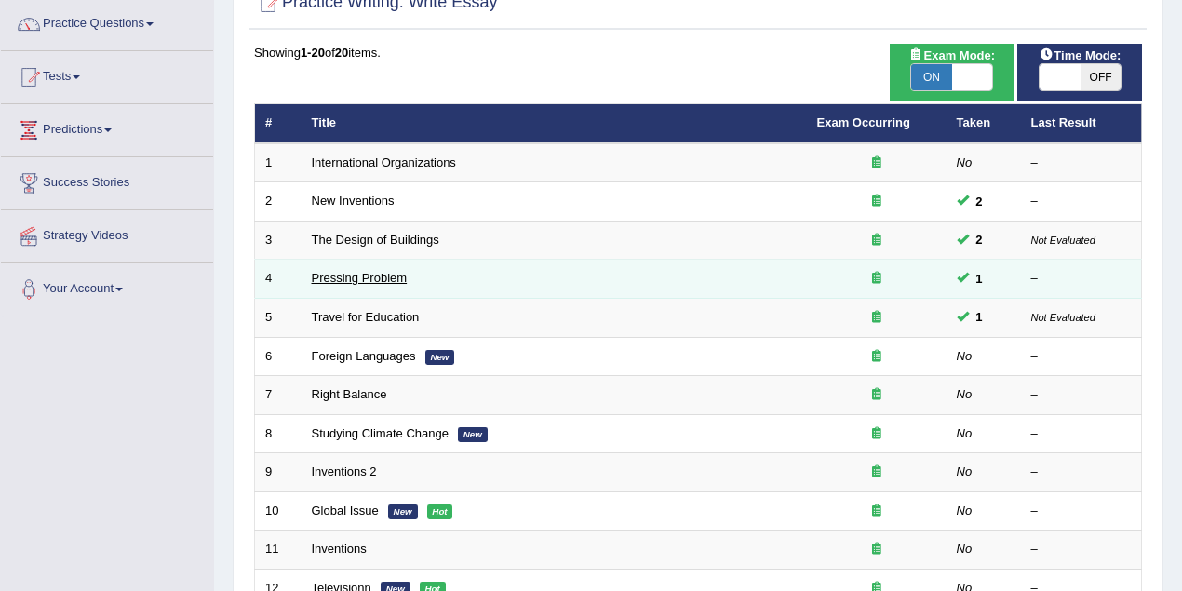
click at [384, 276] on link "Pressing Problem" at bounding box center [360, 278] width 96 height 14
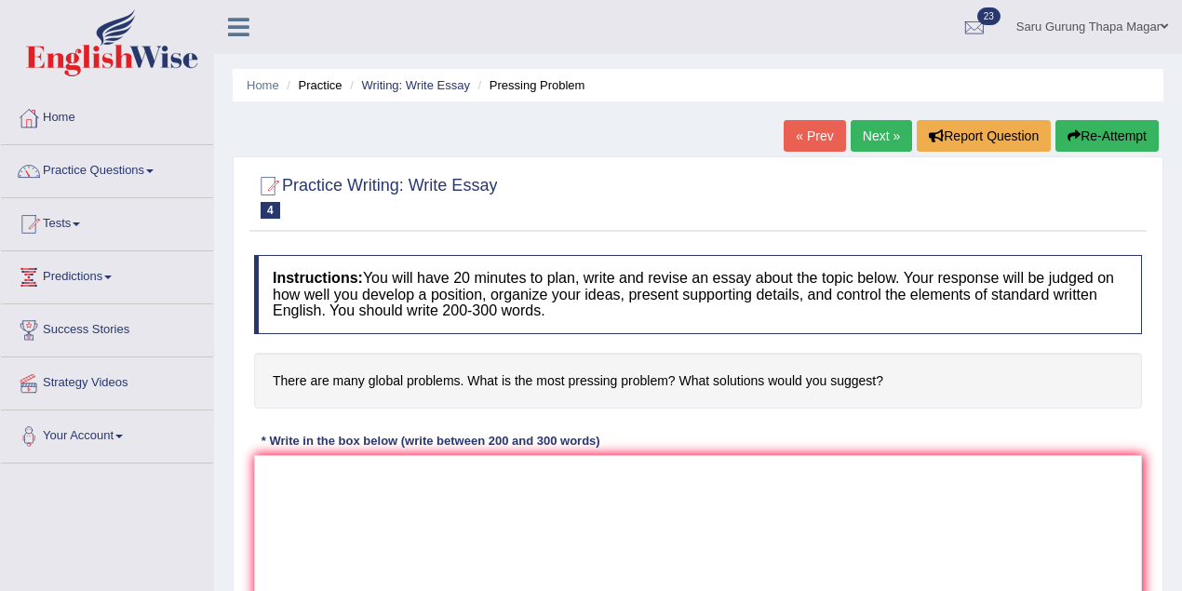
click at [453, 369] on h4 "There are many global problems. What is the most pressing problem? What solutio…" at bounding box center [698, 381] width 888 height 57
click at [432, 86] on link "Writing: Write Essay" at bounding box center [415, 85] width 109 height 14
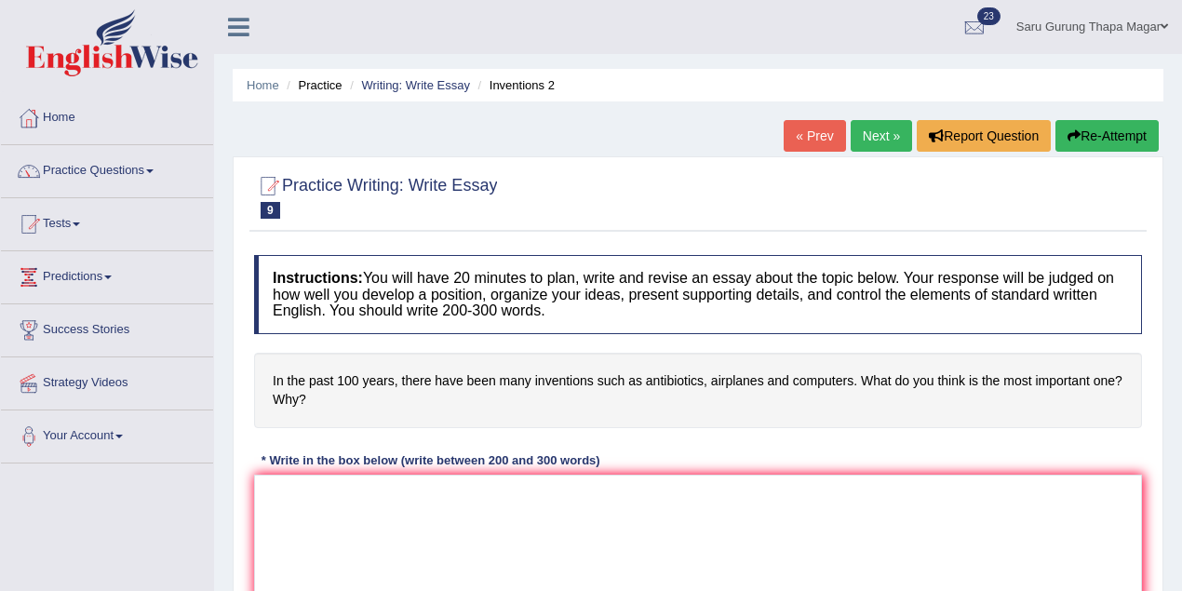
click at [866, 142] on link "Next »" at bounding box center [881, 136] width 61 height 32
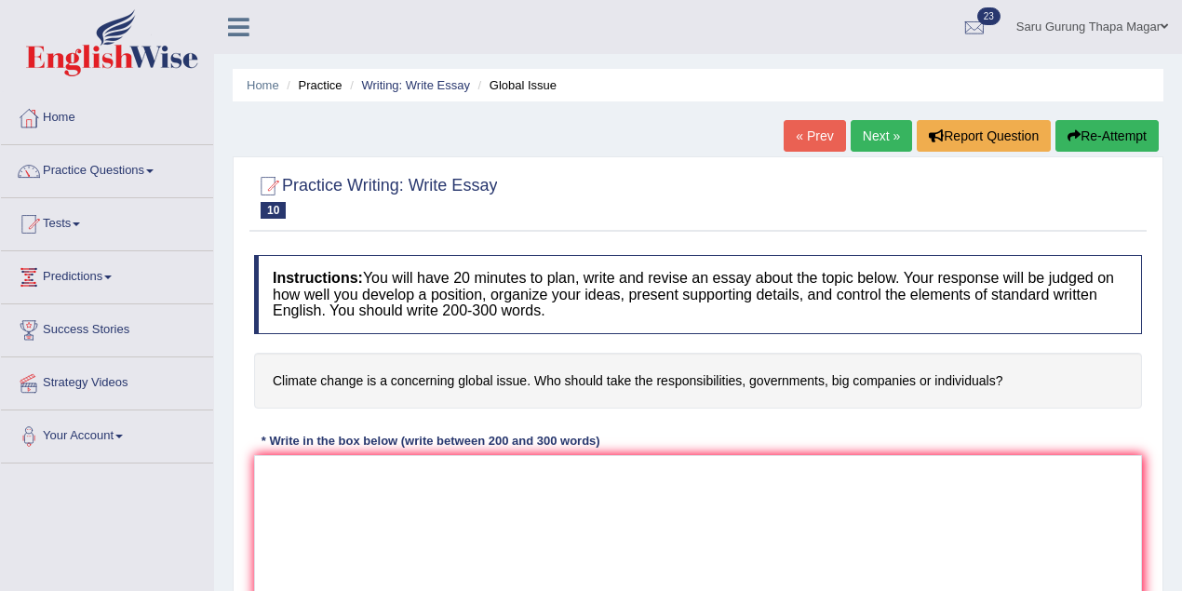
click at [866, 142] on link "Next »" at bounding box center [881, 136] width 61 height 32
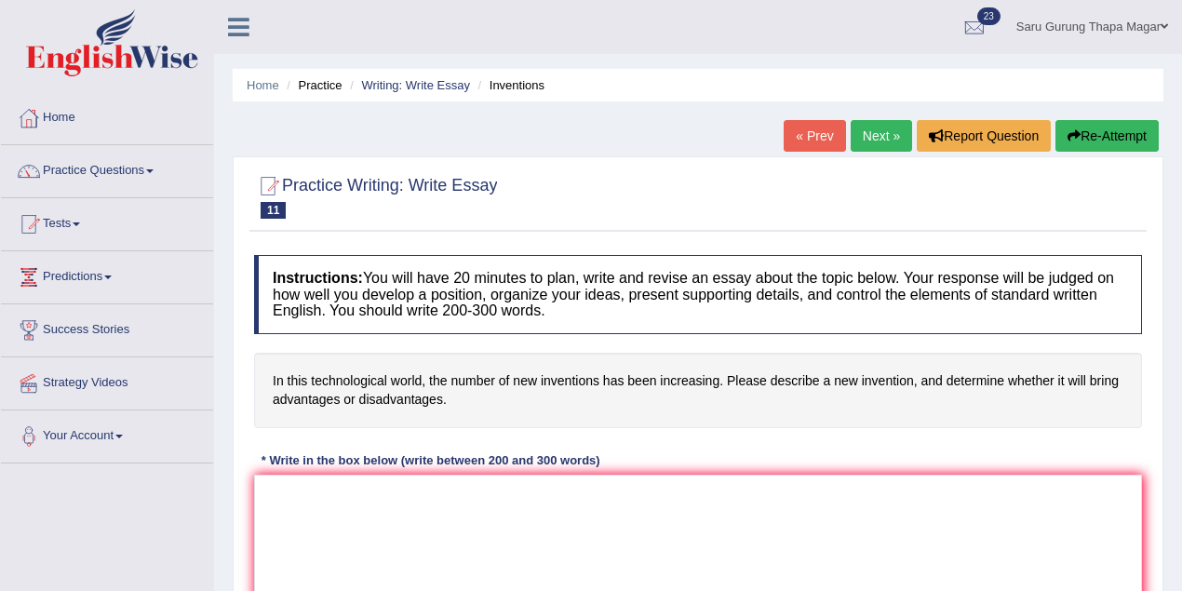
click at [871, 140] on link "Next »" at bounding box center [881, 136] width 61 height 32
click at [259, 82] on link "Home" at bounding box center [263, 85] width 33 height 14
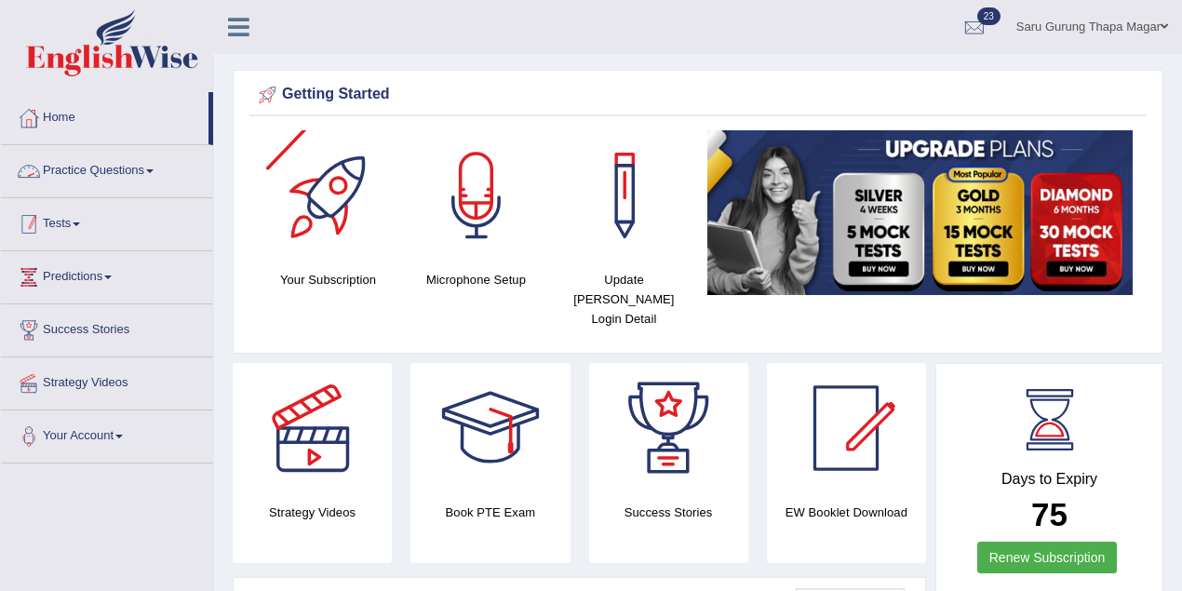
click at [102, 222] on link "Tests" at bounding box center [107, 221] width 212 height 47
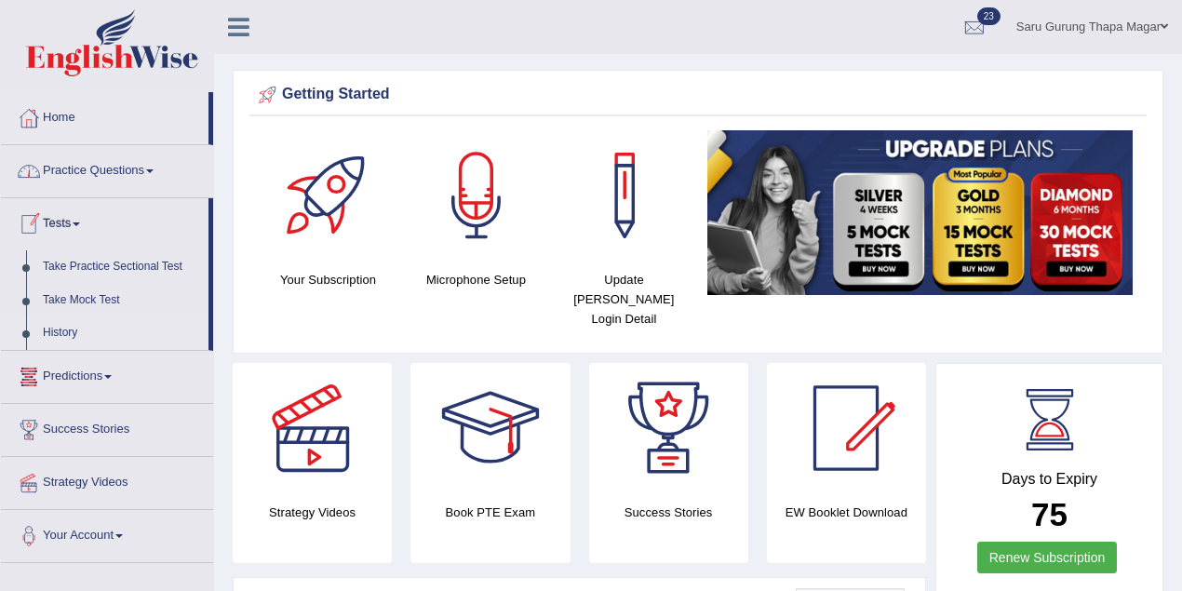
click at [74, 337] on link "History" at bounding box center [121, 334] width 174 height 34
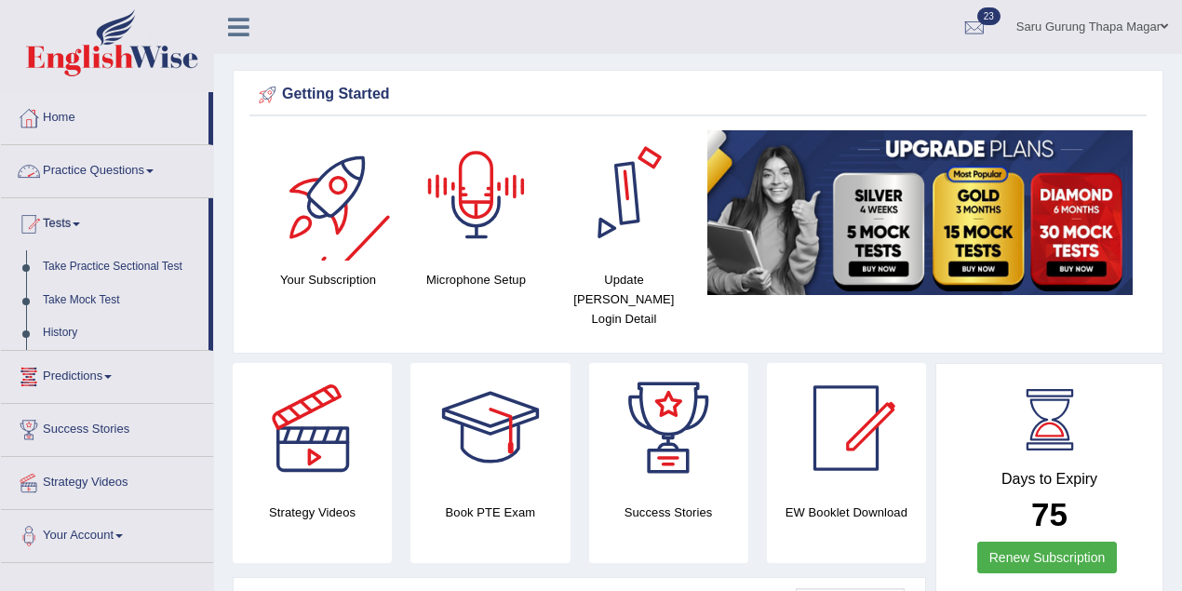
click at [132, 164] on link "Practice Questions" at bounding box center [107, 168] width 212 height 47
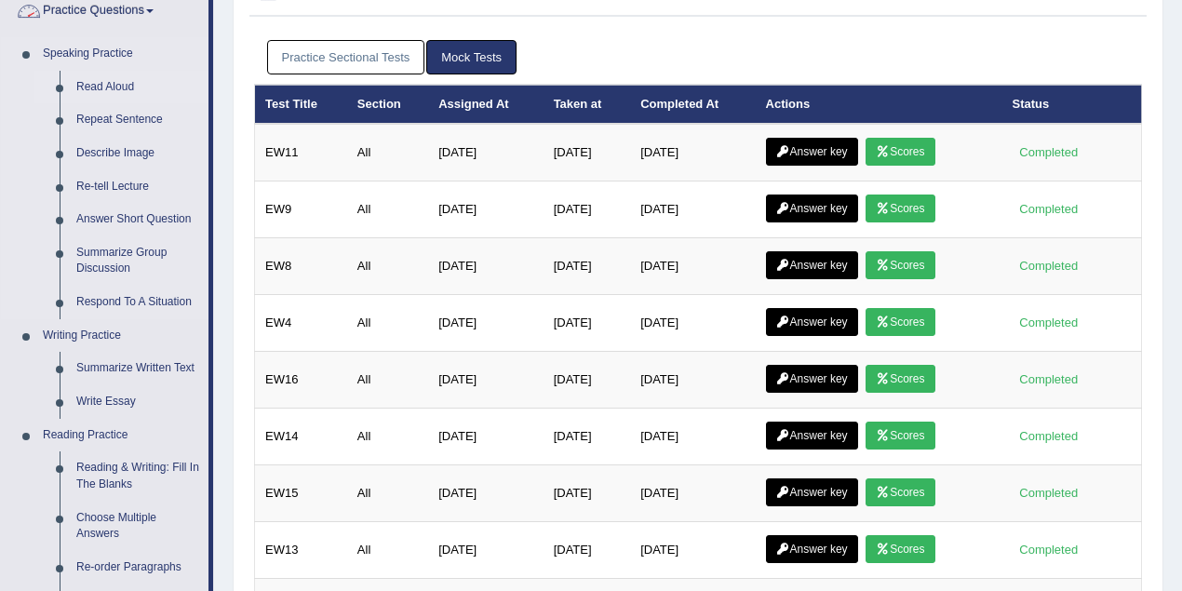
scroll to position [248, 0]
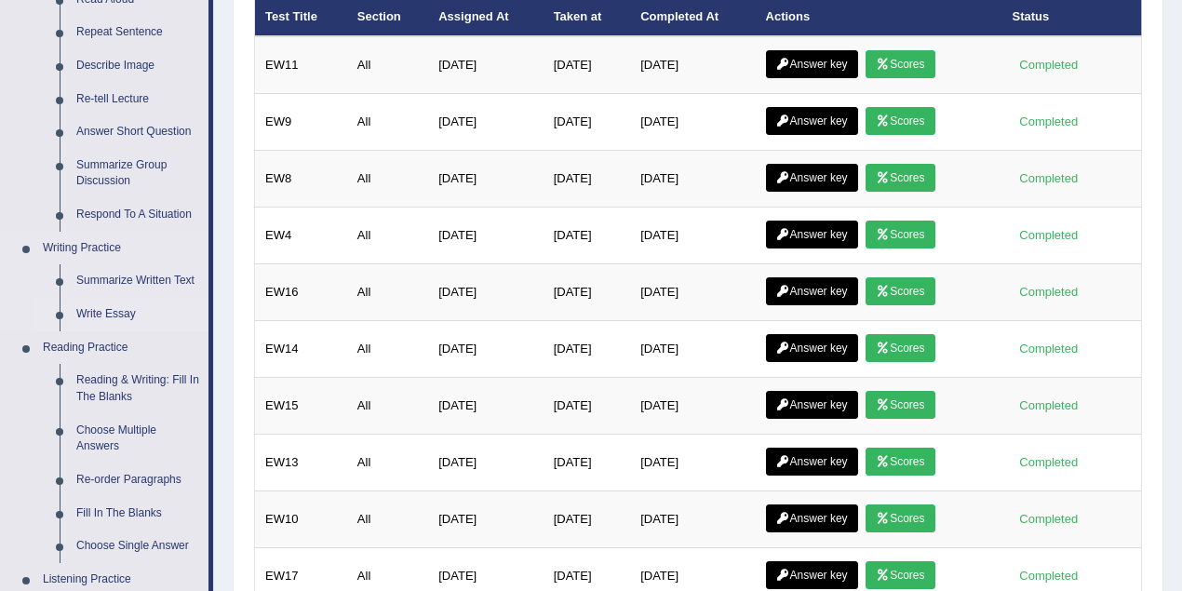
click at [105, 315] on link "Write Essay" at bounding box center [138, 315] width 141 height 34
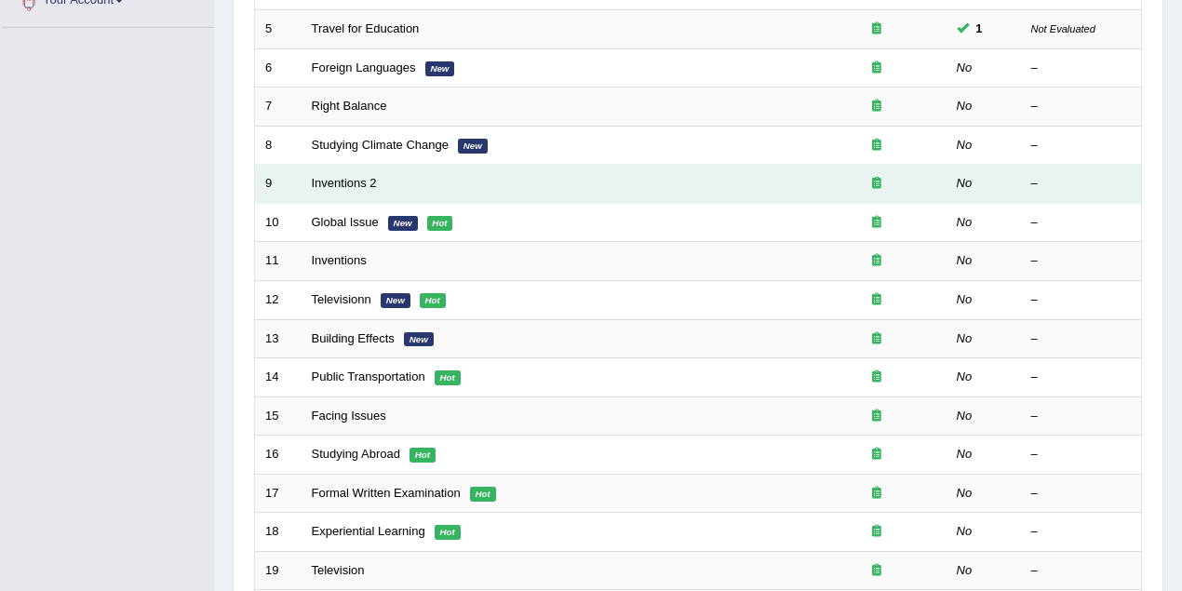
scroll to position [496, 0]
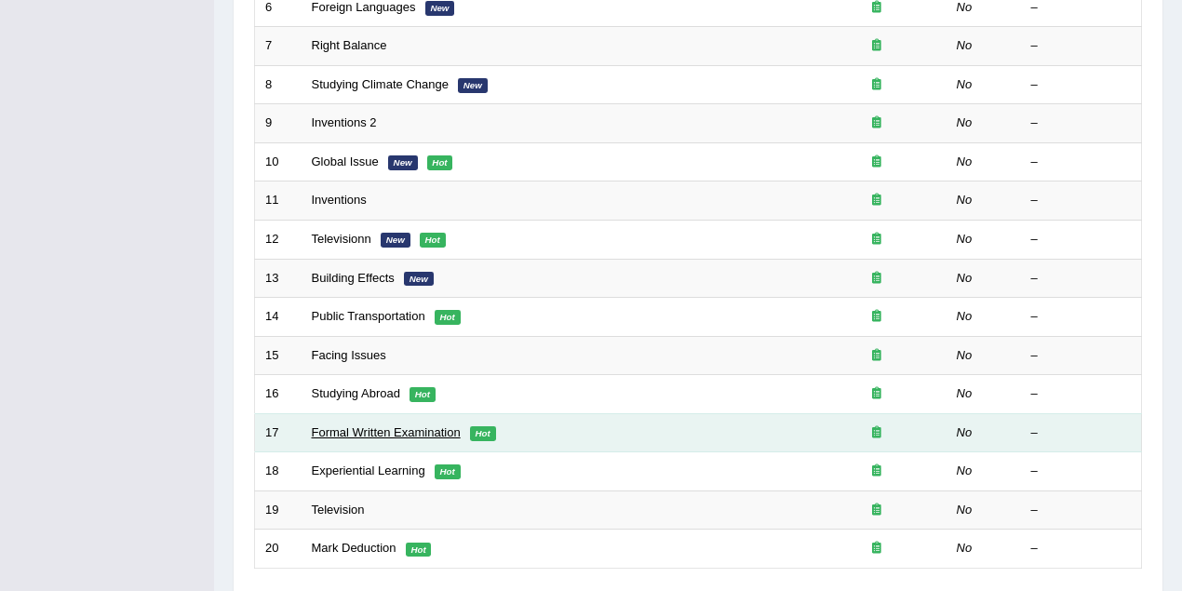
click at [412, 426] on link "Formal Written Examination" at bounding box center [386, 433] width 149 height 14
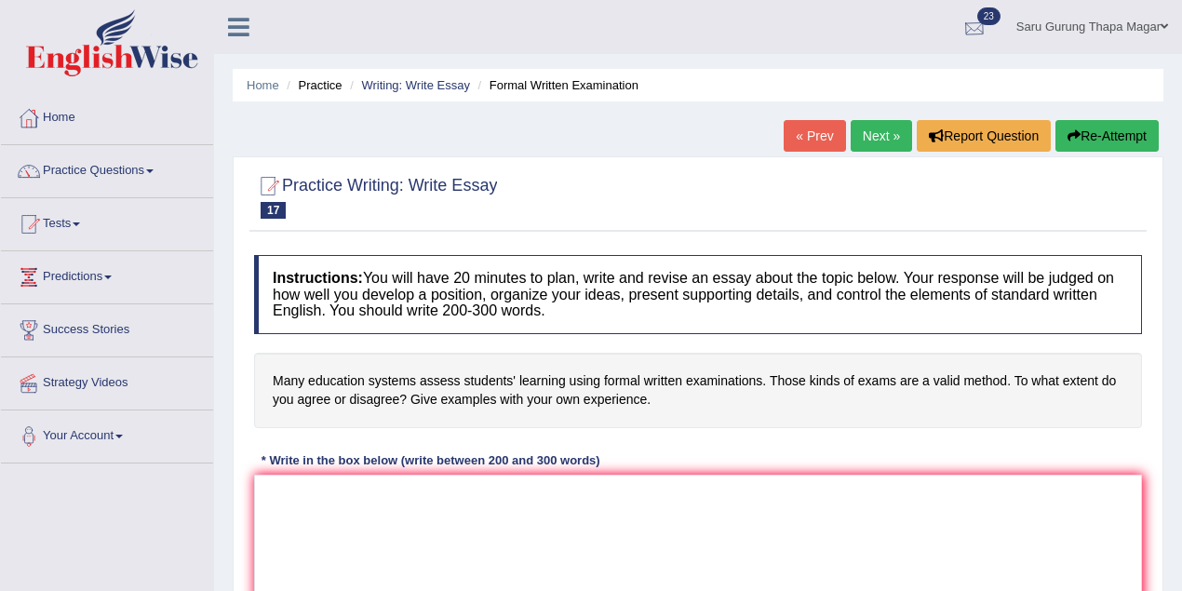
click at [1089, 34] on link "Saru Gurung Thapa Magar" at bounding box center [1093, 24] width 180 height 48
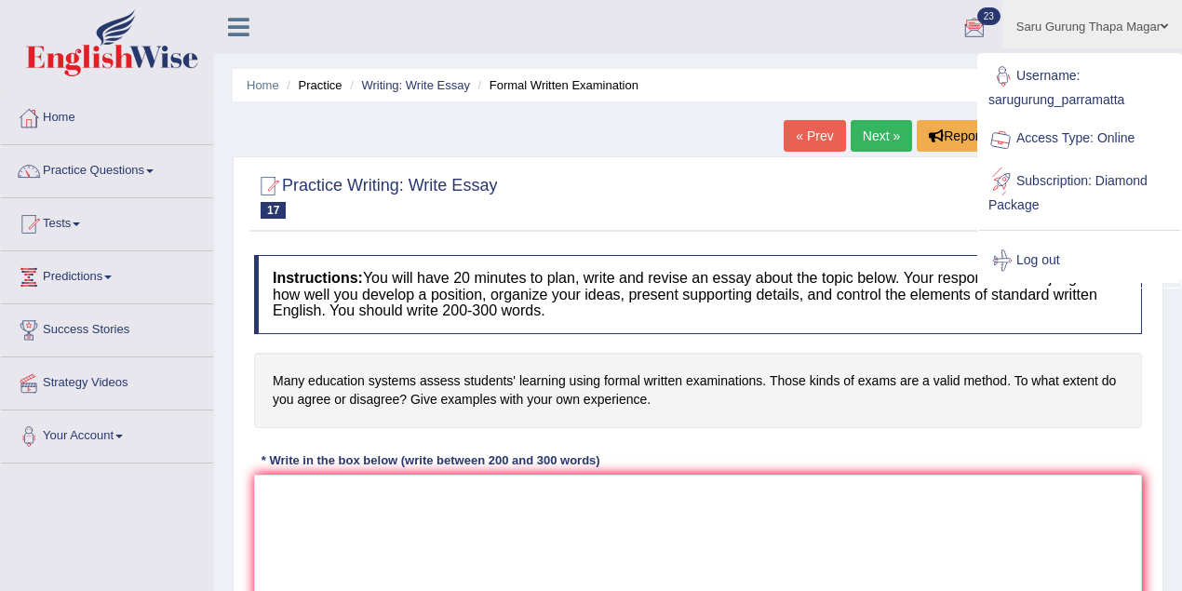
click at [1033, 257] on link "Log out" at bounding box center [1079, 260] width 201 height 43
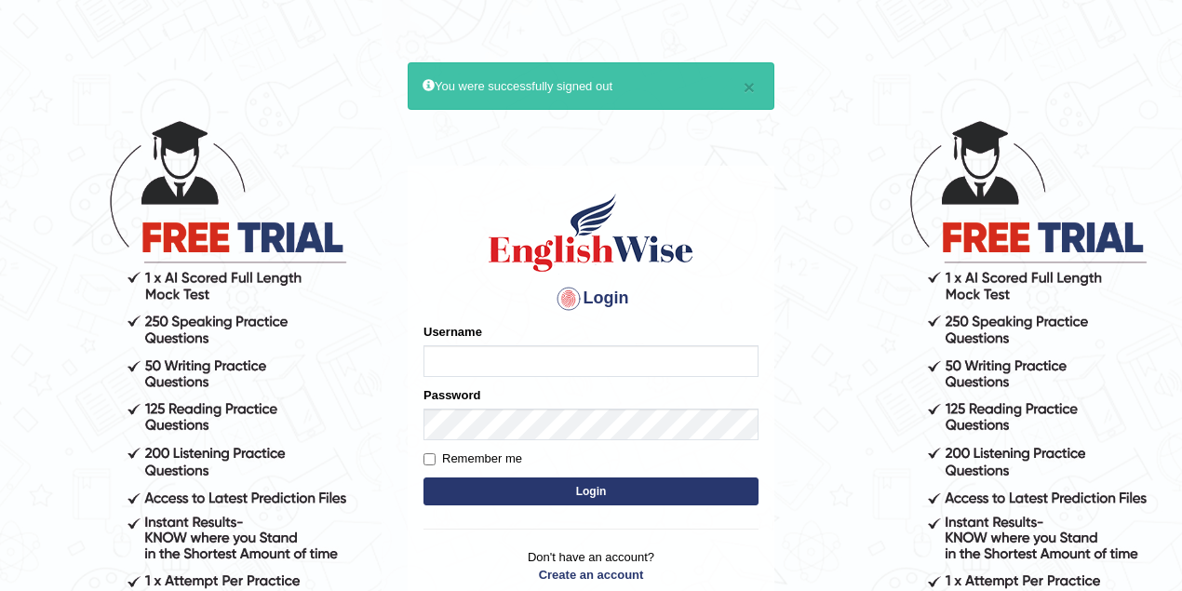
type input "sarugurung_parramatta"
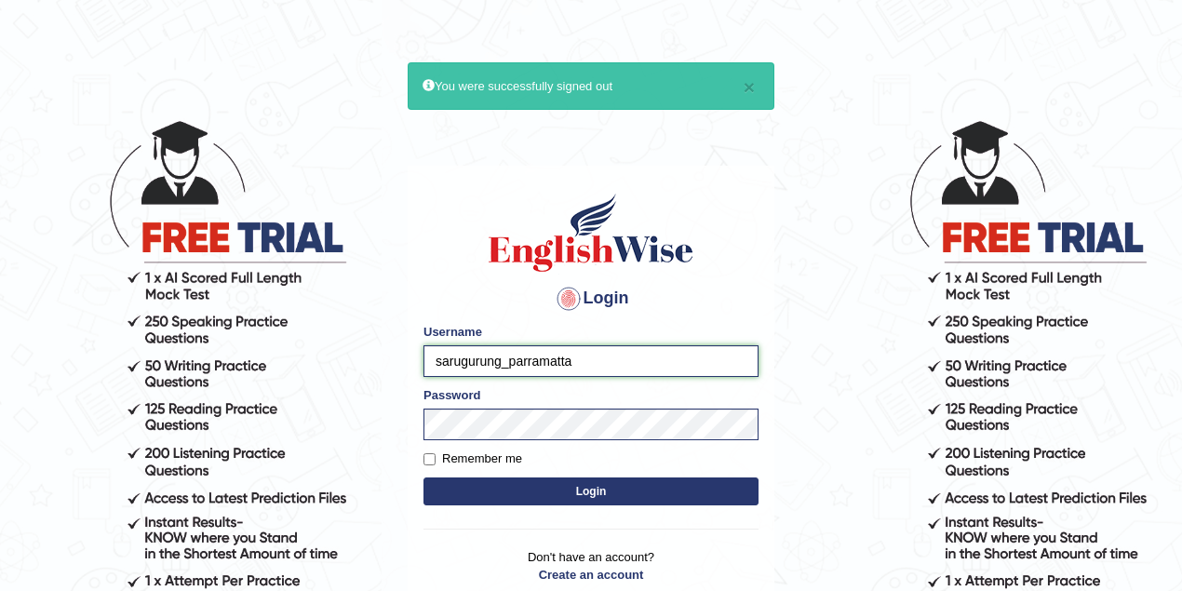
drag, startPoint x: 630, startPoint y: 366, endPoint x: 372, endPoint y: 358, distance: 259.0
click at [372, 358] on body "× You were successfully signed out Login Please fix the following errors: Usern…" at bounding box center [591, 355] width 1182 height 591
type input "kawalpreet_kaur"
click at [562, 491] on button "Login" at bounding box center [591, 492] width 335 height 28
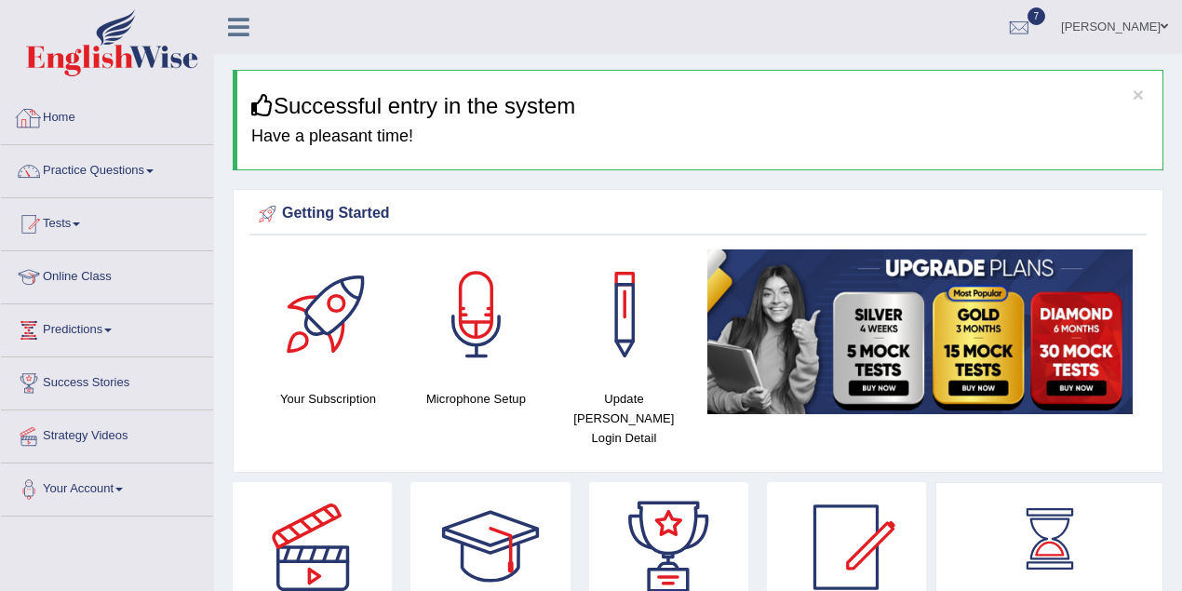
click at [164, 174] on link "Practice Questions" at bounding box center [107, 168] width 212 height 47
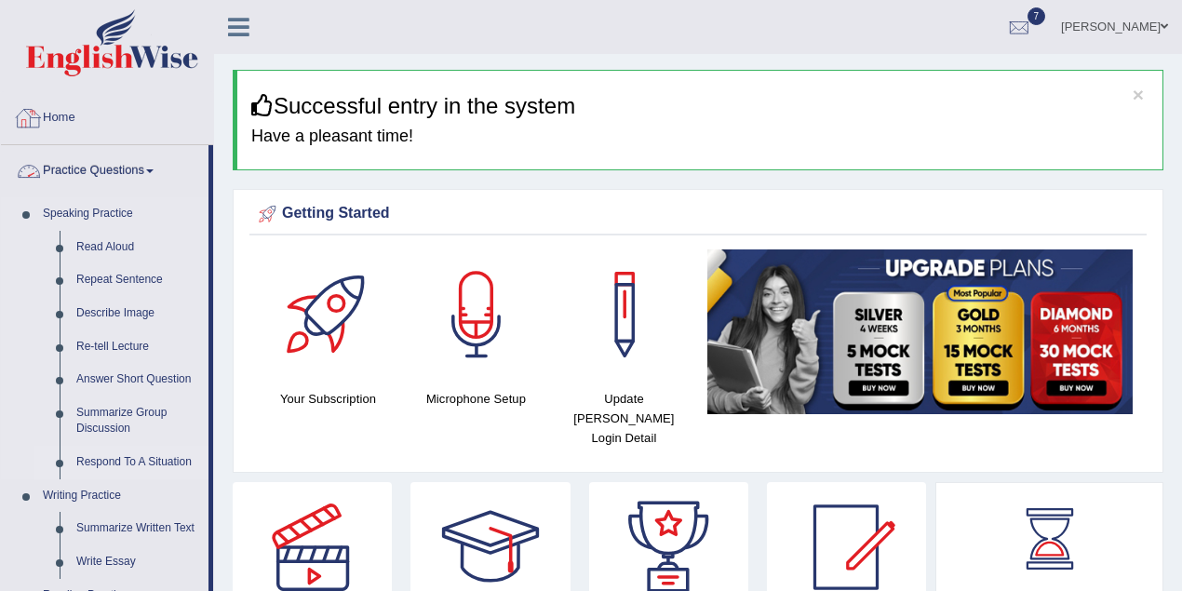
click at [138, 464] on link "Respond To A Situation" at bounding box center [138, 463] width 141 height 34
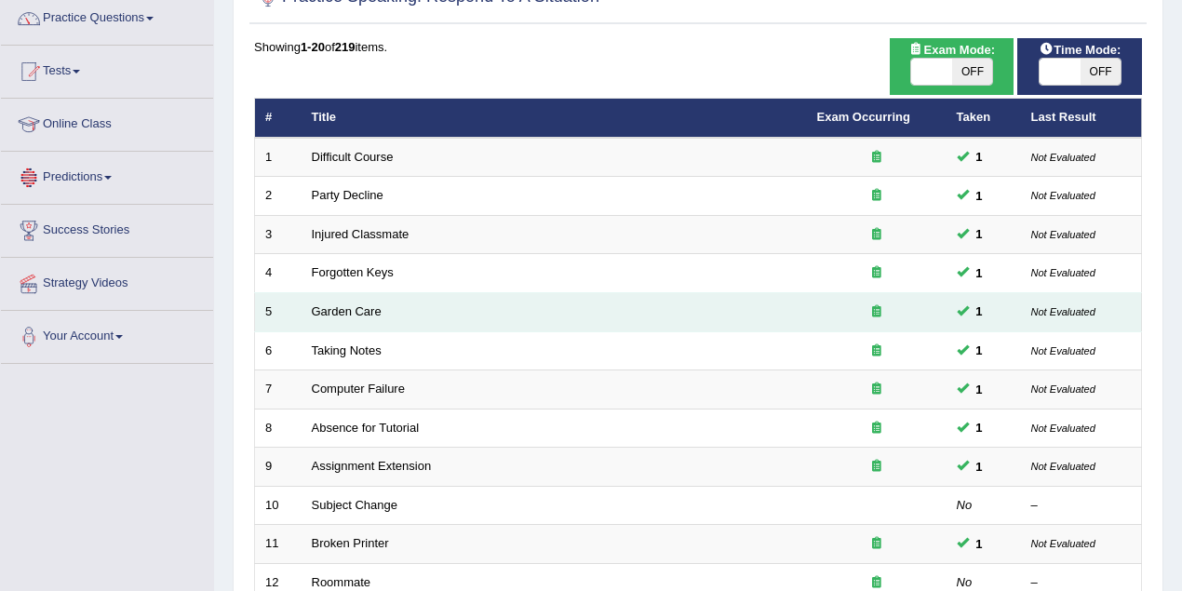
scroll to position [248, 0]
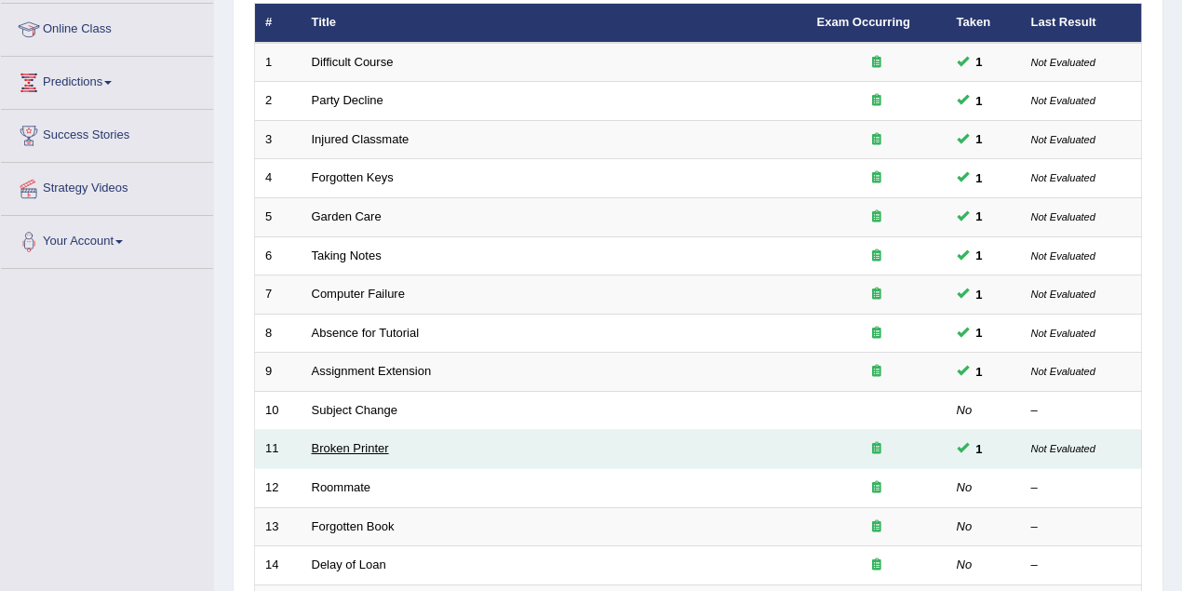
click at [371, 445] on link "Broken Printer" at bounding box center [350, 448] width 77 height 14
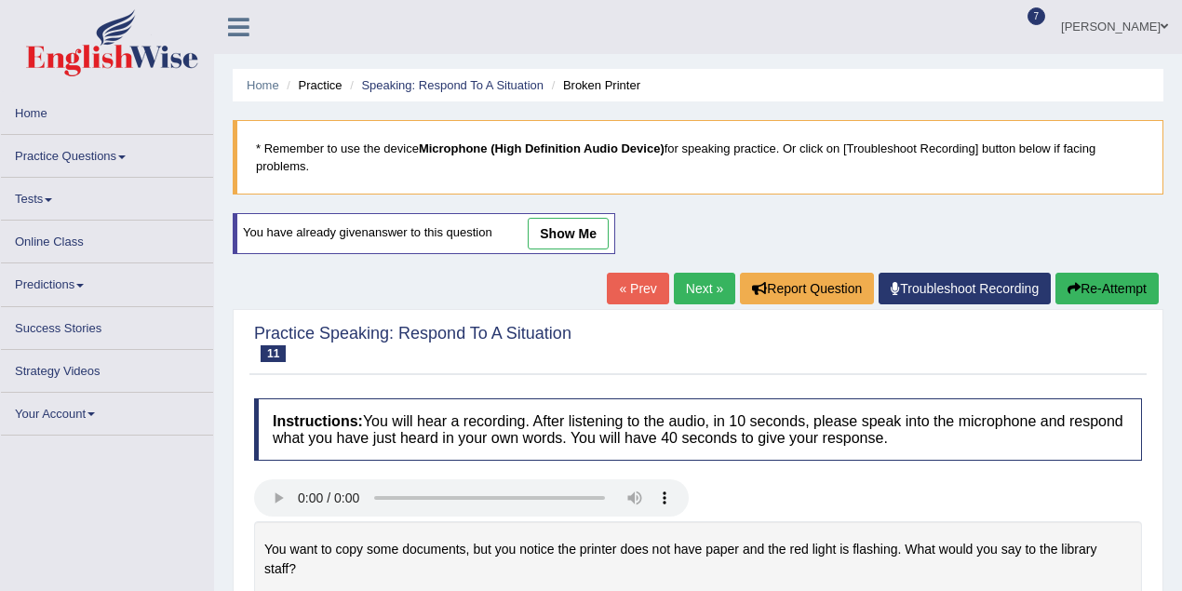
click at [564, 238] on link "show me" at bounding box center [568, 234] width 81 height 32
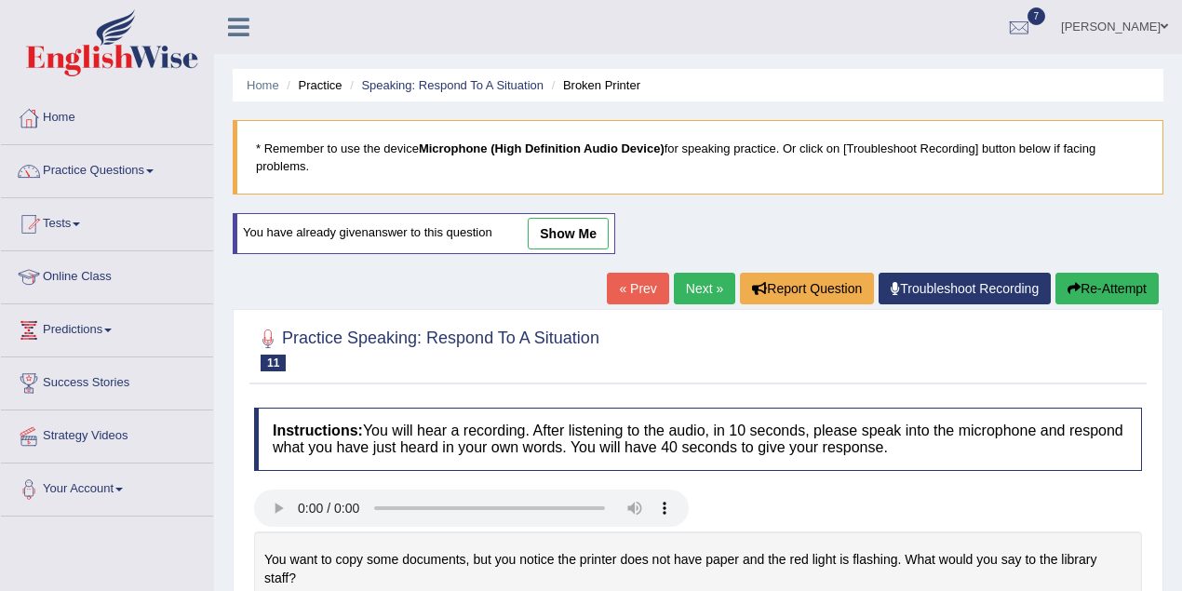
click at [562, 242] on link "show me" at bounding box center [568, 234] width 81 height 32
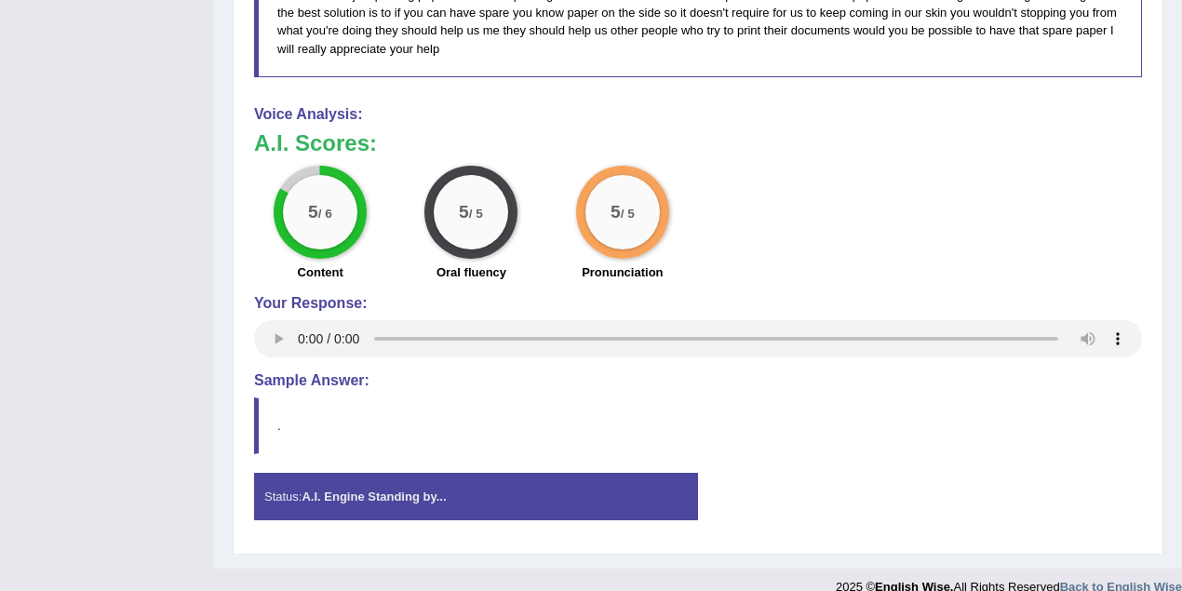
scroll to position [487, 0]
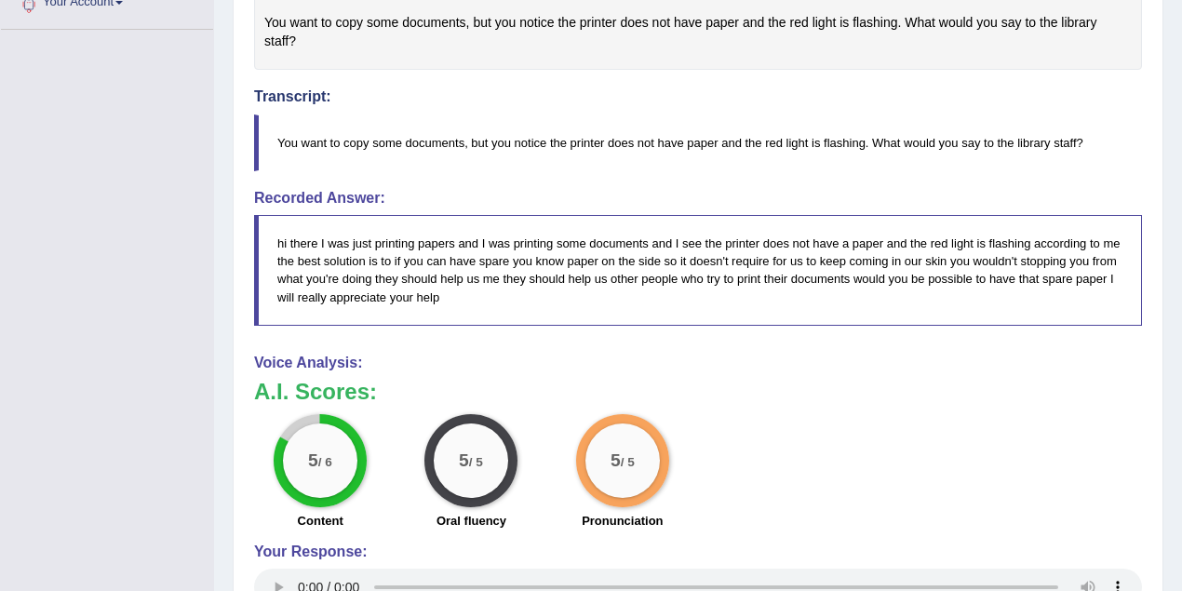
click at [785, 419] on div "5 / 6 Content 5 / 5 Oral fluency 5 / 5 Pronunciation" at bounding box center [698, 474] width 907 height 120
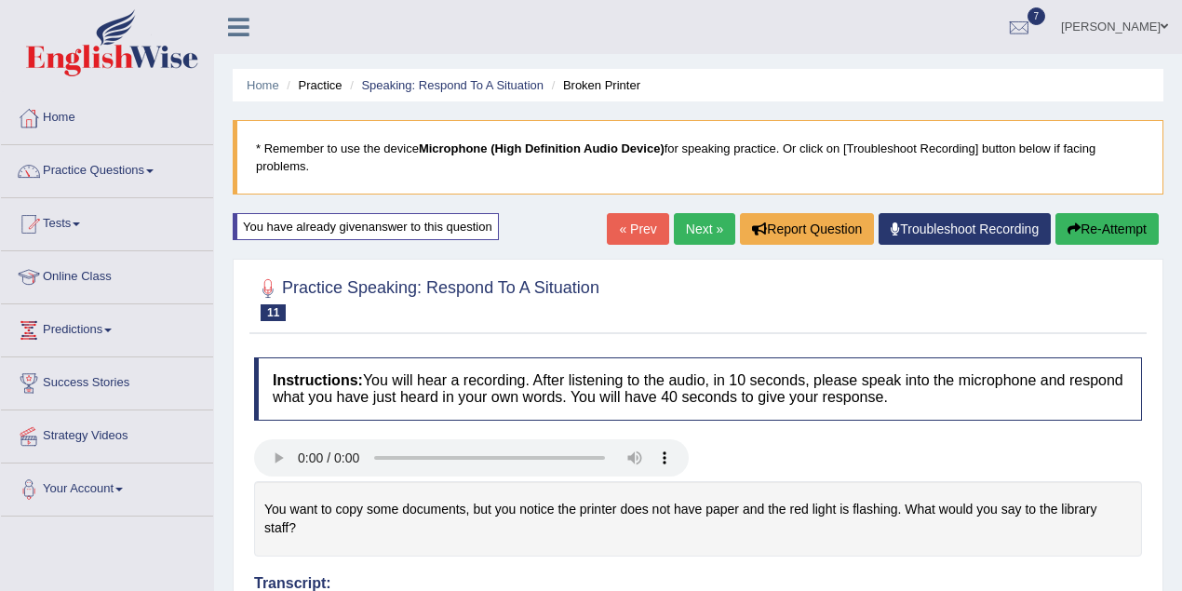
scroll to position [0, 0]
click at [639, 234] on link "« Prev" at bounding box center [637, 229] width 61 height 32
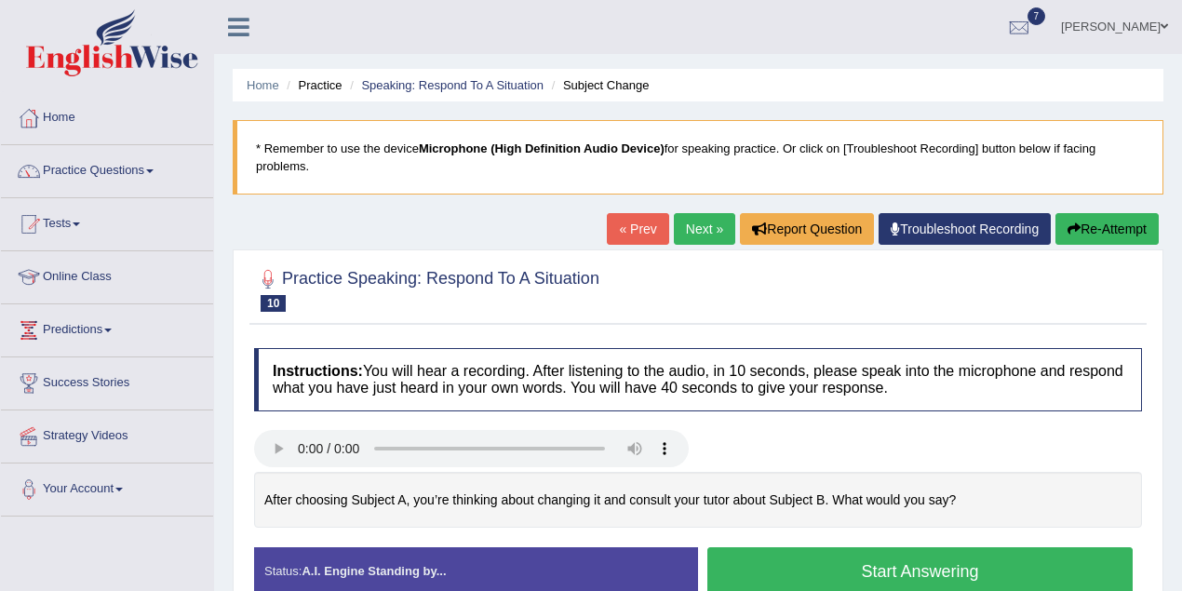
click at [639, 224] on link "« Prev" at bounding box center [637, 229] width 61 height 32
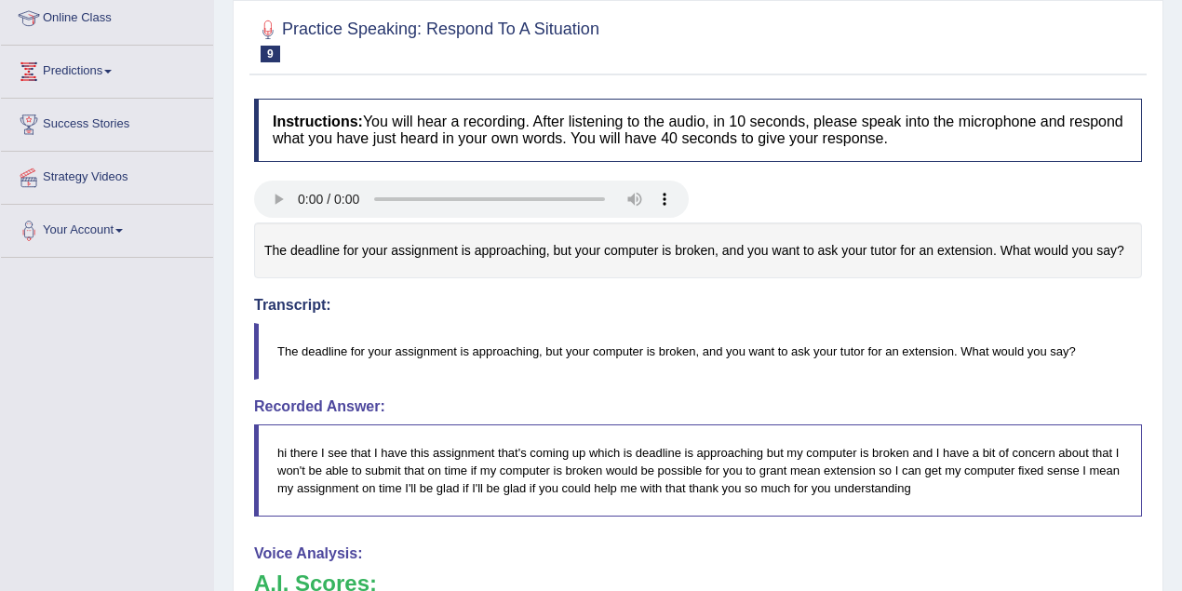
scroll to position [221, 0]
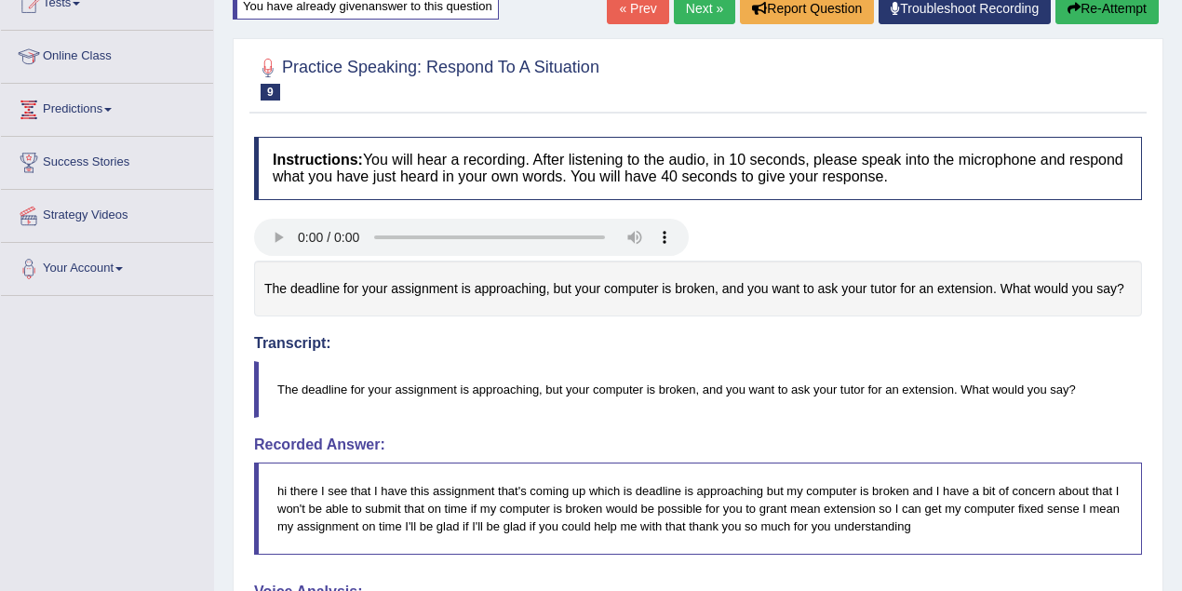
click at [635, 6] on link "« Prev" at bounding box center [637, 9] width 61 height 32
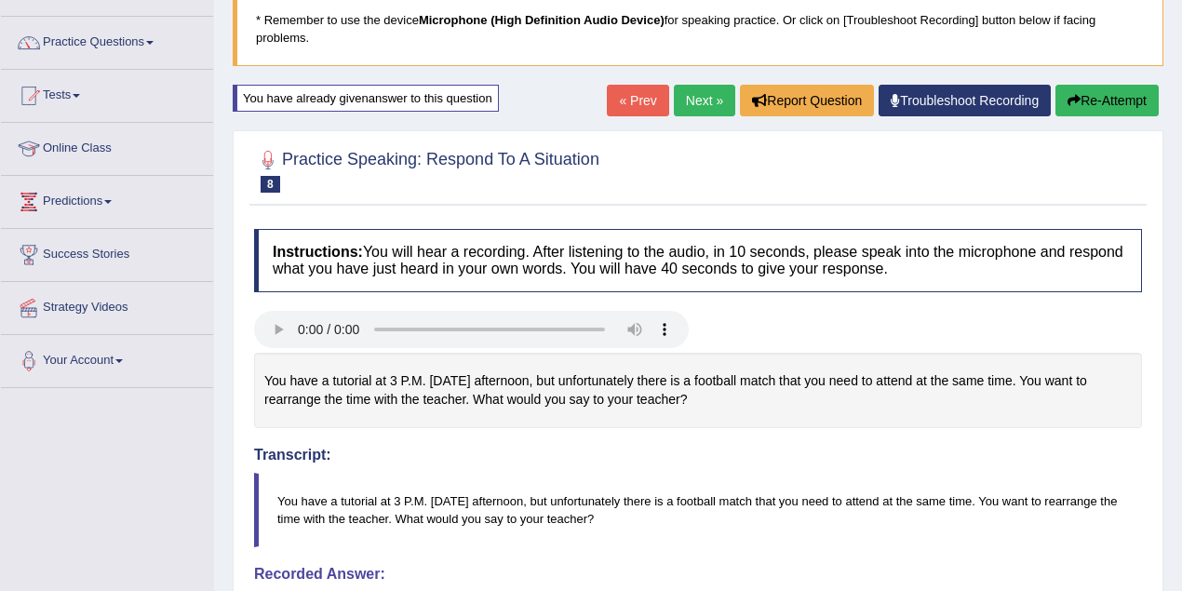
scroll to position [82, 0]
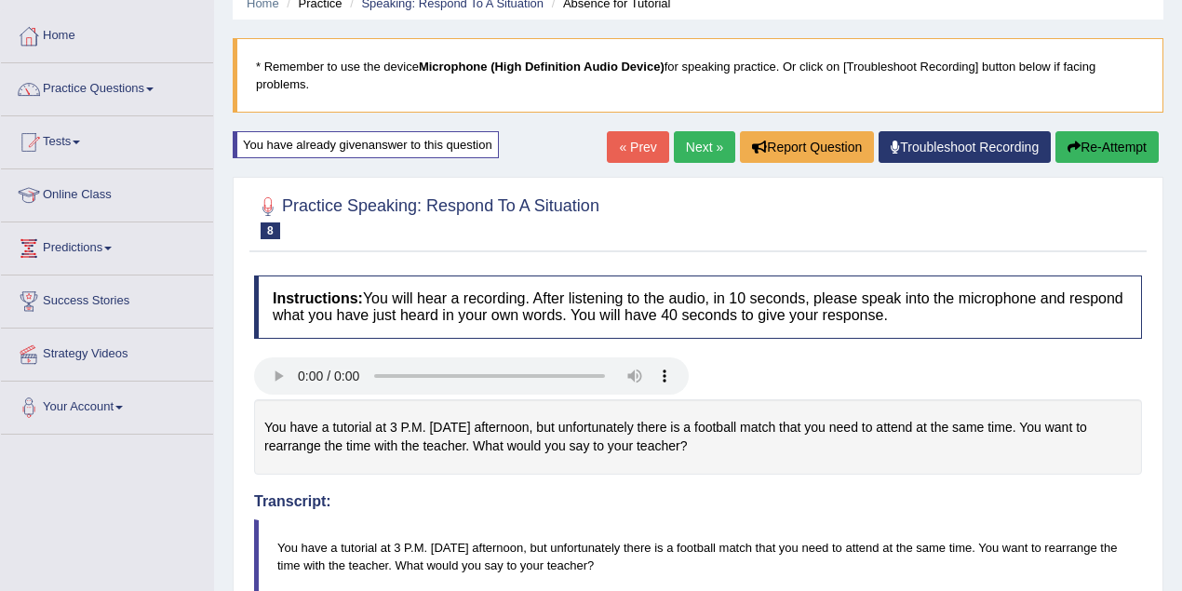
click at [1091, 146] on button "Re-Attempt" at bounding box center [1107, 147] width 103 height 32
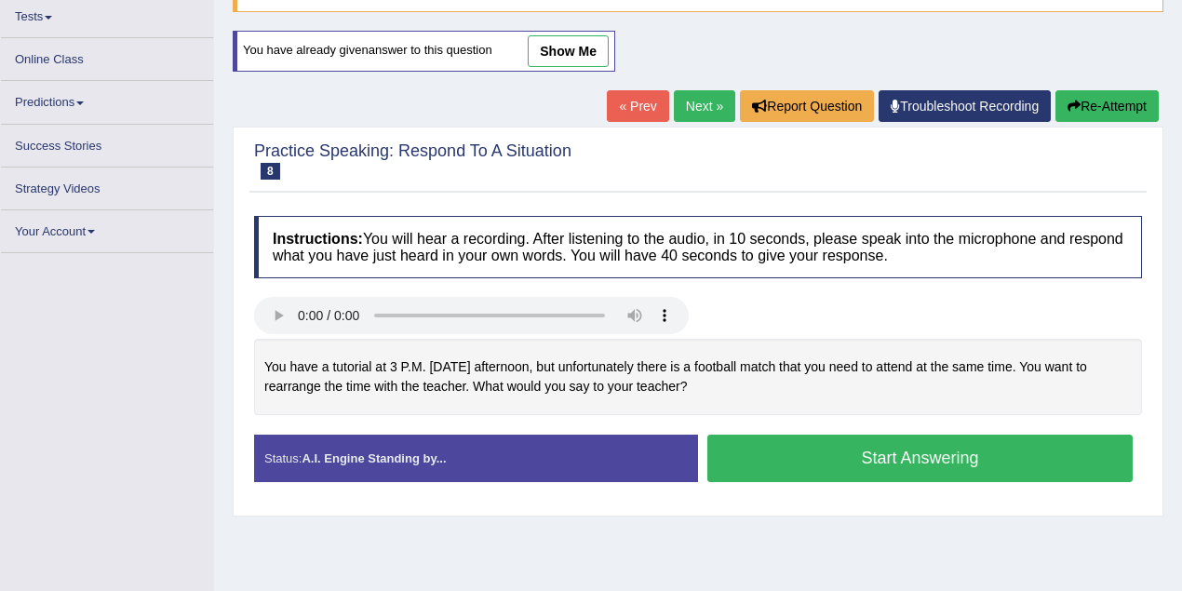
scroll to position [207, 0]
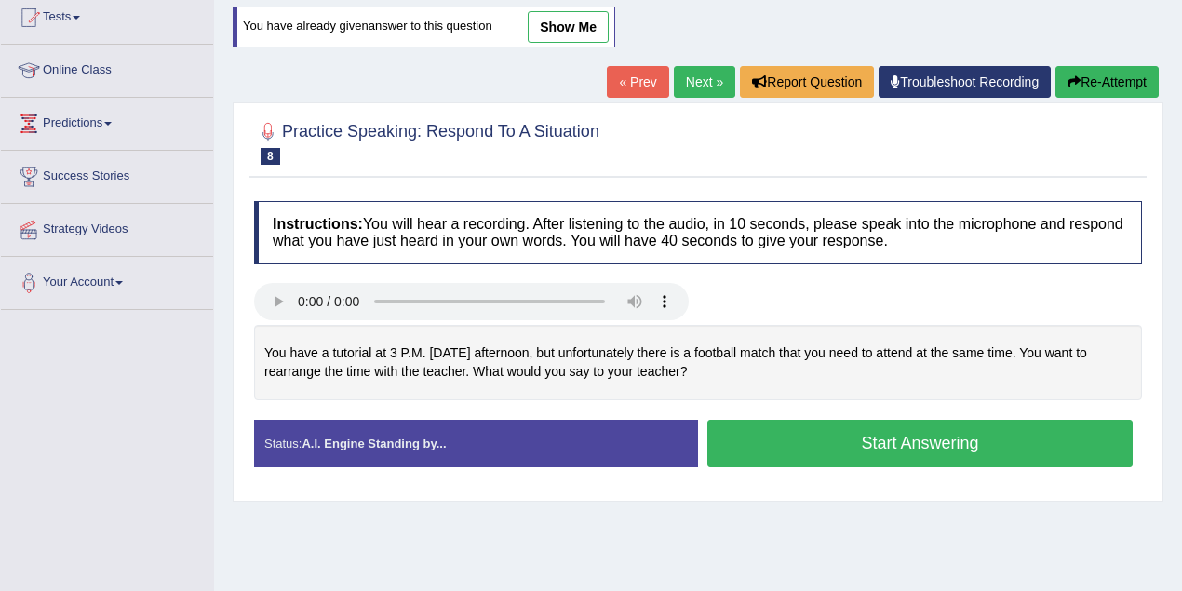
click at [764, 430] on button "Start Answering" at bounding box center [921, 443] width 426 height 47
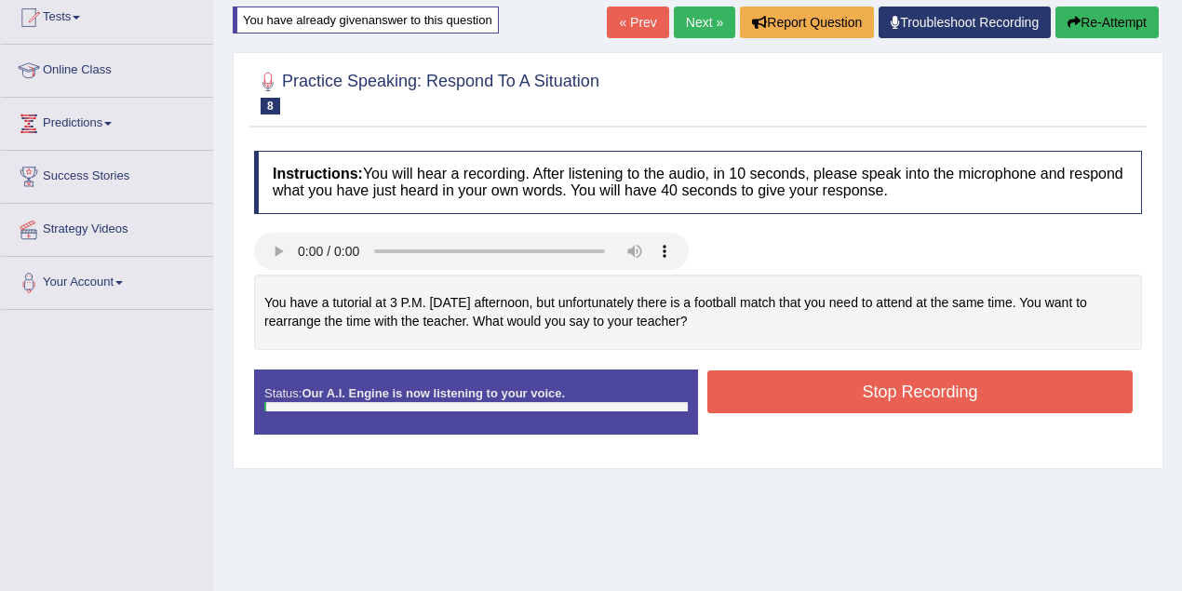
scroll to position [201, 0]
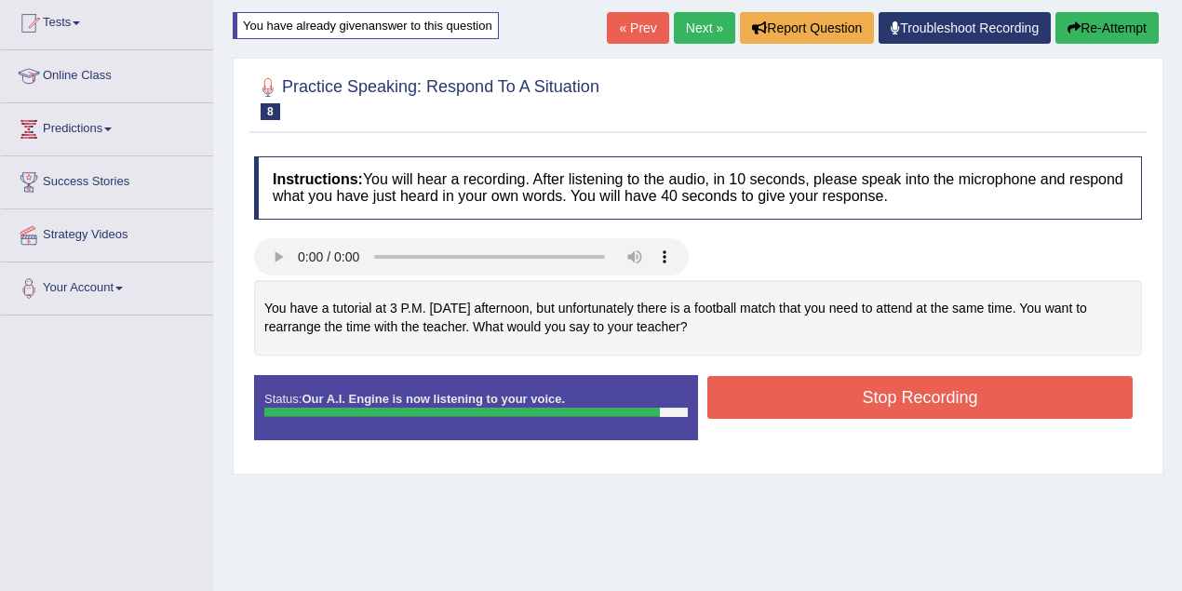
click at [866, 384] on button "Stop Recording" at bounding box center [921, 397] width 426 height 43
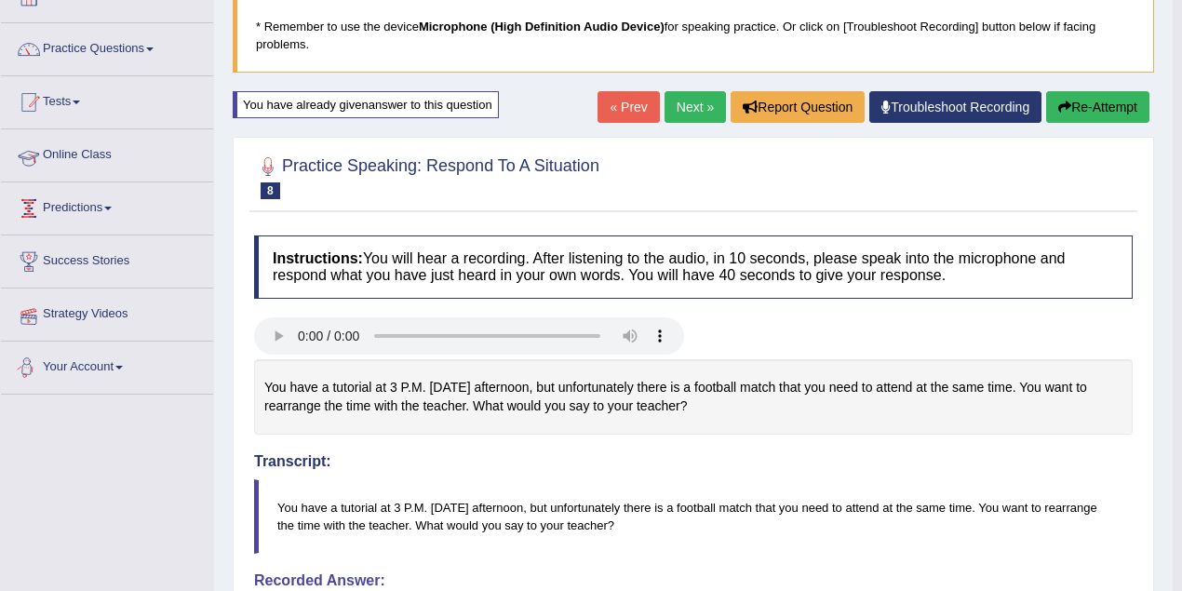
scroll to position [35, 0]
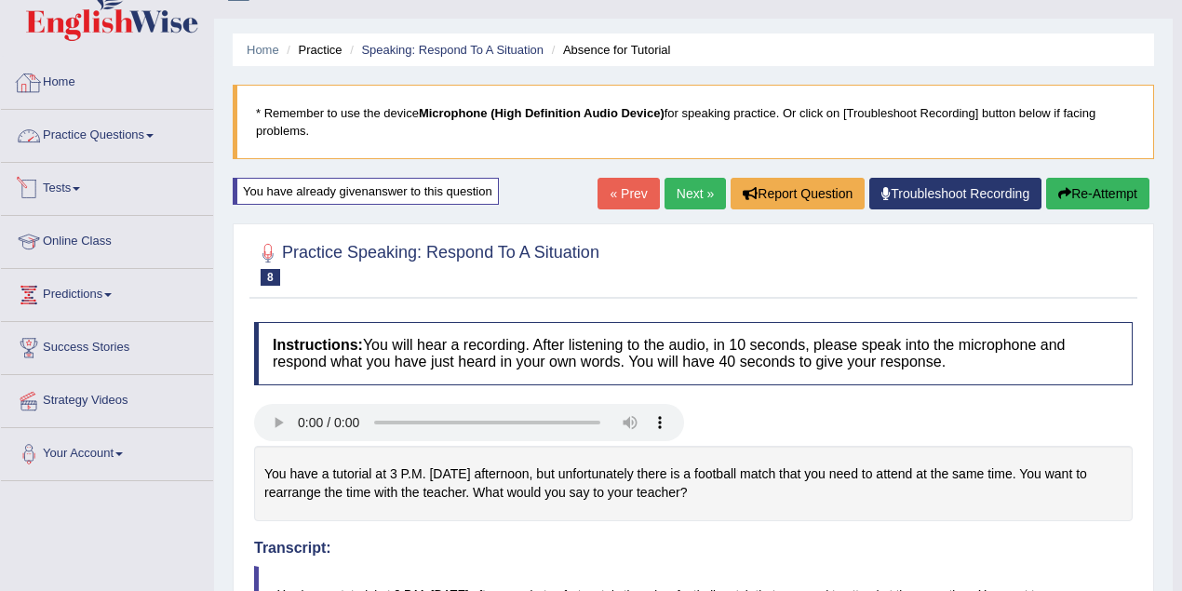
click at [100, 132] on link "Practice Questions" at bounding box center [107, 133] width 212 height 47
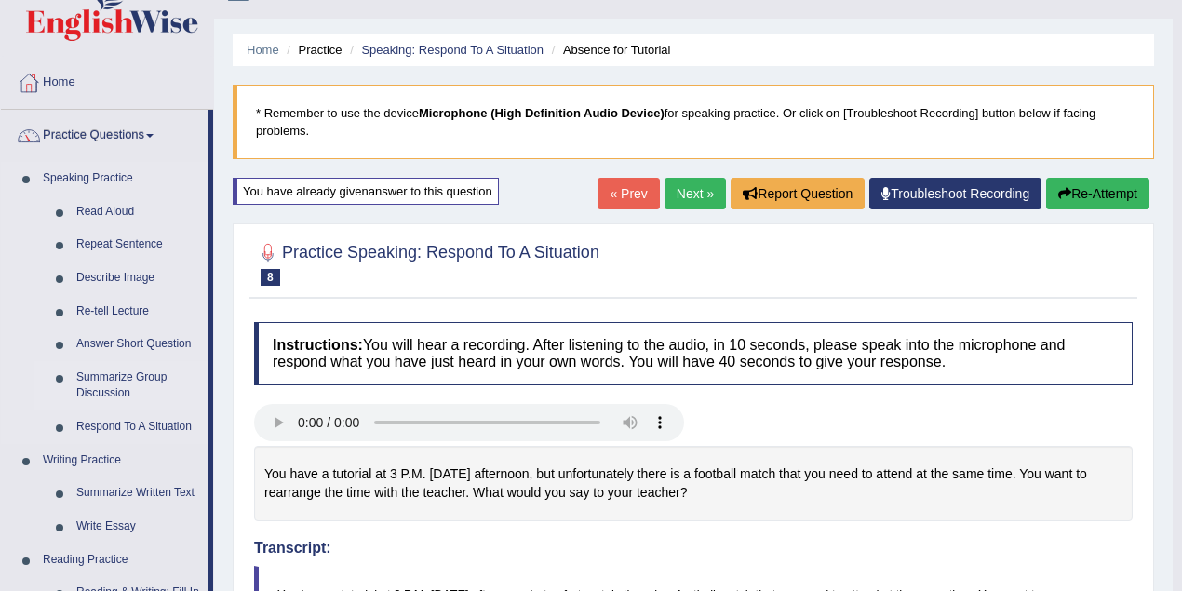
click at [128, 380] on link "Summarize Group Discussion" at bounding box center [138, 385] width 141 height 49
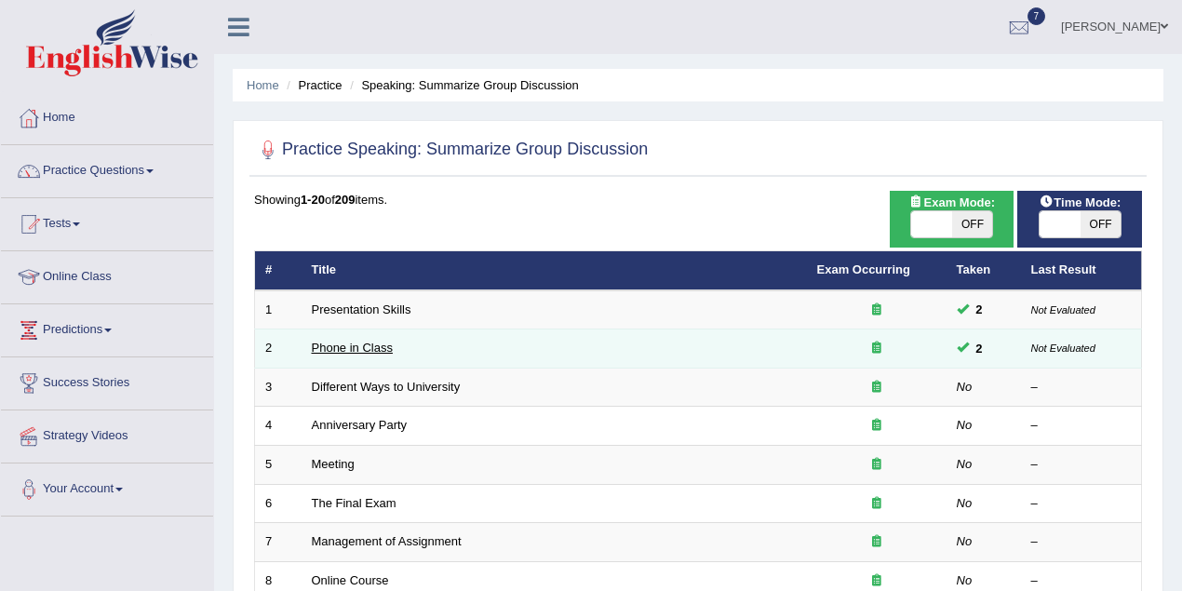
click at [385, 348] on link "Phone in Class" at bounding box center [352, 348] width 81 height 14
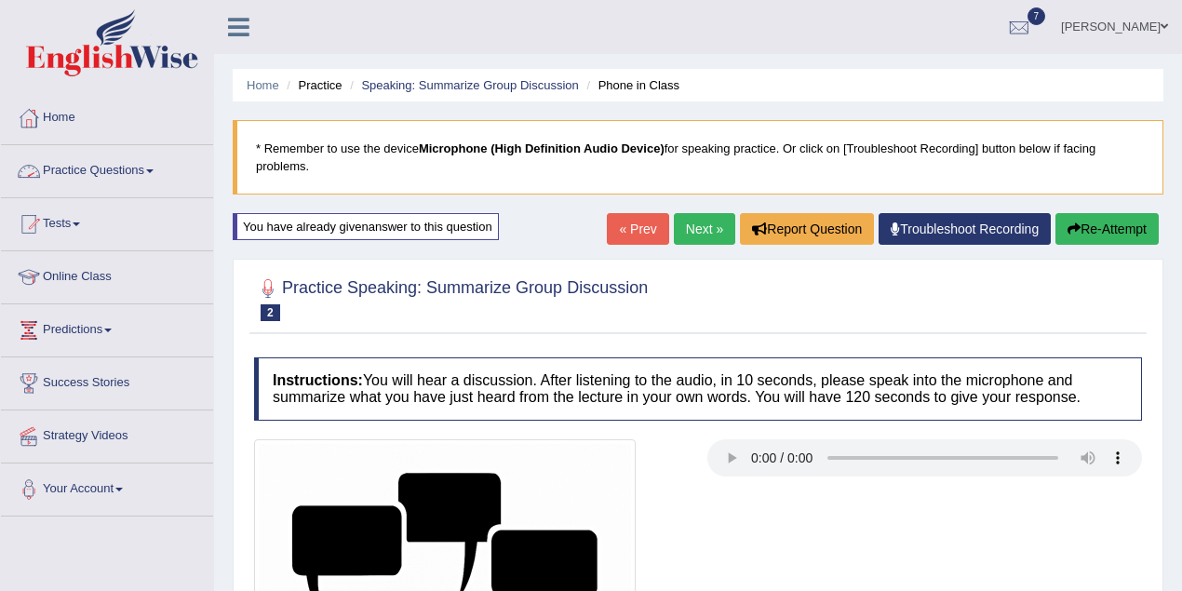
click at [133, 173] on link "Practice Questions" at bounding box center [107, 168] width 212 height 47
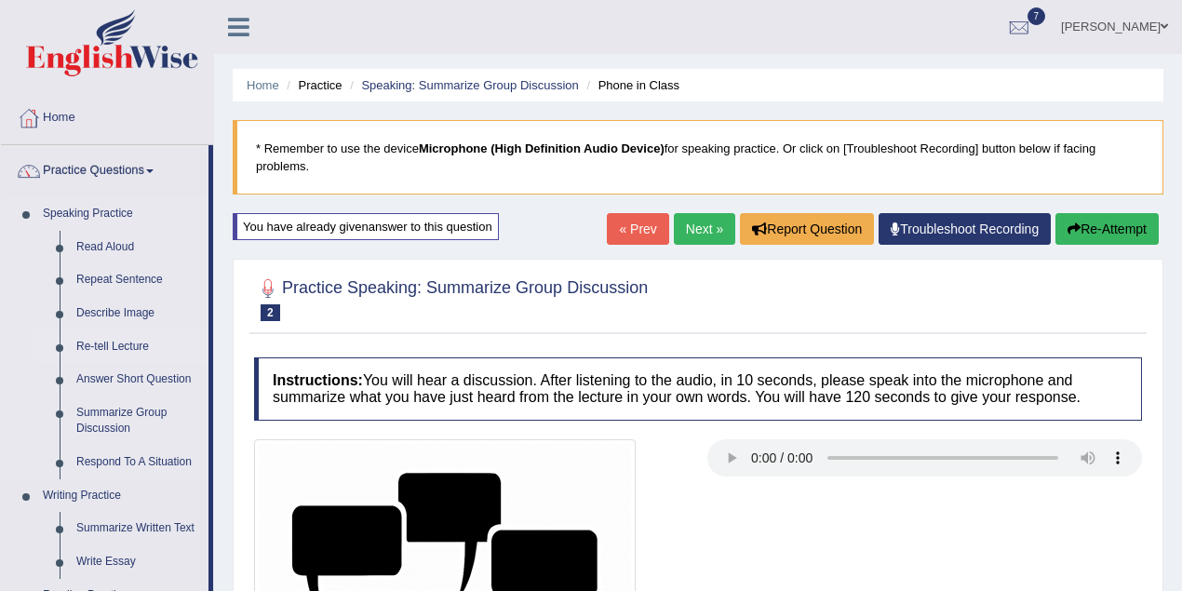
click at [135, 350] on link "Re-tell Lecture" at bounding box center [138, 348] width 141 height 34
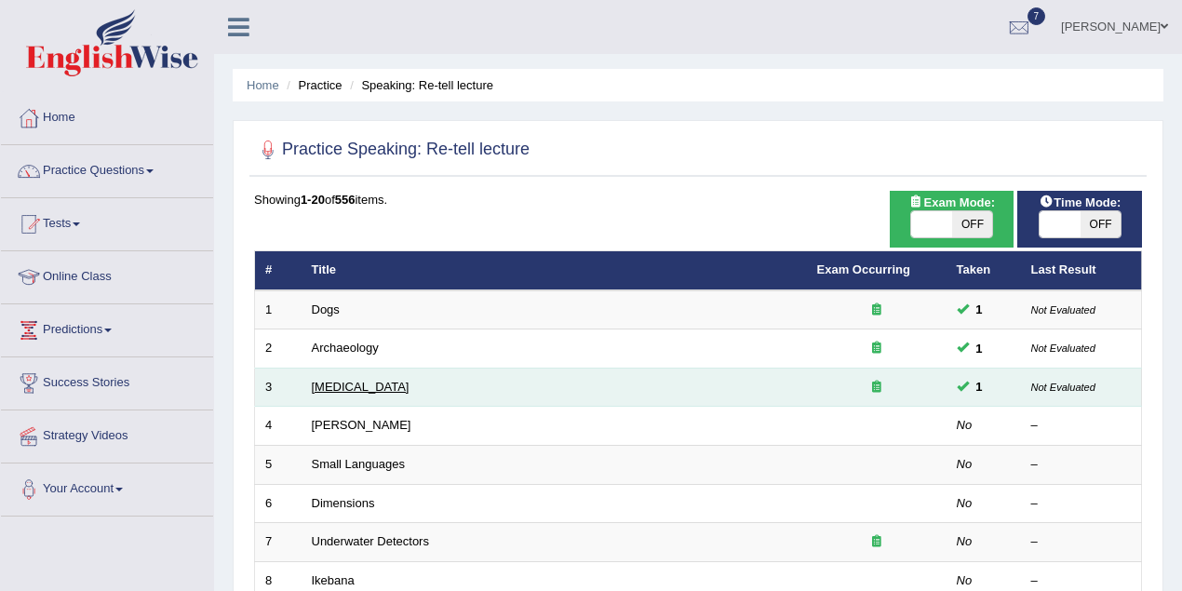
click at [376, 383] on link "[MEDICAL_DATA]" at bounding box center [361, 387] width 98 height 14
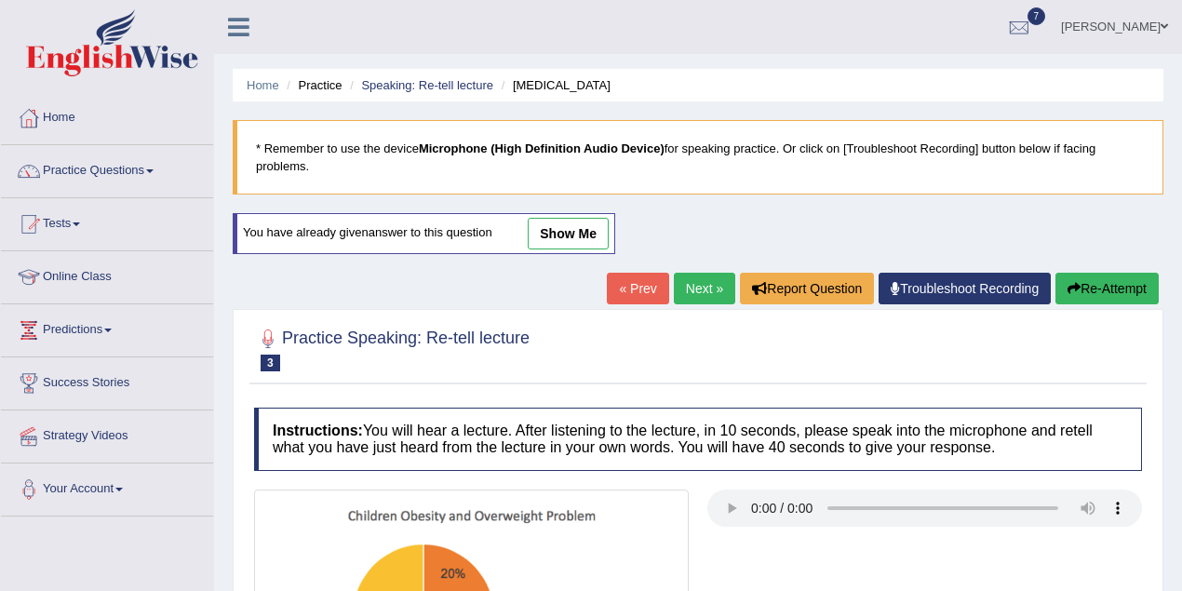
click at [569, 238] on link "show me" at bounding box center [568, 234] width 81 height 32
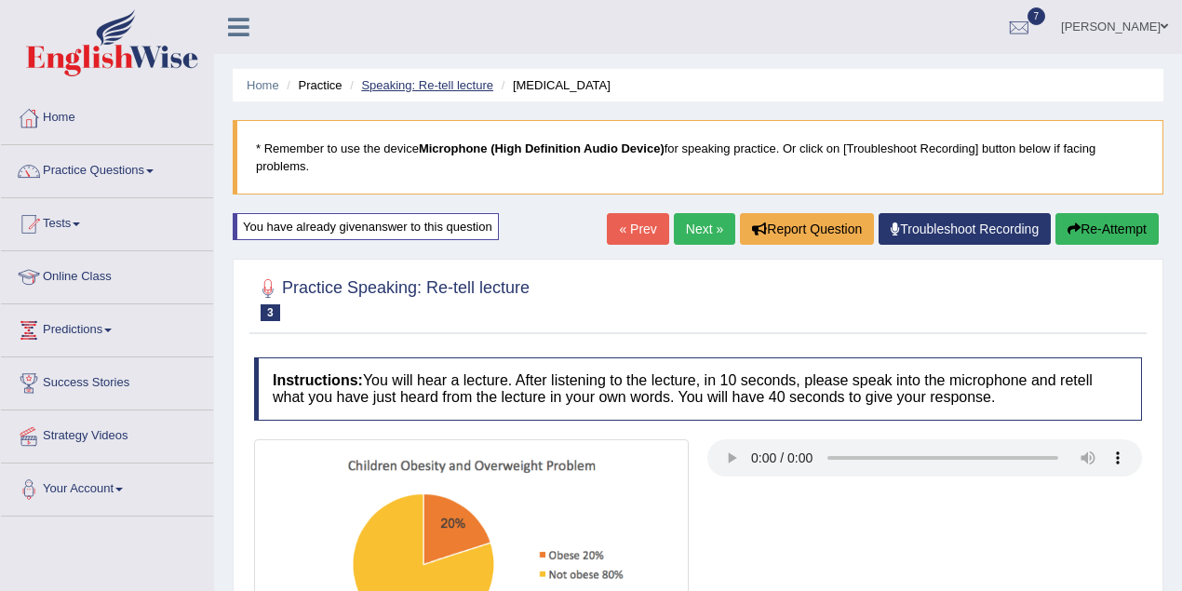
click at [464, 80] on link "Speaking: Re-tell lecture" at bounding box center [427, 85] width 132 height 14
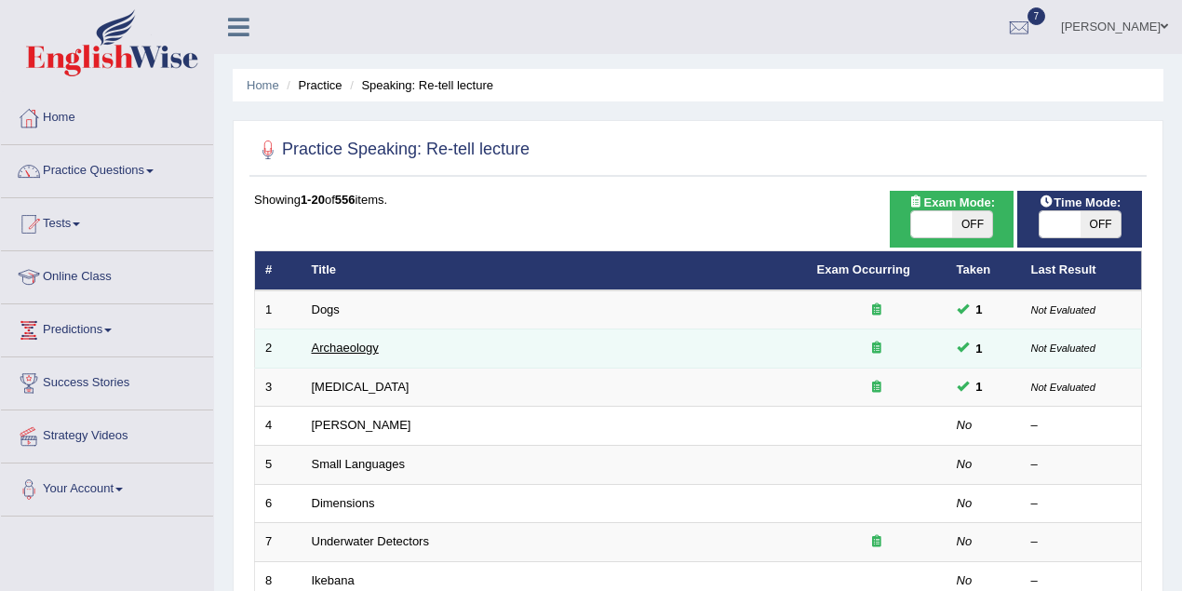
click at [355, 346] on link "Archaeology" at bounding box center [345, 348] width 67 height 14
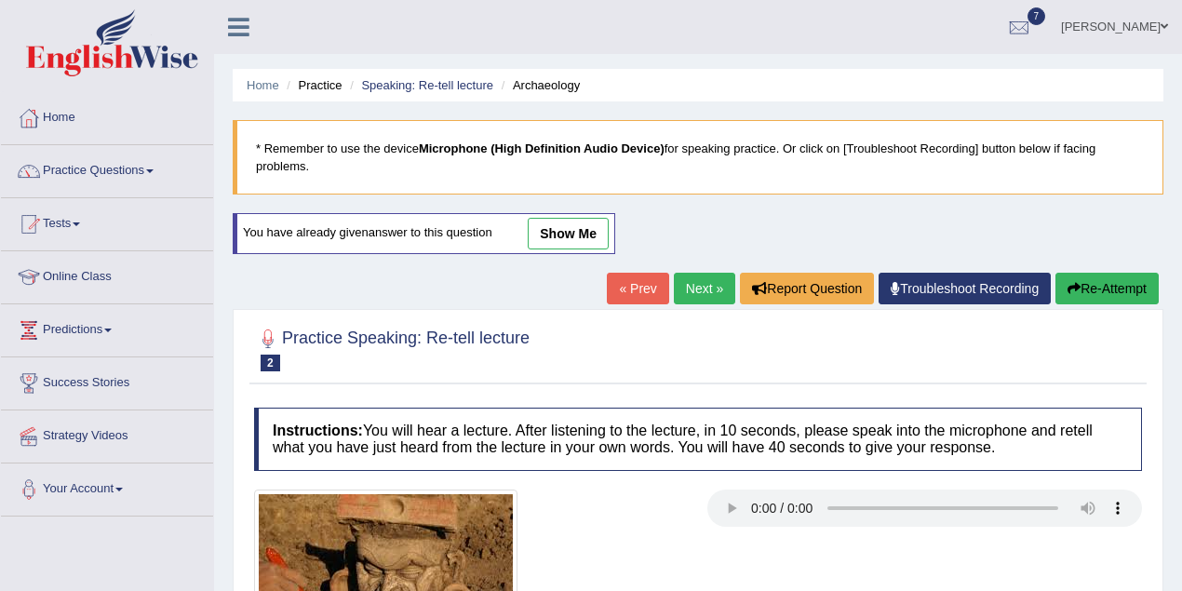
click at [570, 238] on link "show me" at bounding box center [568, 234] width 81 height 32
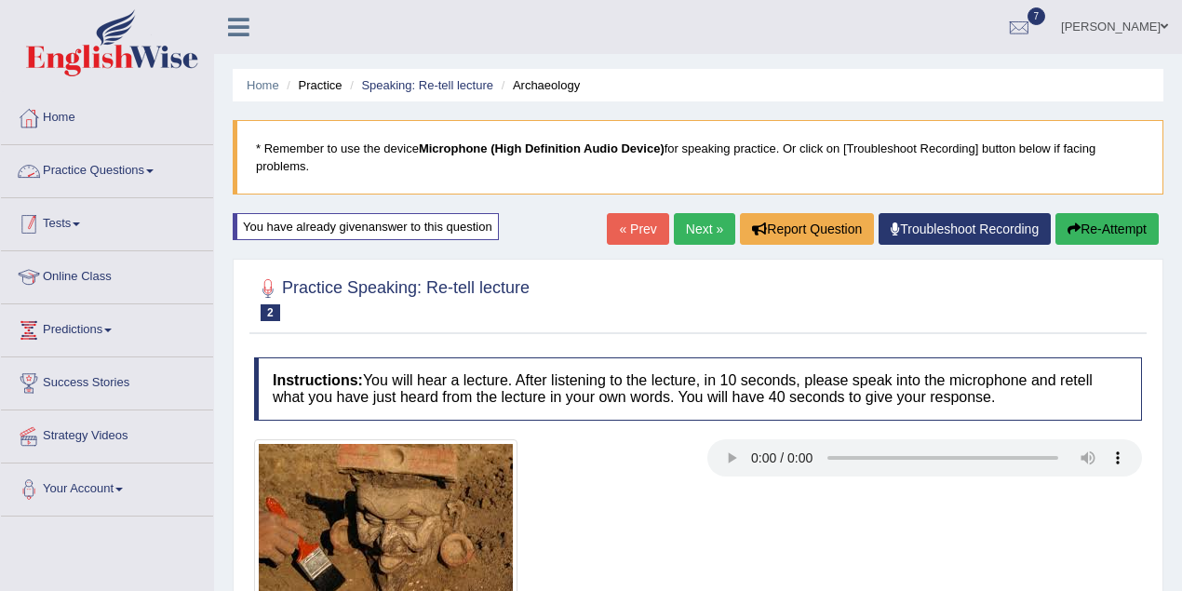
click at [82, 235] on link "Tests" at bounding box center [107, 221] width 212 height 47
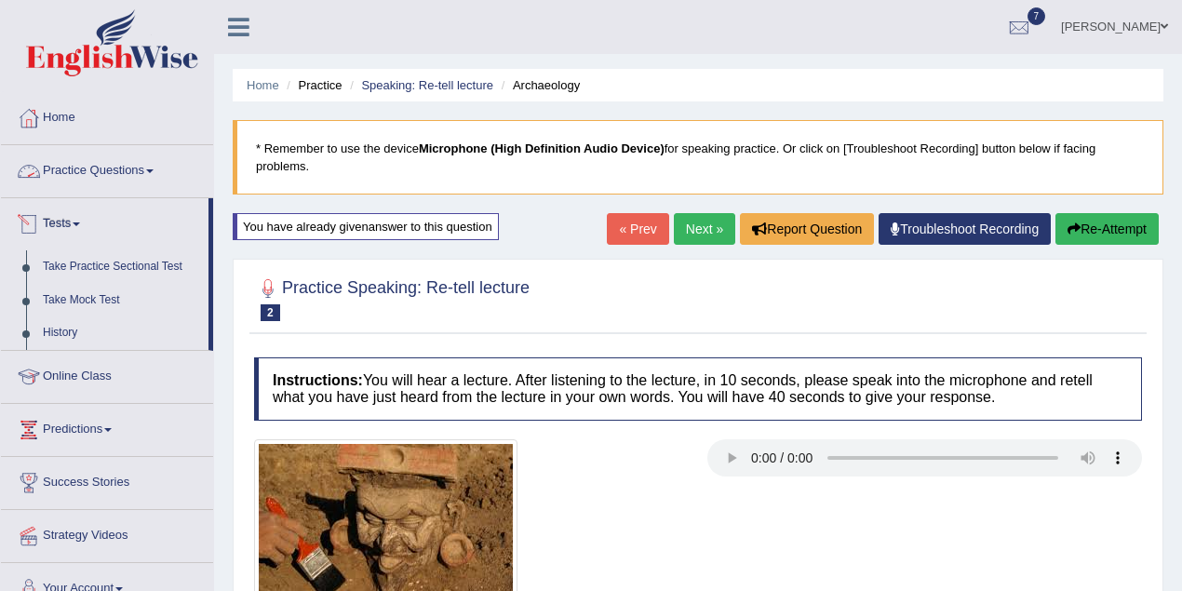
click at [128, 169] on link "Practice Questions" at bounding box center [107, 168] width 212 height 47
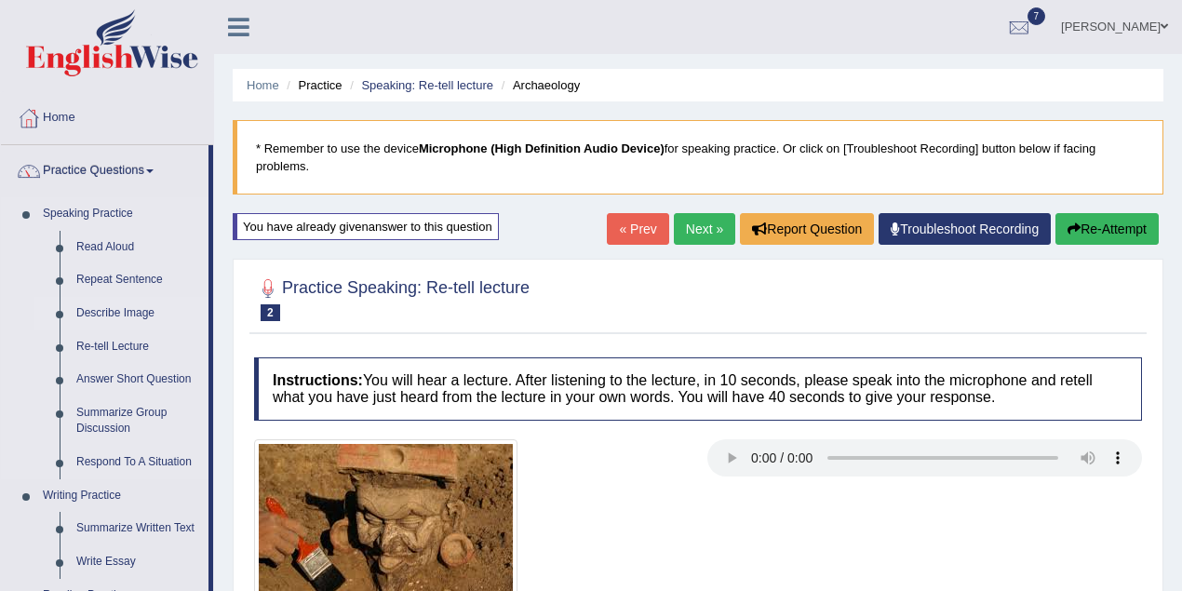
click at [131, 317] on link "Describe Image" at bounding box center [138, 314] width 141 height 34
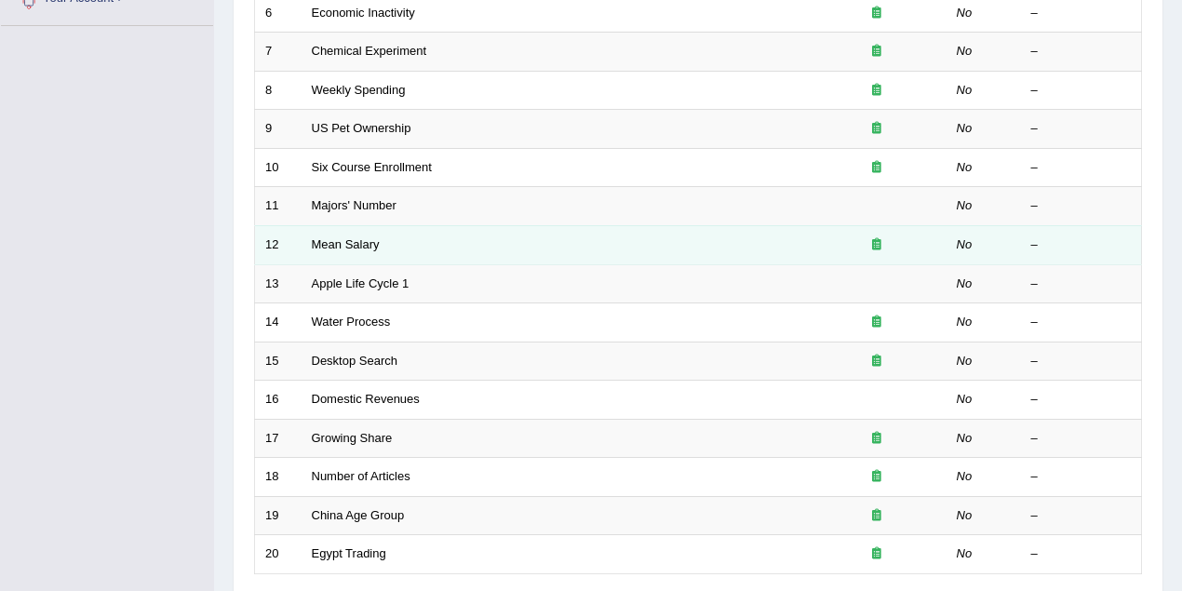
scroll to position [632, 0]
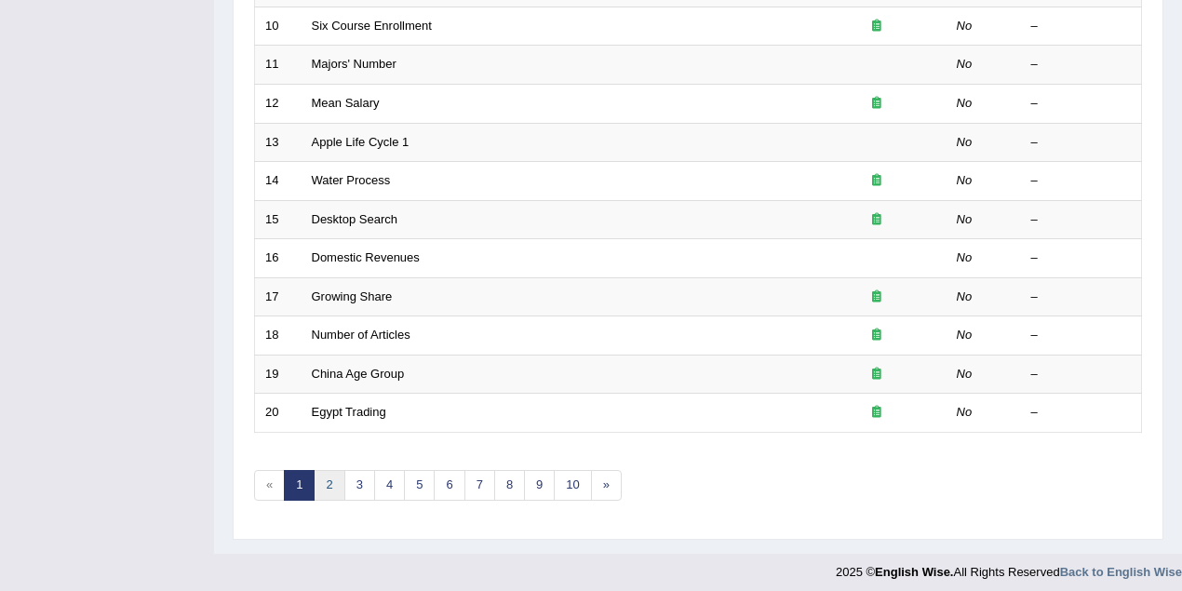
click at [318, 478] on link "2" at bounding box center [329, 485] width 31 height 31
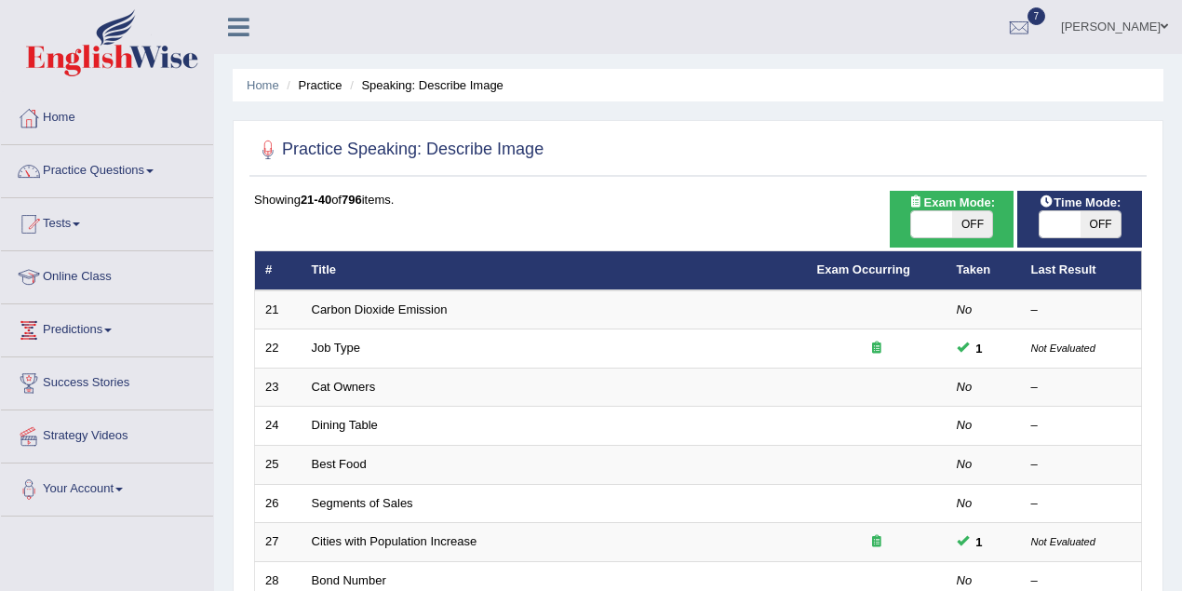
click at [970, 223] on span "OFF" at bounding box center [972, 224] width 41 height 26
checkbox input "true"
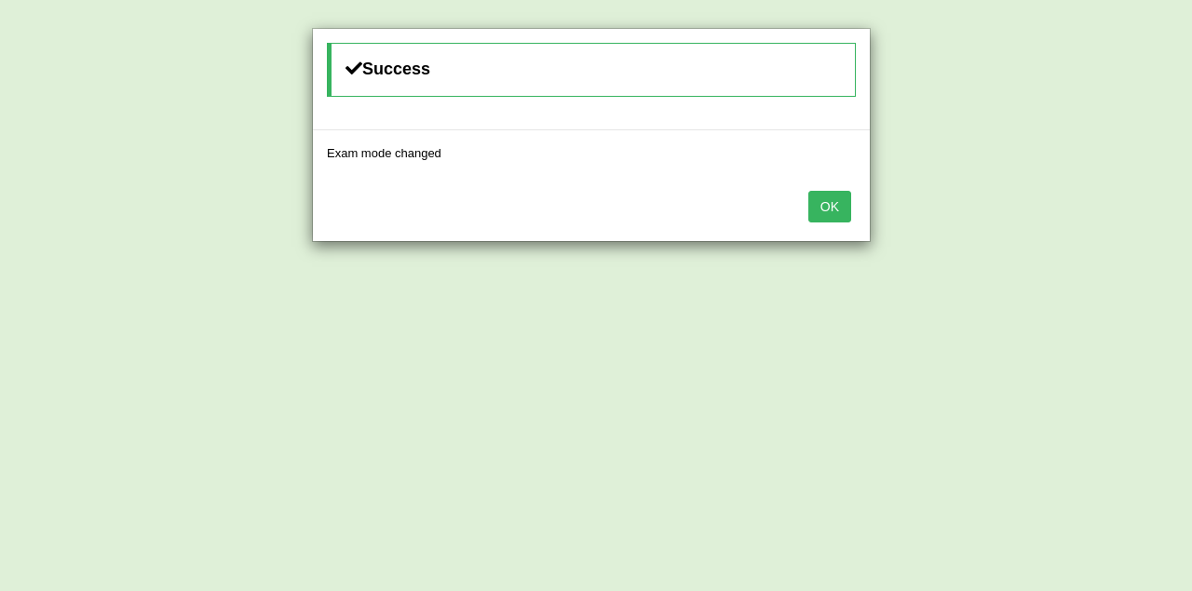
click at [818, 196] on button "OK" at bounding box center [829, 207] width 43 height 32
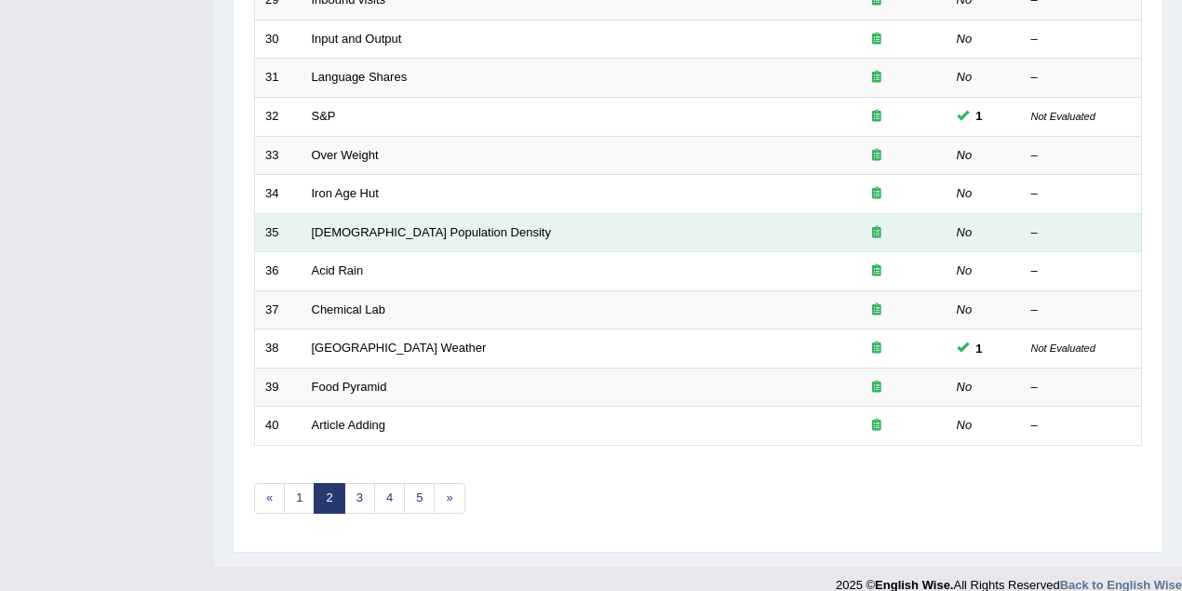
scroll to position [632, 0]
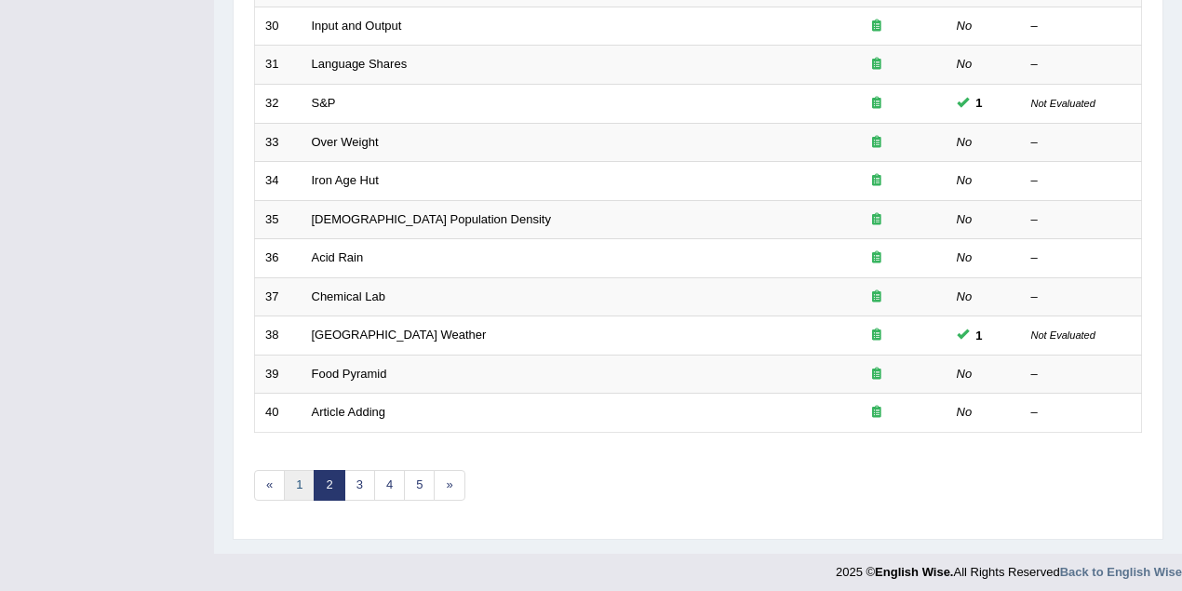
click at [303, 473] on link "1" at bounding box center [299, 485] width 31 height 31
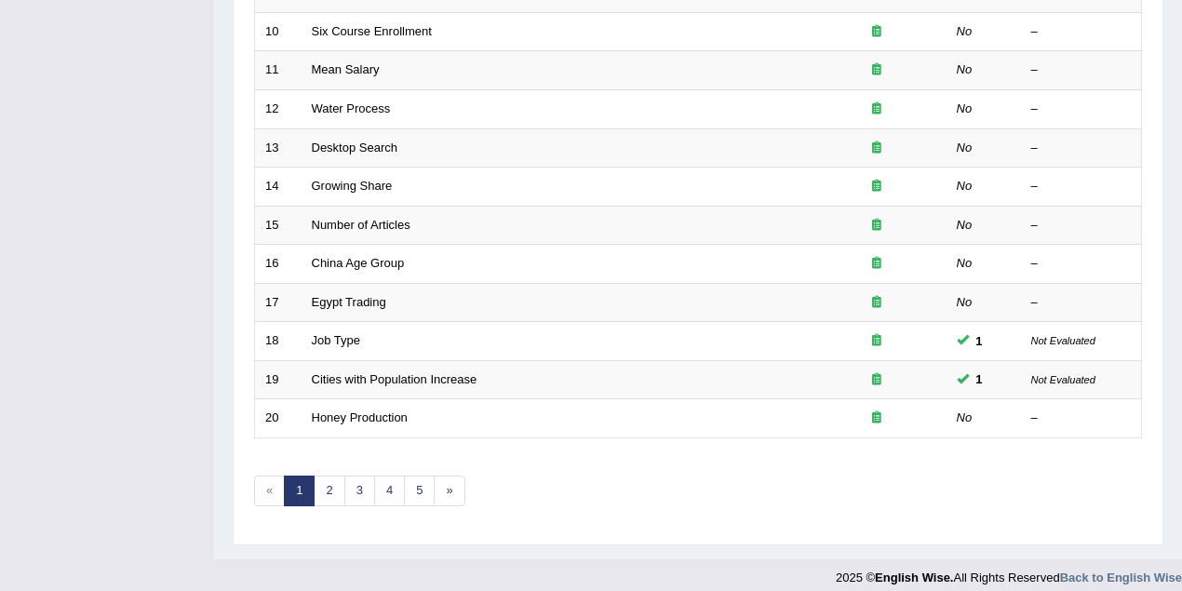
scroll to position [632, 0]
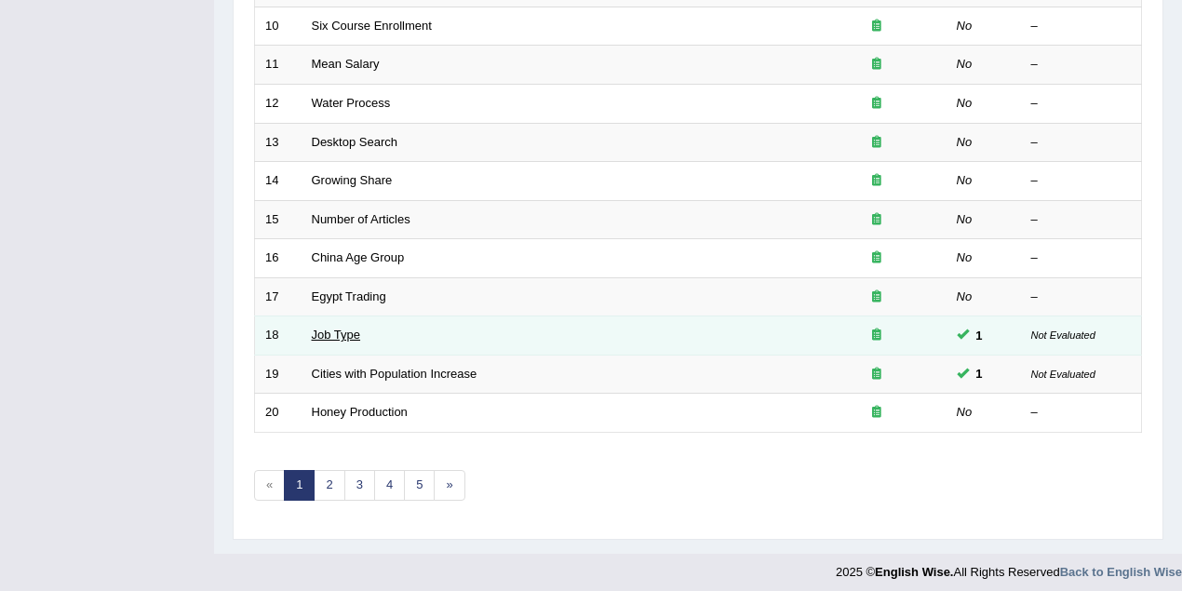
click at [334, 332] on link "Job Type" at bounding box center [336, 335] width 49 height 14
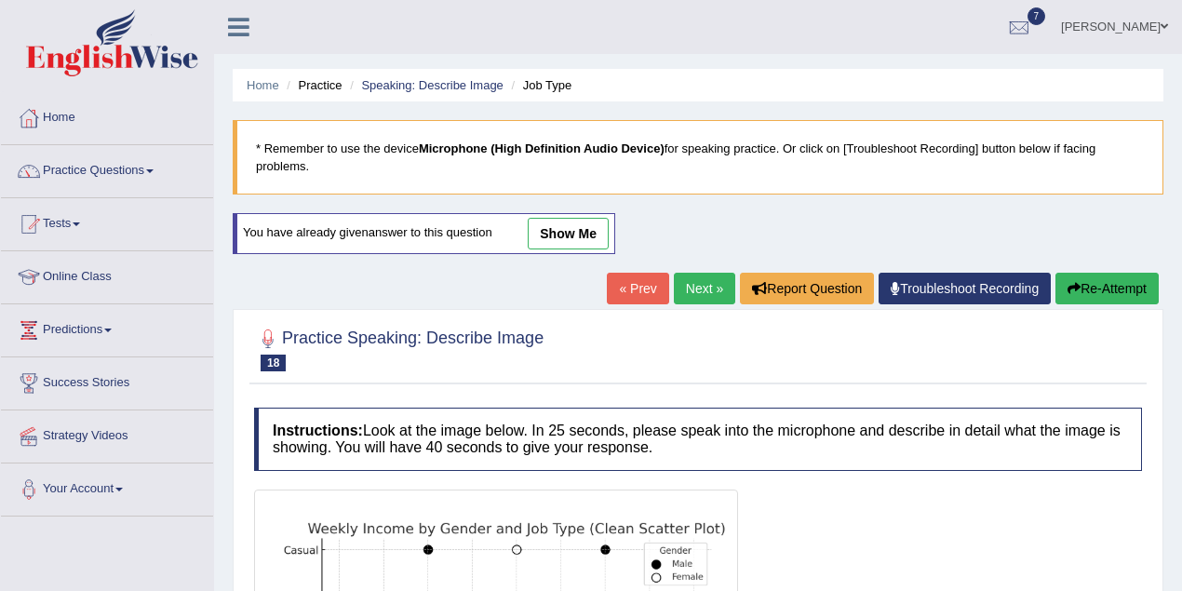
click at [567, 222] on link "show me" at bounding box center [568, 234] width 81 height 32
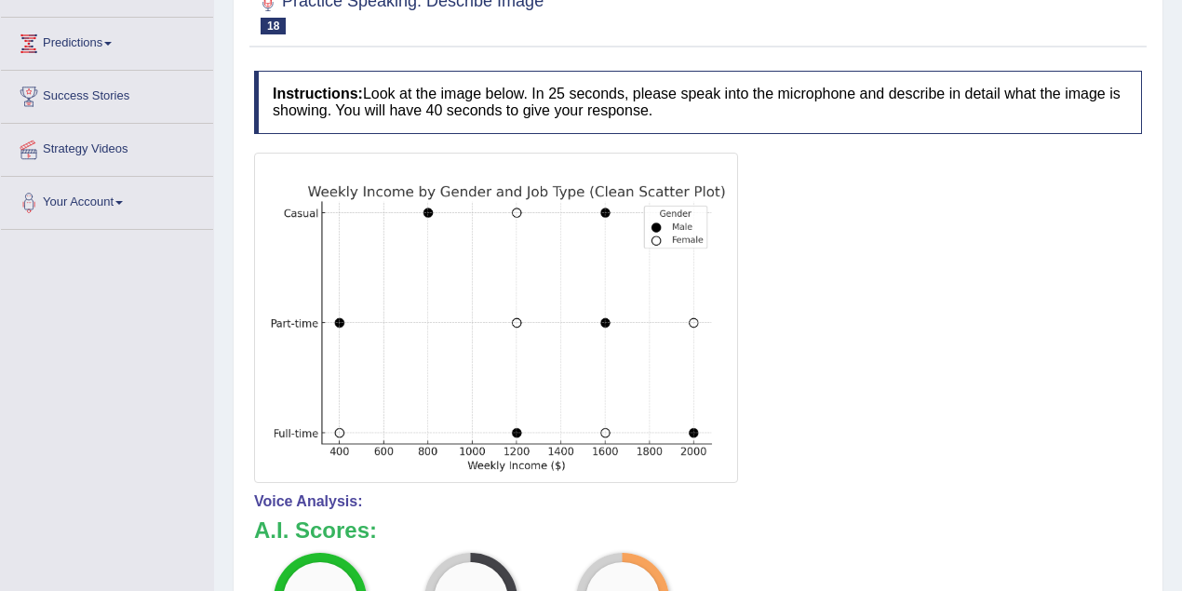
scroll to position [197, 0]
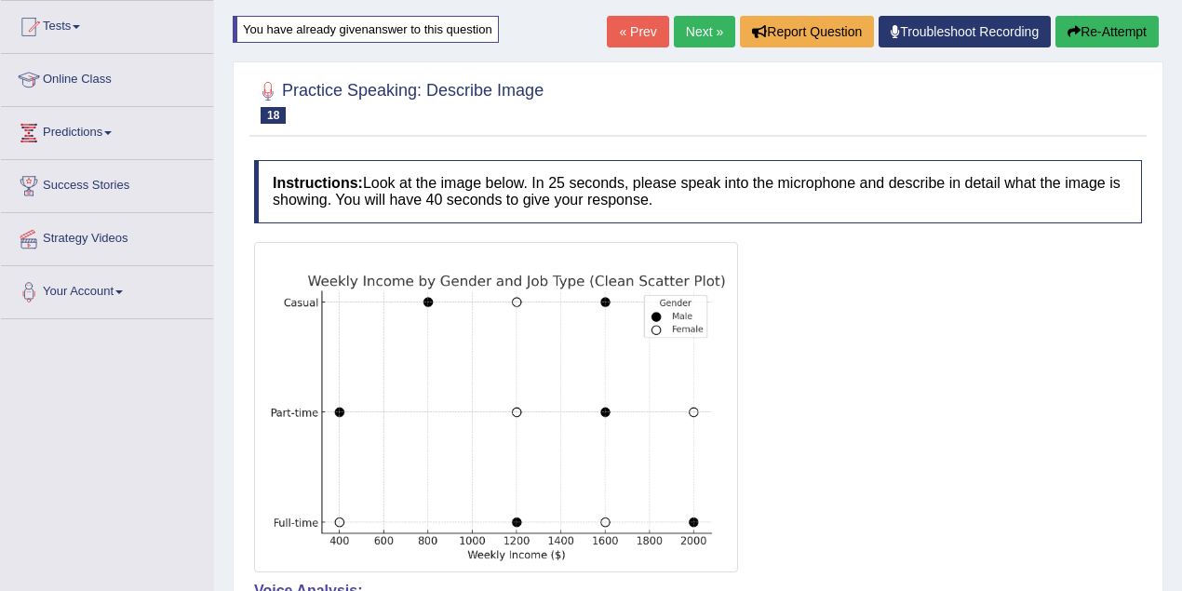
click at [1062, 38] on button "Re-Attempt" at bounding box center [1107, 32] width 103 height 32
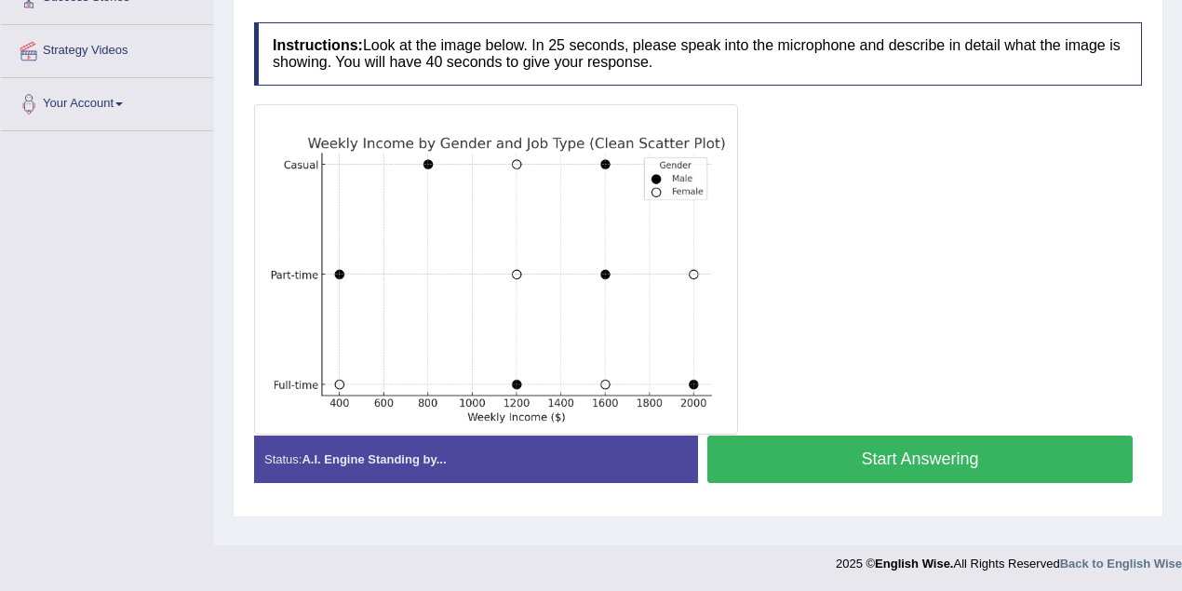
click at [901, 455] on button "Start Answering" at bounding box center [921, 459] width 426 height 47
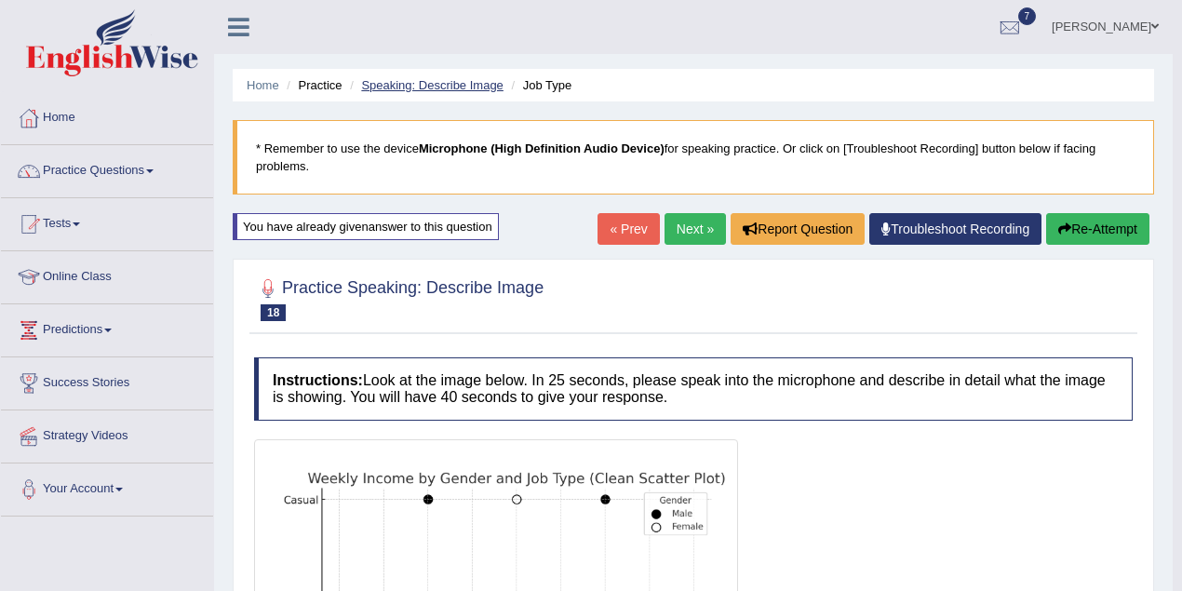
click at [446, 85] on link "Speaking: Describe Image" at bounding box center [432, 85] width 142 height 14
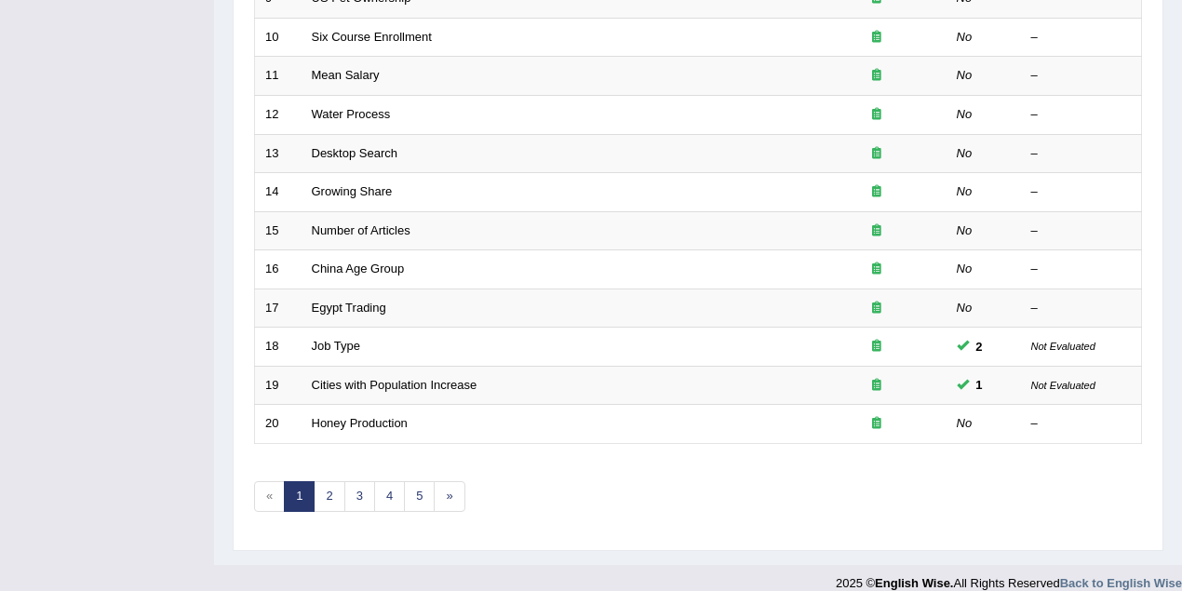
scroll to position [632, 0]
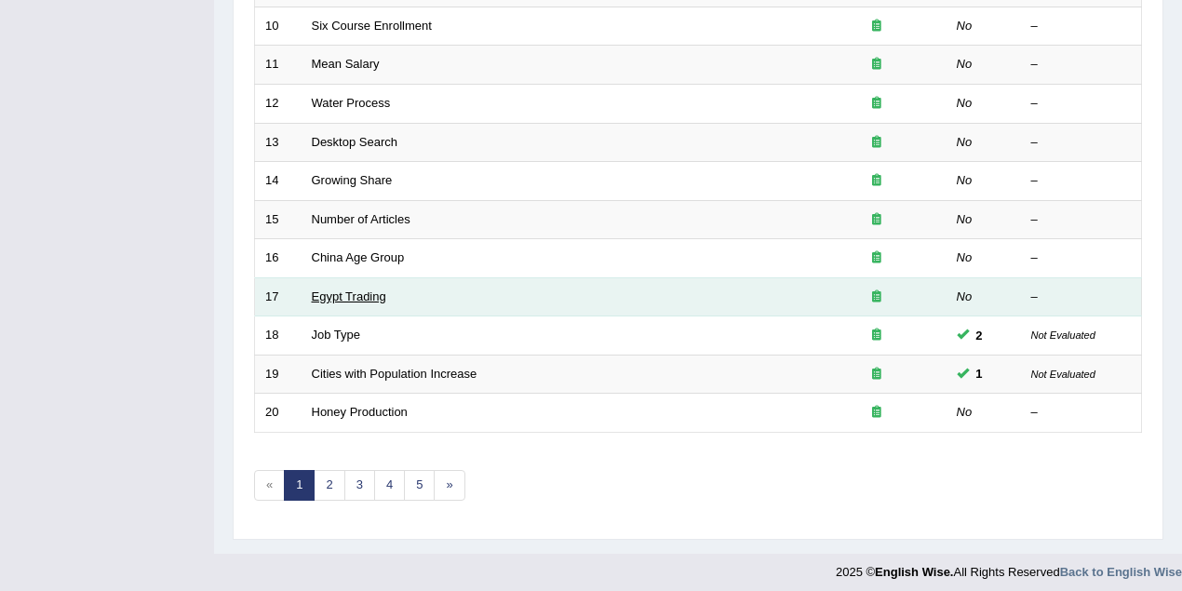
click at [337, 290] on link "Egypt Trading" at bounding box center [349, 297] width 74 height 14
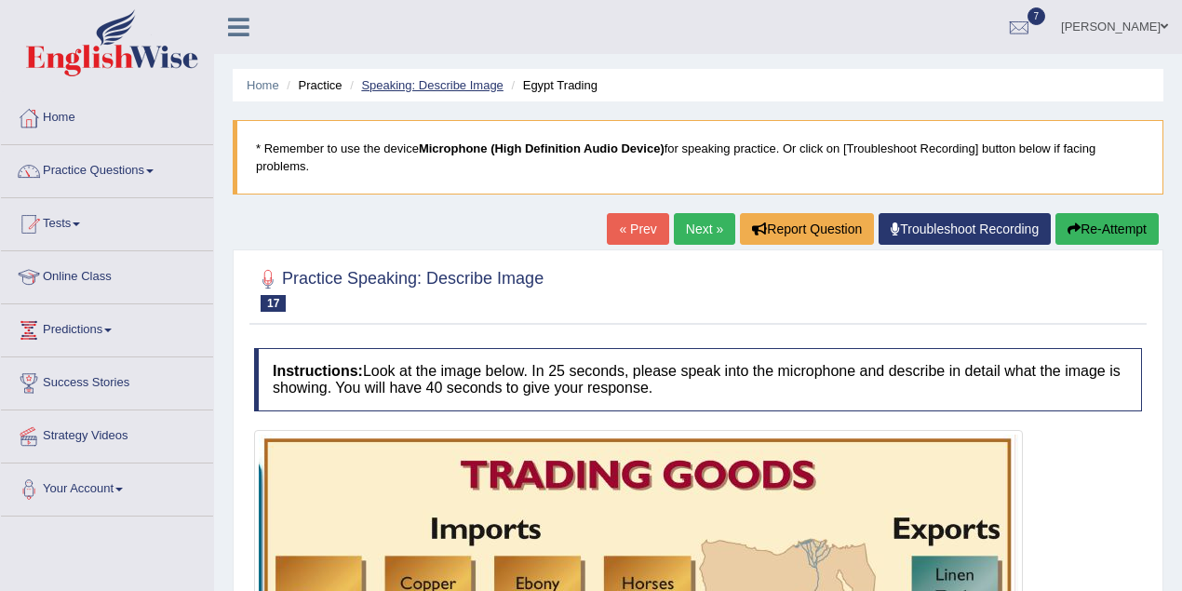
click at [496, 88] on link "Speaking: Describe Image" at bounding box center [432, 85] width 142 height 14
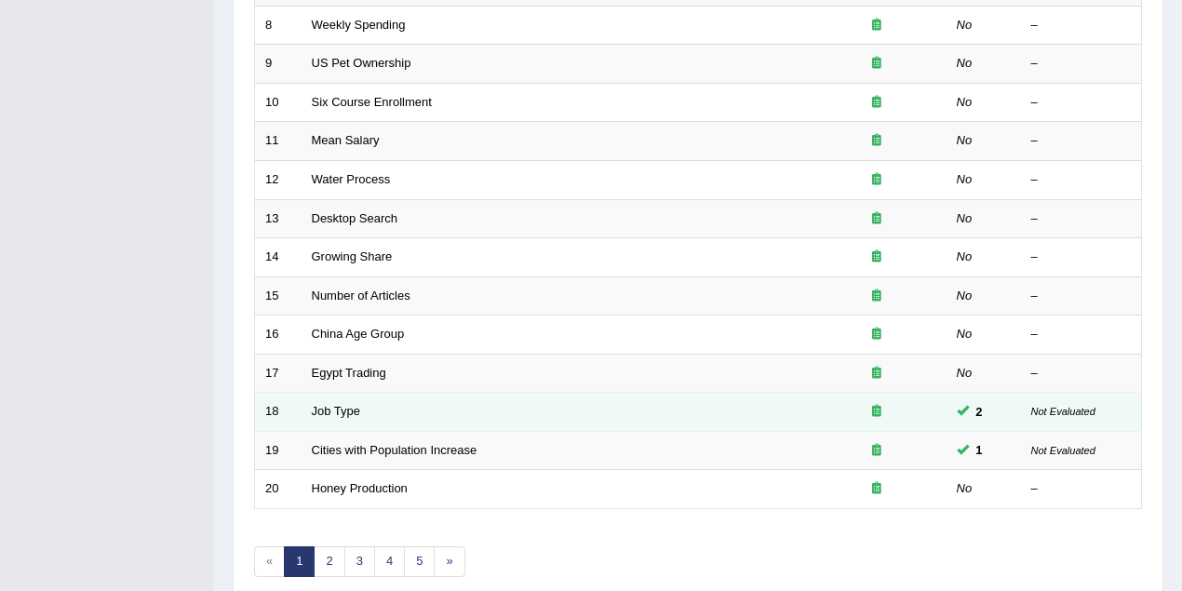
scroll to position [579, 0]
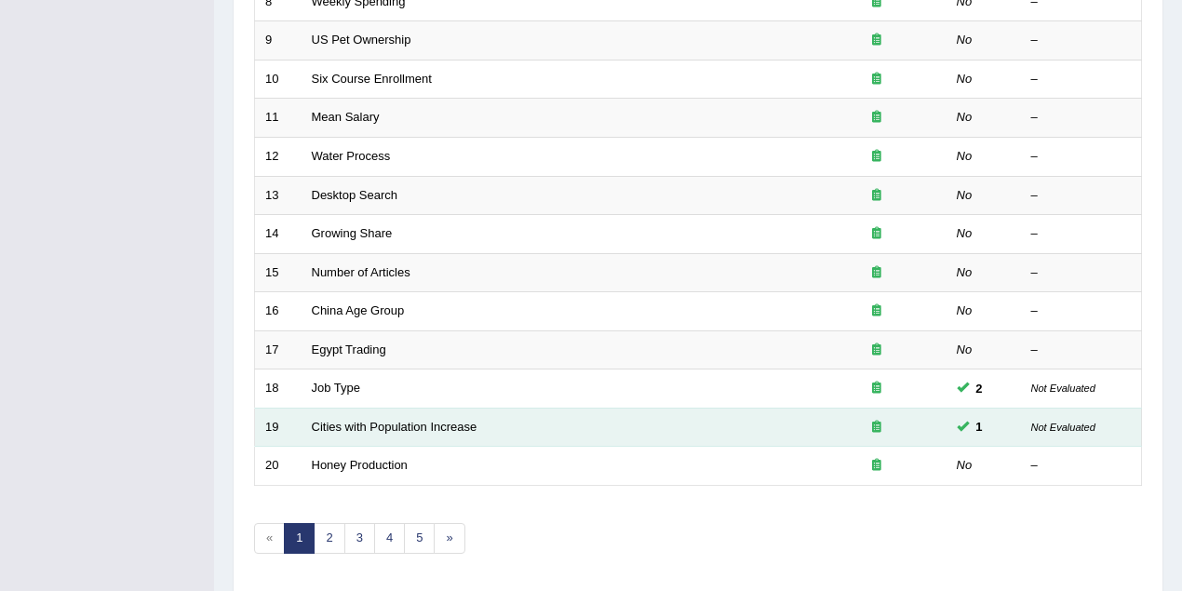
click at [380, 411] on td "Cities with Population Increase" at bounding box center [555, 427] width 506 height 39
click at [387, 420] on link "Cities with Population Increase" at bounding box center [395, 427] width 166 height 14
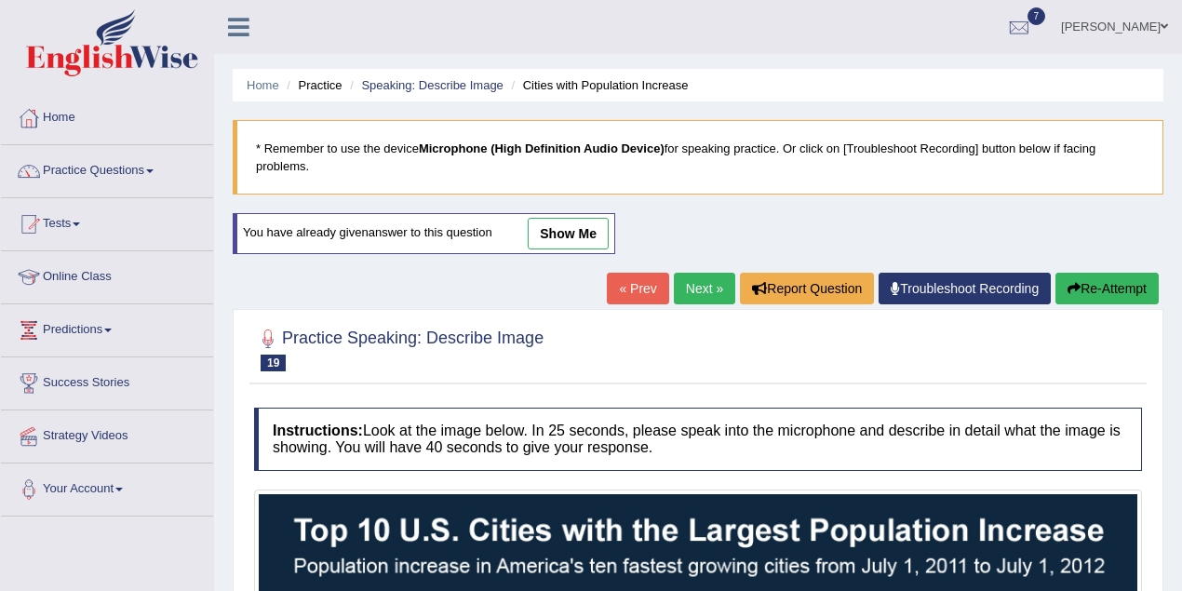
click at [549, 226] on link "show me" at bounding box center [568, 234] width 81 height 32
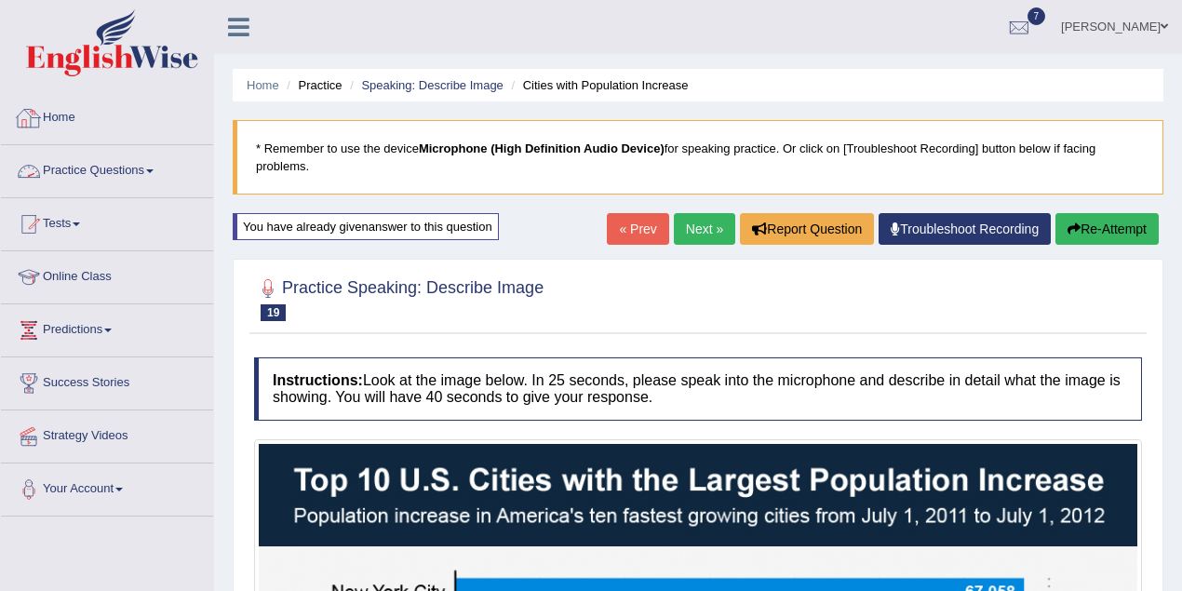
click at [147, 173] on link "Practice Questions" at bounding box center [107, 168] width 212 height 47
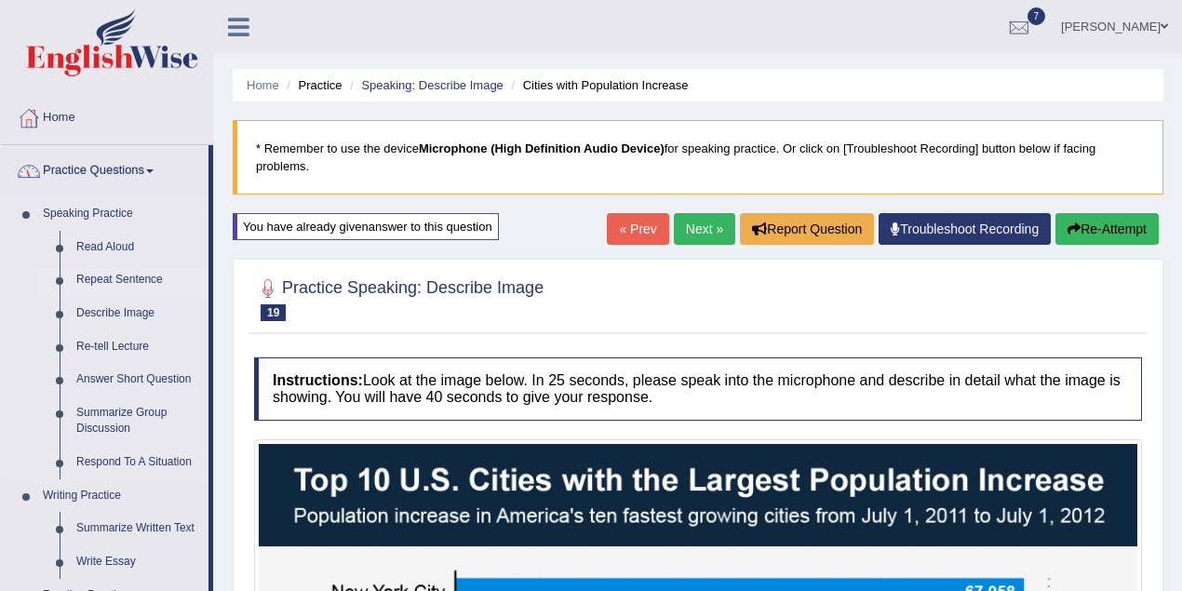
click at [136, 277] on link "Repeat Sentence" at bounding box center [138, 280] width 141 height 34
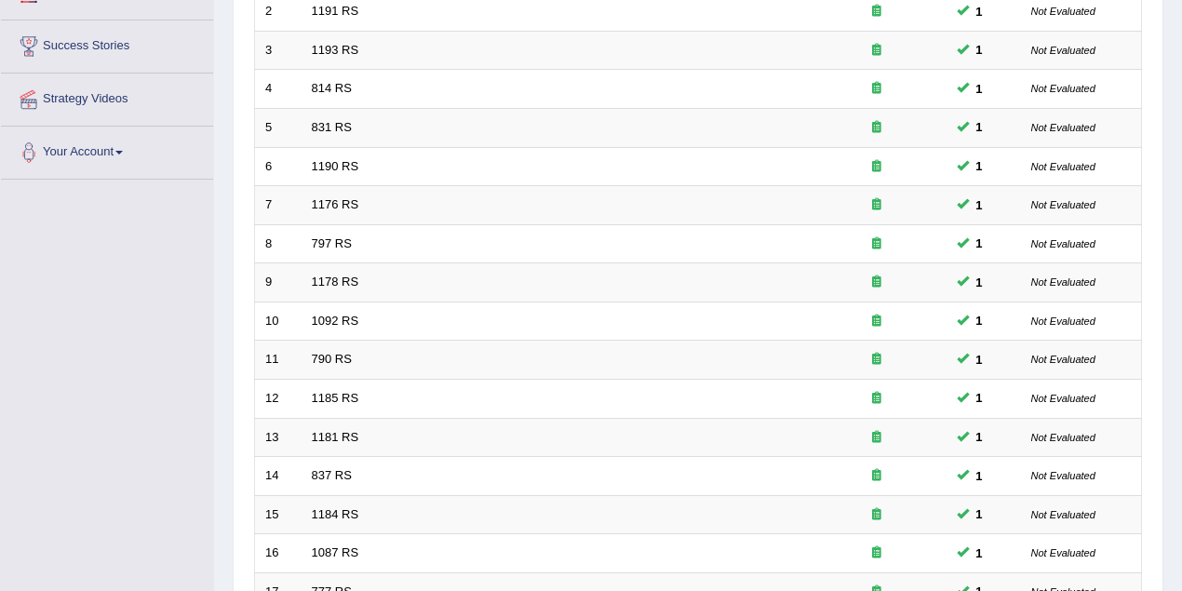
scroll to position [632, 0]
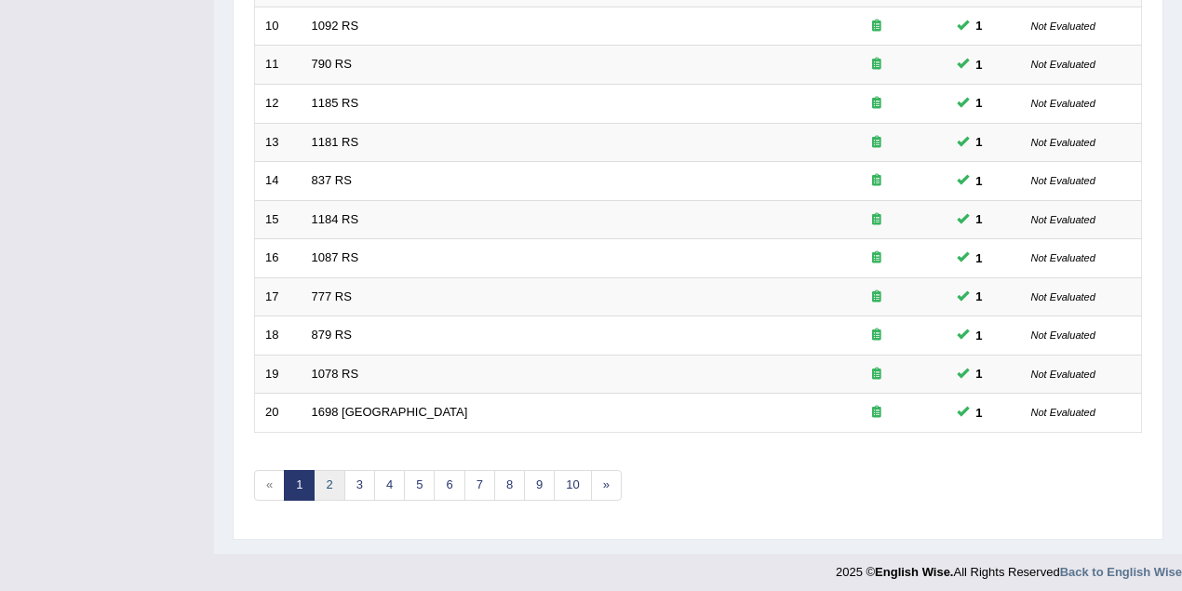
click at [330, 475] on link "2" at bounding box center [329, 485] width 31 height 31
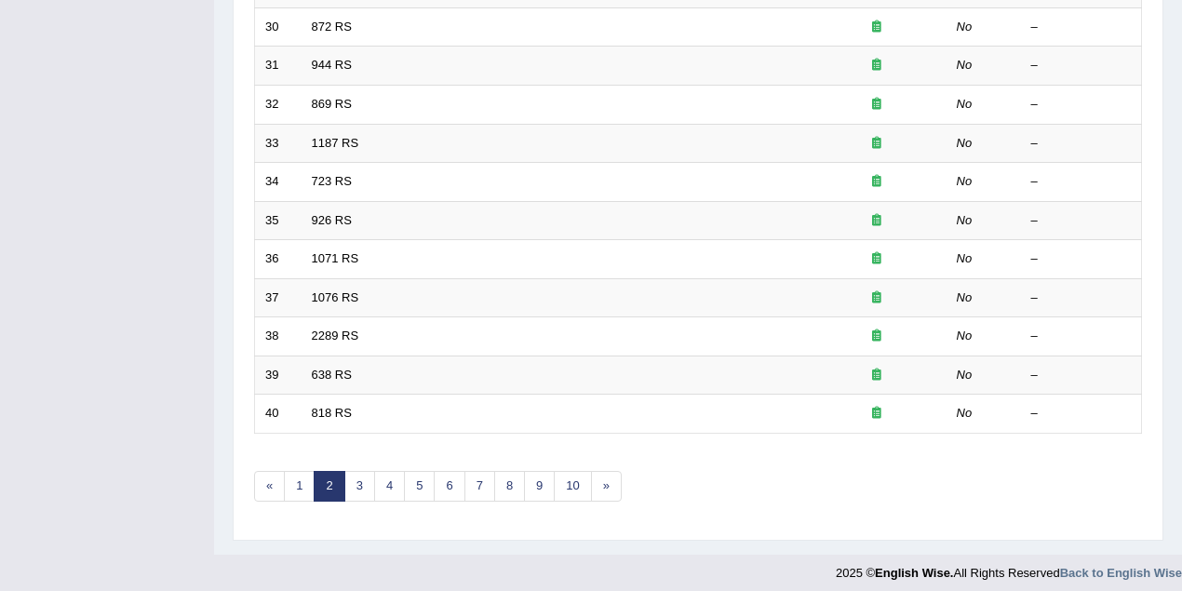
scroll to position [632, 0]
click at [290, 480] on link "1" at bounding box center [299, 485] width 31 height 31
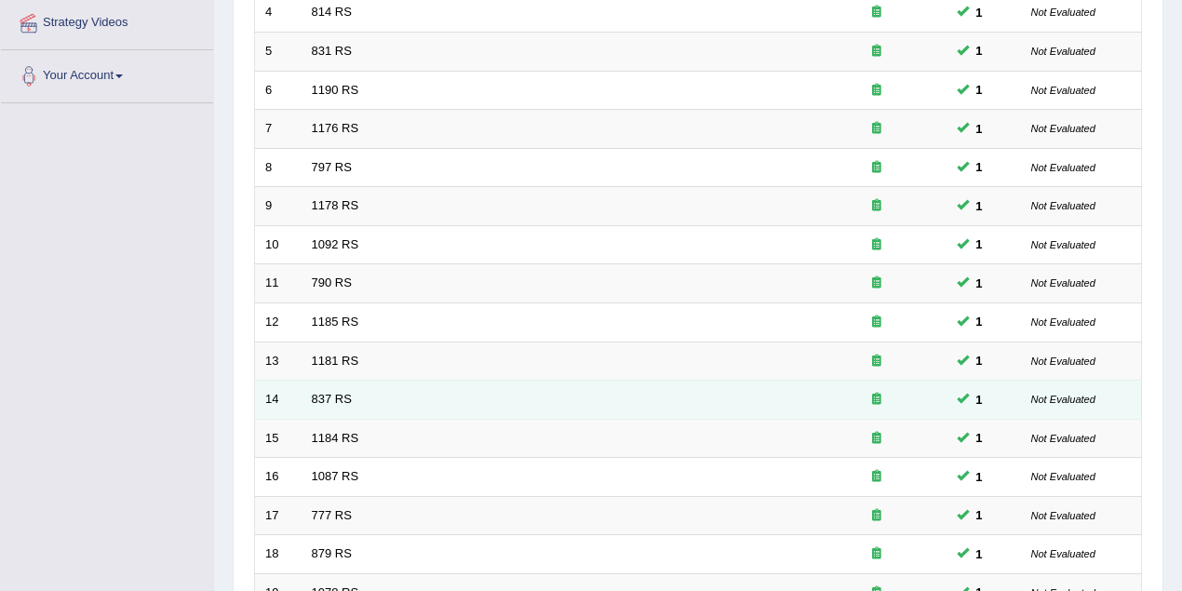
scroll to position [632, 0]
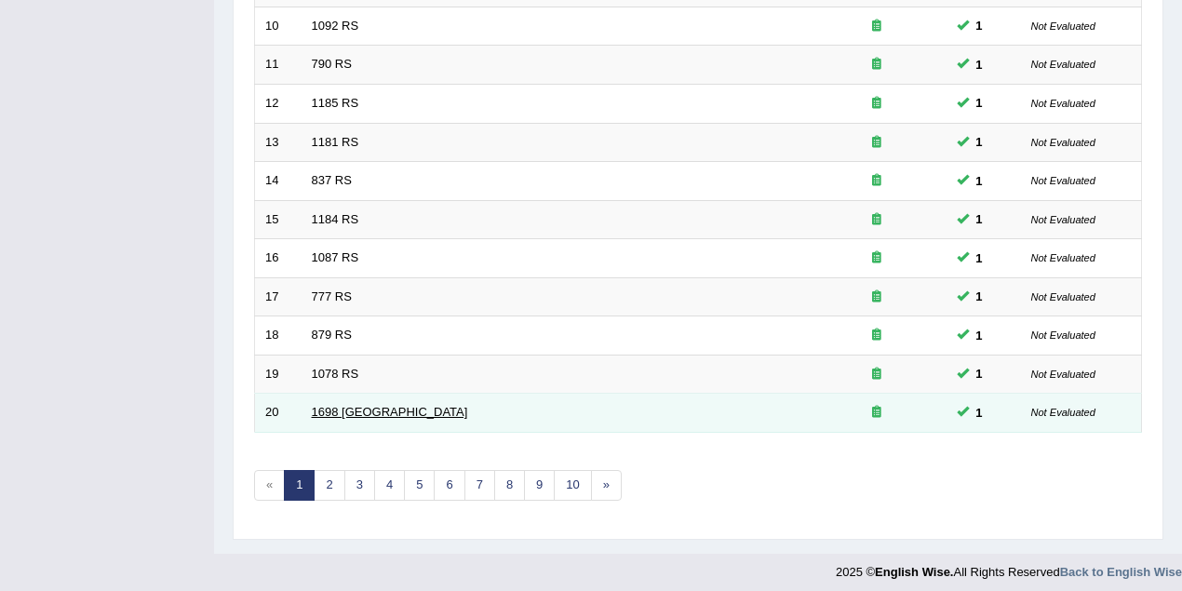
click at [337, 409] on link "1698 RS" at bounding box center [390, 412] width 156 height 14
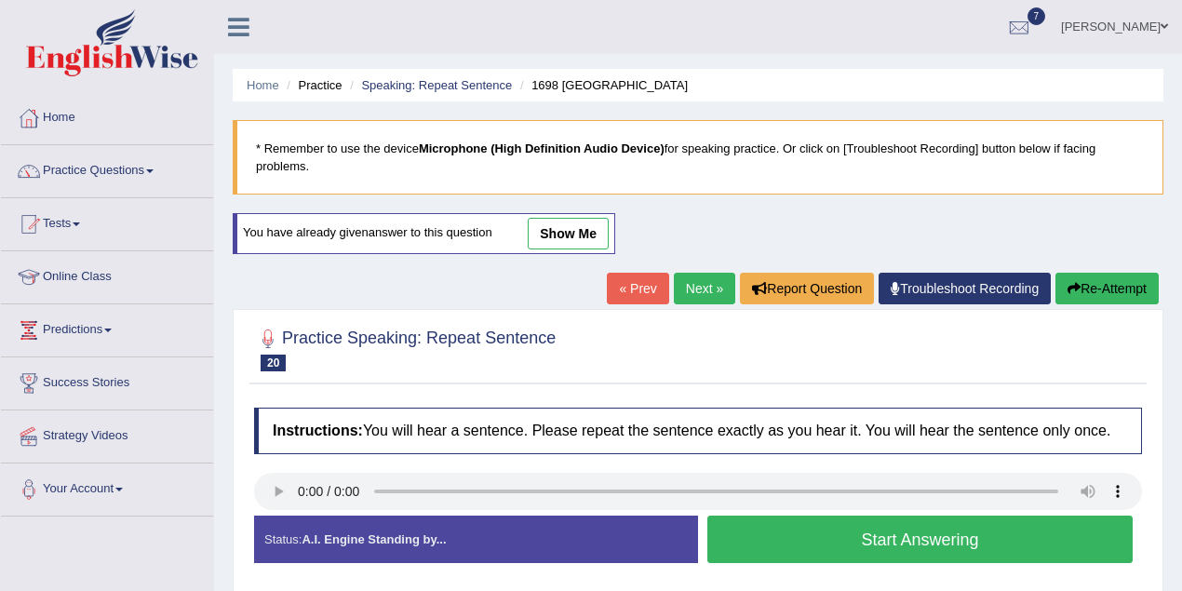
click at [577, 232] on link "show me" at bounding box center [568, 234] width 81 height 32
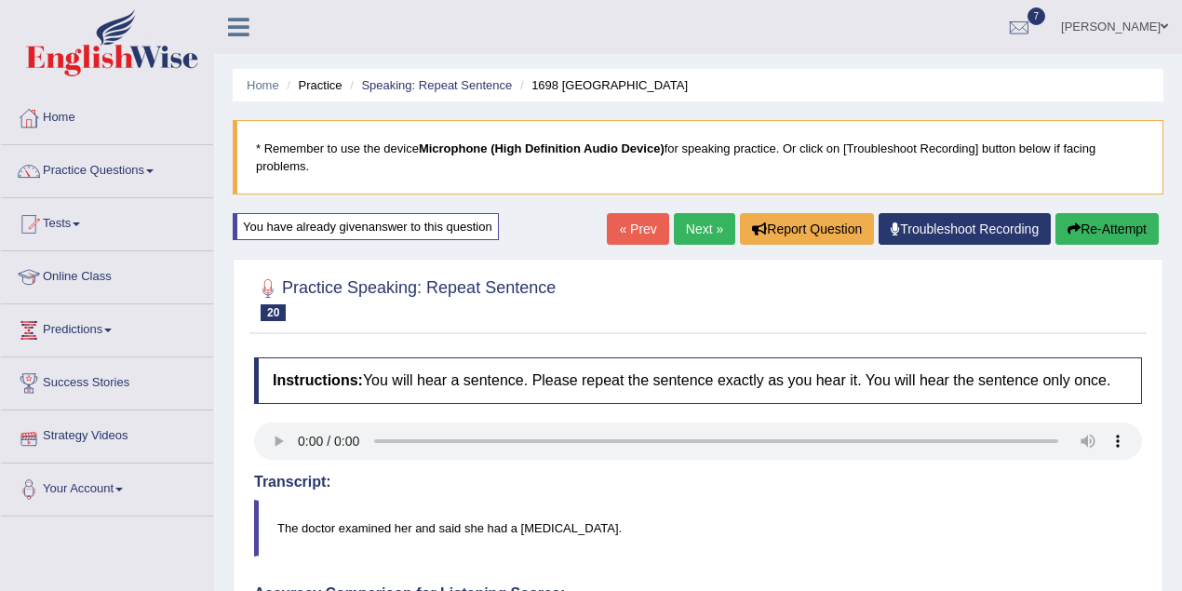
click at [647, 224] on link "« Prev" at bounding box center [637, 229] width 61 height 32
click at [624, 229] on link "« Prev" at bounding box center [637, 229] width 61 height 32
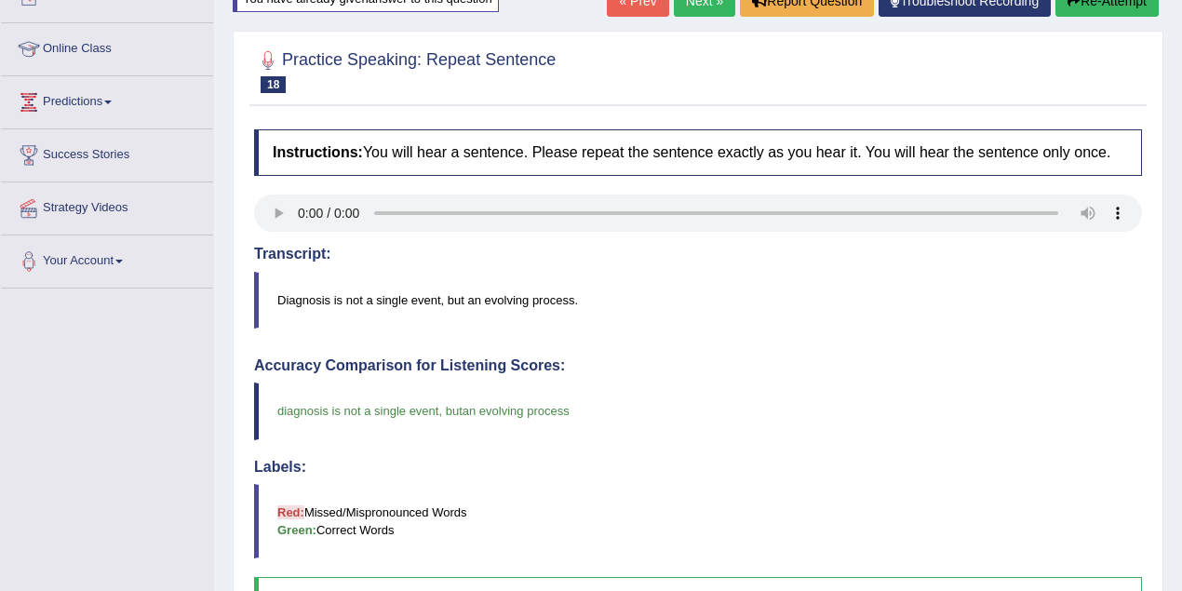
scroll to position [166, 0]
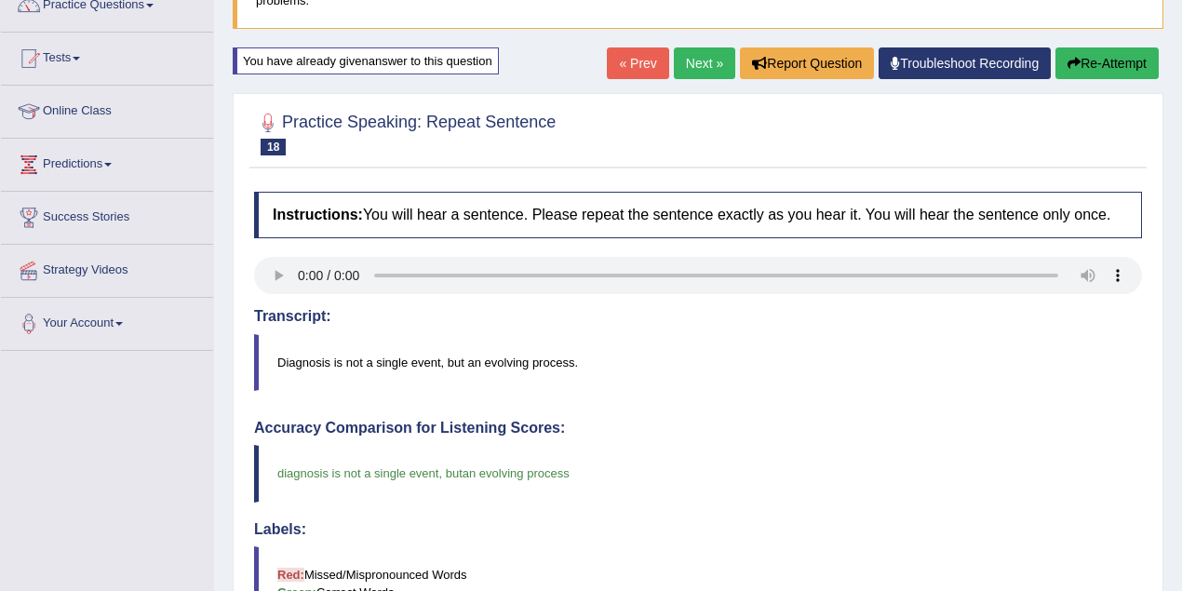
click at [1105, 56] on button "Re-Attempt" at bounding box center [1107, 63] width 103 height 32
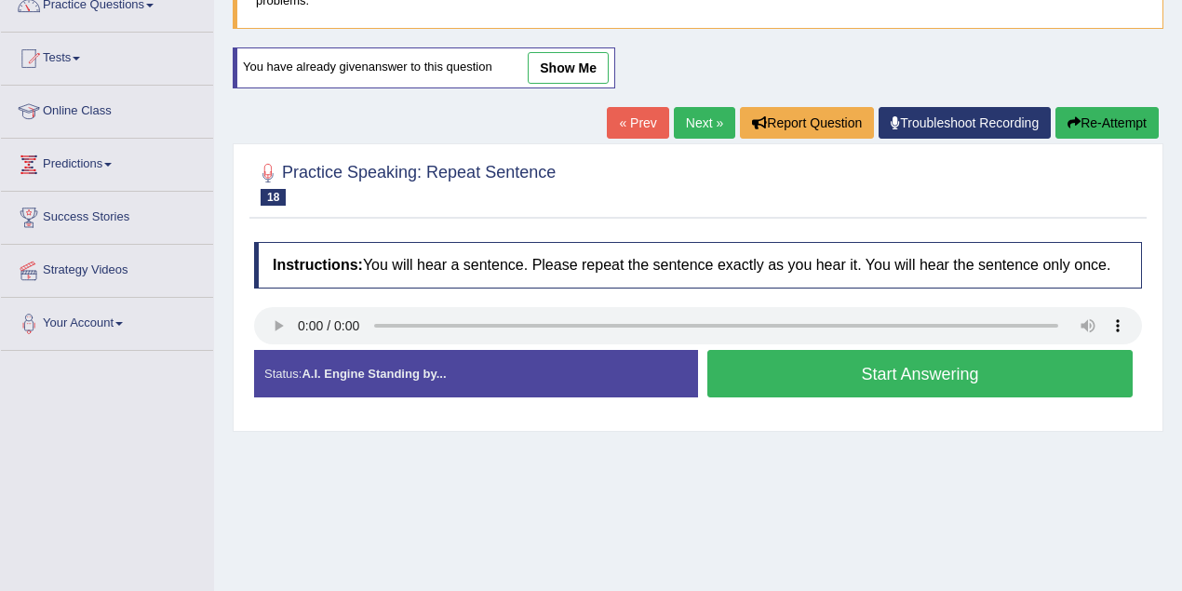
click at [874, 372] on button "Start Answering" at bounding box center [921, 373] width 426 height 47
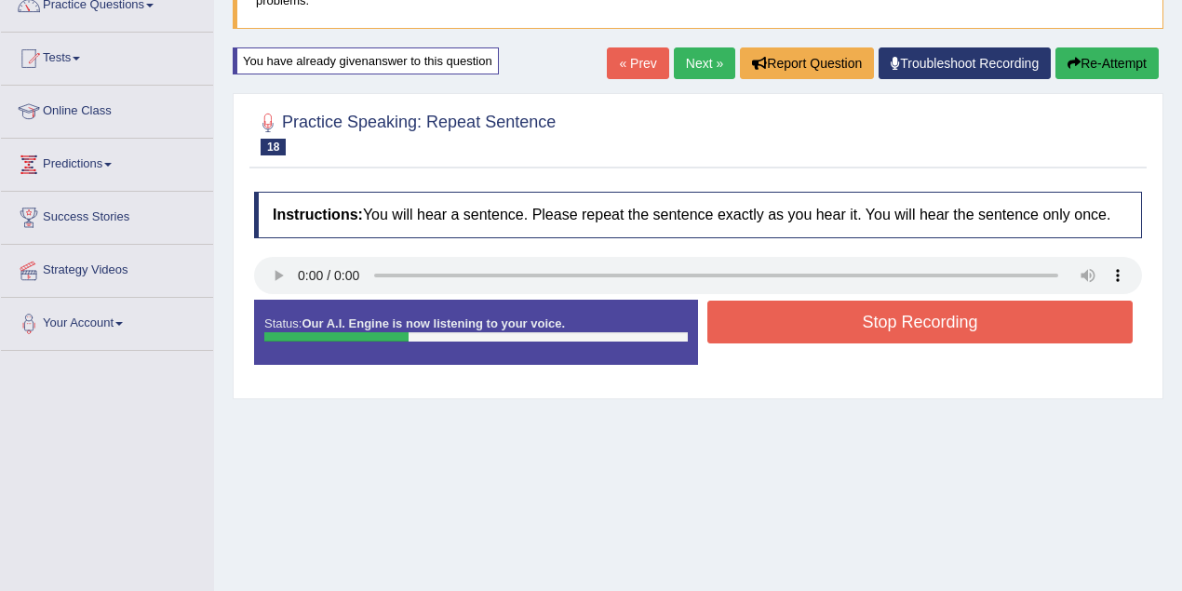
click at [847, 317] on button "Stop Recording" at bounding box center [921, 322] width 426 height 43
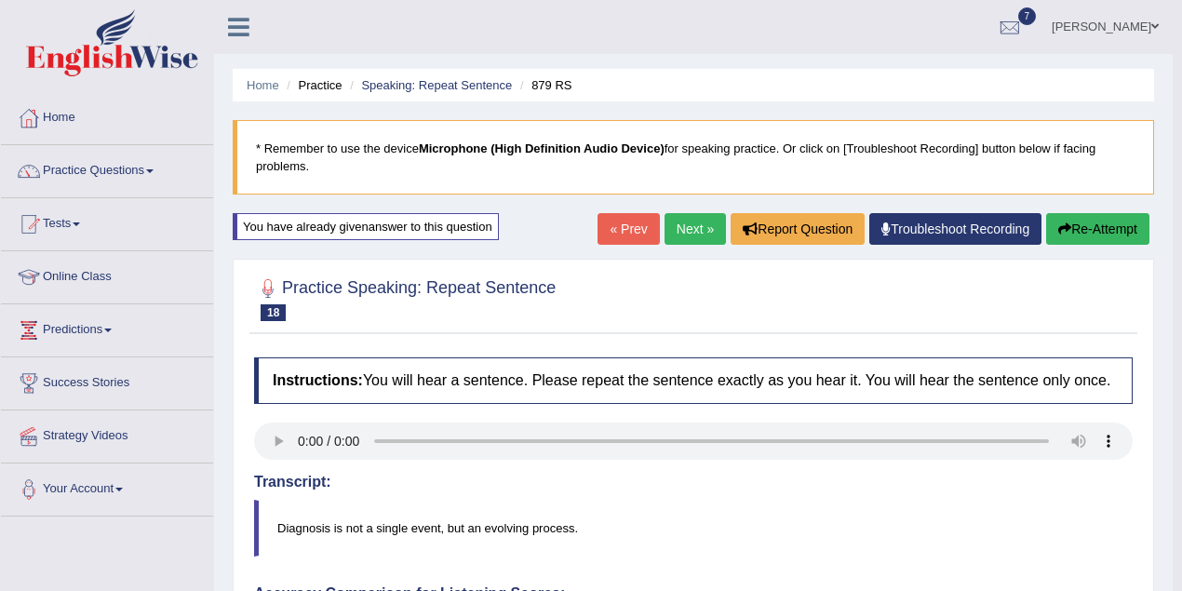
click at [640, 220] on link "« Prev" at bounding box center [628, 229] width 61 height 32
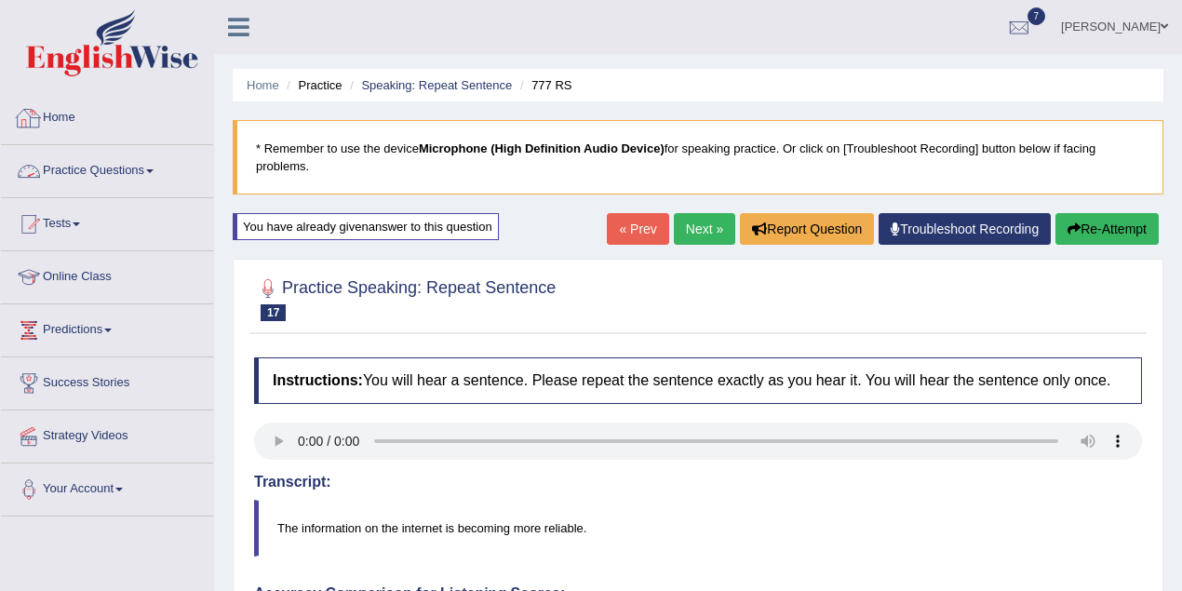
click at [106, 180] on link "Practice Questions" at bounding box center [107, 168] width 212 height 47
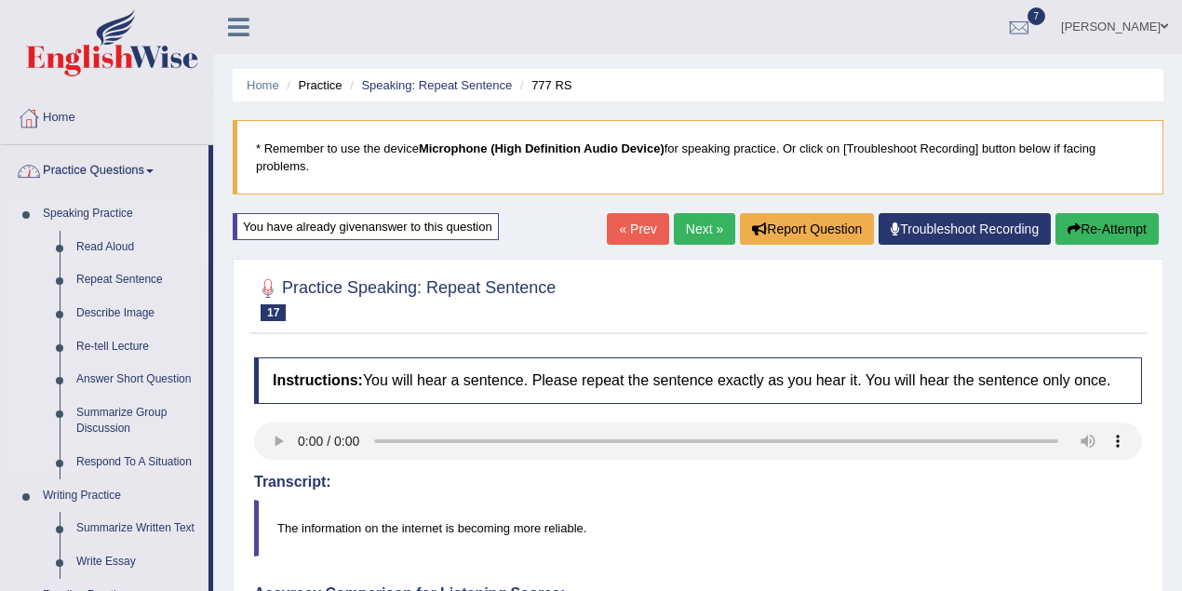
click at [128, 243] on link "Read Aloud" at bounding box center [138, 248] width 141 height 34
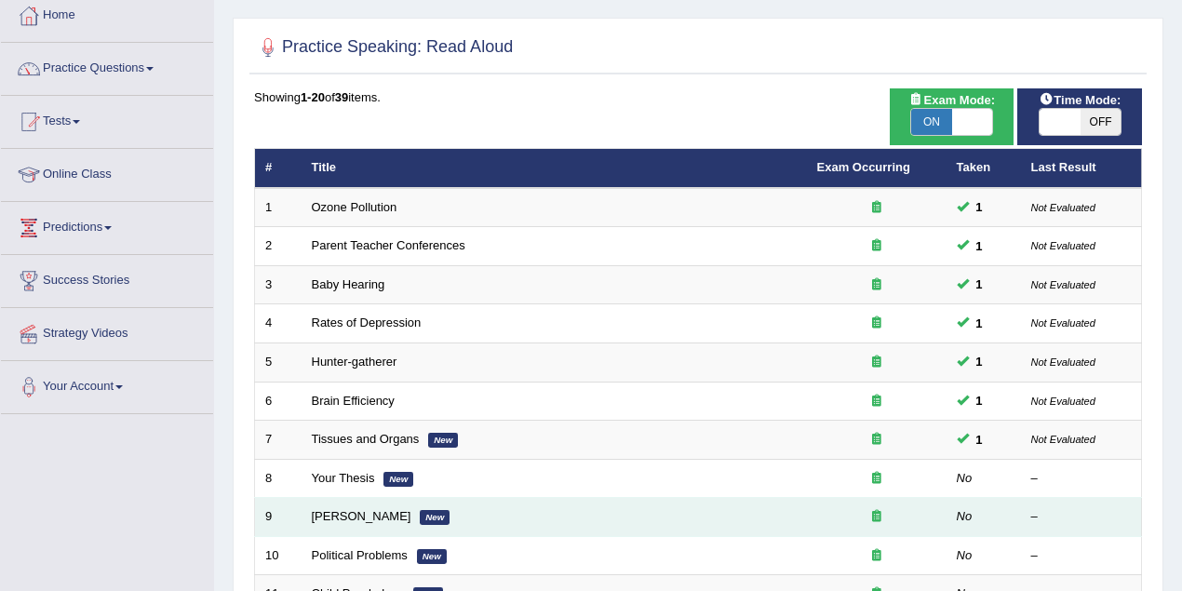
scroll to position [248, 0]
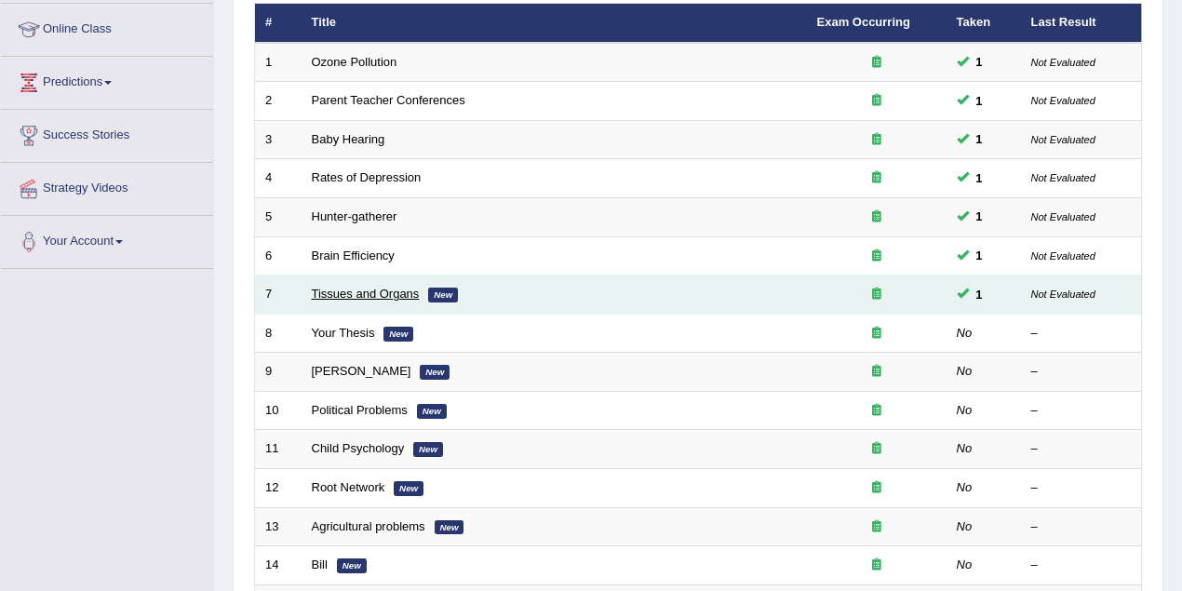
click at [374, 287] on link "Tissues and Organs" at bounding box center [366, 294] width 108 height 14
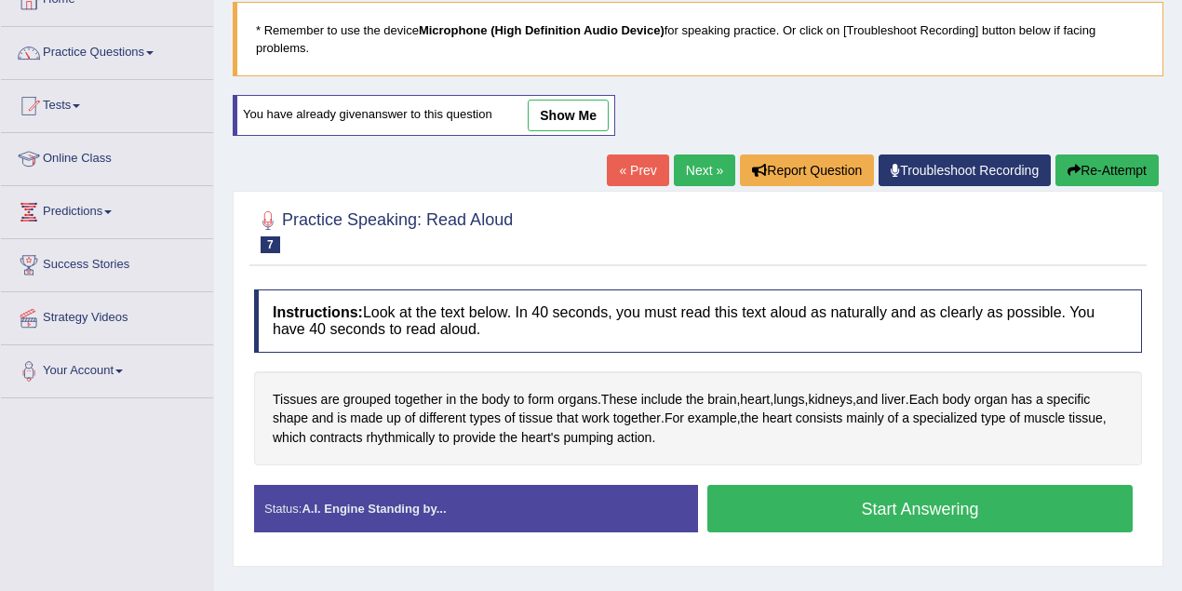
scroll to position [82, 0]
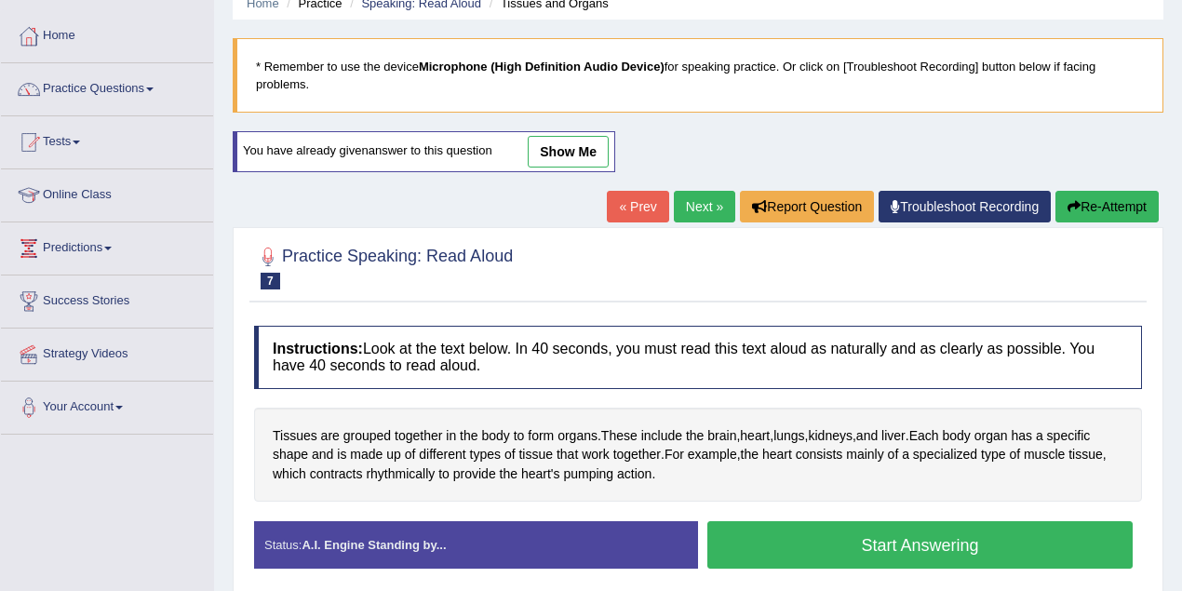
click at [575, 158] on link "show me" at bounding box center [568, 152] width 81 height 32
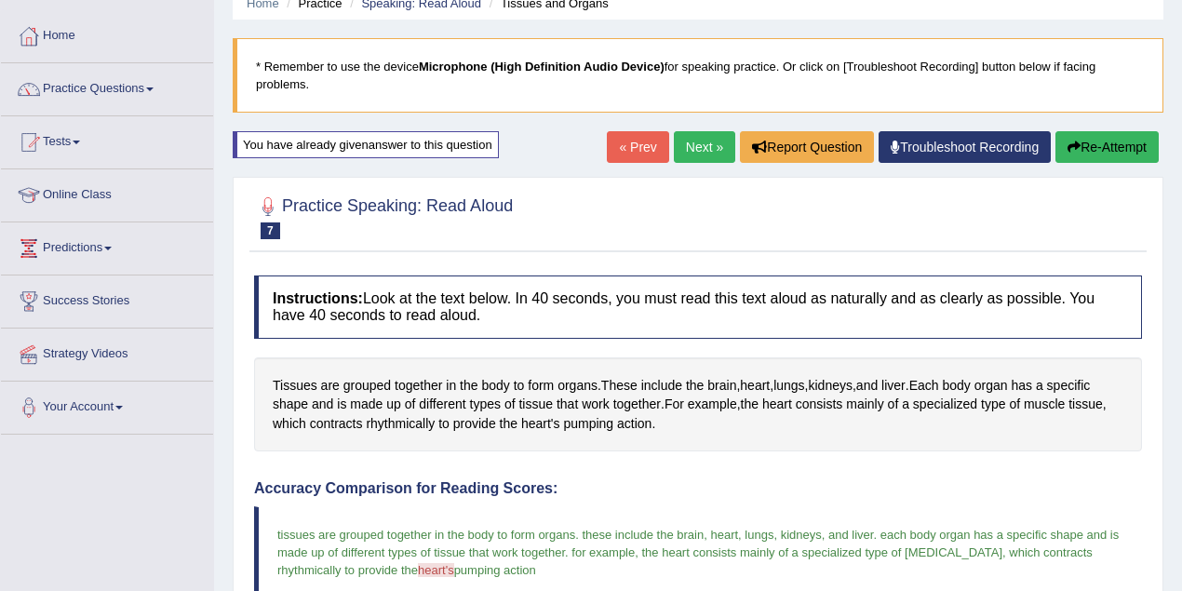
click at [1093, 142] on button "Re-Attempt" at bounding box center [1107, 147] width 103 height 32
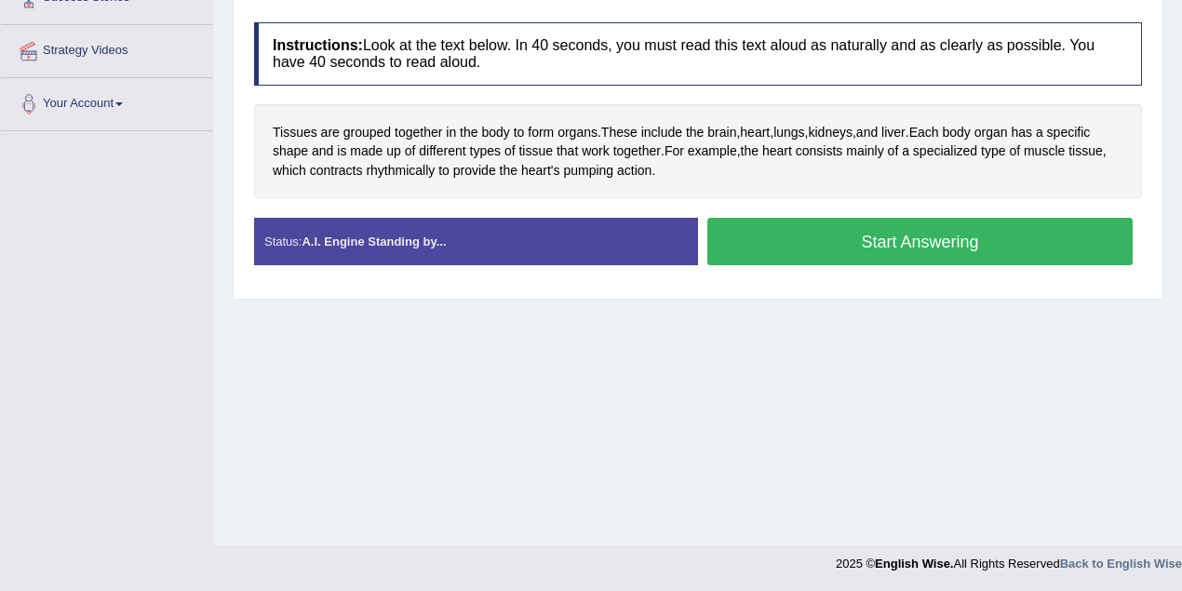
scroll to position [138, 0]
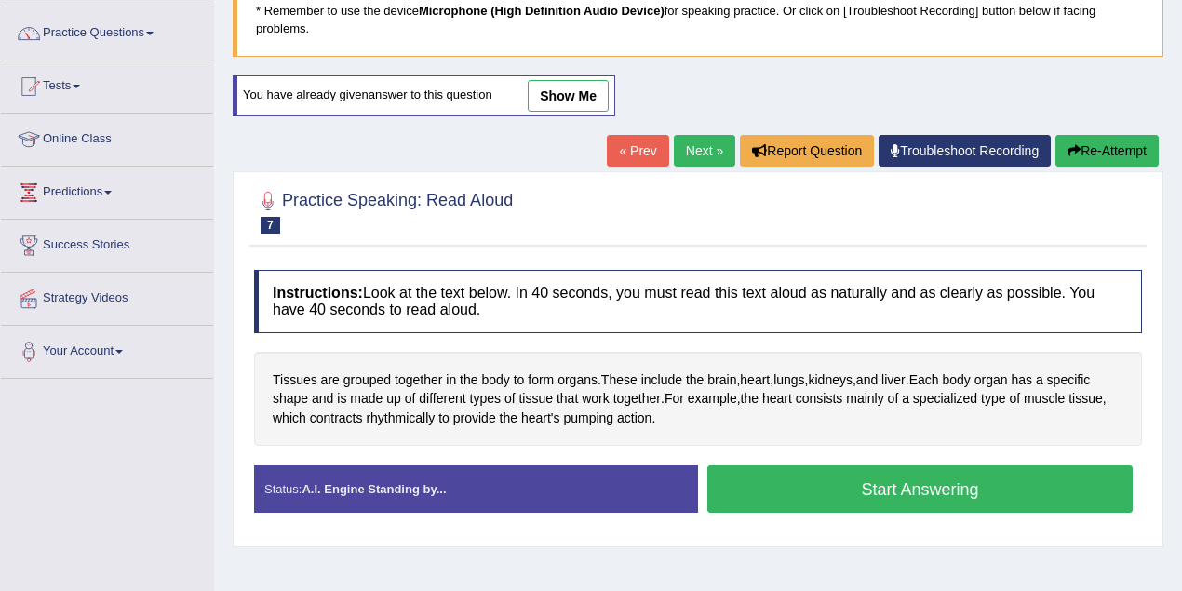
click at [935, 484] on button "Start Answering" at bounding box center [921, 489] width 426 height 47
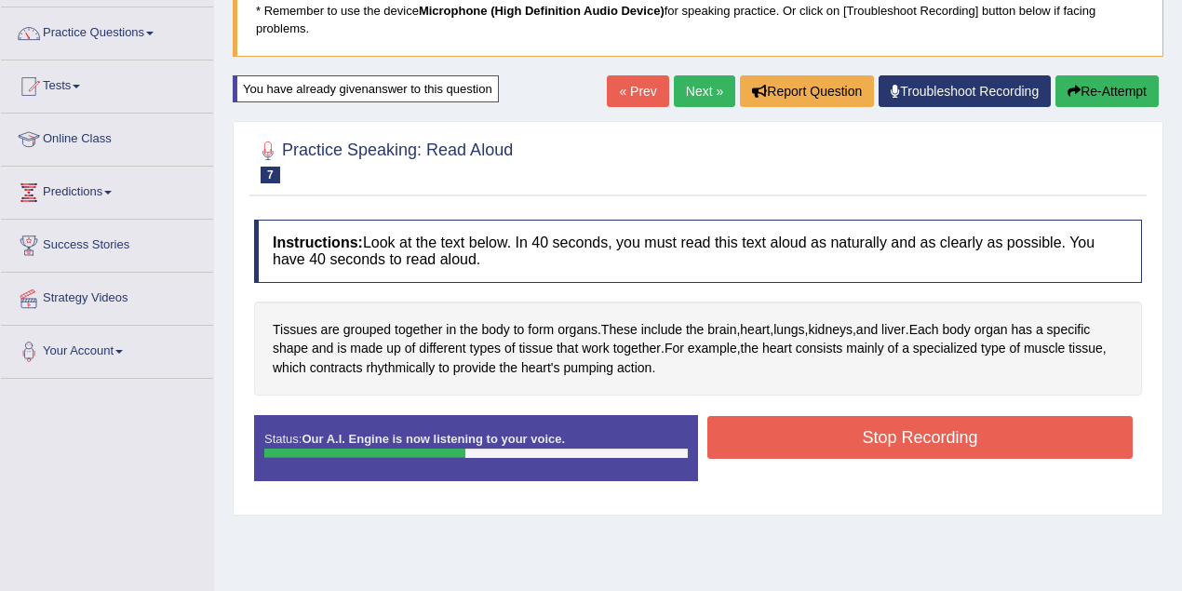
click at [896, 428] on button "Stop Recording" at bounding box center [921, 437] width 426 height 43
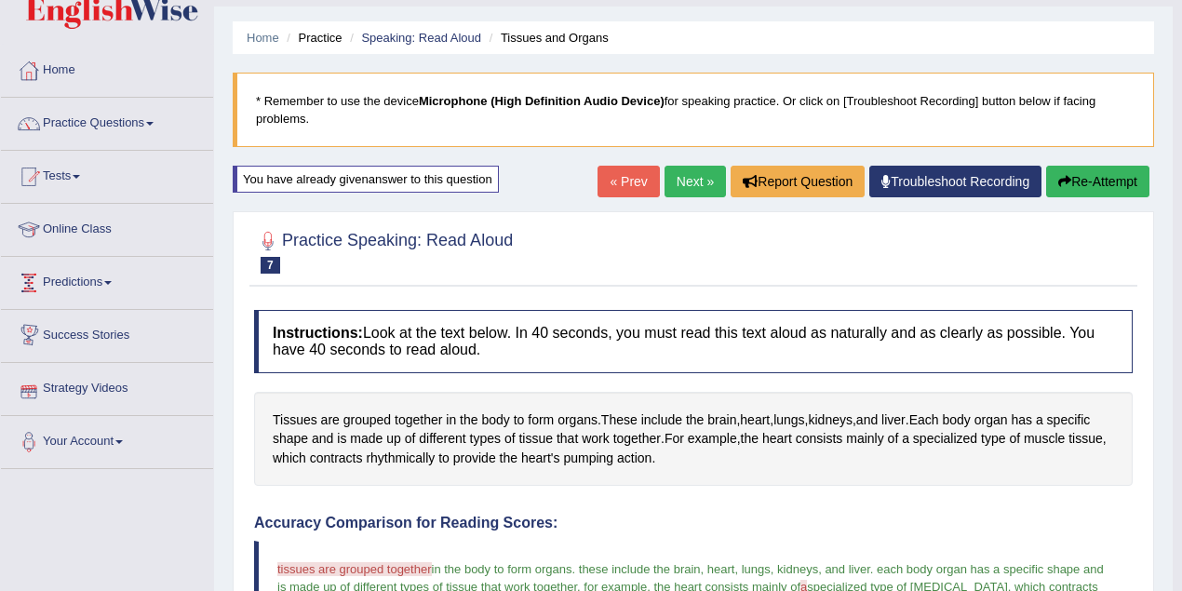
scroll to position [0, 0]
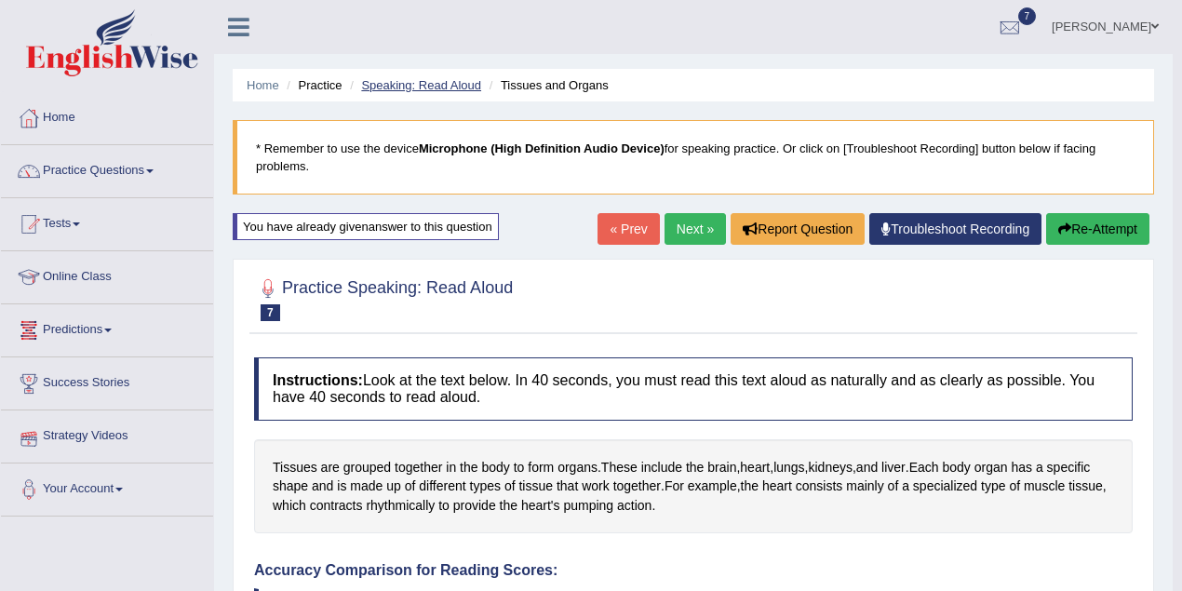
click at [445, 85] on link "Speaking: Read Aloud" at bounding box center [421, 85] width 120 height 14
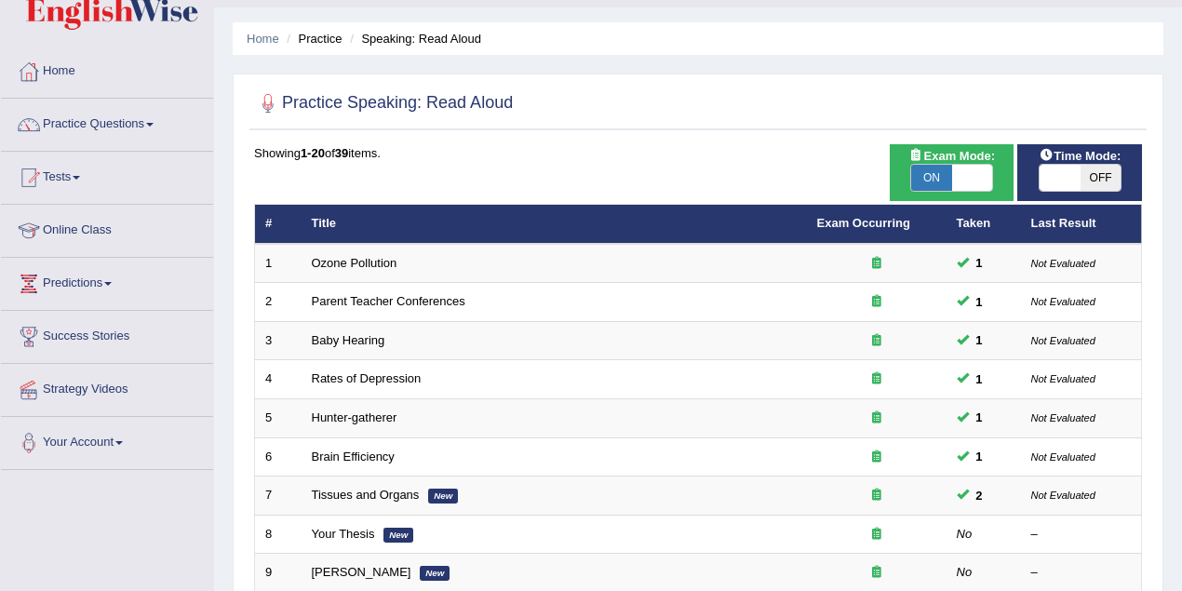
scroll to position [41, 0]
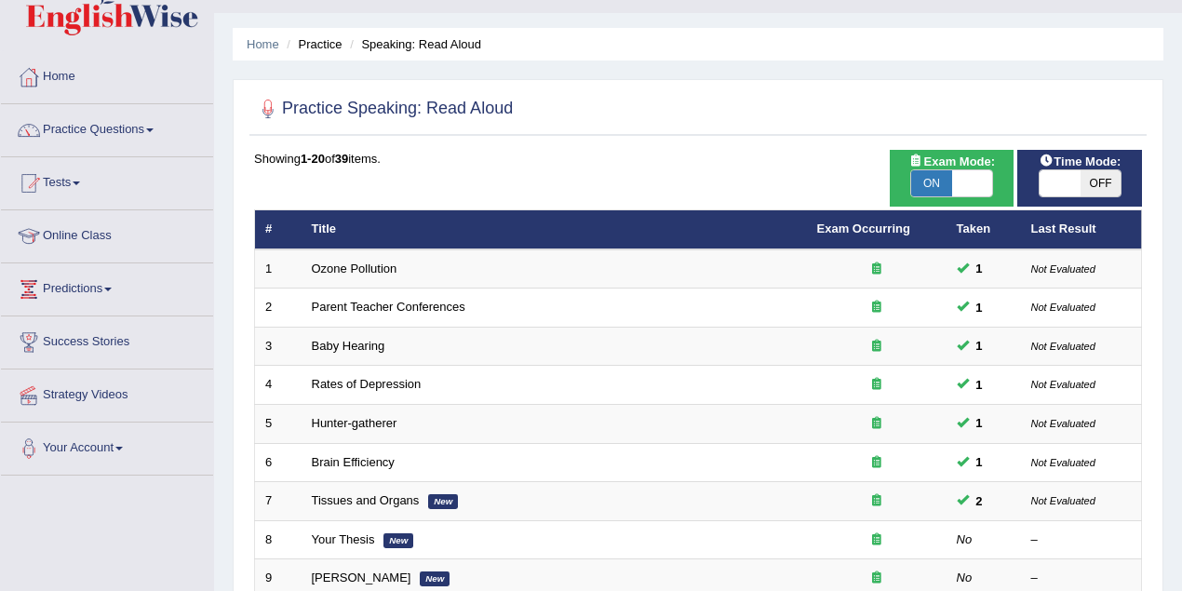
click at [1104, 177] on span "OFF" at bounding box center [1101, 183] width 41 height 26
checkbox input "true"
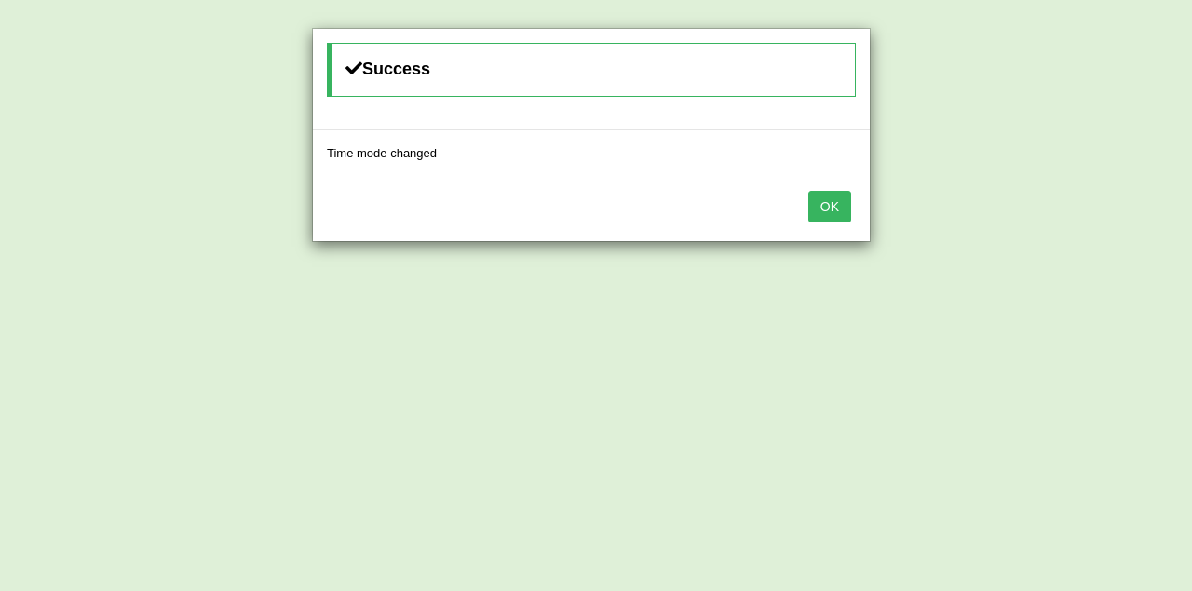
click at [823, 202] on button "OK" at bounding box center [829, 207] width 43 height 32
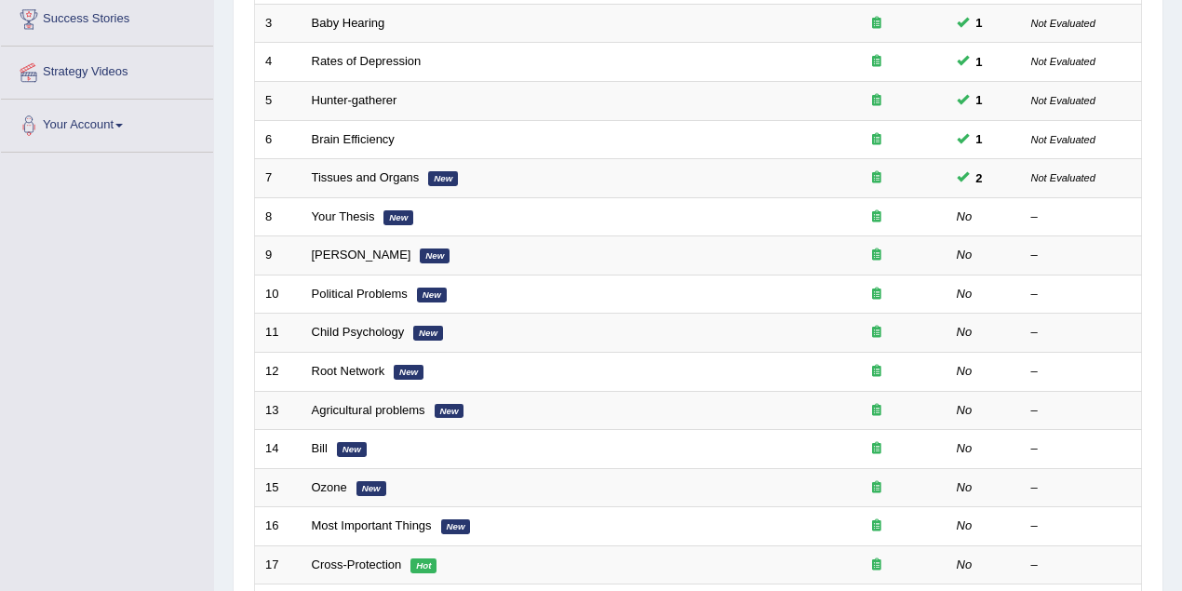
scroll to position [367, 0]
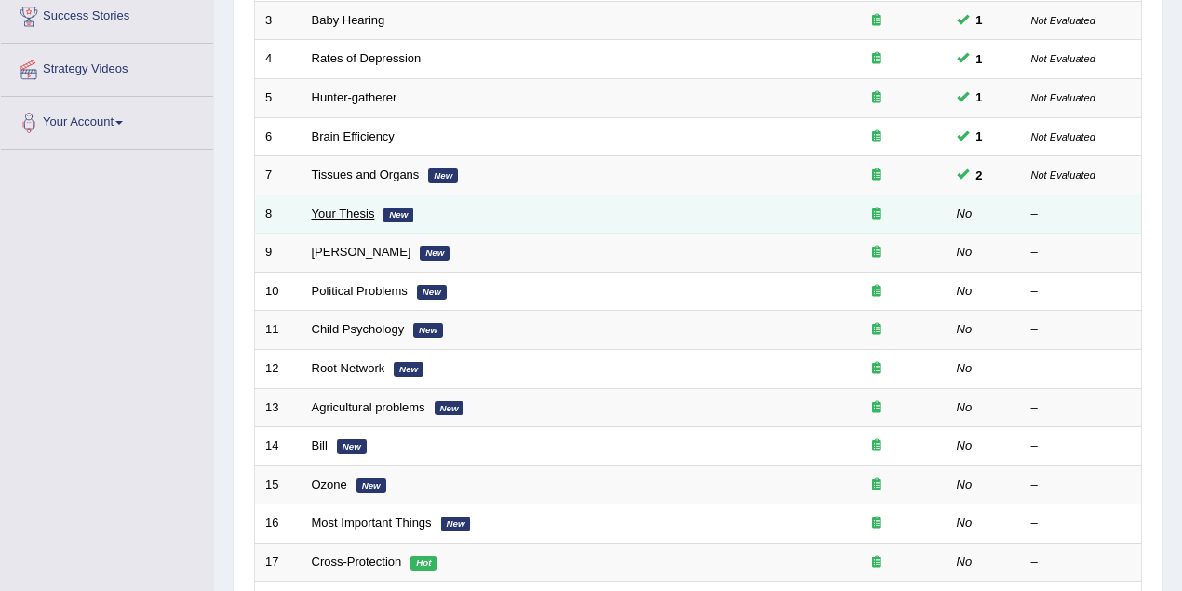
click at [339, 210] on link "Your Thesis" at bounding box center [343, 214] width 63 height 14
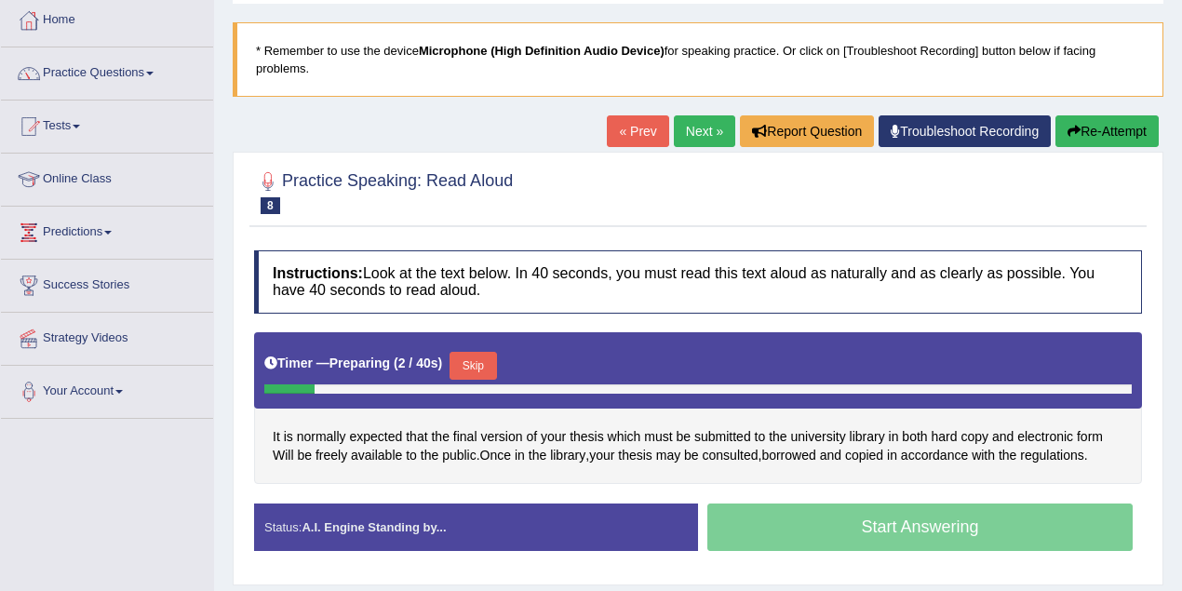
scroll to position [102, 0]
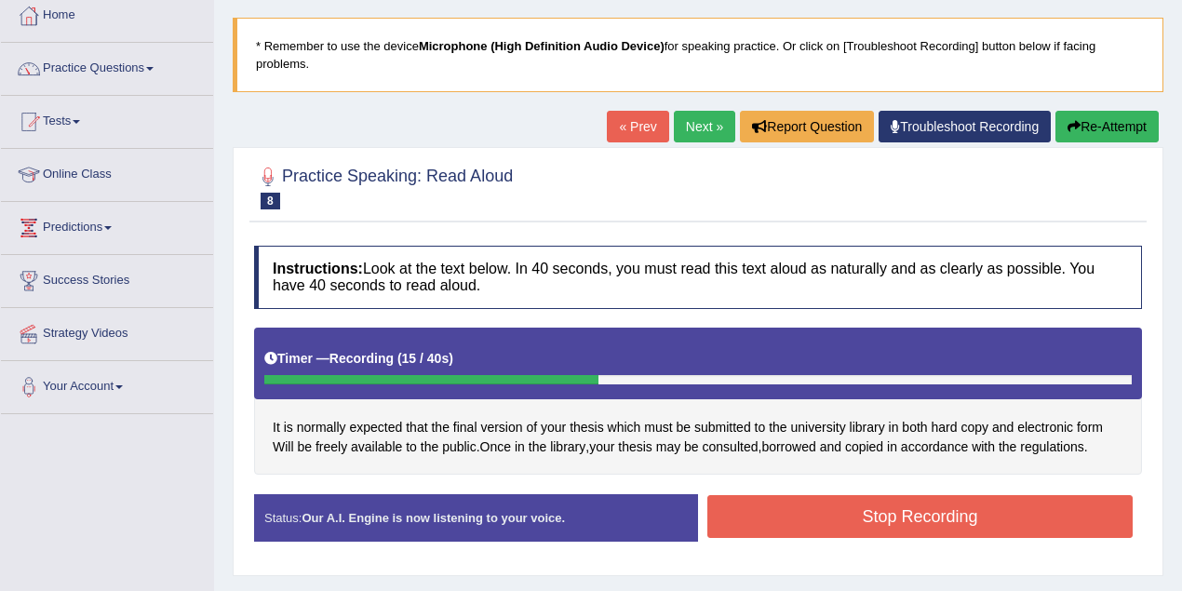
drag, startPoint x: 909, startPoint y: 426, endPoint x: 886, endPoint y: 456, distance: 38.0
click at [898, 439] on div "It is normally expected that the final version of your thesis which must be sub…" at bounding box center [698, 402] width 888 height 148
click at [851, 509] on button "Stop Recording" at bounding box center [921, 516] width 426 height 43
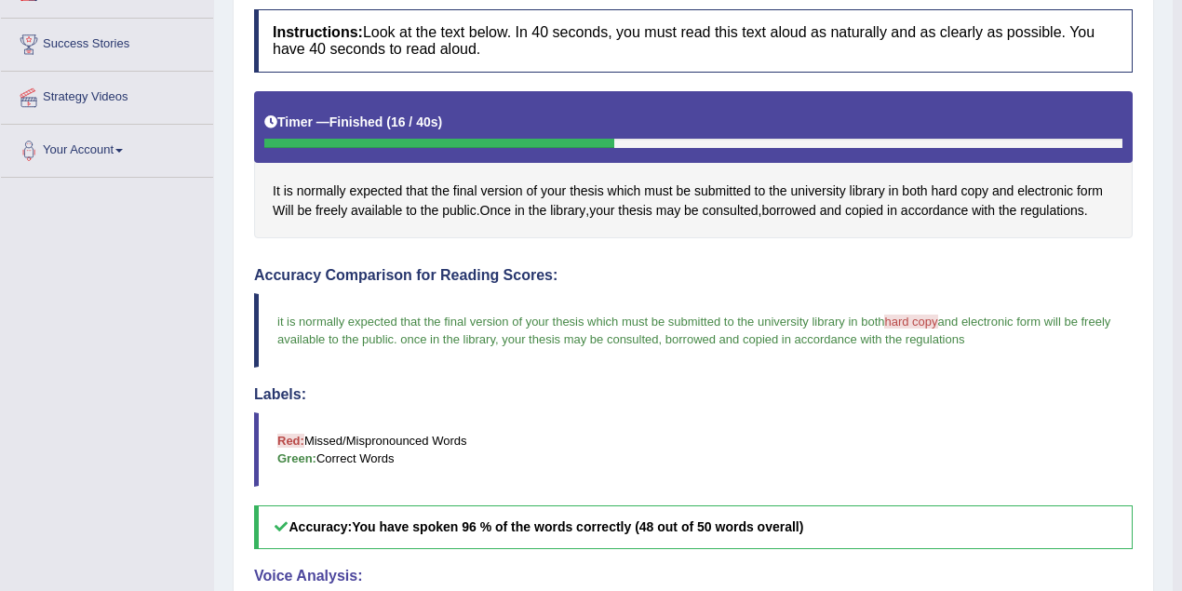
scroll to position [349, 0]
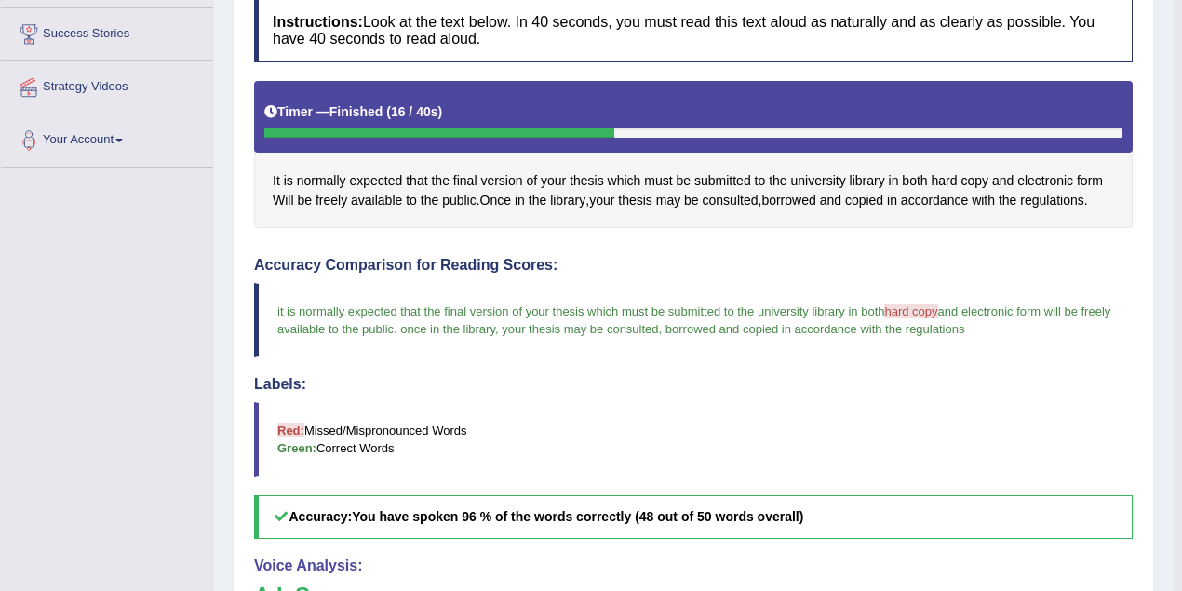
drag, startPoint x: 1182, startPoint y: 209, endPoint x: 1182, endPoint y: 248, distance: 38.2
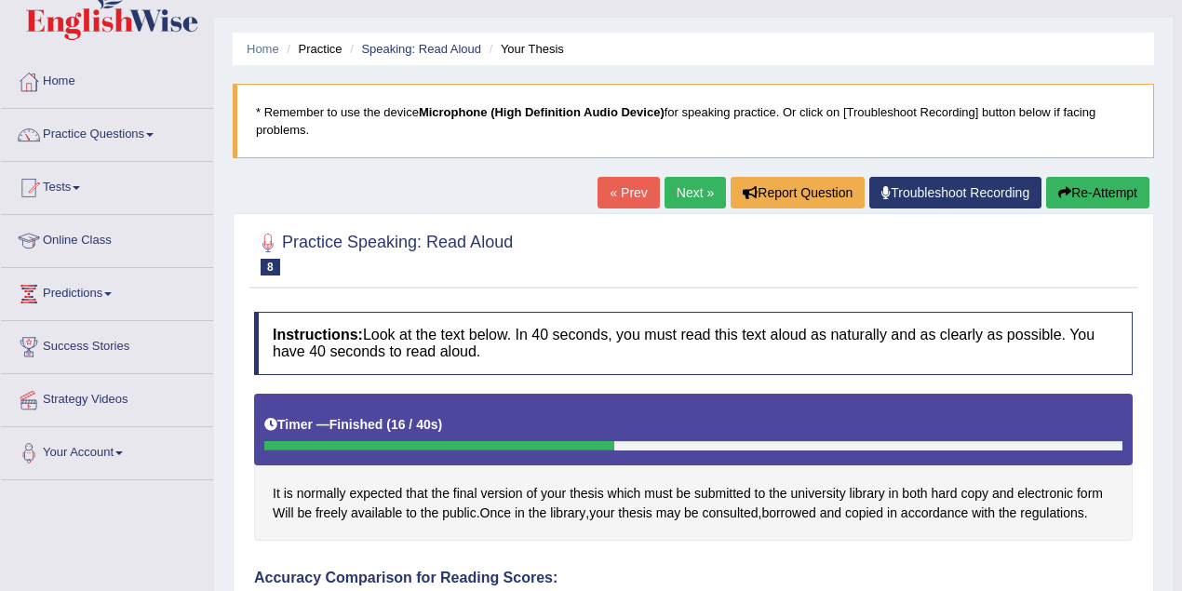
scroll to position [0, 0]
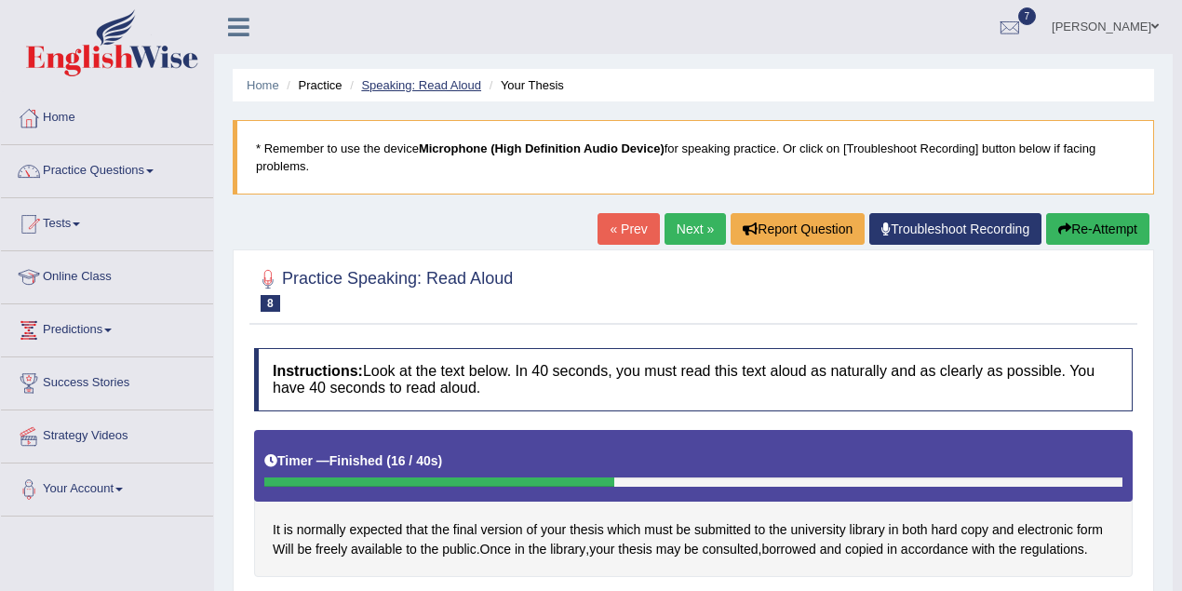
click at [435, 84] on link "Speaking: Read Aloud" at bounding box center [421, 85] width 120 height 14
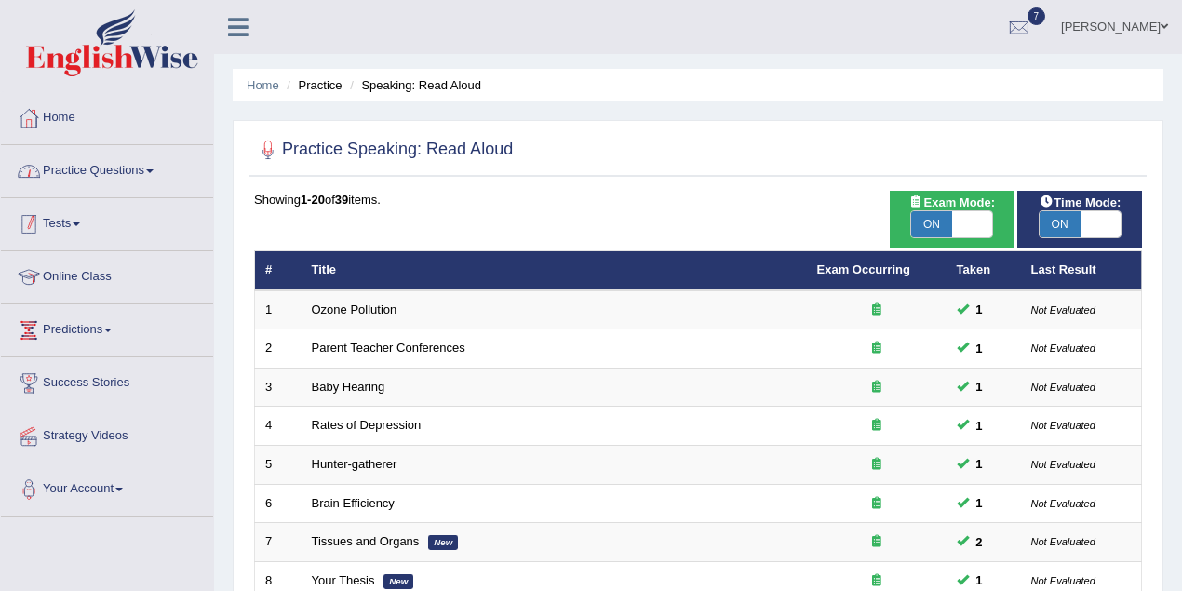
click at [105, 175] on link "Practice Questions" at bounding box center [107, 168] width 212 height 47
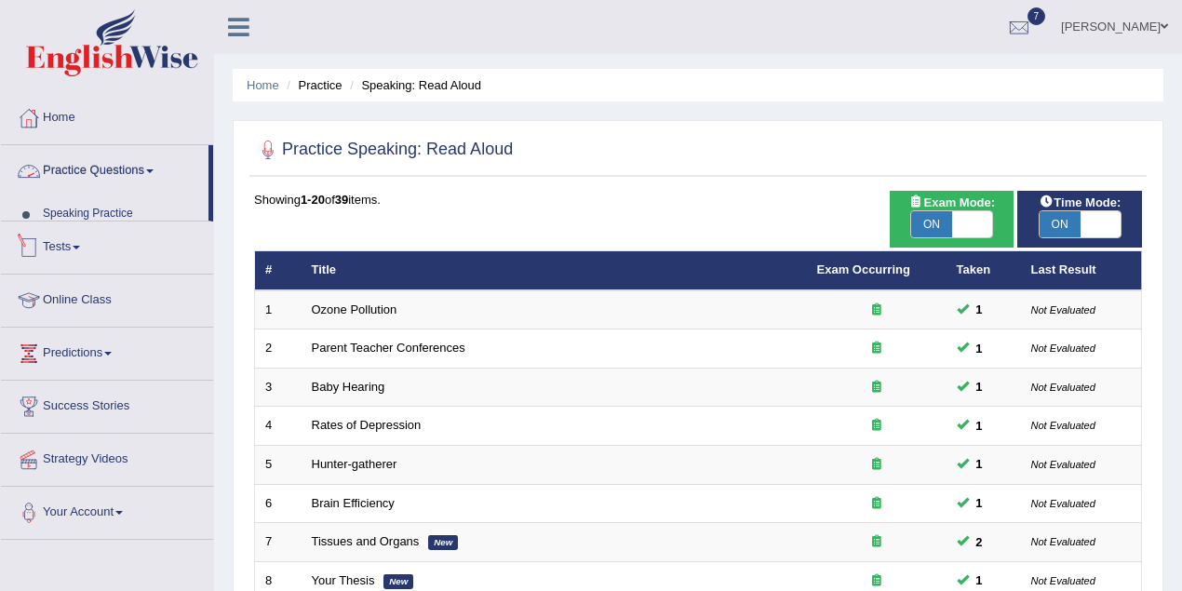
click at [105, 175] on link "Practice Questions" at bounding box center [105, 168] width 208 height 47
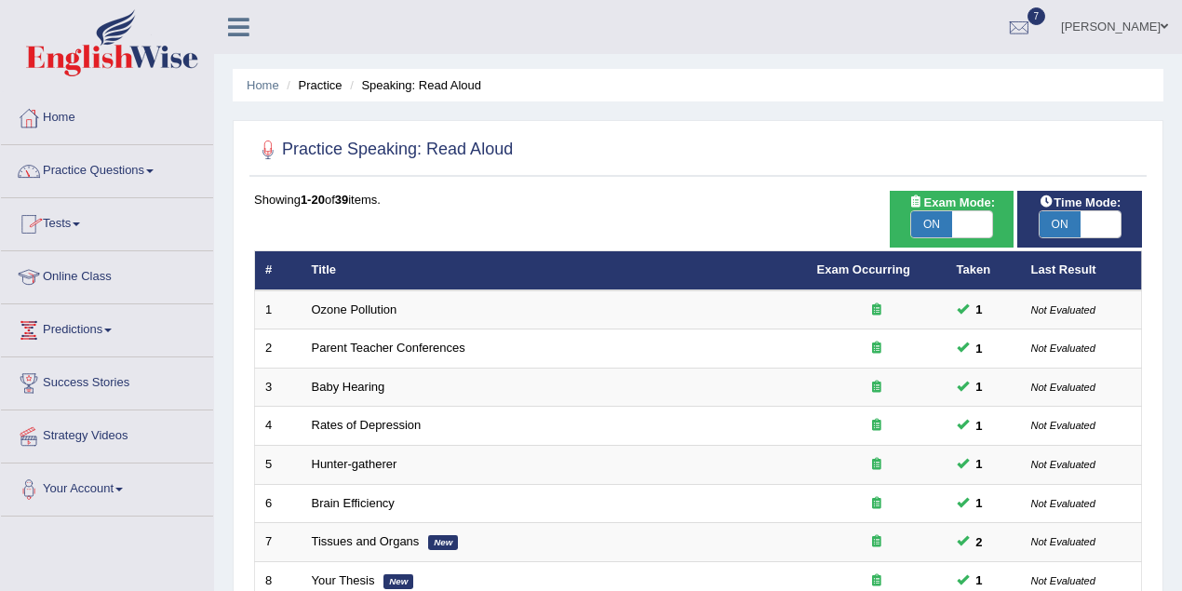
click at [81, 211] on link "Tests" at bounding box center [107, 221] width 212 height 47
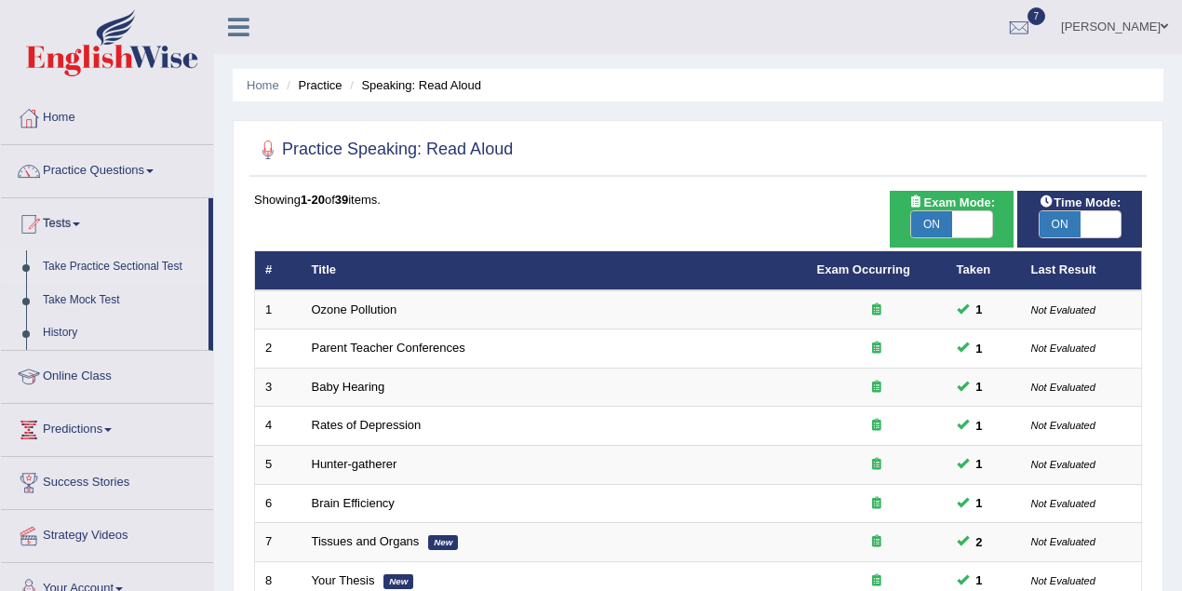
click at [123, 268] on link "Take Practice Sectional Test" at bounding box center [121, 267] width 174 height 34
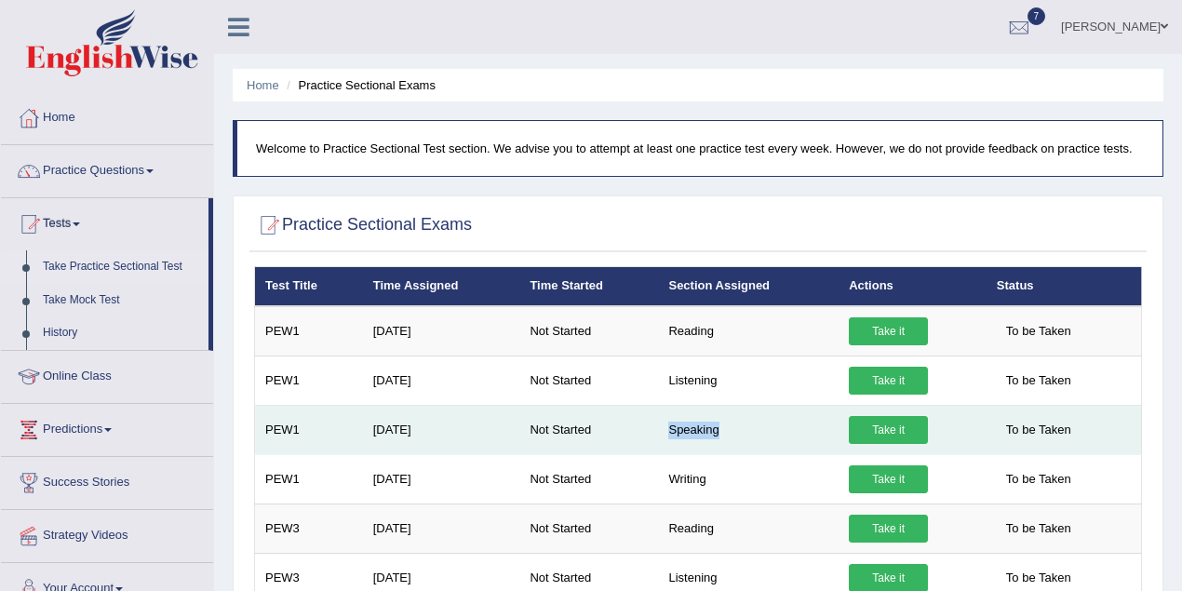
drag, startPoint x: 737, startPoint y: 431, endPoint x: 631, endPoint y: 432, distance: 106.1
click at [631, 432] on tr "PEW1 [DATE] Not Started Speaking Take it To be Taken" at bounding box center [698, 429] width 887 height 49
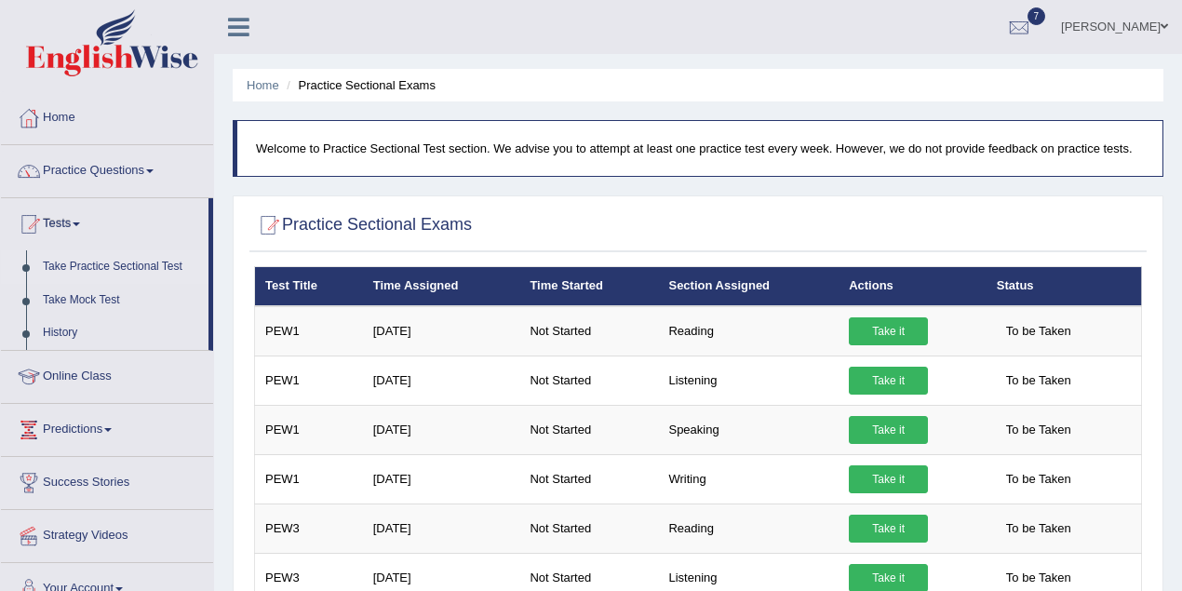
click at [1127, 30] on link "Kawalpreet Kaur" at bounding box center [1114, 24] width 135 height 48
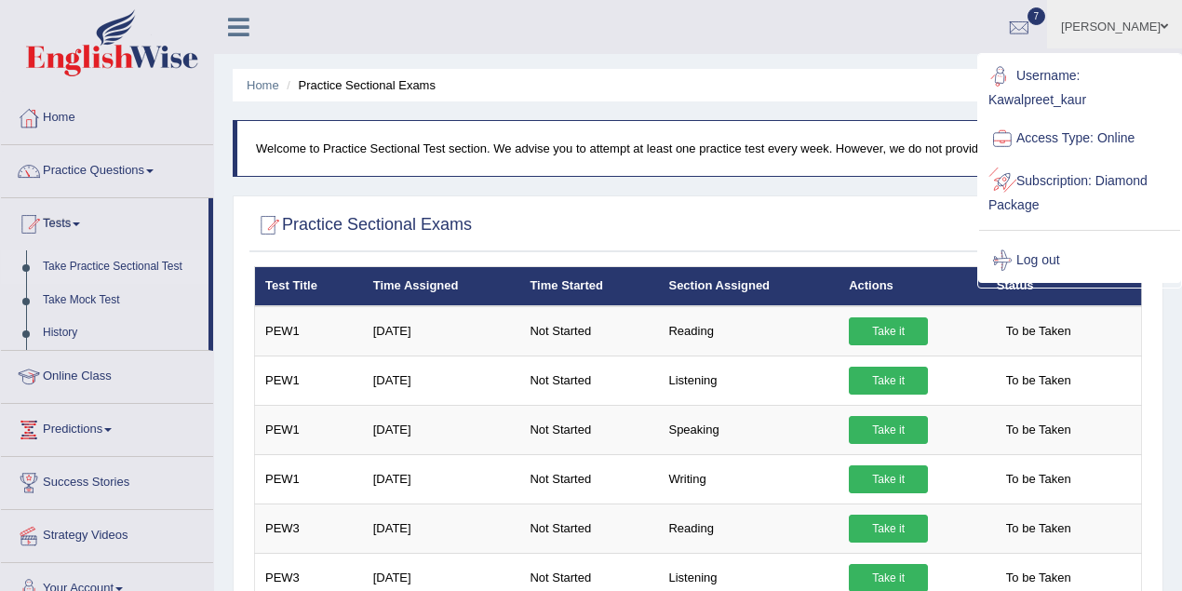
click at [1061, 247] on link "Log out" at bounding box center [1079, 260] width 201 height 43
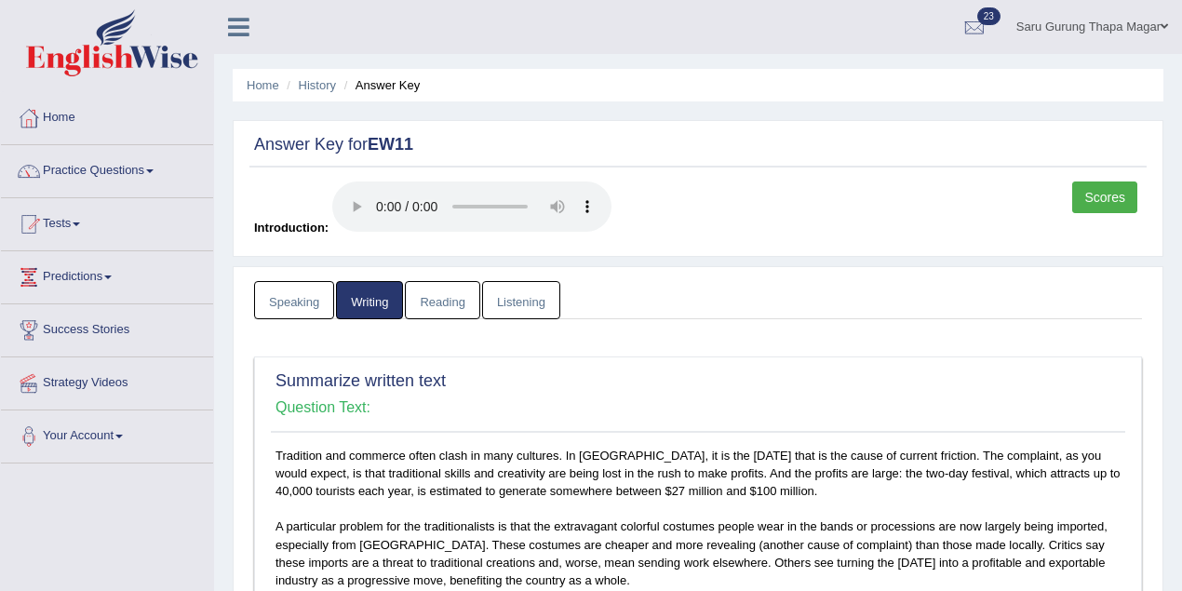
click at [1125, 37] on link "Saru Gurung Thapa Magar" at bounding box center [1093, 24] width 180 height 48
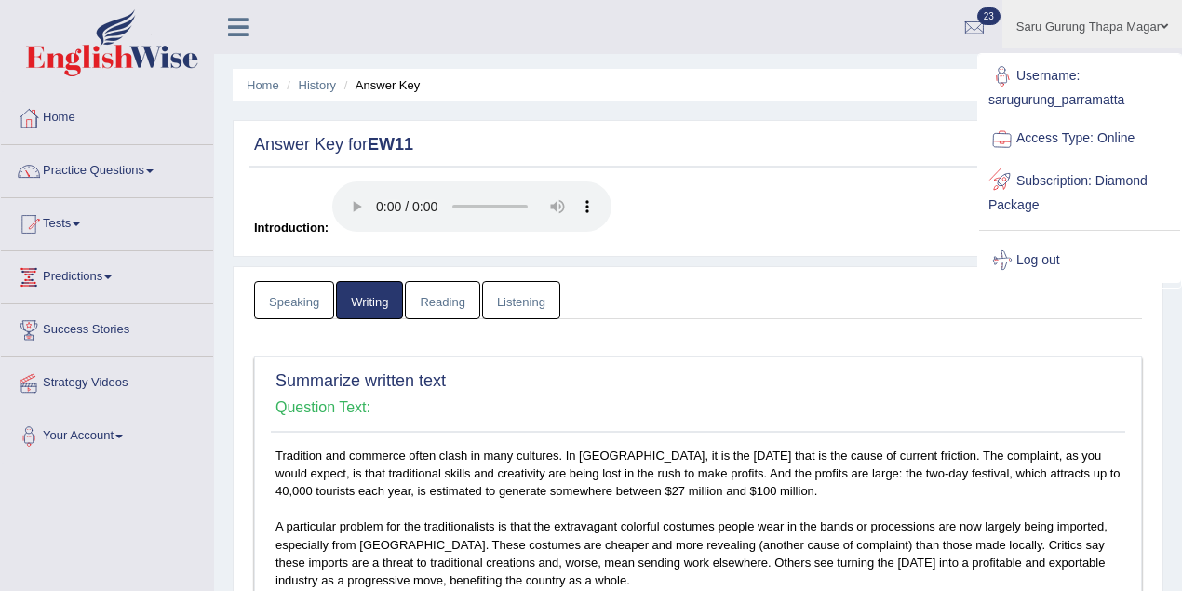
click at [1041, 277] on link "Log out" at bounding box center [1079, 260] width 201 height 43
